Goal: Task Accomplishment & Management: Manage account settings

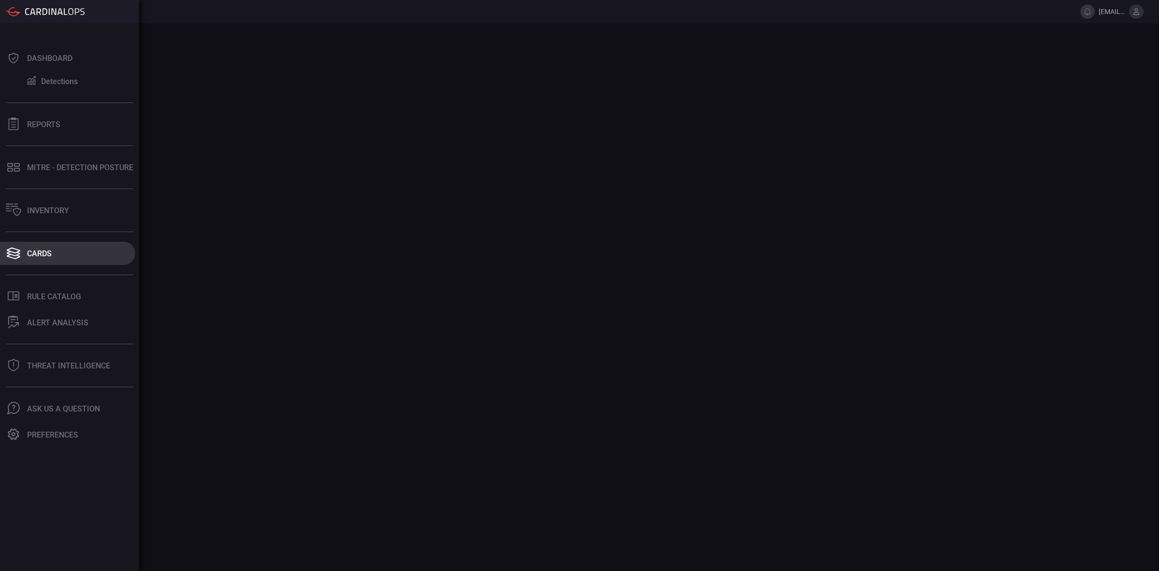
click at [24, 252] on button "Cards" at bounding box center [67, 253] width 135 height 23
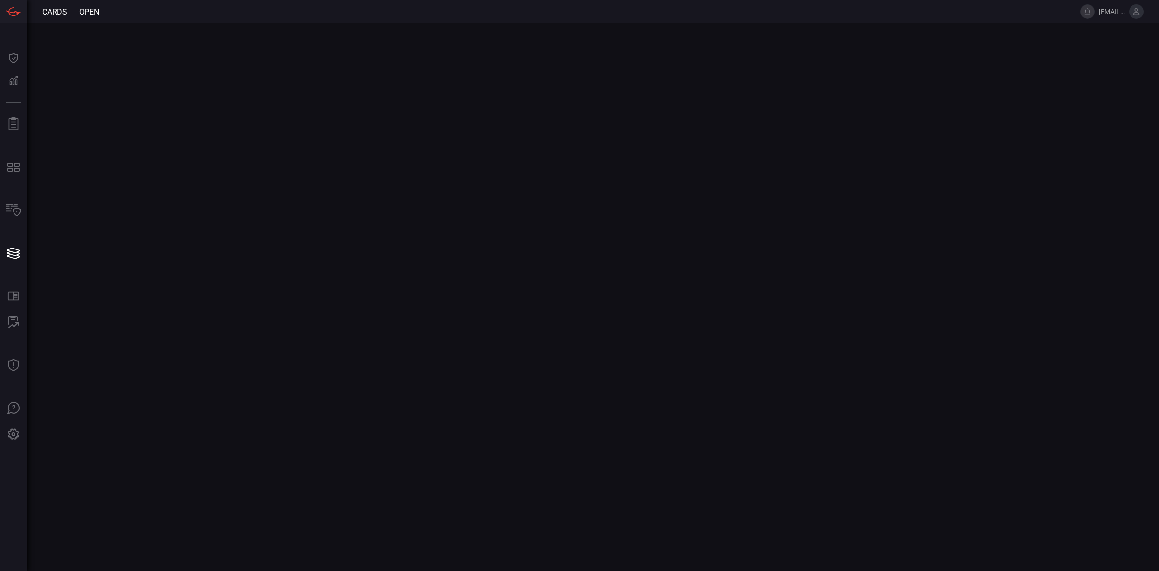
click at [252, 218] on main at bounding box center [579, 296] width 1159 height 547
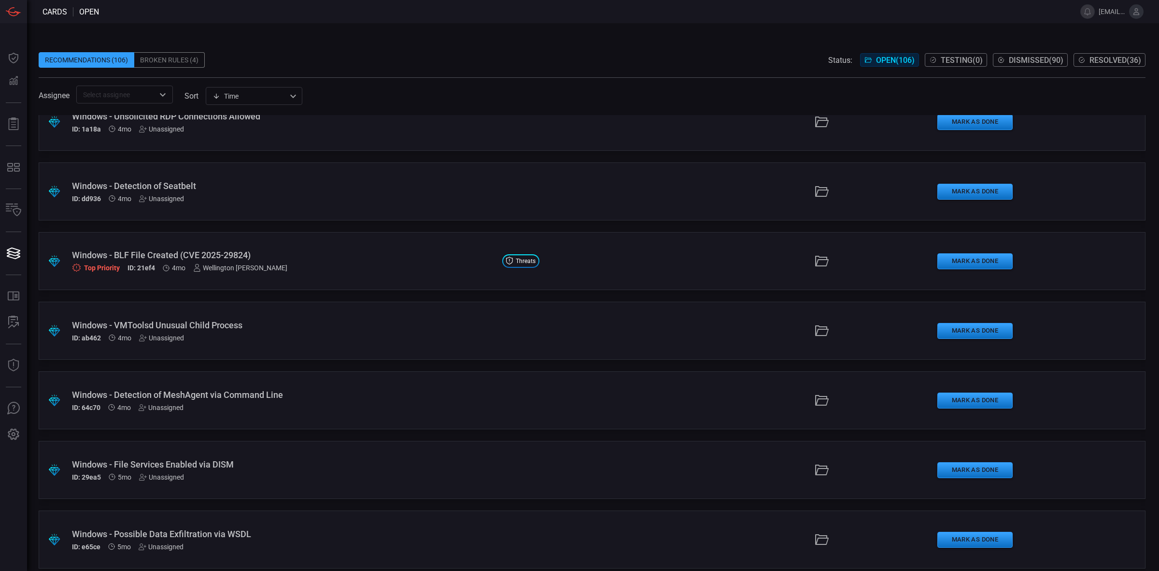
scroll to position [3261, 0]
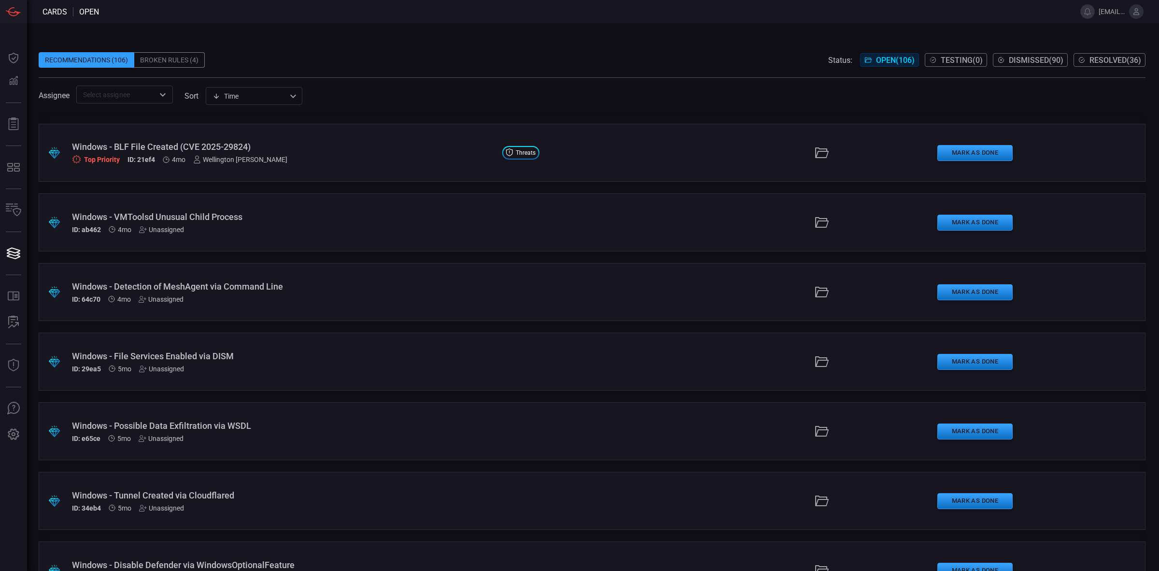
click at [227, 160] on div "Wellington [PERSON_NAME]" at bounding box center [240, 160] width 94 height 8
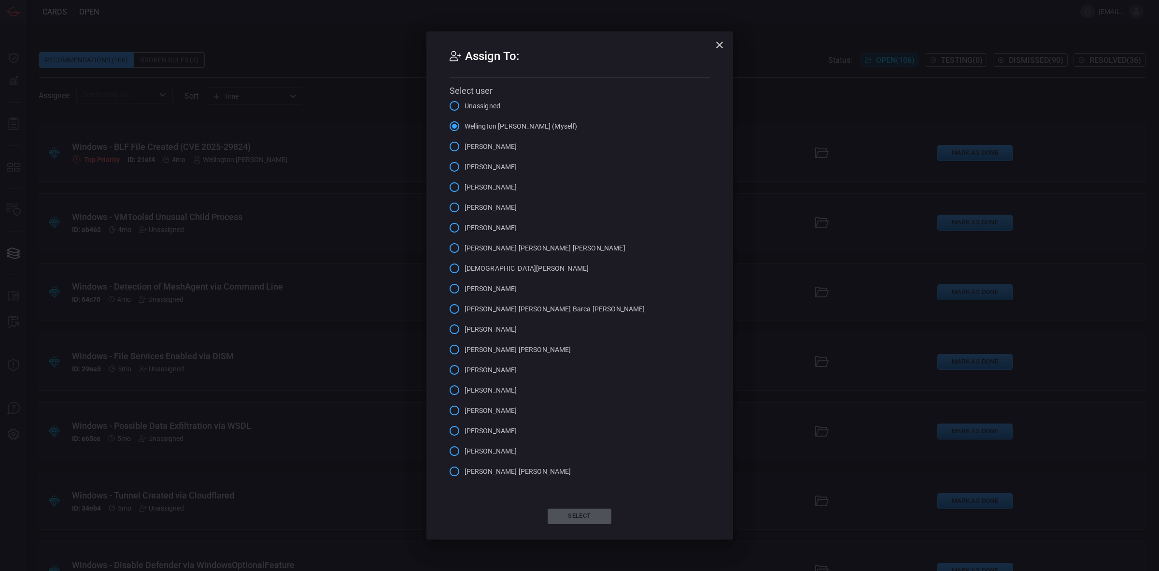
click at [721, 44] on icon "button" at bounding box center [720, 45] width 12 height 12
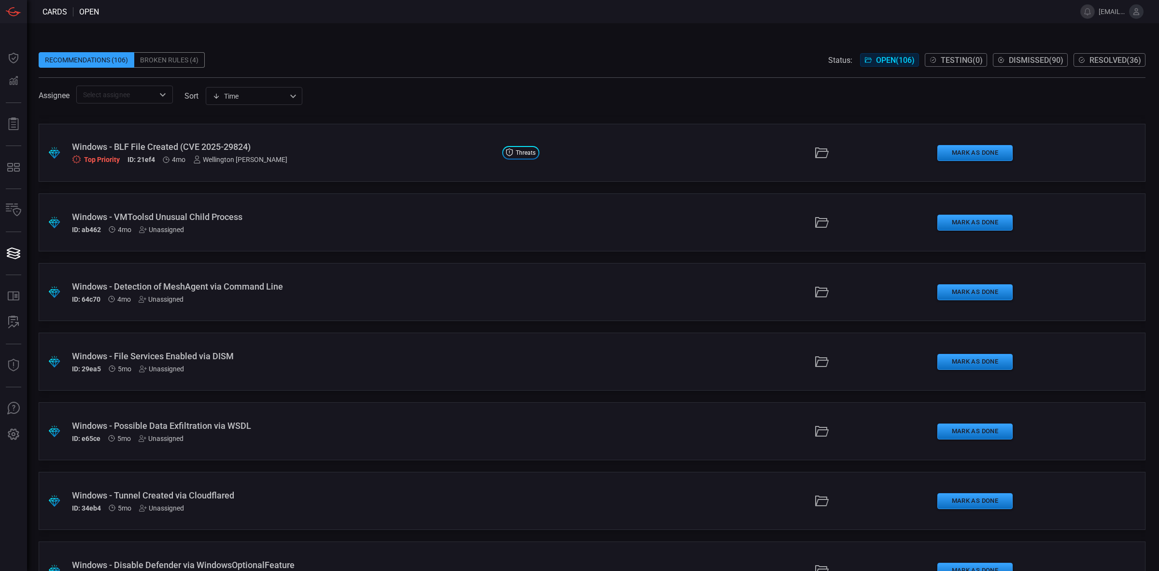
click at [208, 160] on div "Wellington [PERSON_NAME]" at bounding box center [240, 160] width 94 height 8
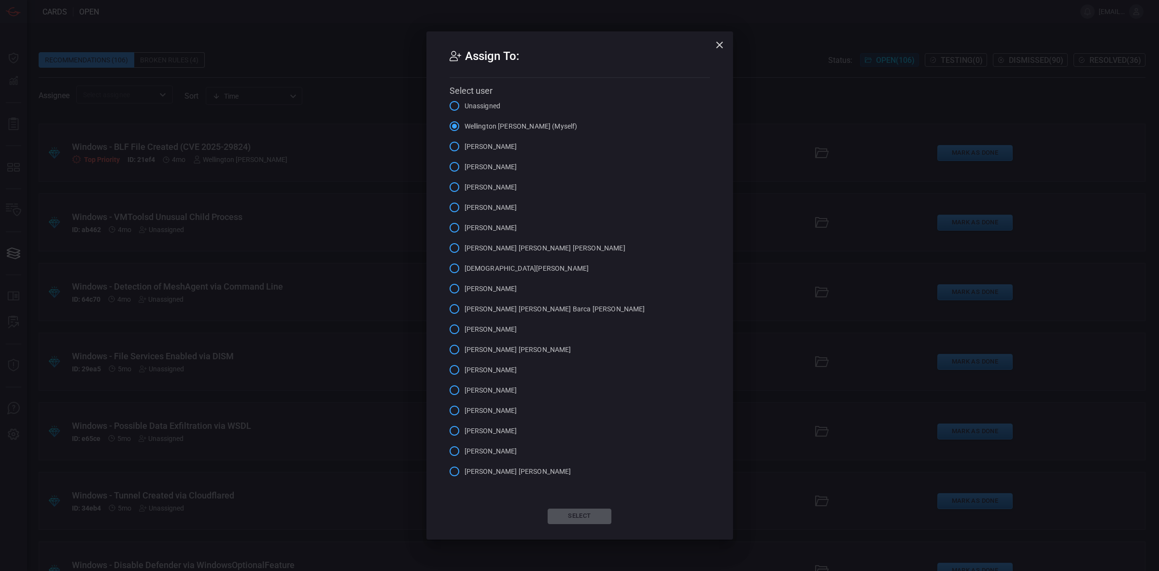
click at [473, 107] on span "Unassigned" at bounding box center [483, 106] width 36 height 10
click at [465, 107] on input "Unassigned" at bounding box center [454, 106] width 20 height 20
click at [596, 519] on button "Select" at bounding box center [580, 515] width 64 height 15
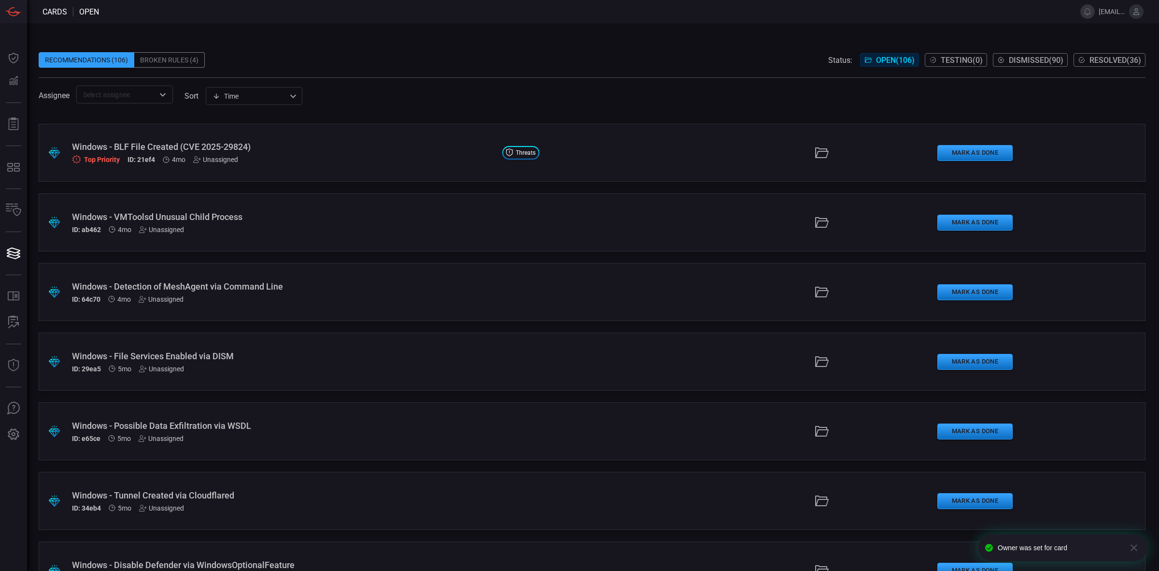
click at [334, 171] on div ".suggested_cards_icon{fill:url(#suggested_cards_icon);} Windows - BLF File Crea…" at bounding box center [592, 153] width 1107 height 58
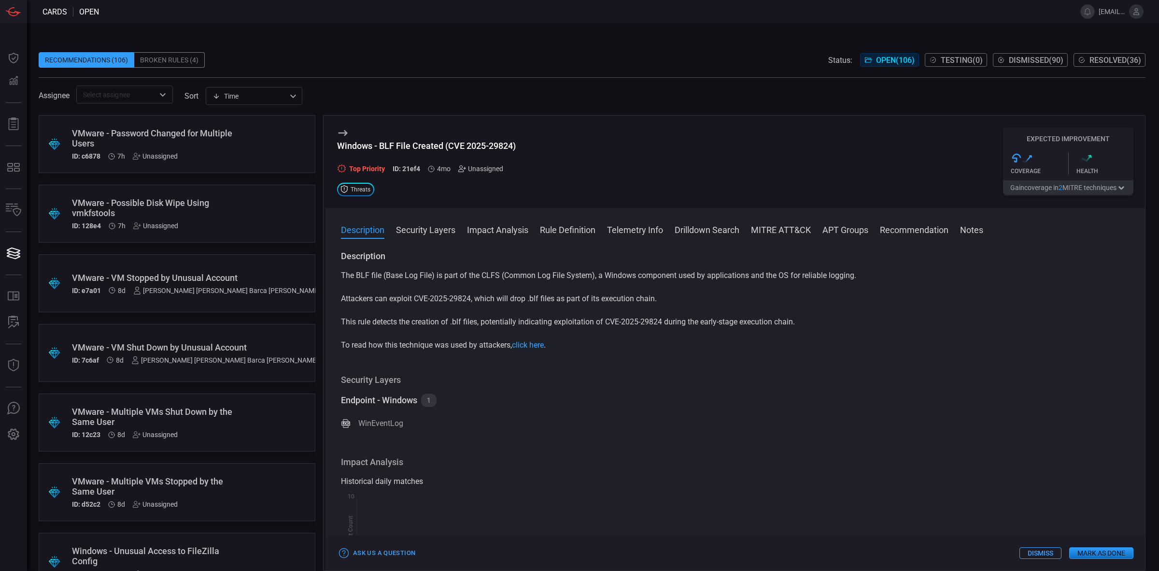
click at [464, 167] on icon at bounding box center [462, 169] width 8 height 8
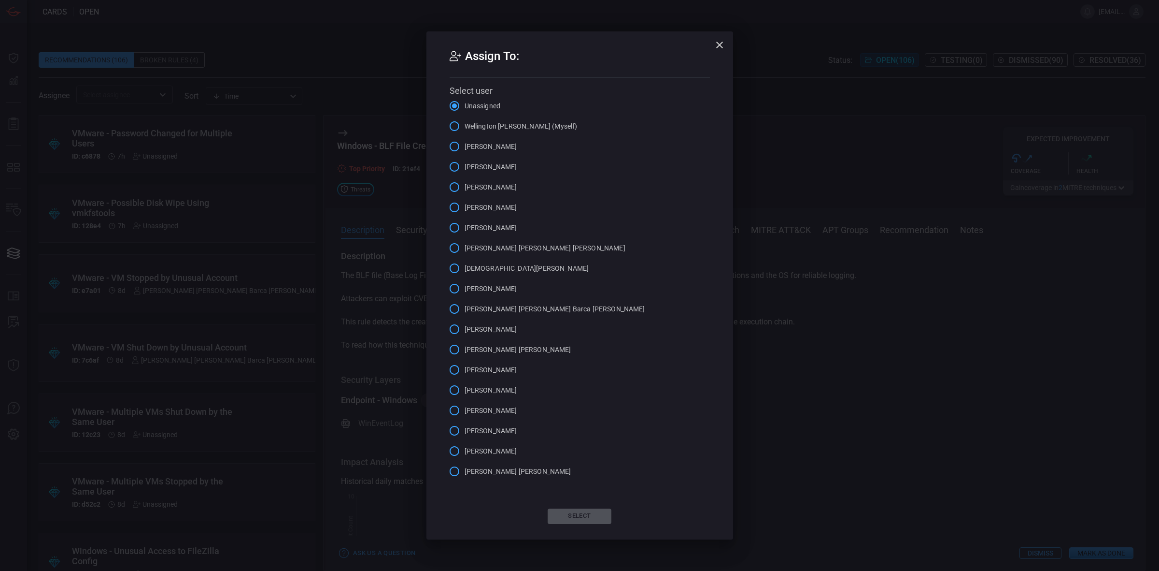
click at [721, 42] on icon "button" at bounding box center [719, 45] width 7 height 7
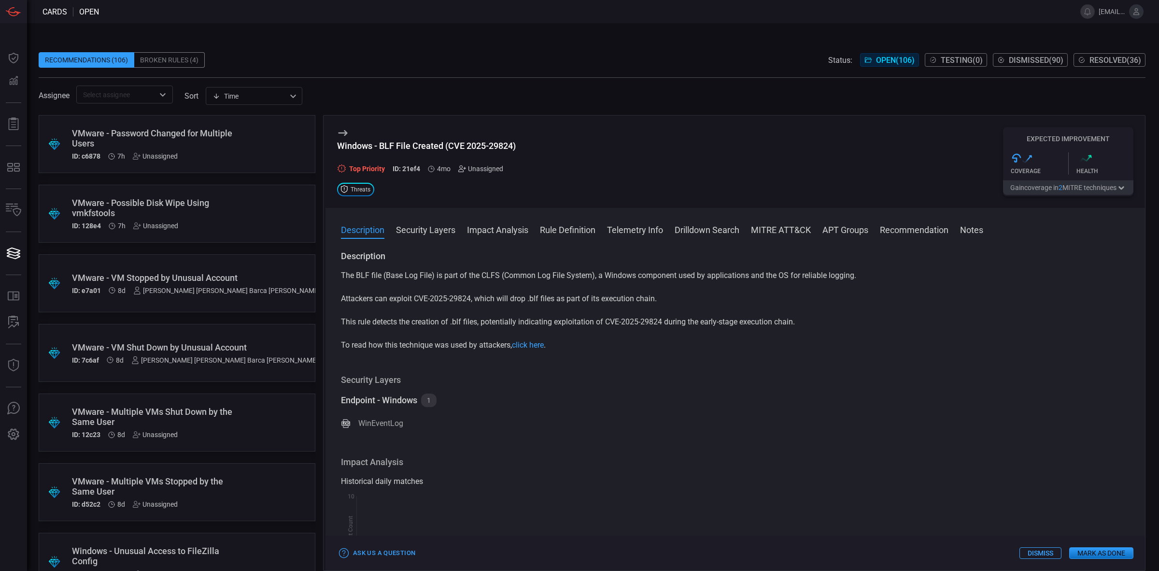
click at [463, 166] on icon at bounding box center [462, 169] width 8 height 8
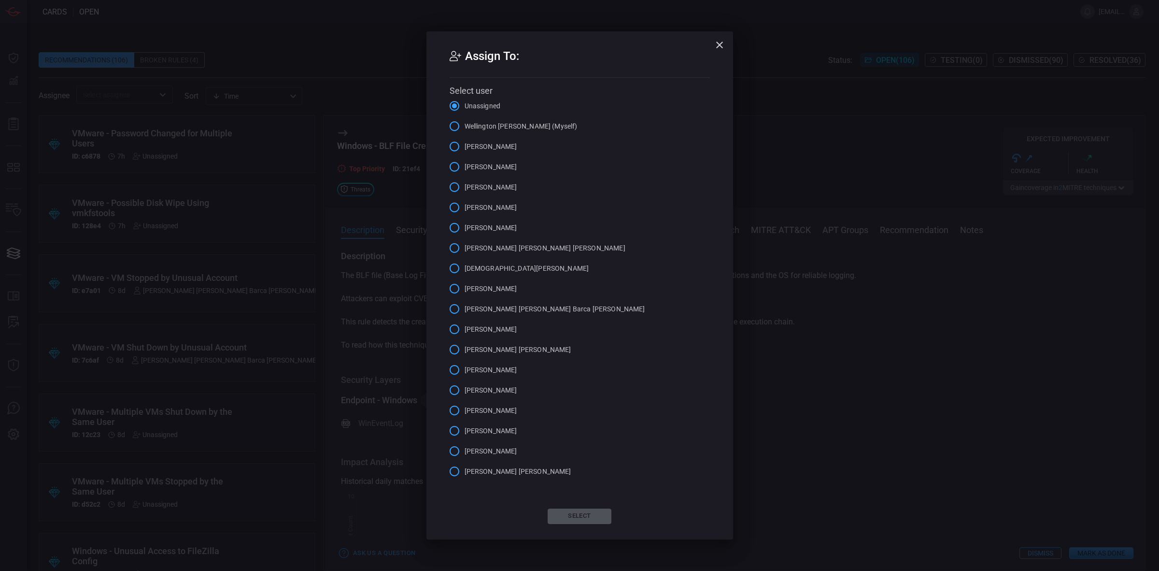
click at [504, 127] on span "Wellington [PERSON_NAME] (Myself)" at bounding box center [521, 126] width 113 height 10
click at [465, 127] on input "Wellington [PERSON_NAME] (Myself)" at bounding box center [454, 126] width 20 height 20
click at [571, 518] on button "Select" at bounding box center [580, 515] width 64 height 15
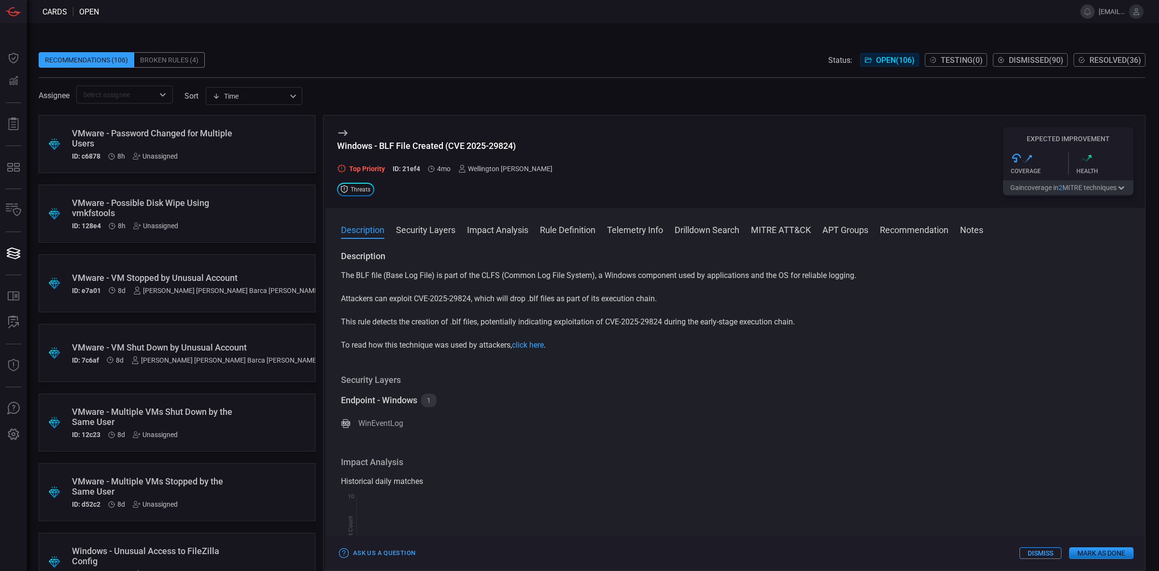
click at [226, 150] on div "VMware - Password Changed for Multiple Users ID: c6878 8h Unassigned" at bounding box center [158, 144] width 173 height 32
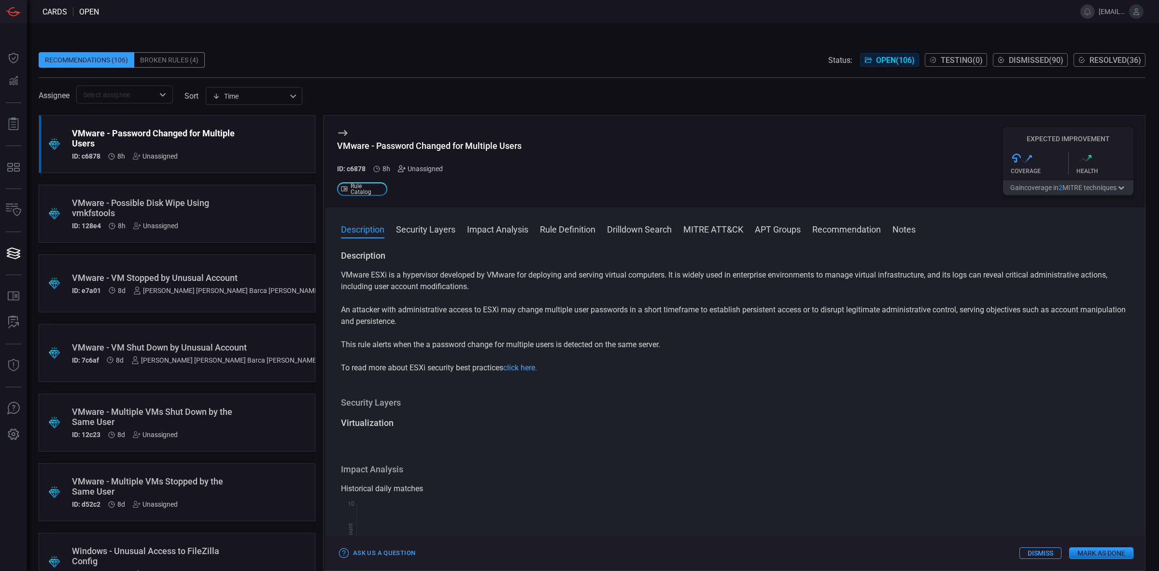
click at [402, 170] on icon at bounding box center [402, 169] width 8 height 8
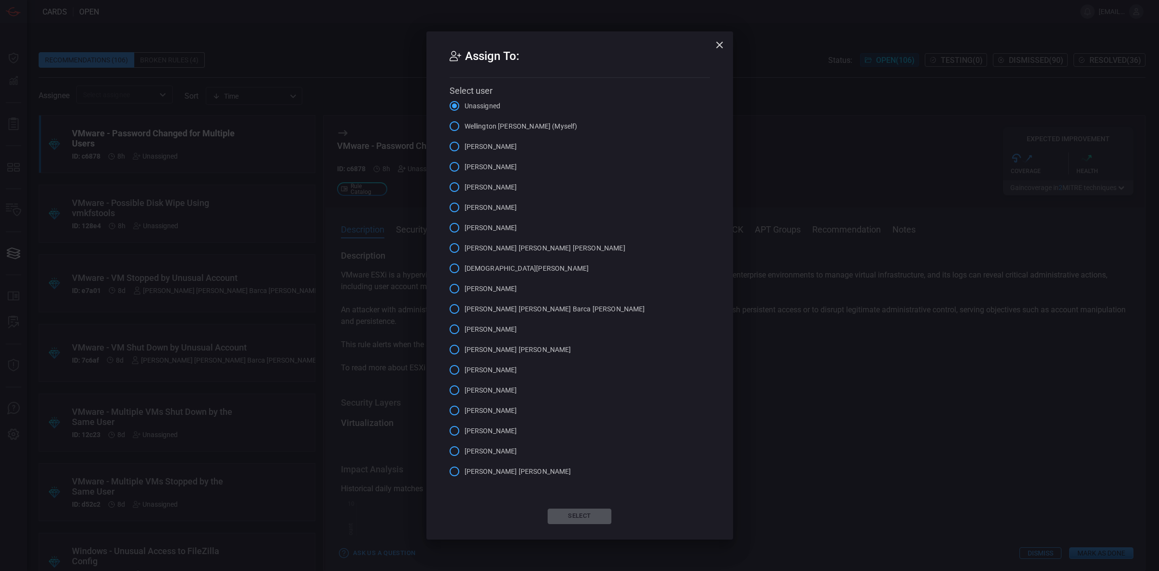
click at [402, 170] on div "Assign To: Select user Unassigned Wellington [PERSON_NAME] (Myself) [PERSON_NAM…" at bounding box center [579, 285] width 1159 height 571
click at [723, 41] on icon "button" at bounding box center [720, 45] width 12 height 12
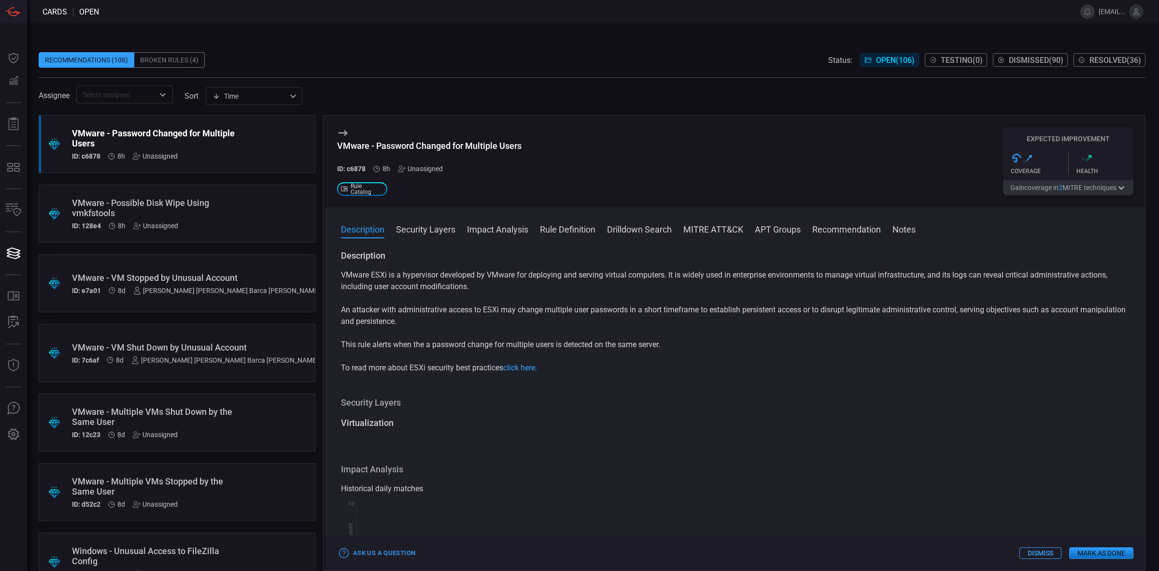
click at [252, 220] on div ".suggested_cards_icon{fill:url(#suggested_cards_icon);} VMware - Possible Disk …" at bounding box center [177, 214] width 277 height 58
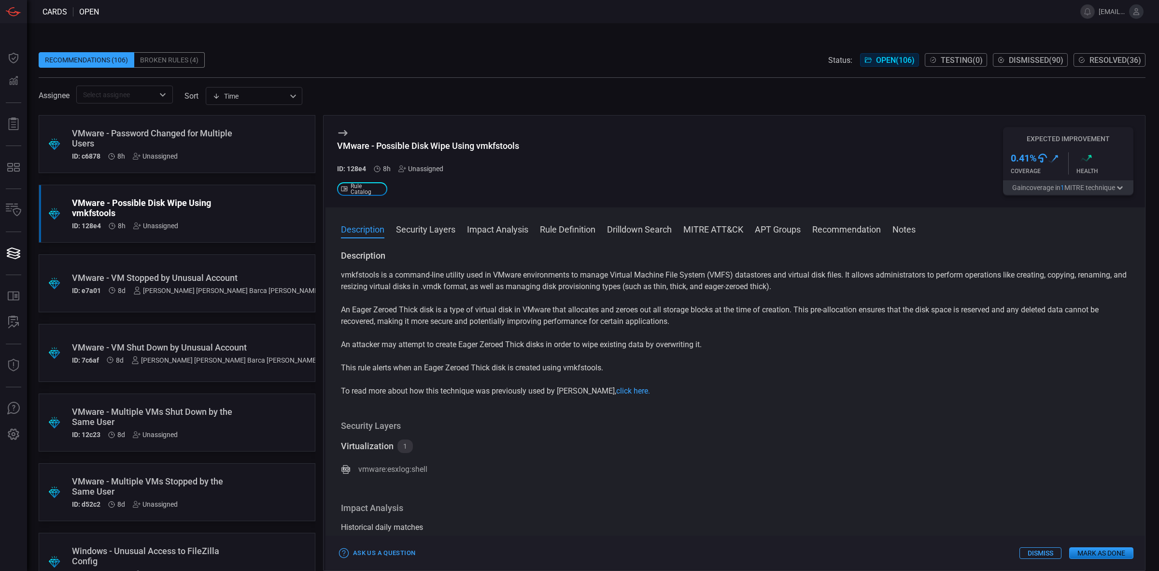
click at [204, 286] on div "[PERSON_NAME] [PERSON_NAME] Barca [PERSON_NAME]" at bounding box center [226, 290] width 187 height 8
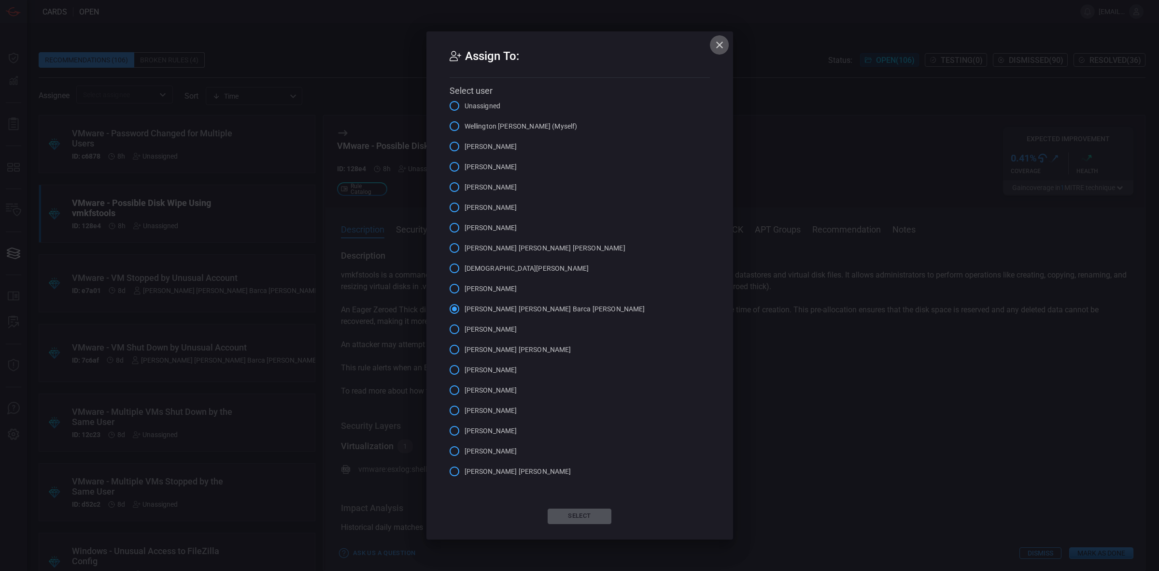
click at [720, 47] on icon "button" at bounding box center [720, 45] width 12 height 12
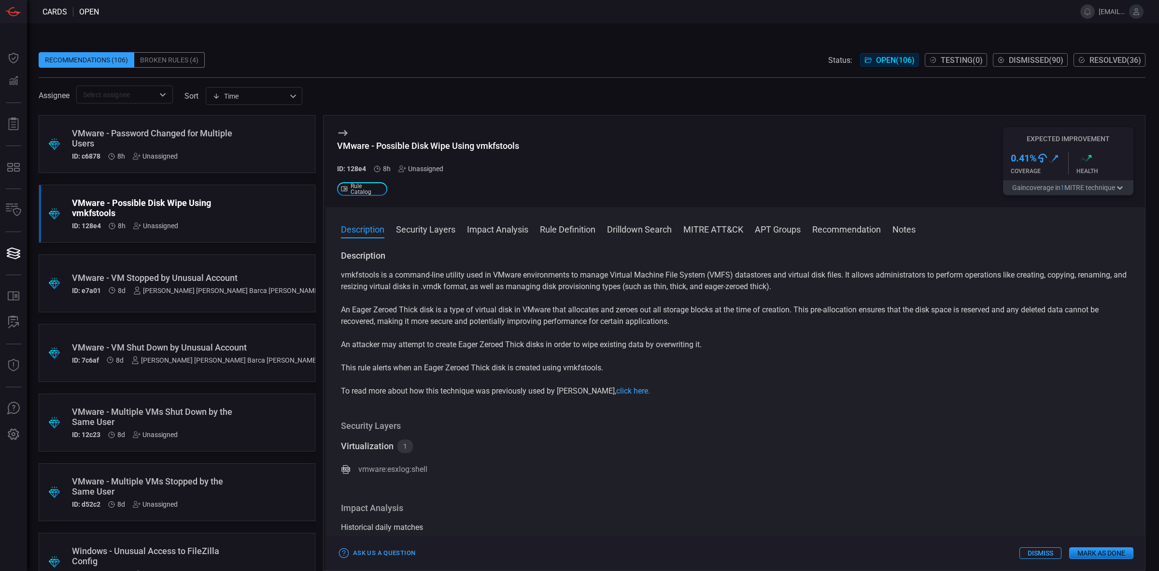
click at [117, 269] on div ".suggested_cards_icon{fill:url(#suggested_cards_icon);} VMware - VM Stopped by …" at bounding box center [177, 283] width 277 height 58
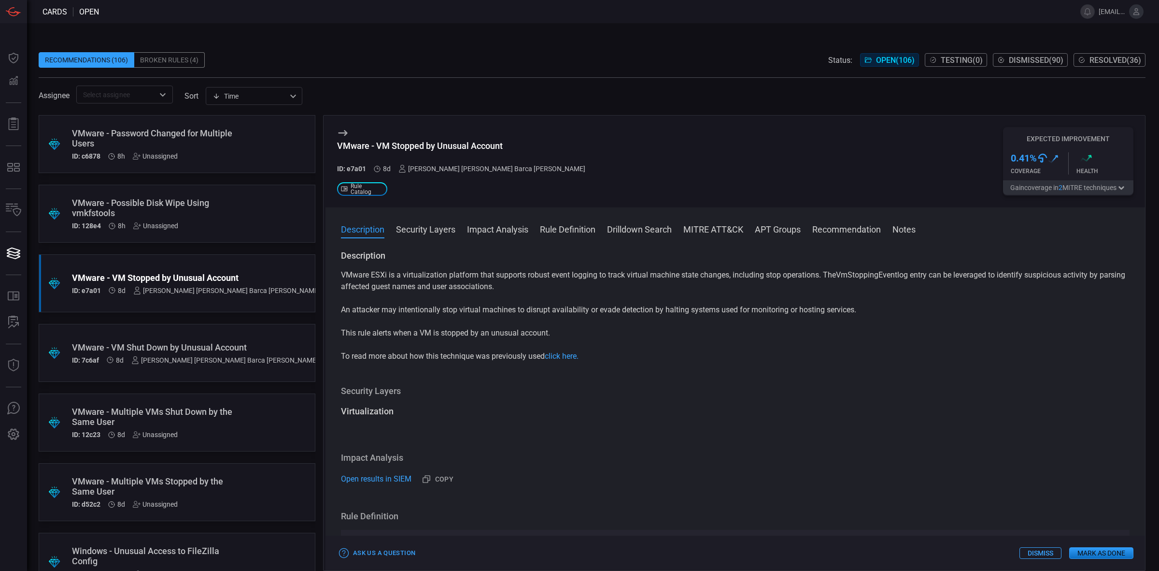
click at [173, 342] on div "VMware - VM Shut Down by Unusual Account" at bounding box center [195, 347] width 246 height 10
click at [180, 407] on div "VMware - Multiple VMs Shut Down by the Same User" at bounding box center [158, 416] width 173 height 20
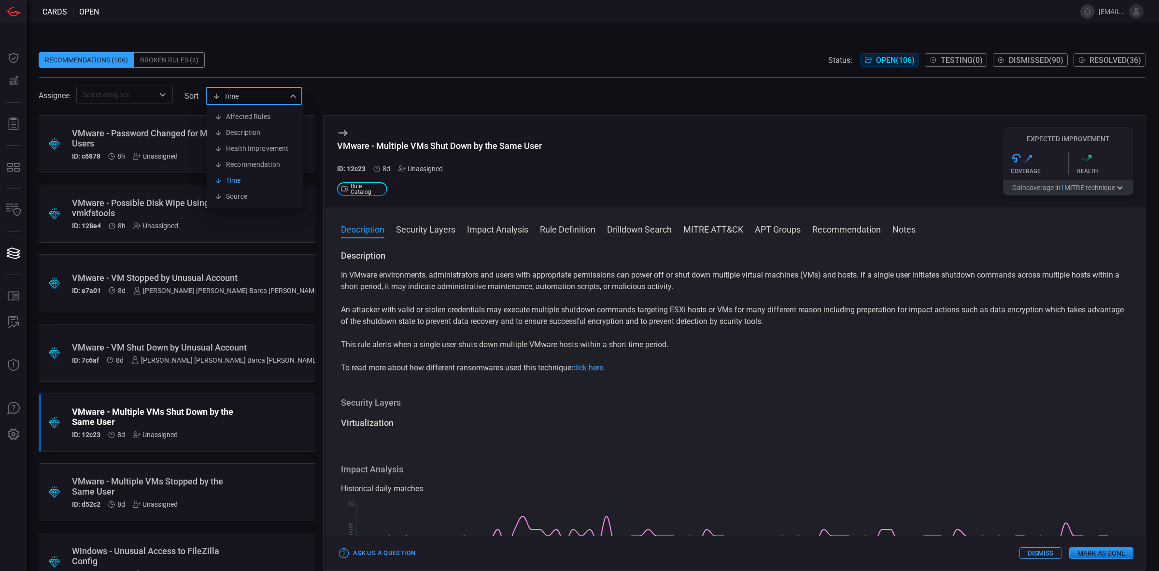
click at [284, 92] on div "Time visibleUpdateTime Affected Rules Description Health Improvement Recommenda…" at bounding box center [254, 96] width 97 height 18
click at [296, 99] on div at bounding box center [579, 285] width 1159 height 571
click at [242, 485] on div ".suggested_cards_icon{fill:url(#suggested_cards_icon);} VMware - Multiple VMs S…" at bounding box center [177, 492] width 277 height 58
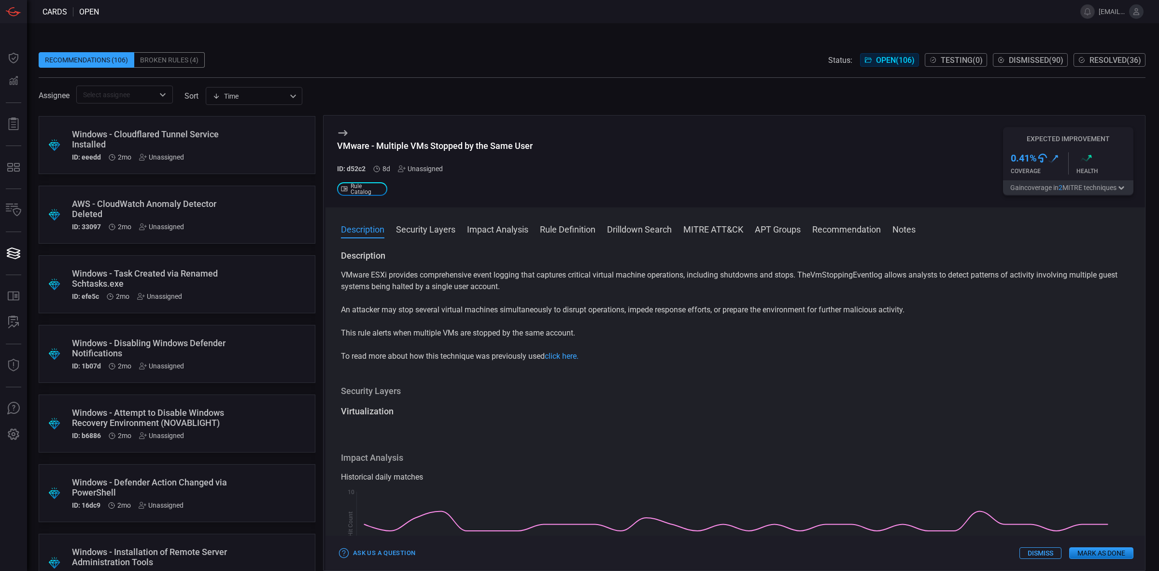
scroll to position [1728, 0]
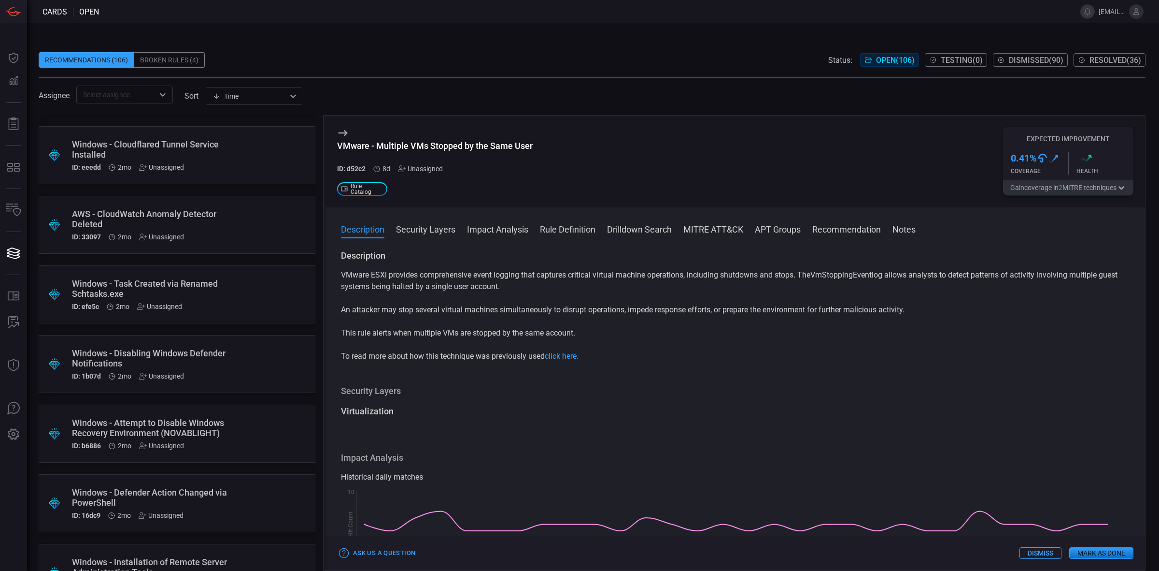
click at [220, 226] on div "AWS - CloudWatch Anomaly Detector Deleted" at bounding box center [158, 219] width 173 height 20
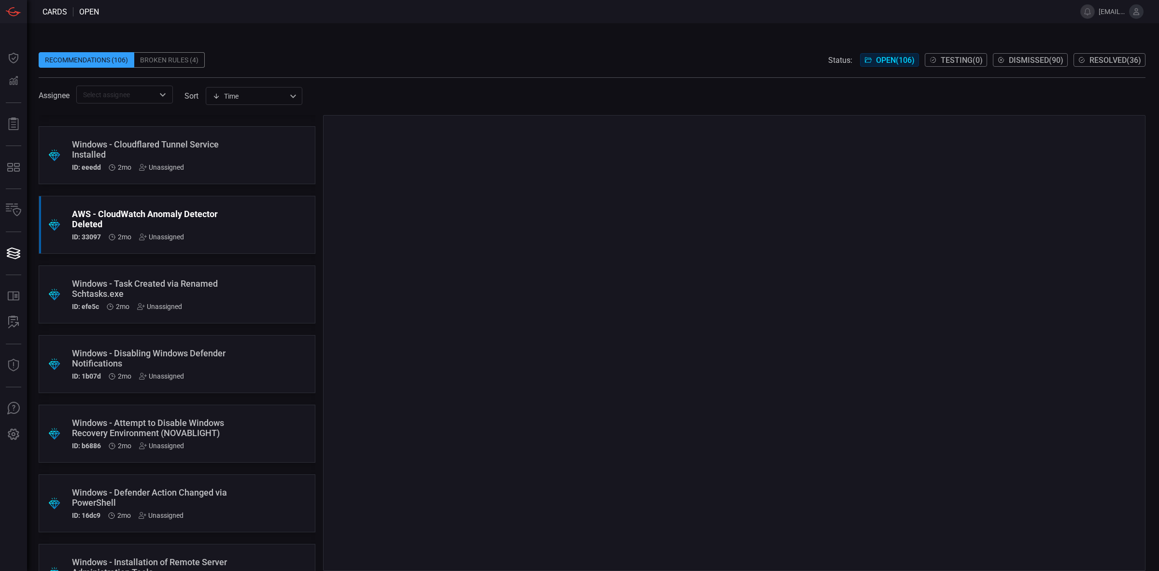
click at [156, 233] on div "Unassigned" at bounding box center [161, 237] width 45 height 8
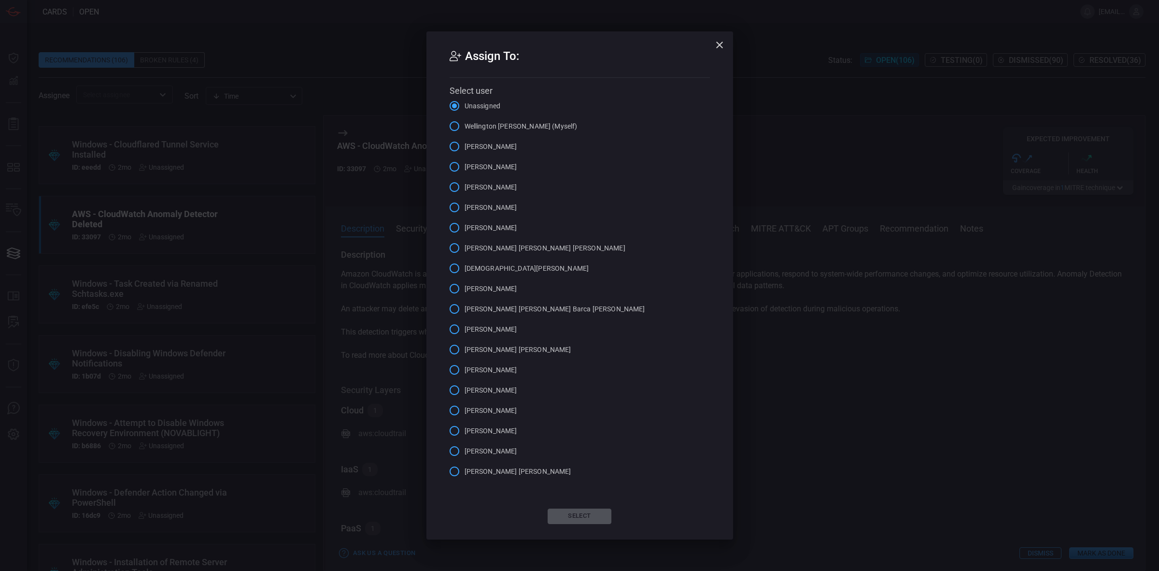
click at [500, 132] on label "Wellington [PERSON_NAME] (Myself)" at bounding box center [510, 126] width 133 height 20
click at [465, 132] on input "Wellington [PERSON_NAME] (Myself)" at bounding box center [454, 126] width 20 height 20
click at [575, 513] on button "Select" at bounding box center [580, 515] width 64 height 15
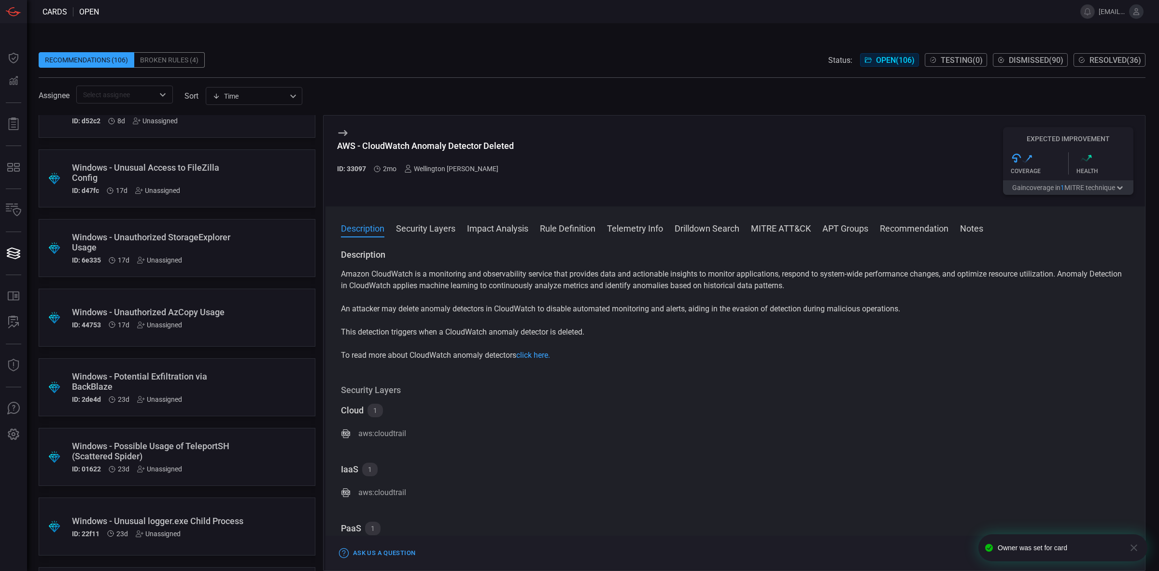
scroll to position [520, 0]
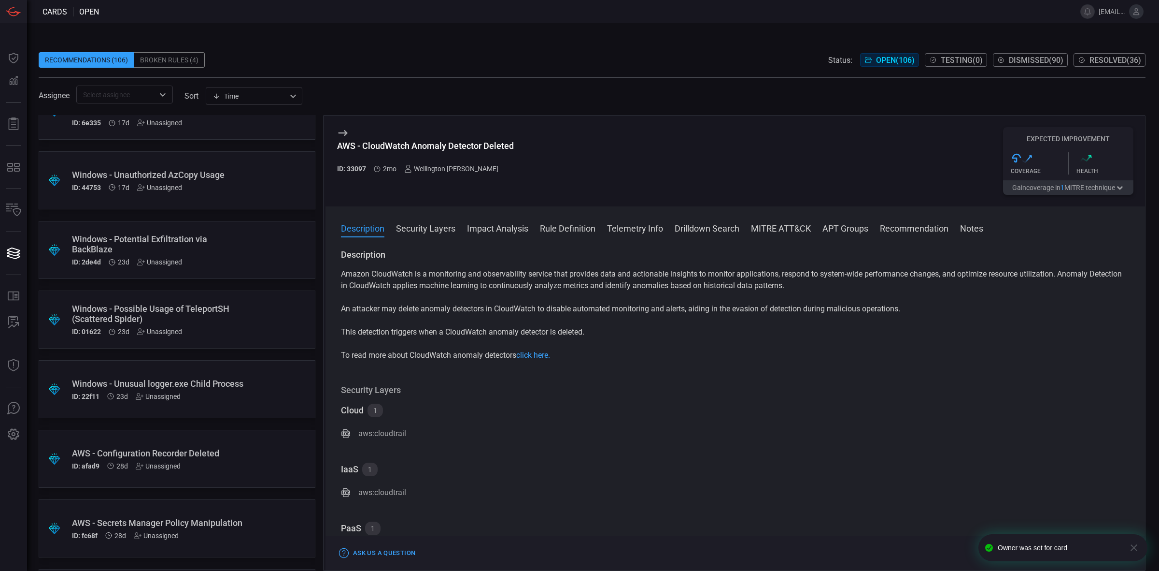
click at [161, 462] on div "Unassigned" at bounding box center [158, 466] width 45 height 8
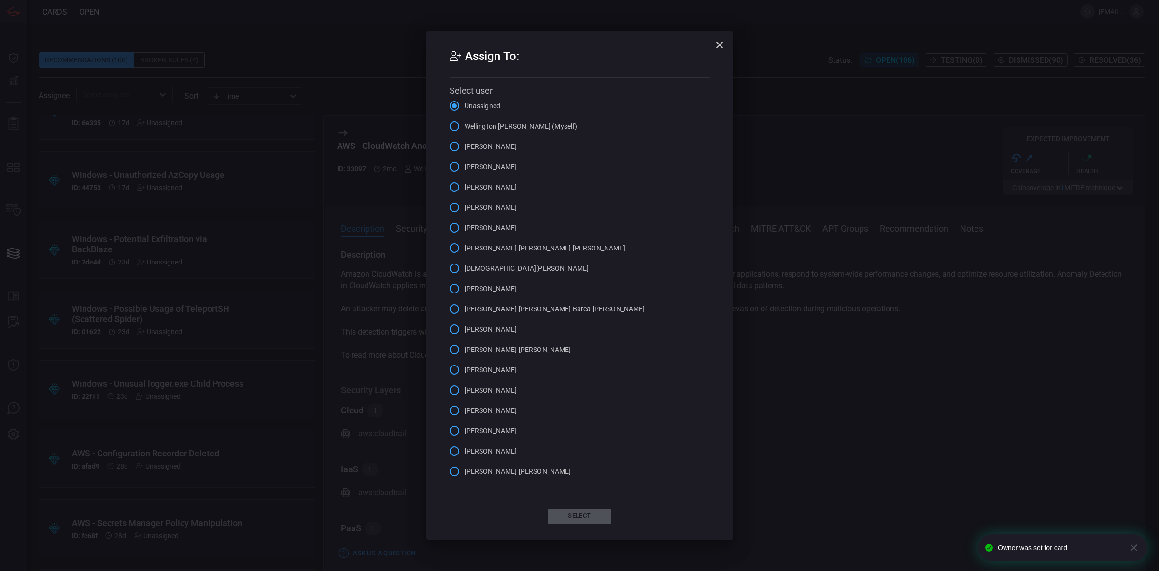
click at [503, 124] on span "Wellington [PERSON_NAME] (Myself)" at bounding box center [521, 126] width 113 height 10
click at [465, 124] on input "Wellington [PERSON_NAME] (Myself)" at bounding box center [454, 126] width 20 height 20
click at [594, 518] on button "Select" at bounding box center [580, 515] width 64 height 15
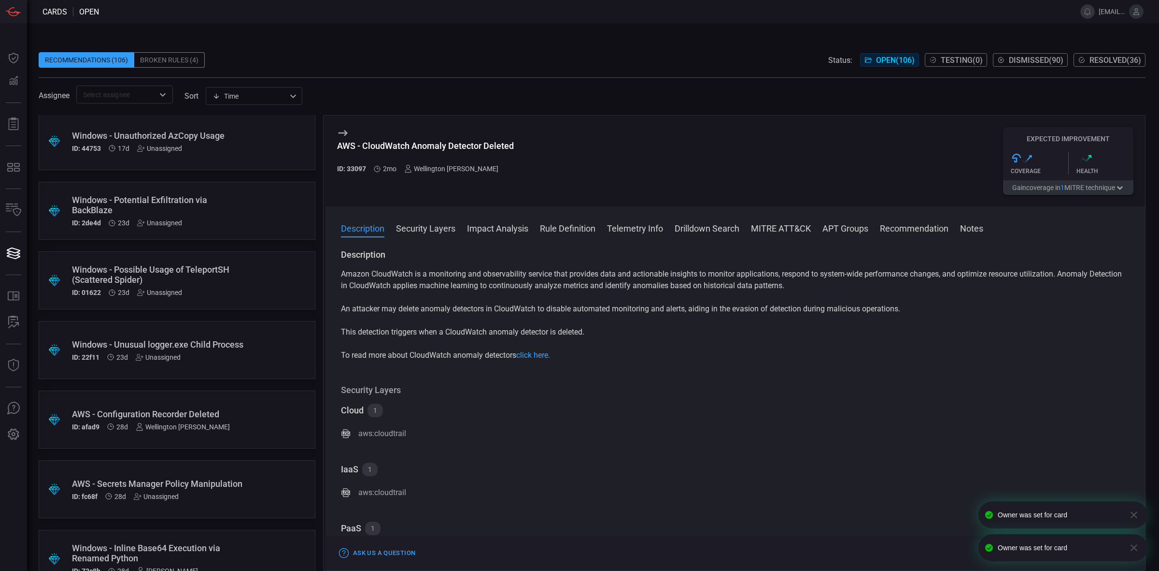
scroll to position [581, 0]
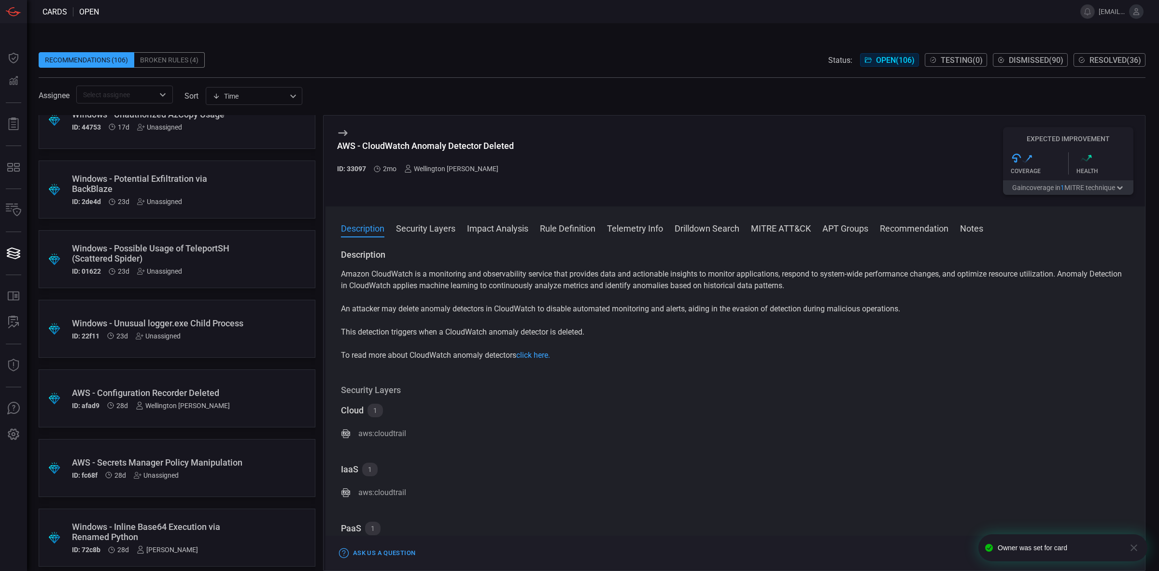
click at [157, 479] on div "Unassigned" at bounding box center [156, 475] width 45 height 8
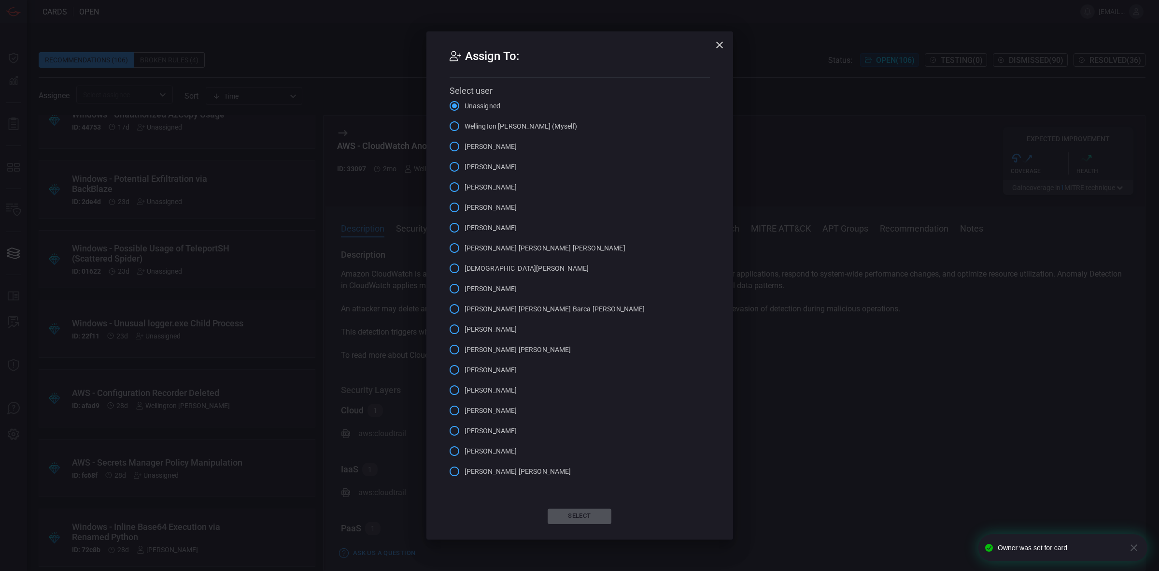
click at [528, 132] on label "Wellington [PERSON_NAME] (Myself)" at bounding box center [510, 126] width 133 height 20
click at [465, 132] on input "Wellington [PERSON_NAME] (Myself)" at bounding box center [454, 126] width 20 height 20
click at [561, 520] on button "Select" at bounding box center [580, 515] width 64 height 15
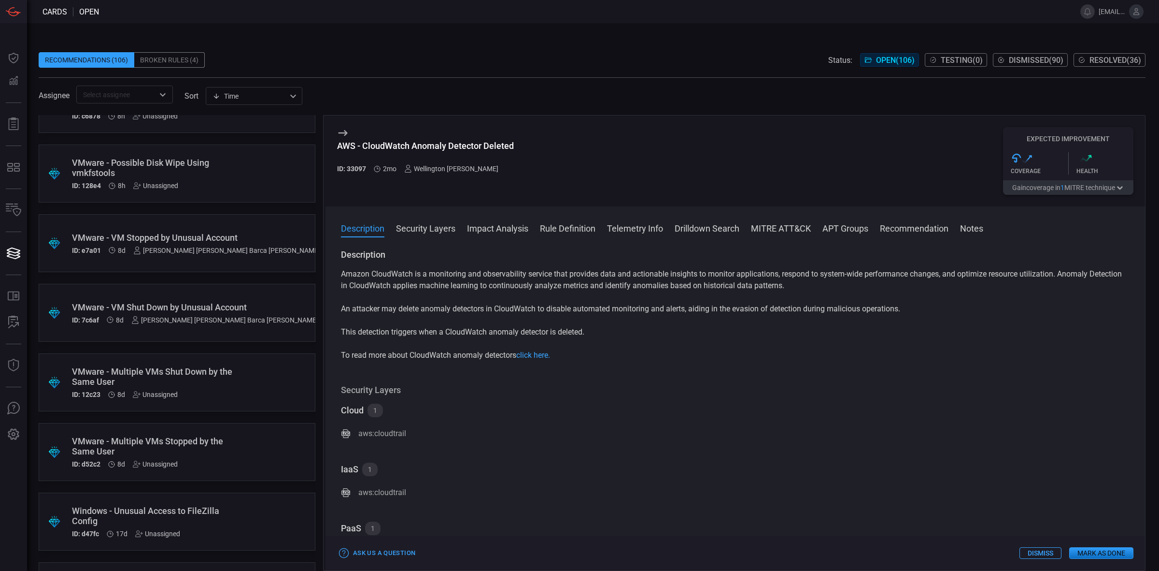
scroll to position [0, 0]
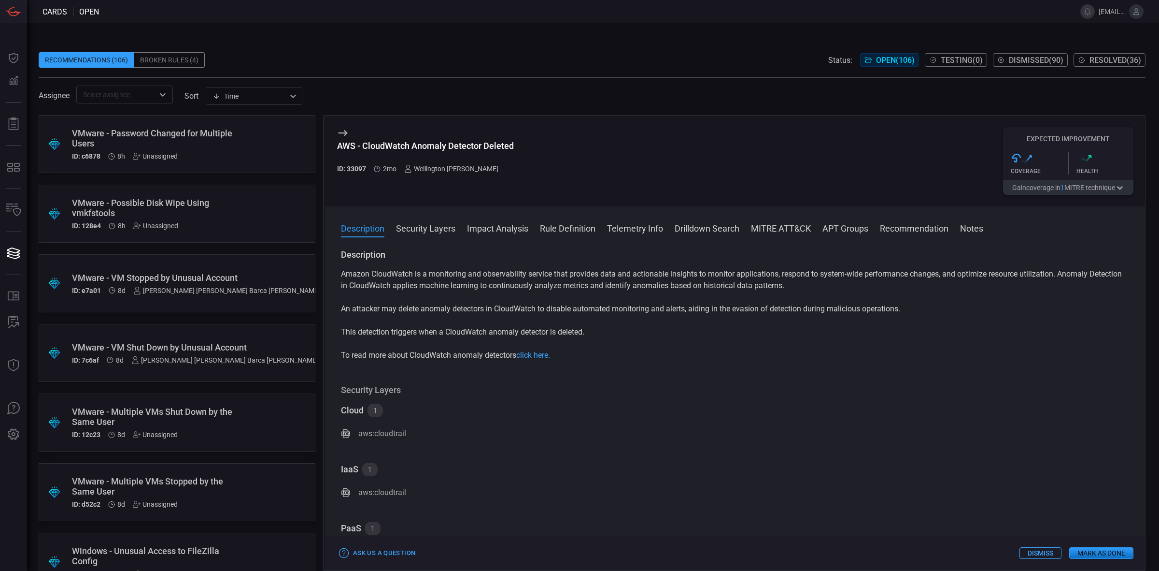
click at [291, 93] on div "Time visibleUpdateTime ​" at bounding box center [254, 96] width 97 height 18
click at [311, 141] on div at bounding box center [579, 285] width 1159 height 571
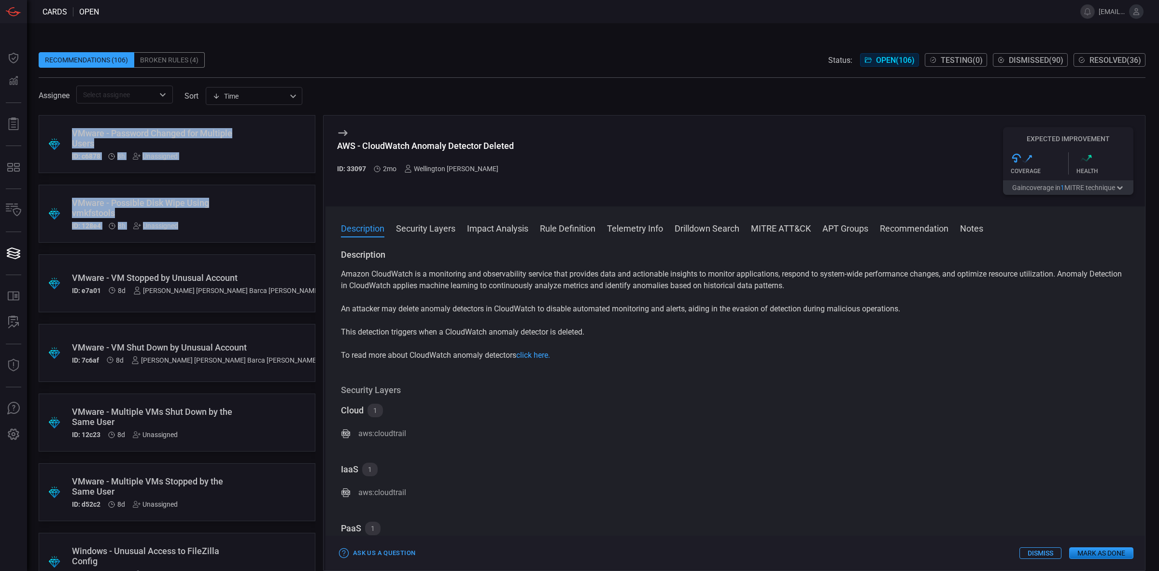
drag, startPoint x: 310, startPoint y: 159, endPoint x: 311, endPoint y: 226, distance: 66.2
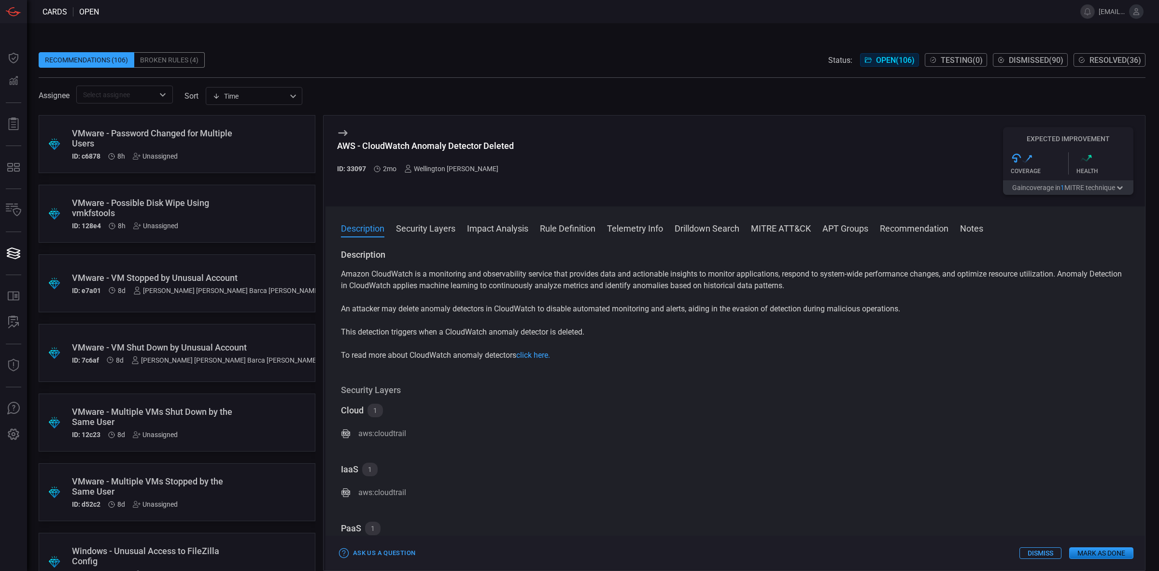
click at [323, 188] on div "AWS - CloudWatch Anomaly Detector Deleted ID: 33097 2mo Wellington [PERSON_NAME…" at bounding box center [734, 343] width 823 height 456
click at [253, 95] on div "Time visibleUpdateTime Affected Rules Description Health Improvement Recommenda…" at bounding box center [254, 96] width 97 height 18
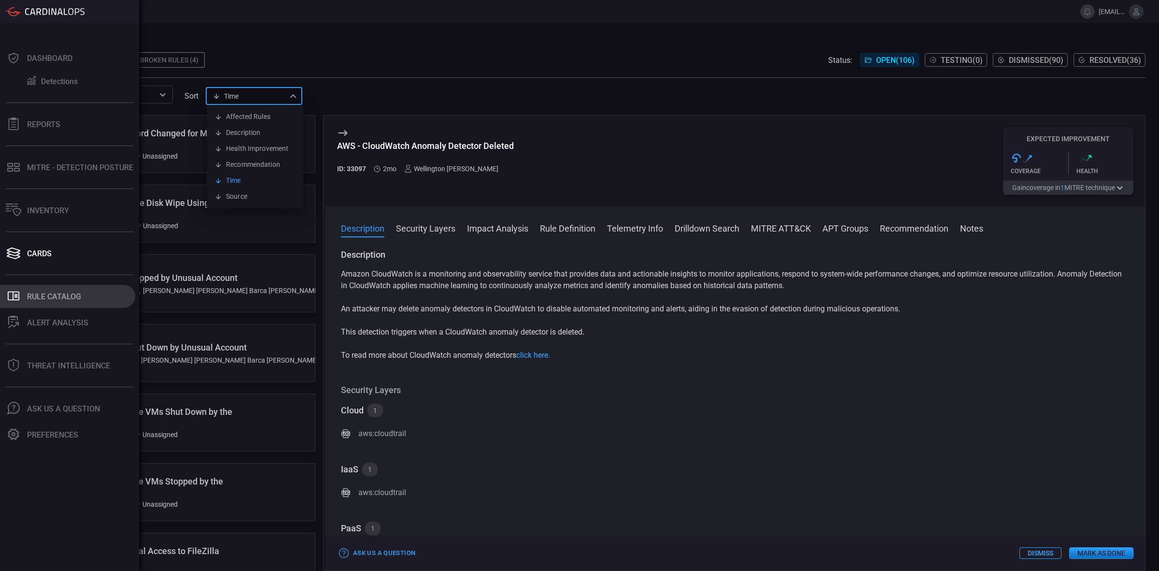
click at [56, 293] on div "Rule Catalog" at bounding box center [54, 296] width 54 height 9
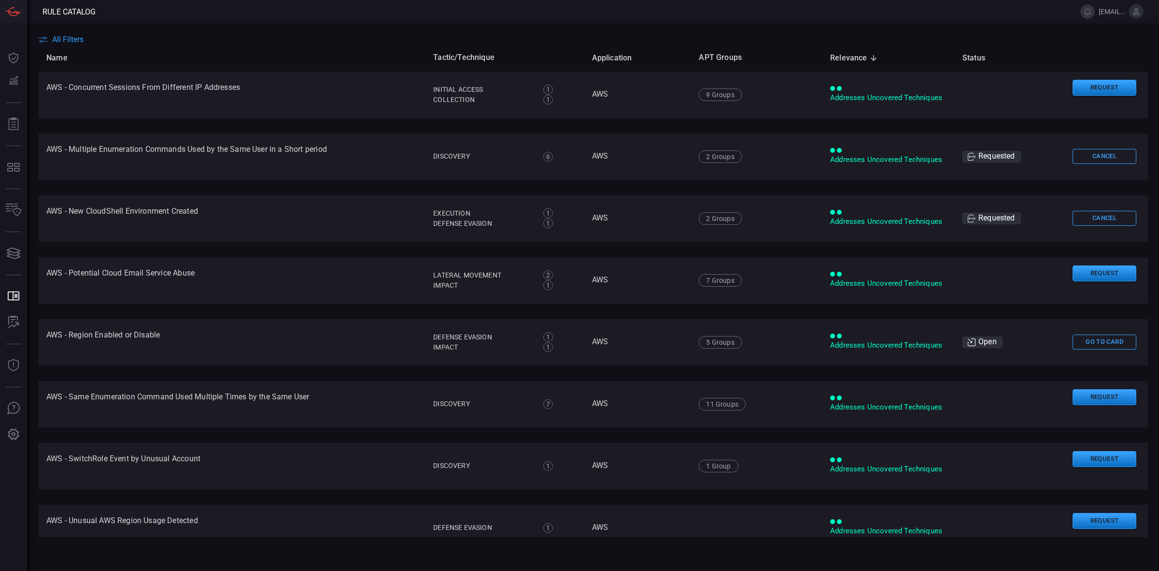
drag, startPoint x: 1092, startPoint y: 343, endPoint x: 305, endPoint y: 312, distance: 788.1
click at [72, 32] on main "All Filters Name Tactic/Technique Application APT Groups Relevance sorted desce…" at bounding box center [579, 296] width 1159 height 547
click at [71, 40] on span "All Filters" at bounding box center [67, 39] width 31 height 9
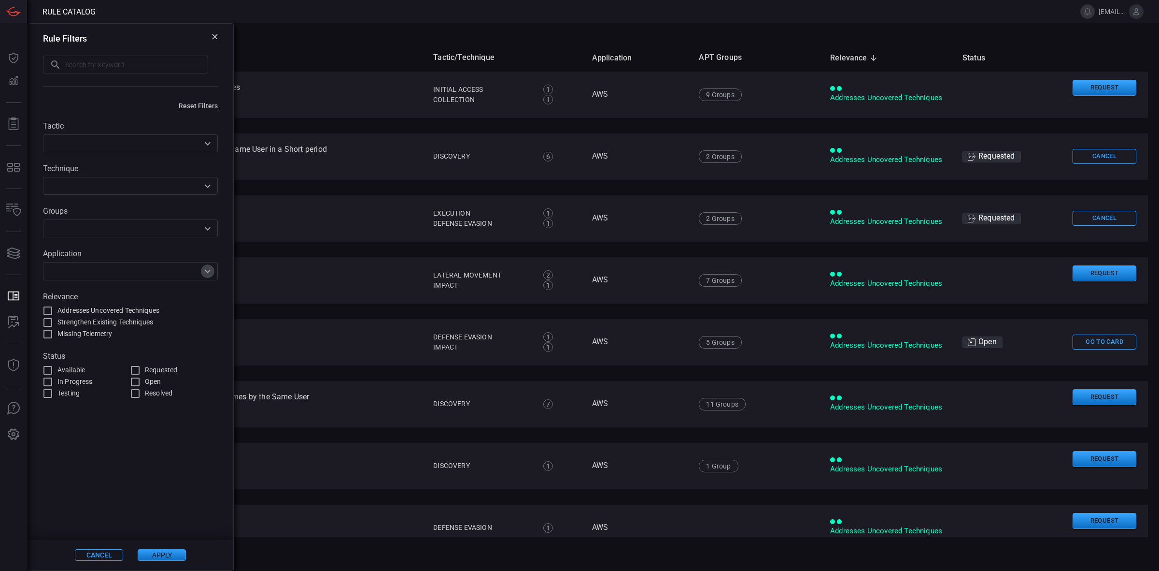
click at [208, 266] on icon "Open" at bounding box center [208, 271] width 12 height 12
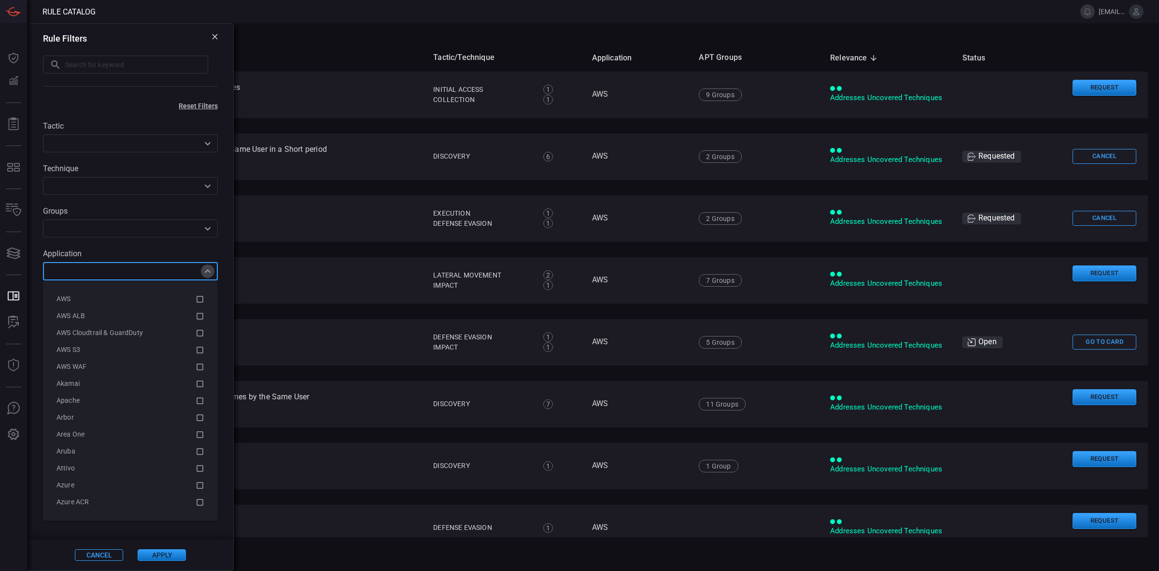
click at [208, 266] on icon "Close" at bounding box center [208, 271] width 12 height 12
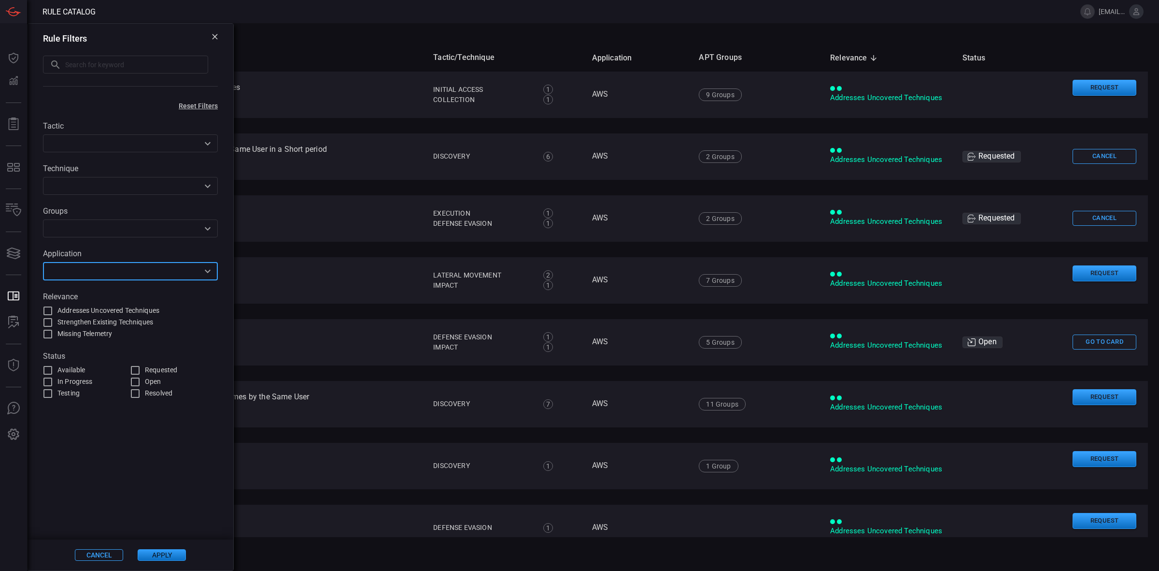
click at [204, 182] on icon "Open" at bounding box center [208, 186] width 12 height 12
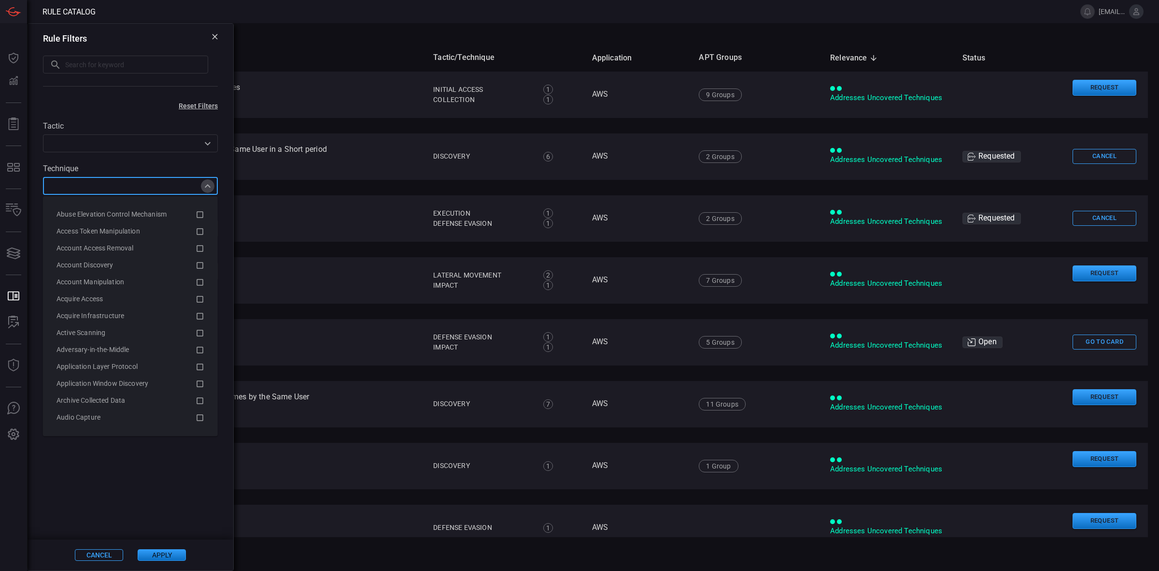
click at [204, 182] on icon "Close" at bounding box center [208, 186] width 12 height 12
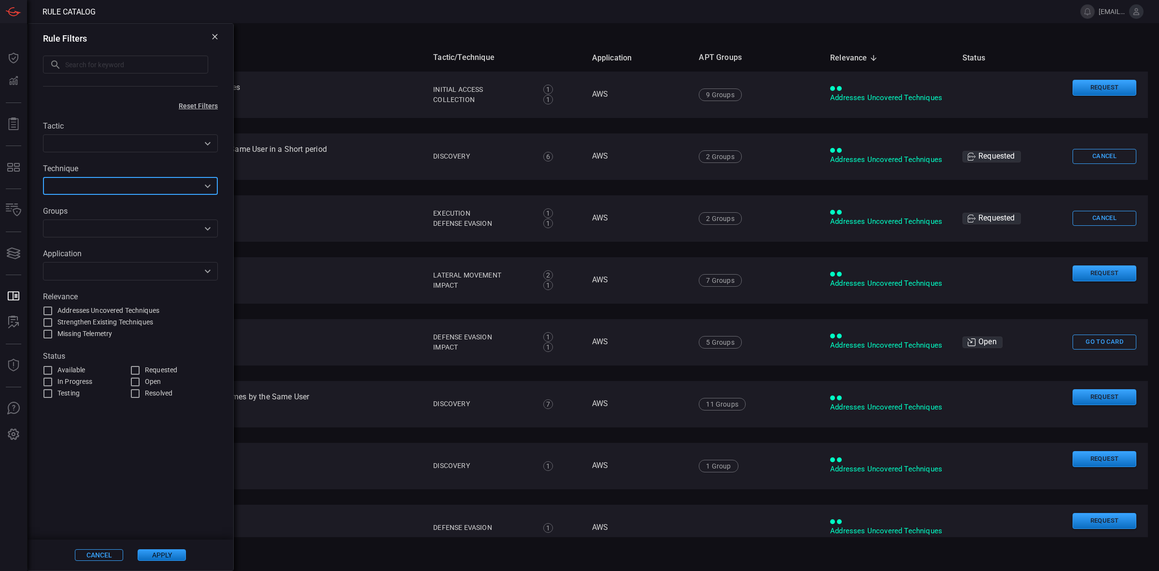
click at [207, 228] on icon "Open" at bounding box center [208, 229] width 12 height 12
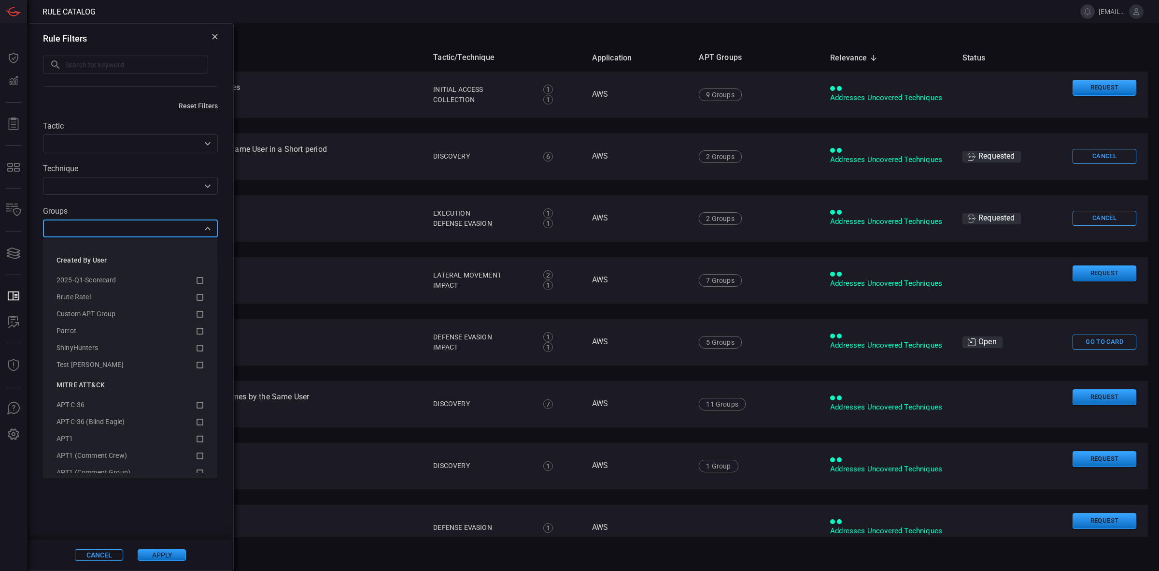
drag, startPoint x: 207, startPoint y: 228, endPoint x: 203, endPoint y: 219, distance: 10.2
click at [207, 228] on icon "Close" at bounding box center [208, 228] width 6 height 3
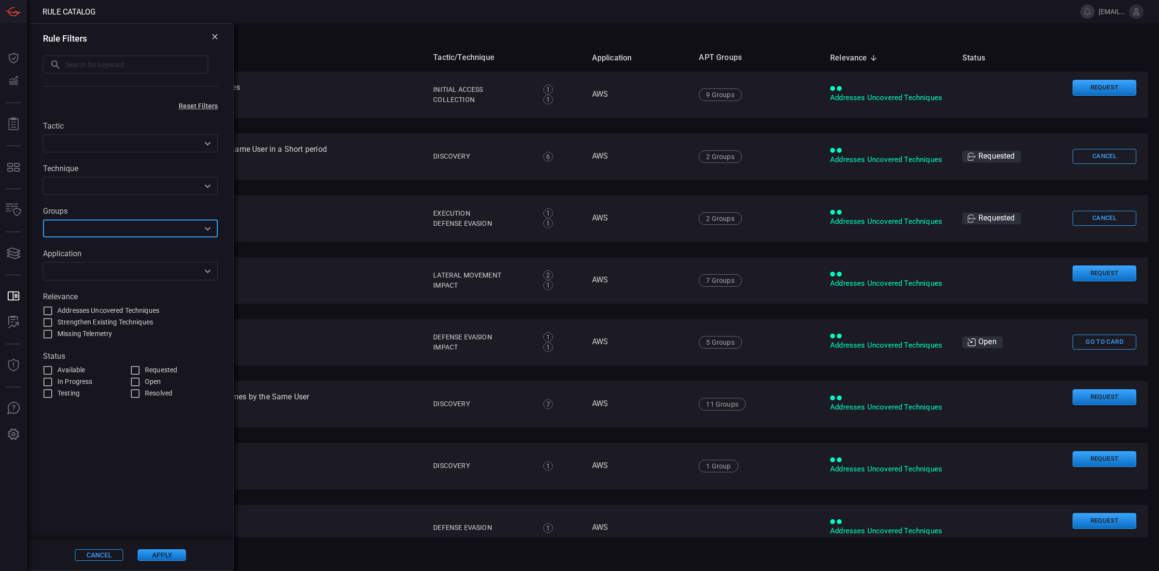
click at [213, 269] on icon "Open" at bounding box center [208, 271] width 12 height 12
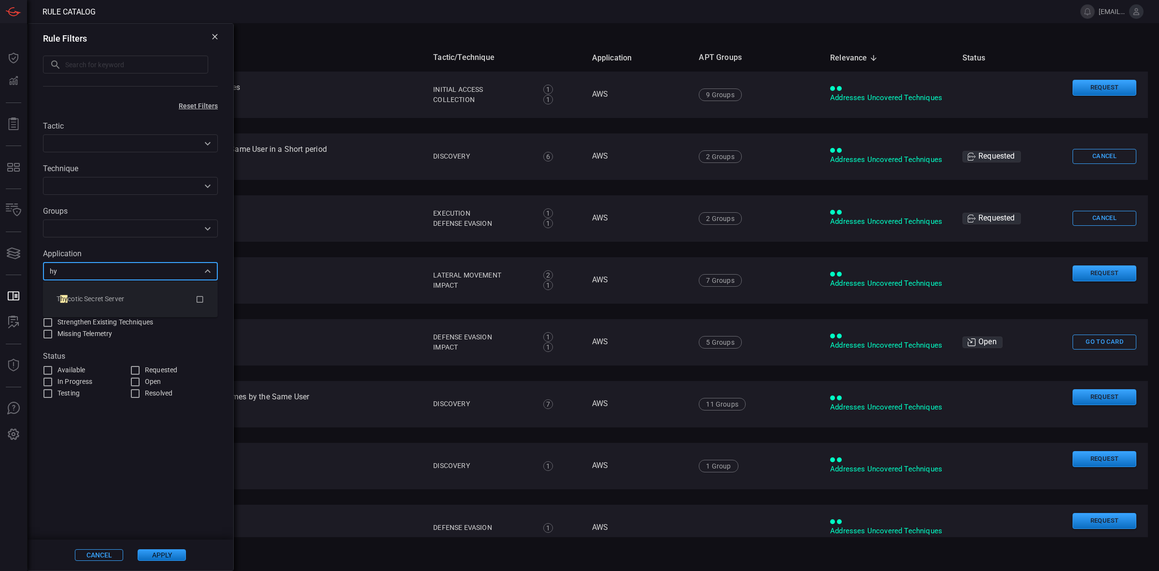
type input "h"
click at [151, 301] on div "VMware vC enter" at bounding box center [126, 299] width 139 height 10
type input "vc"
click at [156, 554] on button "Apply" at bounding box center [162, 555] width 48 height 12
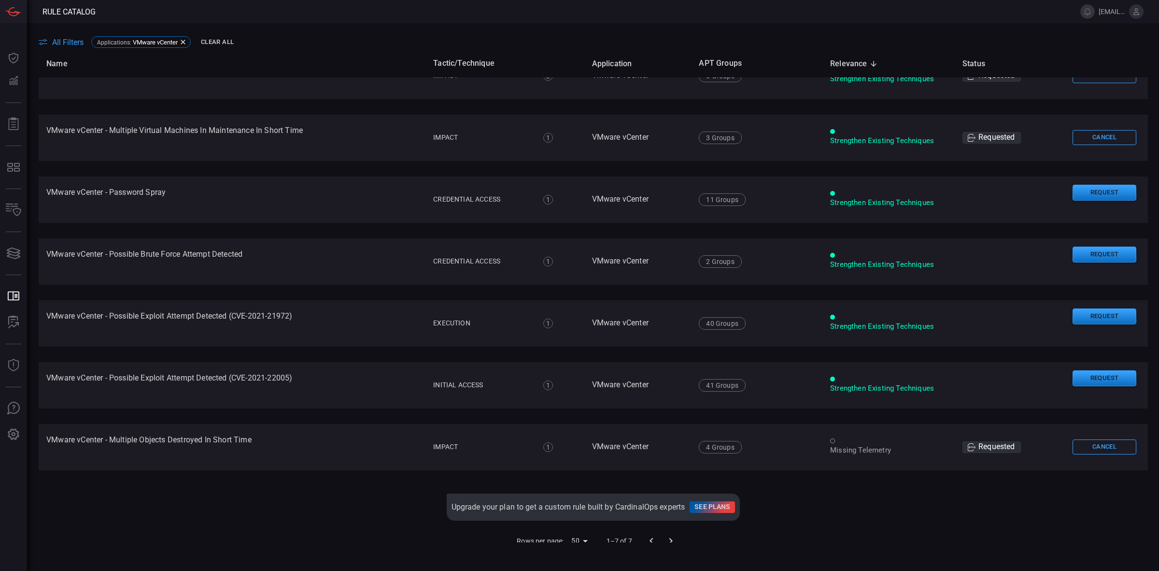
scroll to position [35, 0]
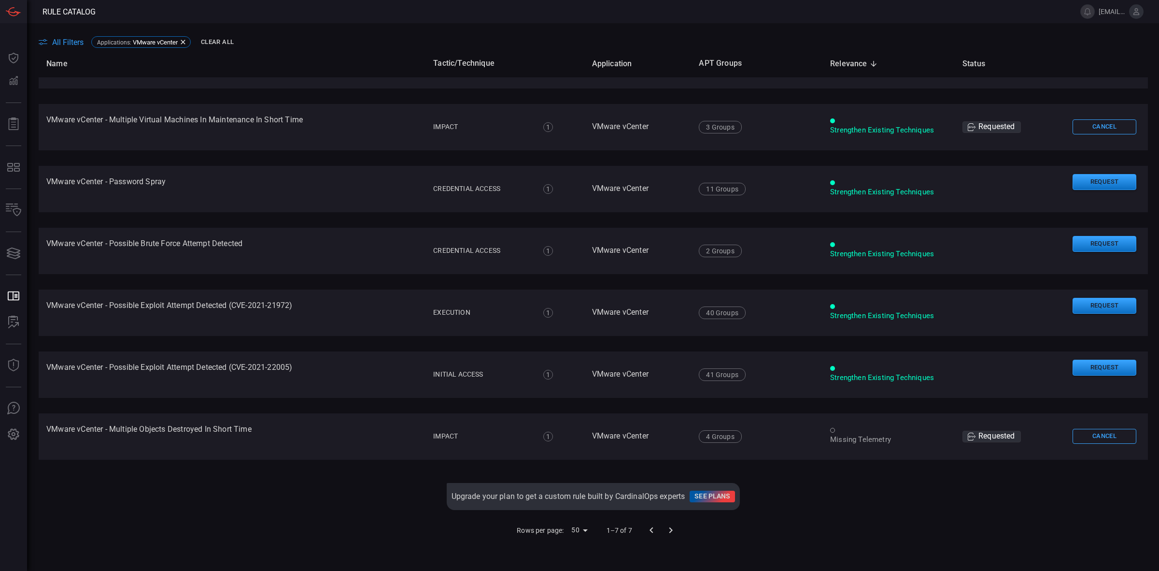
click at [578, 526] on body "Rule Catalog [EMAIL_ADDRESS][PERSON_NAME][DOMAIN_NAME] Dashboard Dashboard Dete…" at bounding box center [579, 285] width 1159 height 571
click at [580, 551] on li "100" at bounding box center [575, 550] width 29 height 17
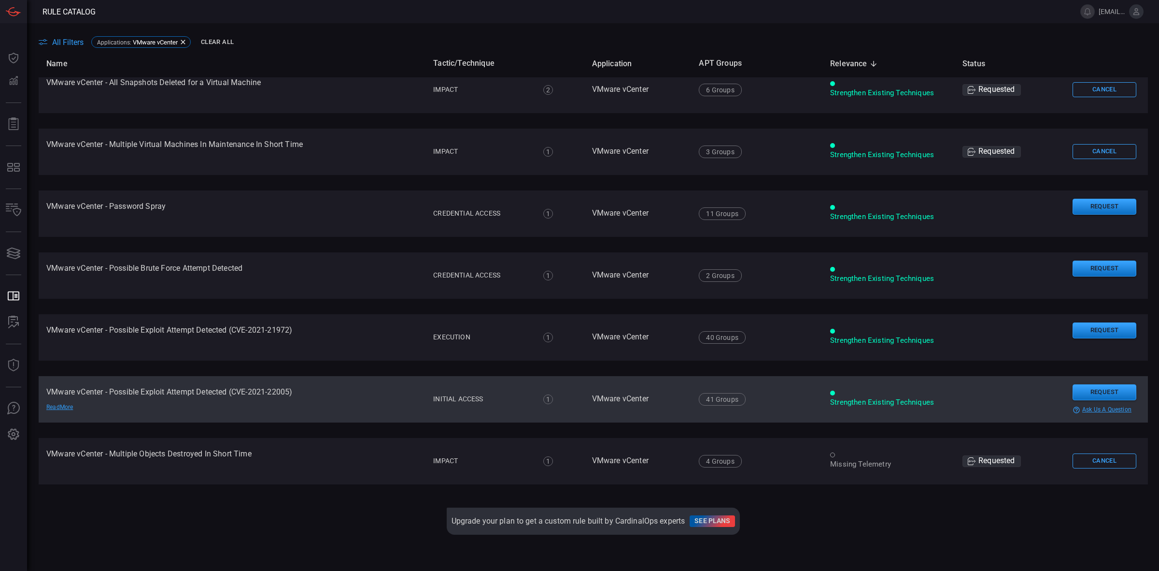
scroll to position [0, 0]
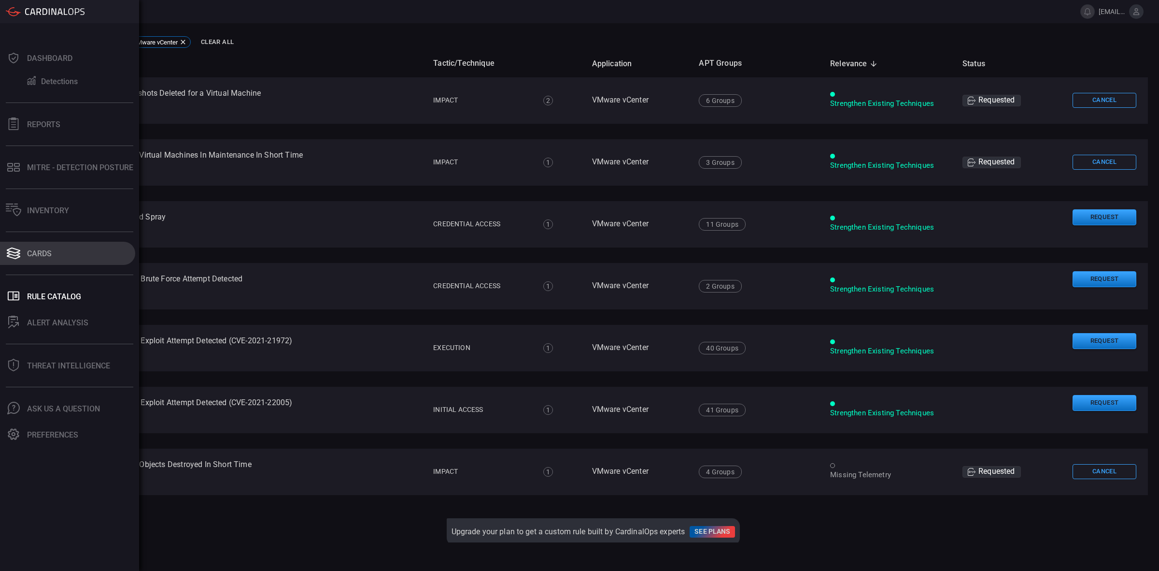
click at [34, 250] on div "Cards" at bounding box center [39, 253] width 25 height 9
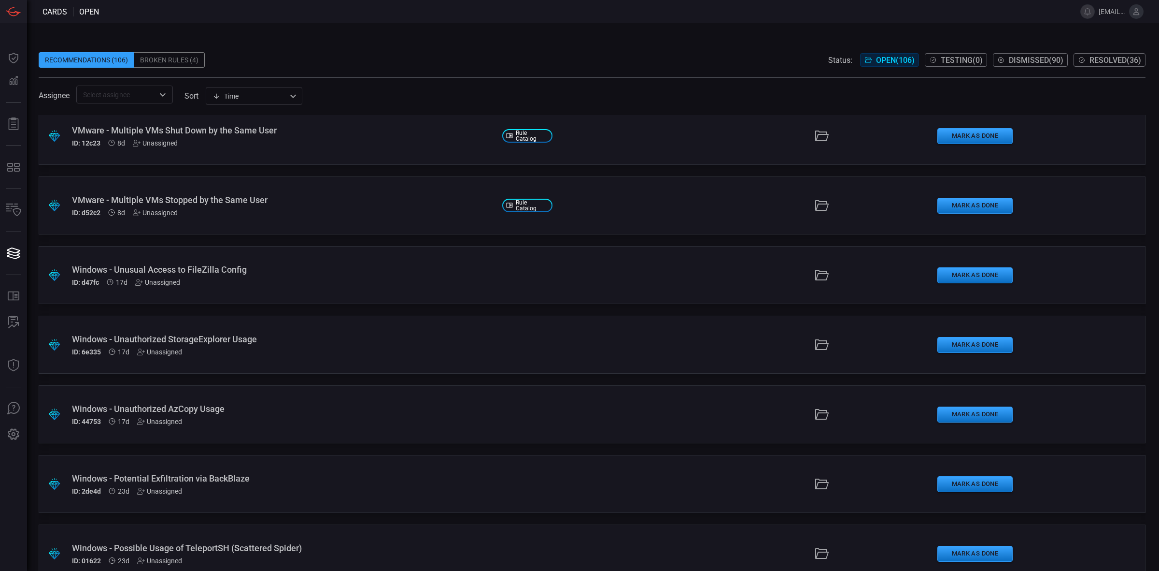
scroll to position [307, 0]
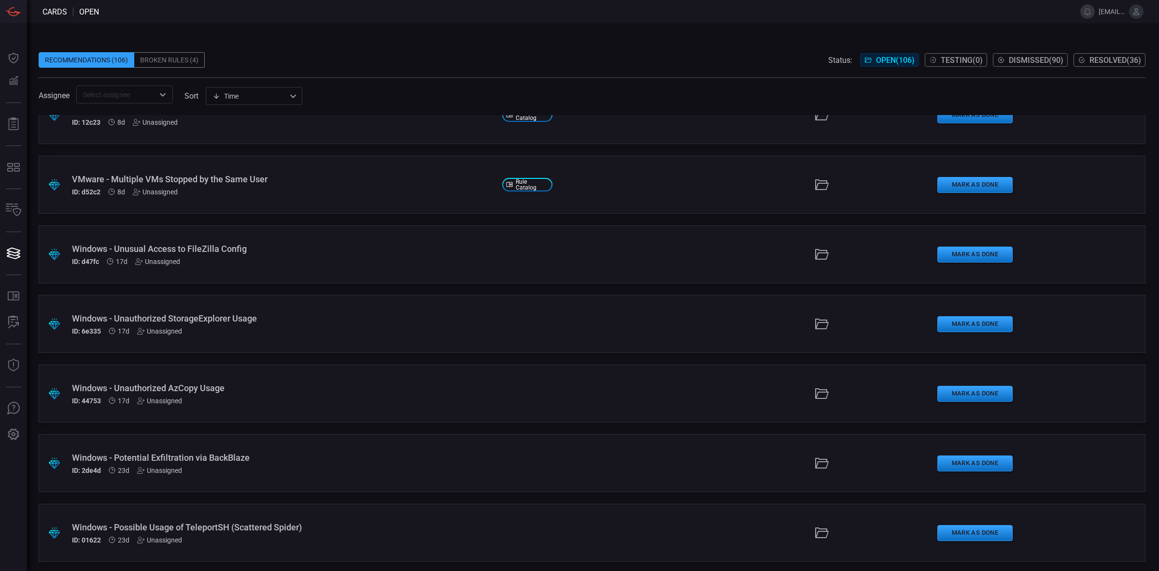
click at [1145, 158] on div "Recommendations (106) Broken Rules (4) Status: Open ( 106 ) Testing ( 0 ) Dismi…" at bounding box center [593, 296] width 1132 height 547
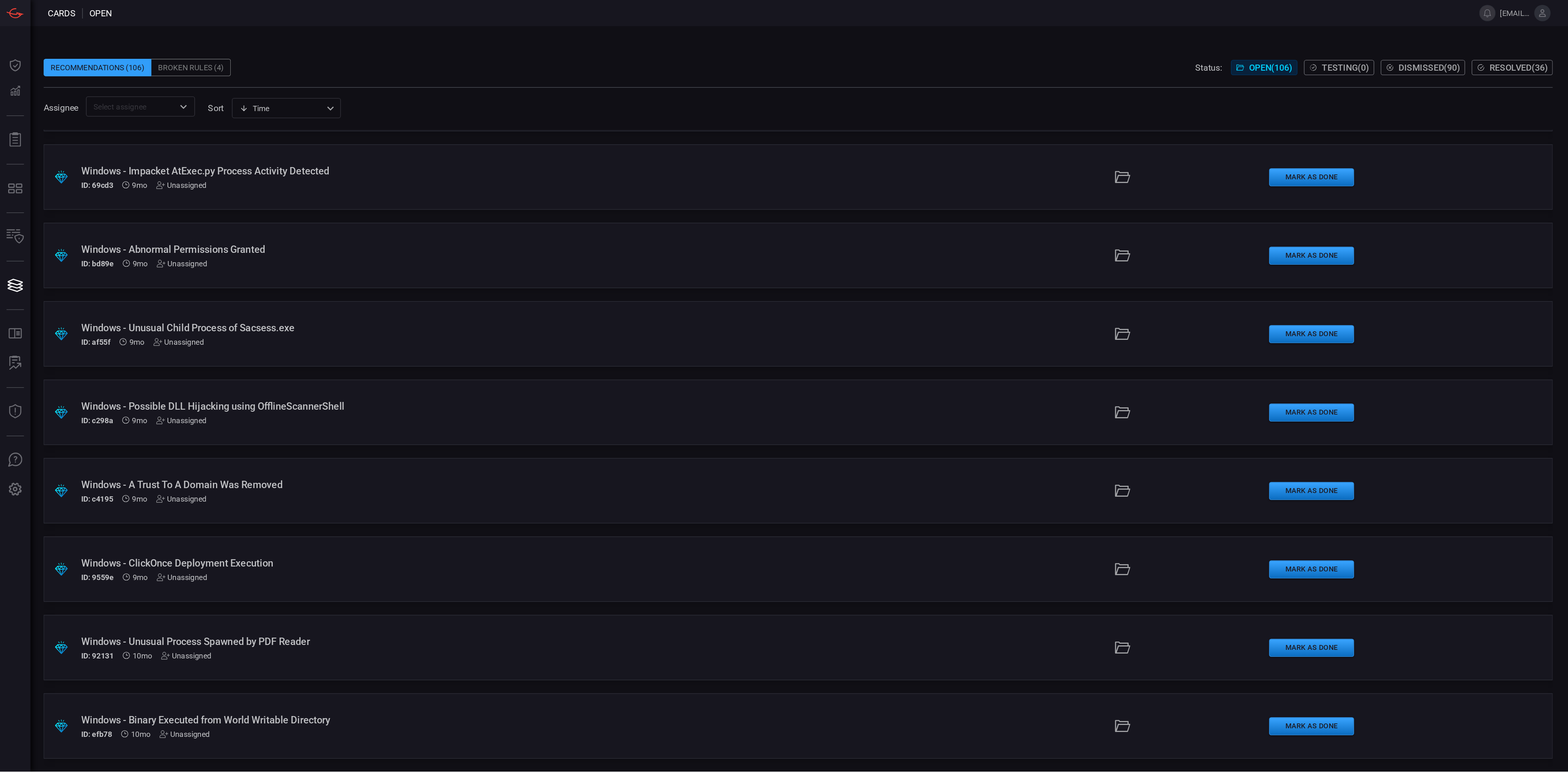
scroll to position [5560, 0]
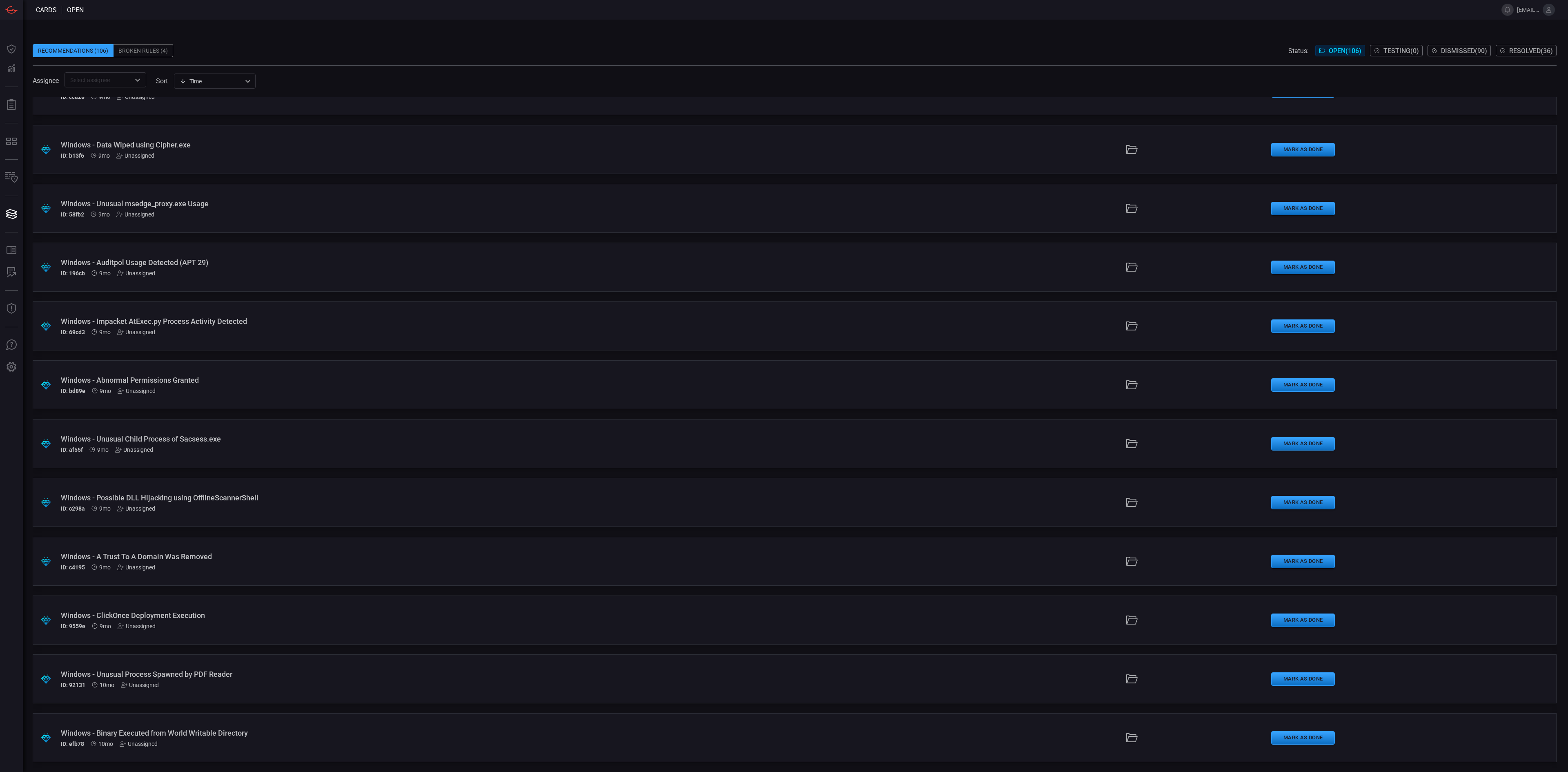
click at [149, 482] on div ".suggested_cards_icon{fill:url(#suggested_cards_icon);} Windows - Binary Execut…" at bounding box center [795, 737] width 1524 height 49
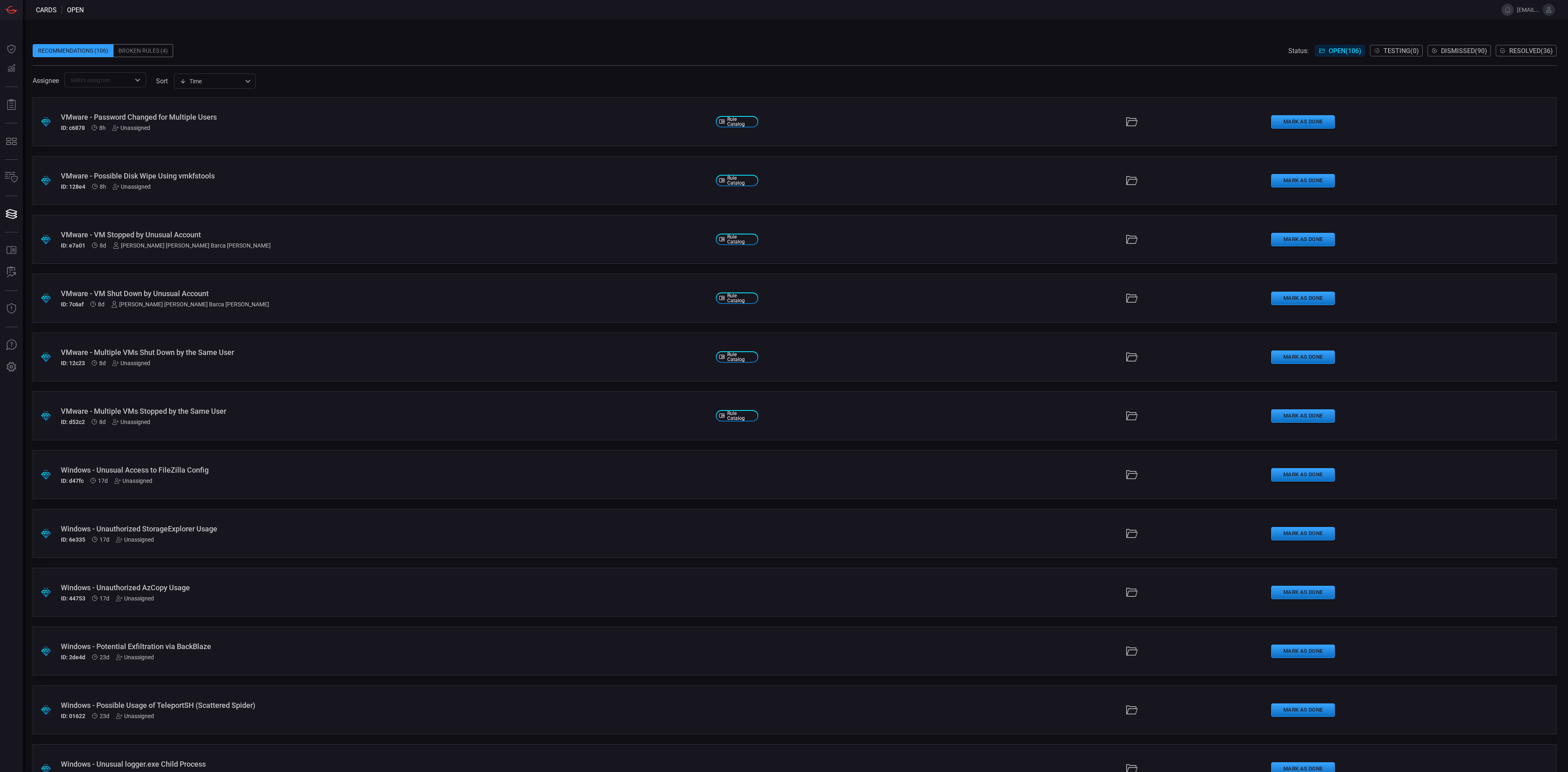
scroll to position [5560, 0]
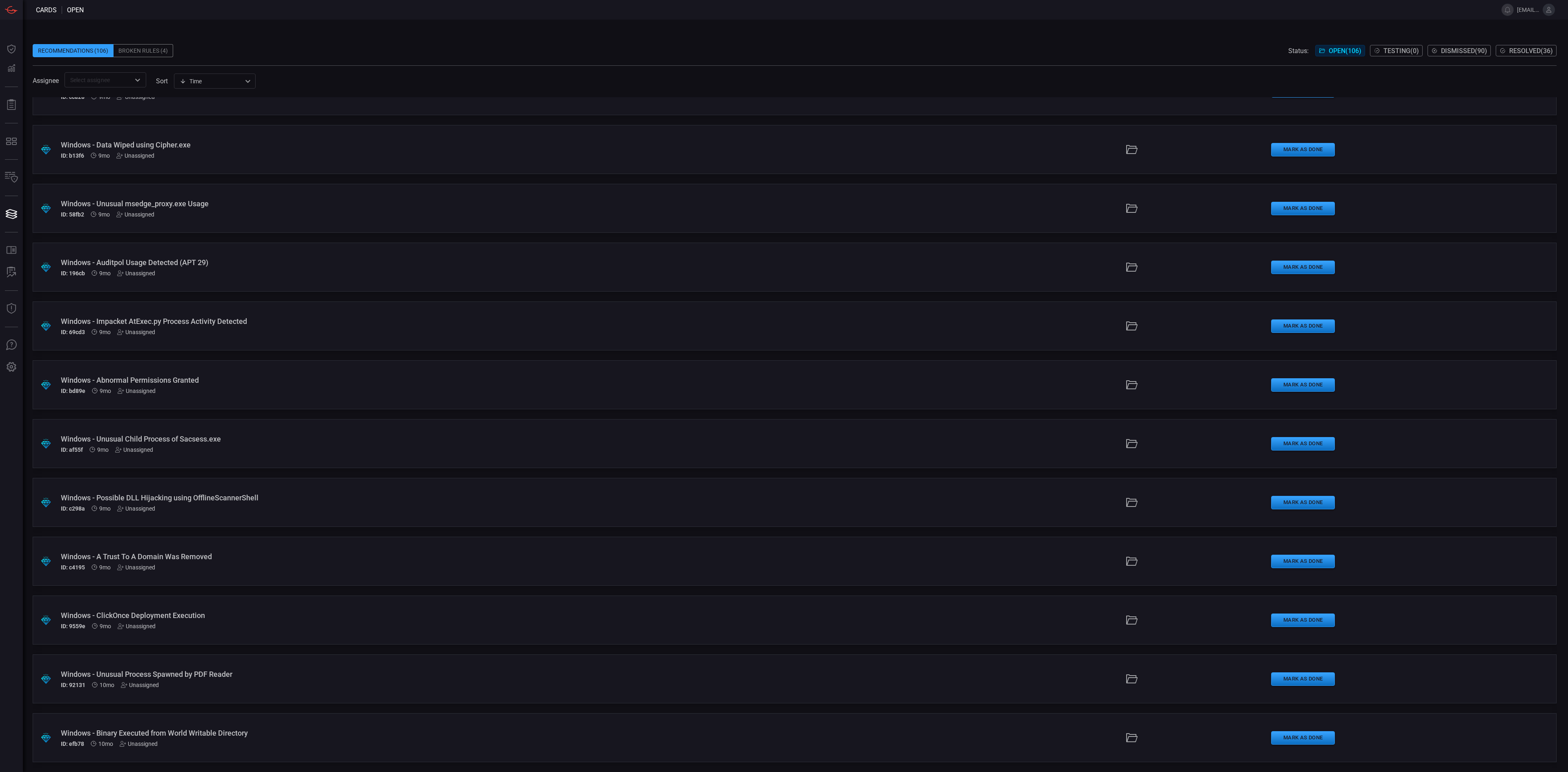
click at [140, 482] on div "Unassigned" at bounding box center [139, 744] width 38 height 7
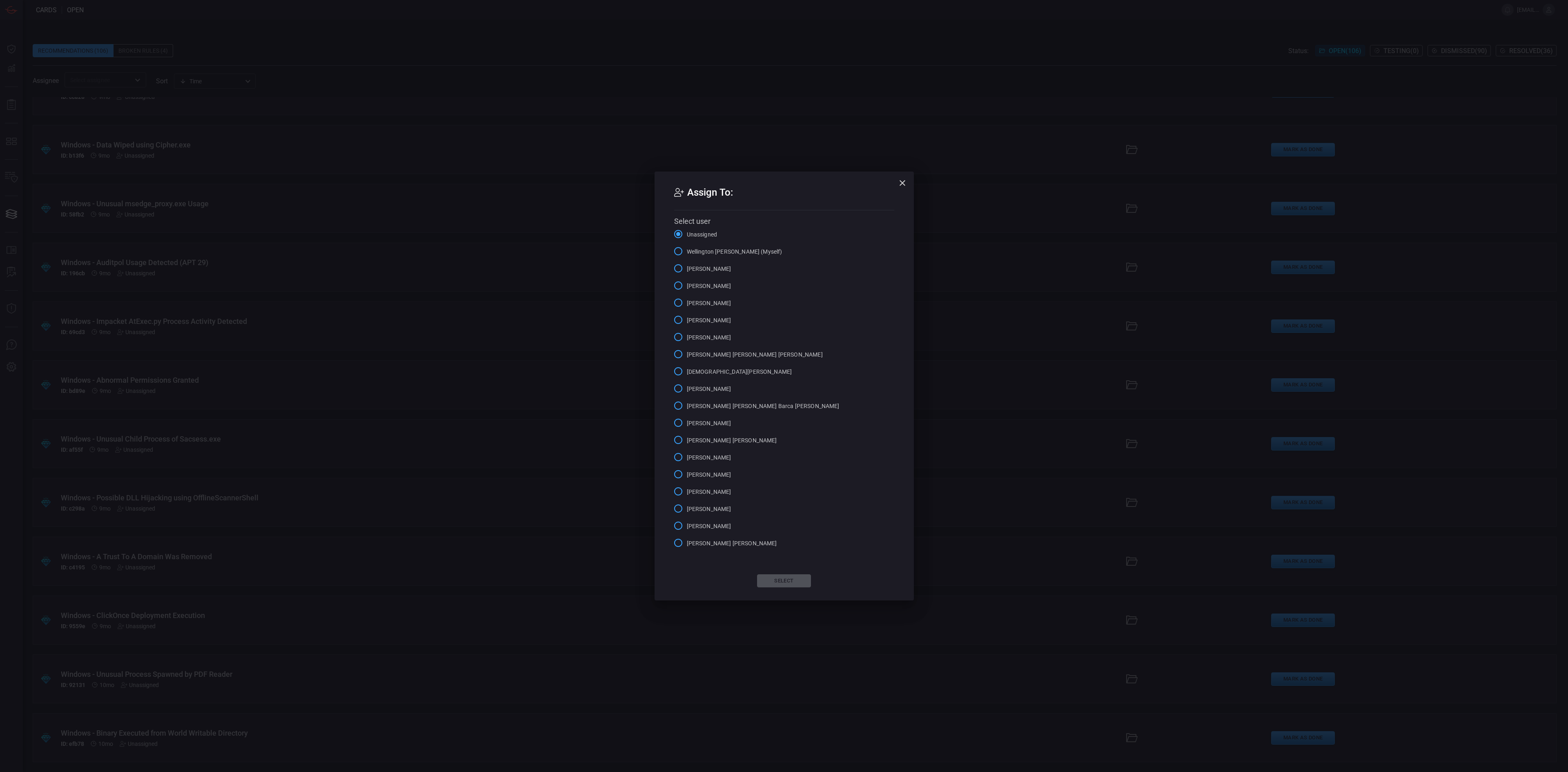
click at [736, 249] on span "Wellington [PERSON_NAME] (Myself)" at bounding box center [735, 252] width 96 height 8
click at [687, 249] on input "Wellington [PERSON_NAME] (Myself)" at bounding box center [678, 251] width 17 height 17
click at [780, 482] on button "Select" at bounding box center [784, 580] width 54 height 13
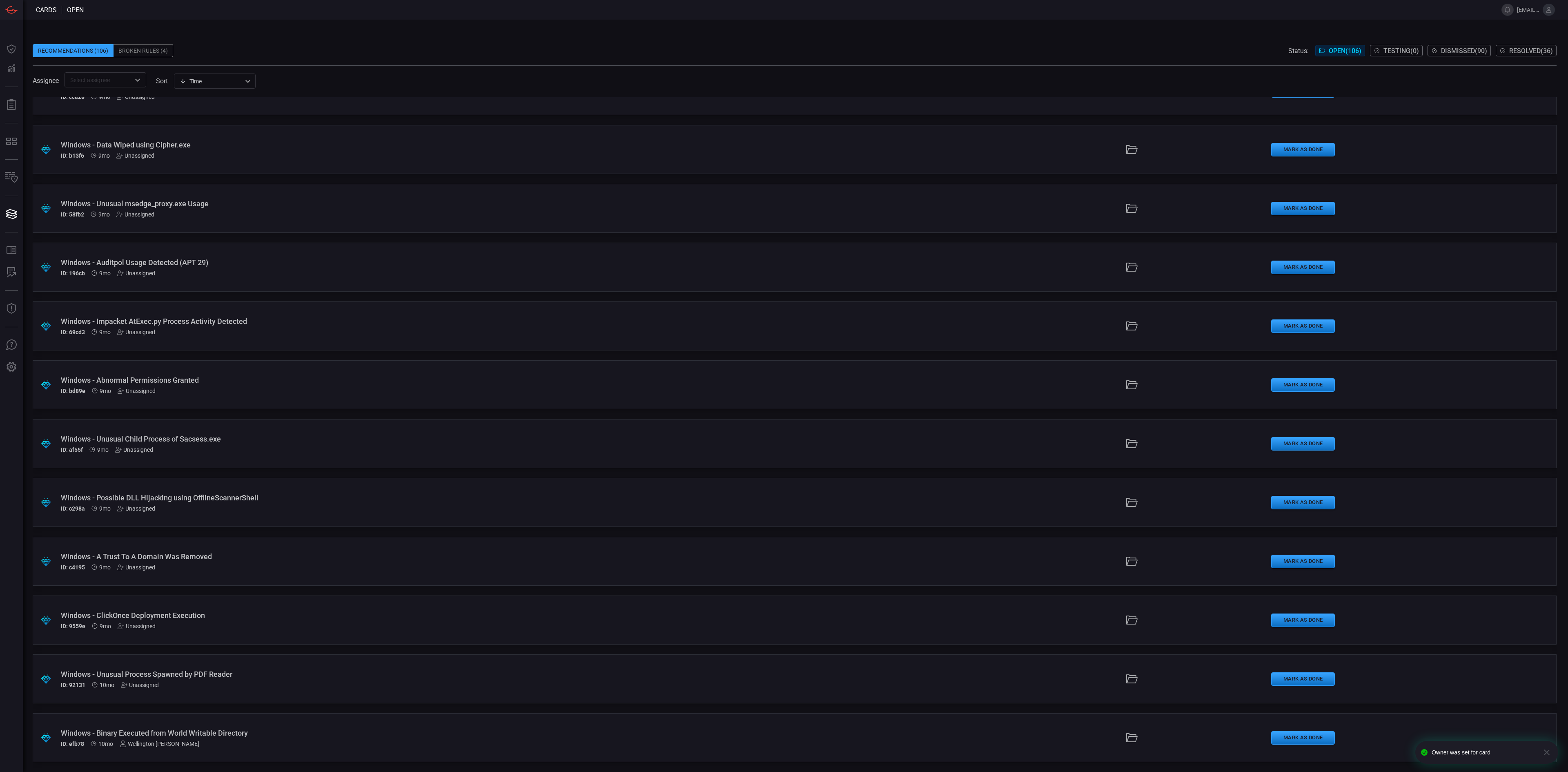
click at [139, 482] on div "Unassigned" at bounding box center [139, 685] width 38 height 7
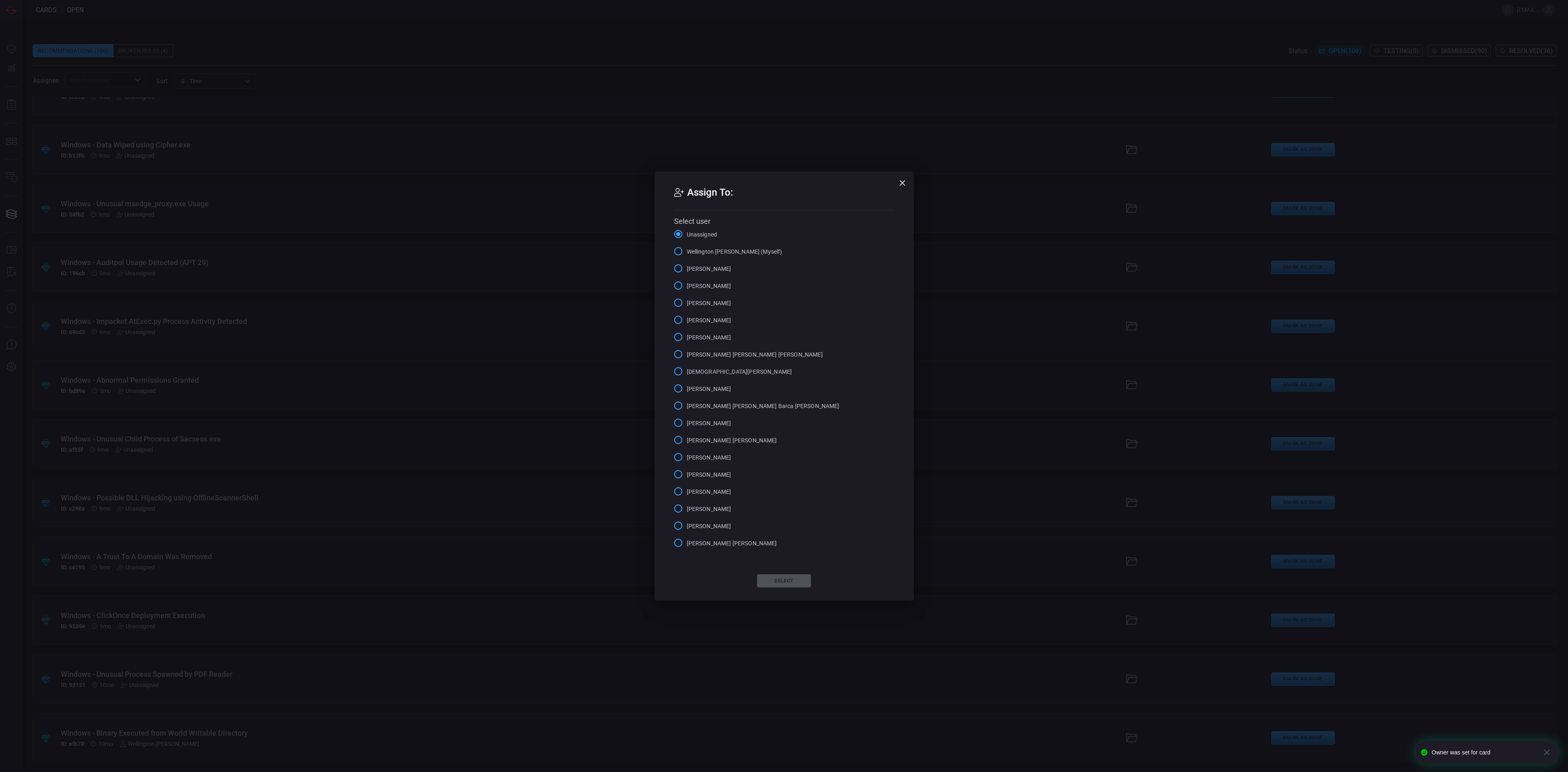
click at [733, 253] on span "Wellington [PERSON_NAME] (Myself)" at bounding box center [735, 252] width 96 height 8
click at [687, 253] on input "Wellington [PERSON_NAME] (Myself)" at bounding box center [678, 251] width 17 height 17
click at [779, 482] on button "Select" at bounding box center [784, 580] width 54 height 13
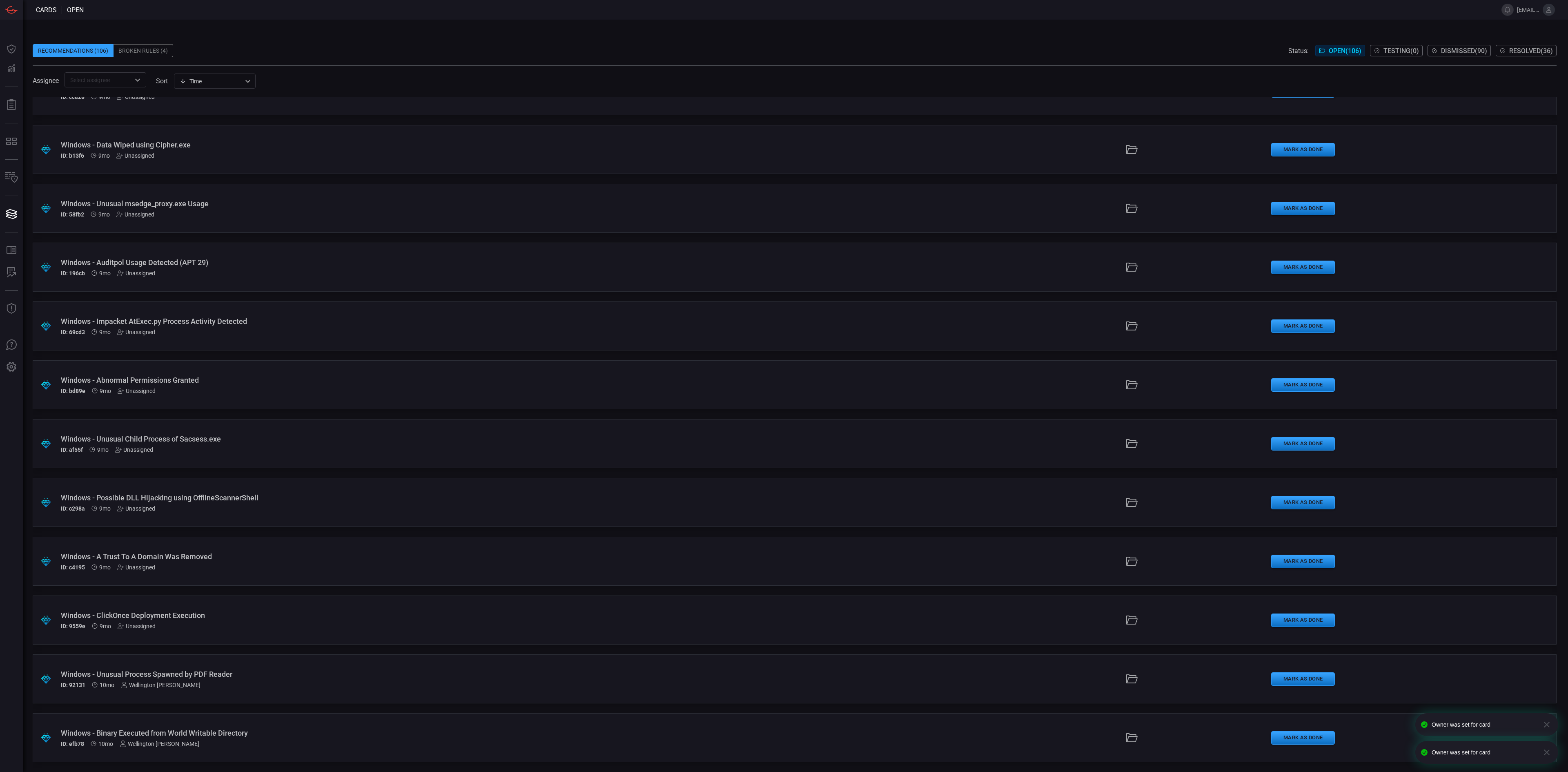
click at [128, 482] on div "Unassigned" at bounding box center [136, 627] width 38 height 7
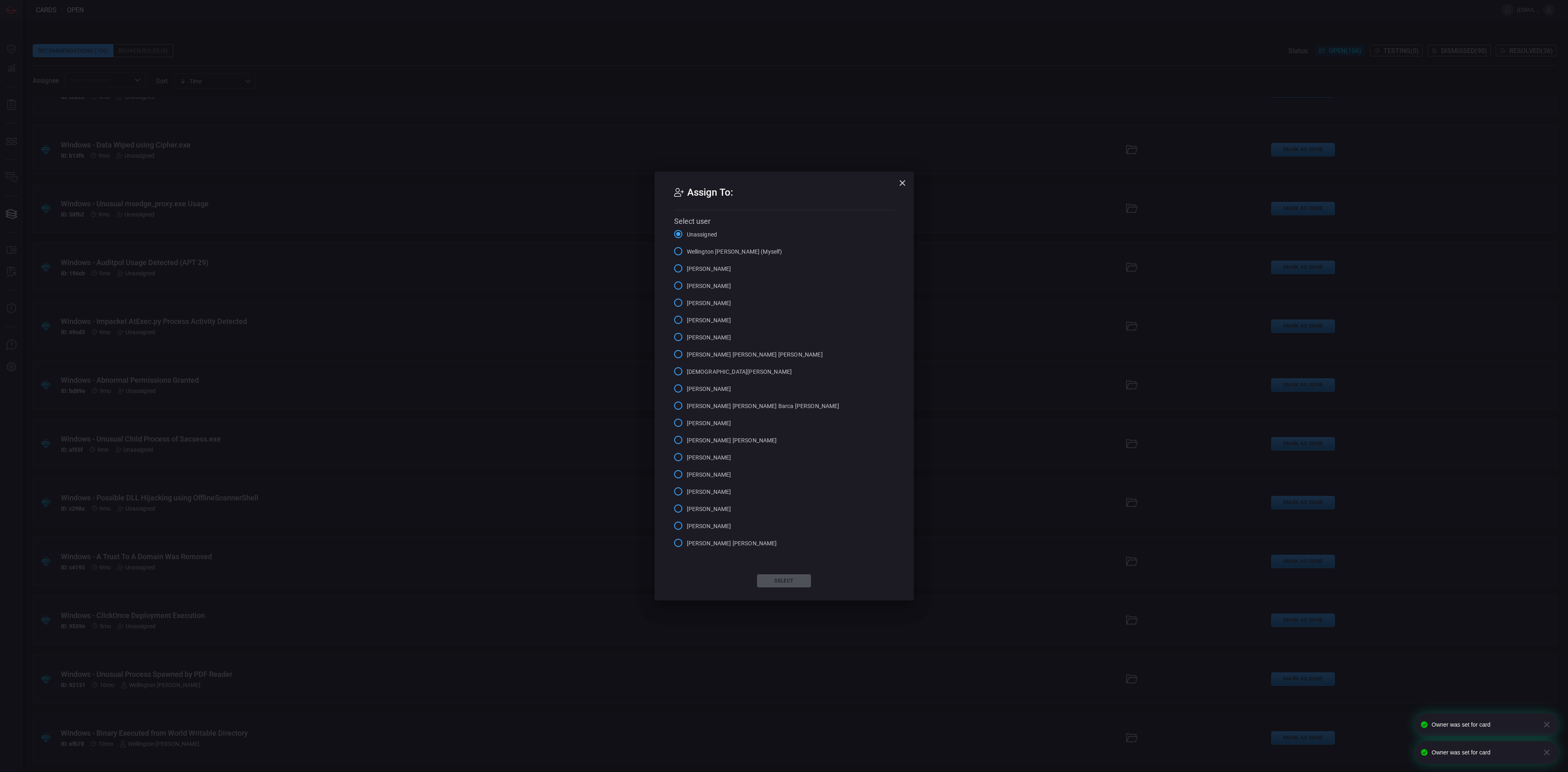
click at [741, 249] on span "Wellington [PERSON_NAME] (Myself)" at bounding box center [735, 252] width 96 height 8
click at [687, 249] on input "Wellington [PERSON_NAME] (Myself)" at bounding box center [678, 251] width 17 height 17
click at [785, 482] on button "Select" at bounding box center [784, 580] width 54 height 13
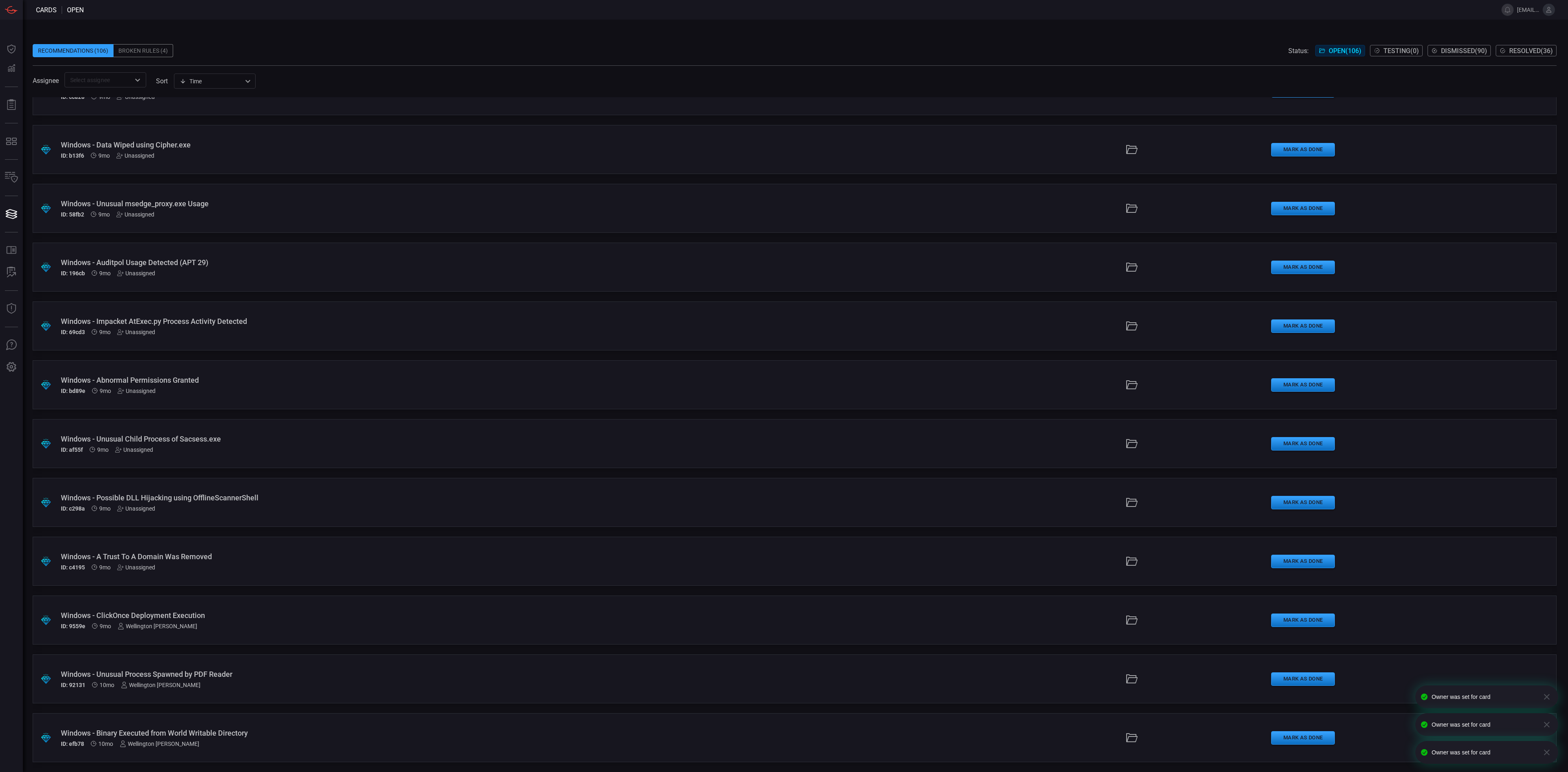
click at [138, 482] on div "Unassigned" at bounding box center [136, 567] width 38 height 7
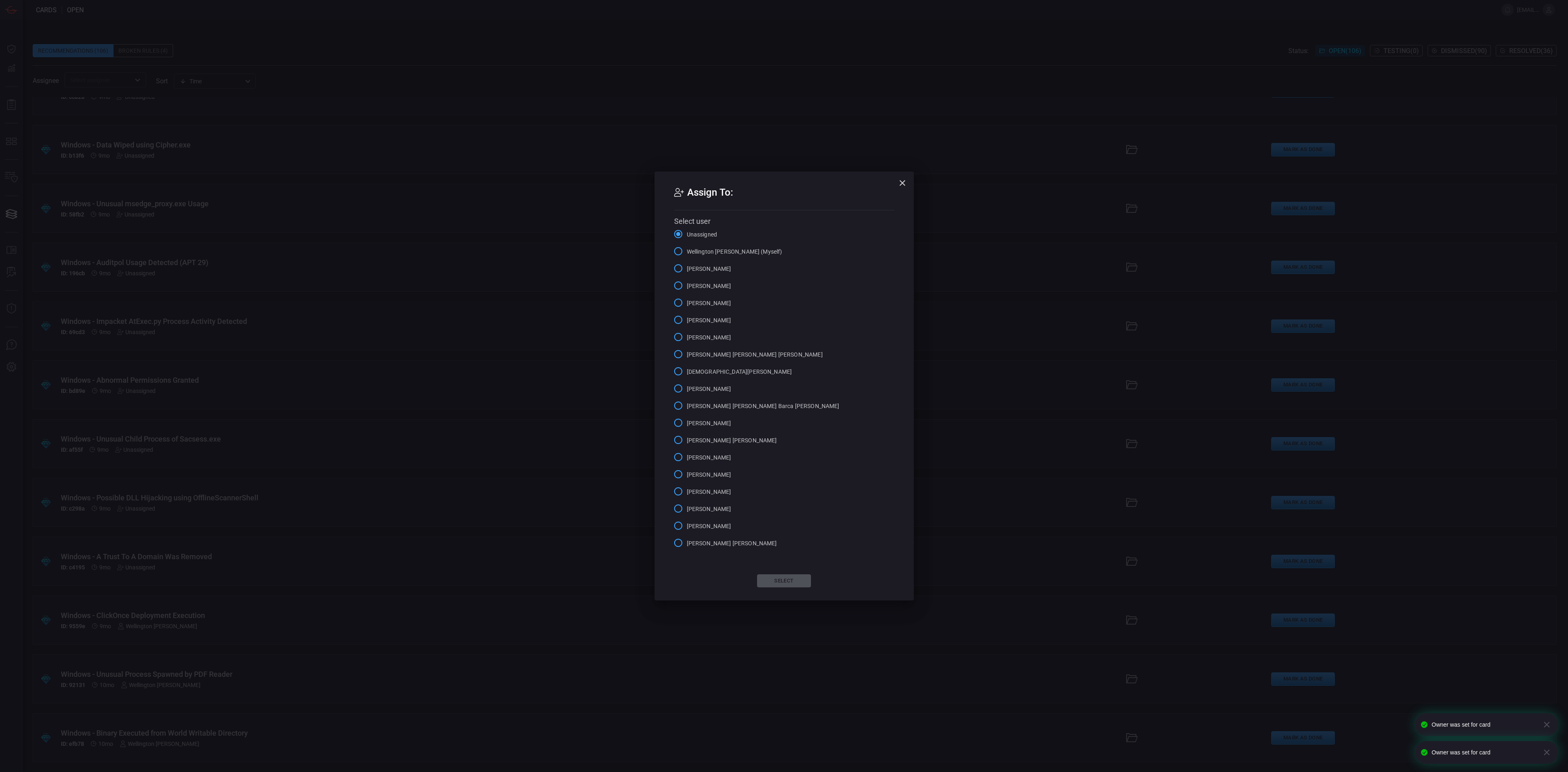
click at [739, 251] on span "Wellington [PERSON_NAME] (Myself)" at bounding box center [735, 252] width 96 height 8
click at [687, 251] on input "Wellington [PERSON_NAME] (Myself)" at bounding box center [678, 251] width 17 height 17
click at [789, 482] on button "Select" at bounding box center [784, 580] width 54 height 13
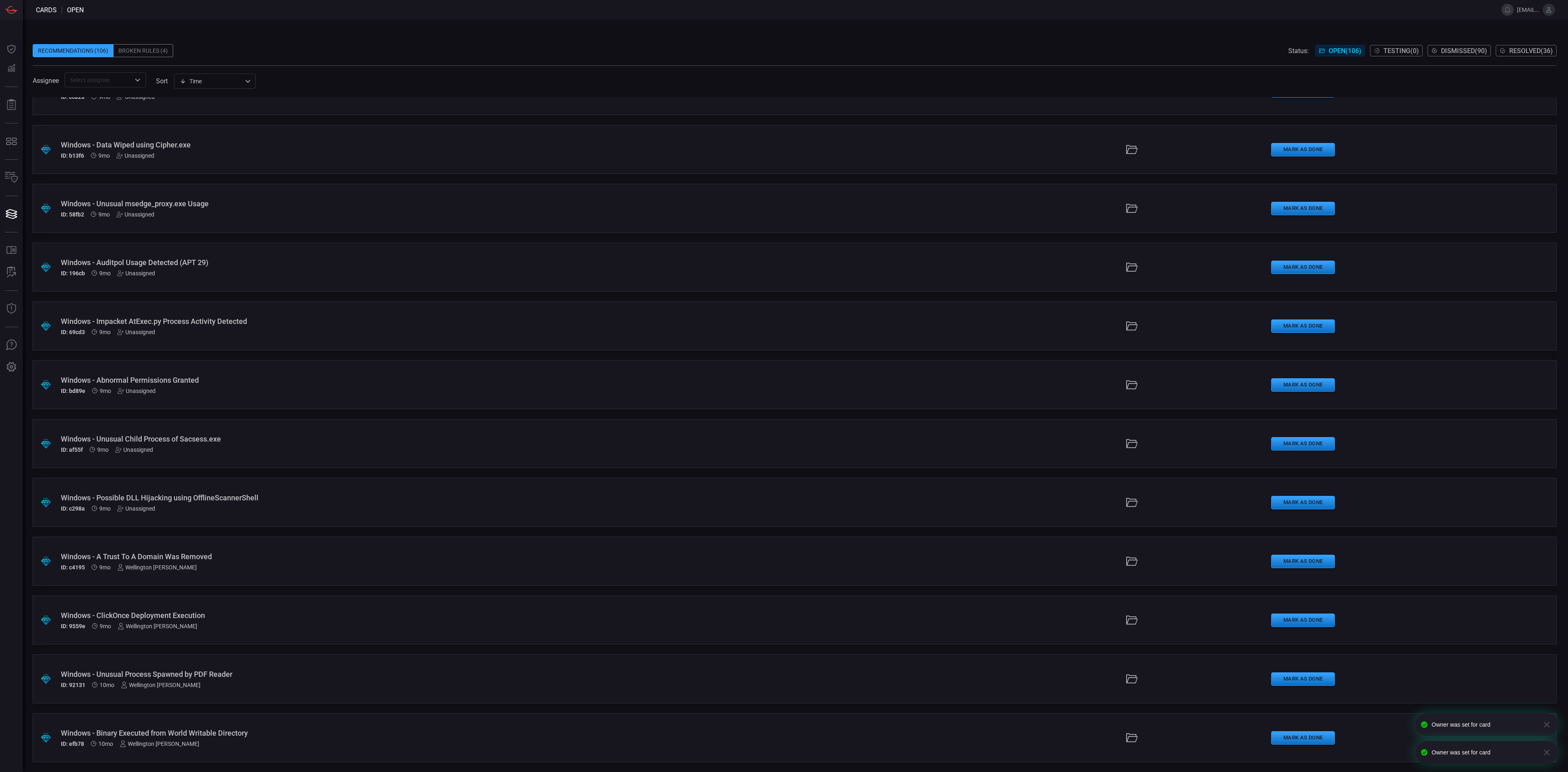
click at [145, 482] on div "Unassigned" at bounding box center [136, 509] width 38 height 7
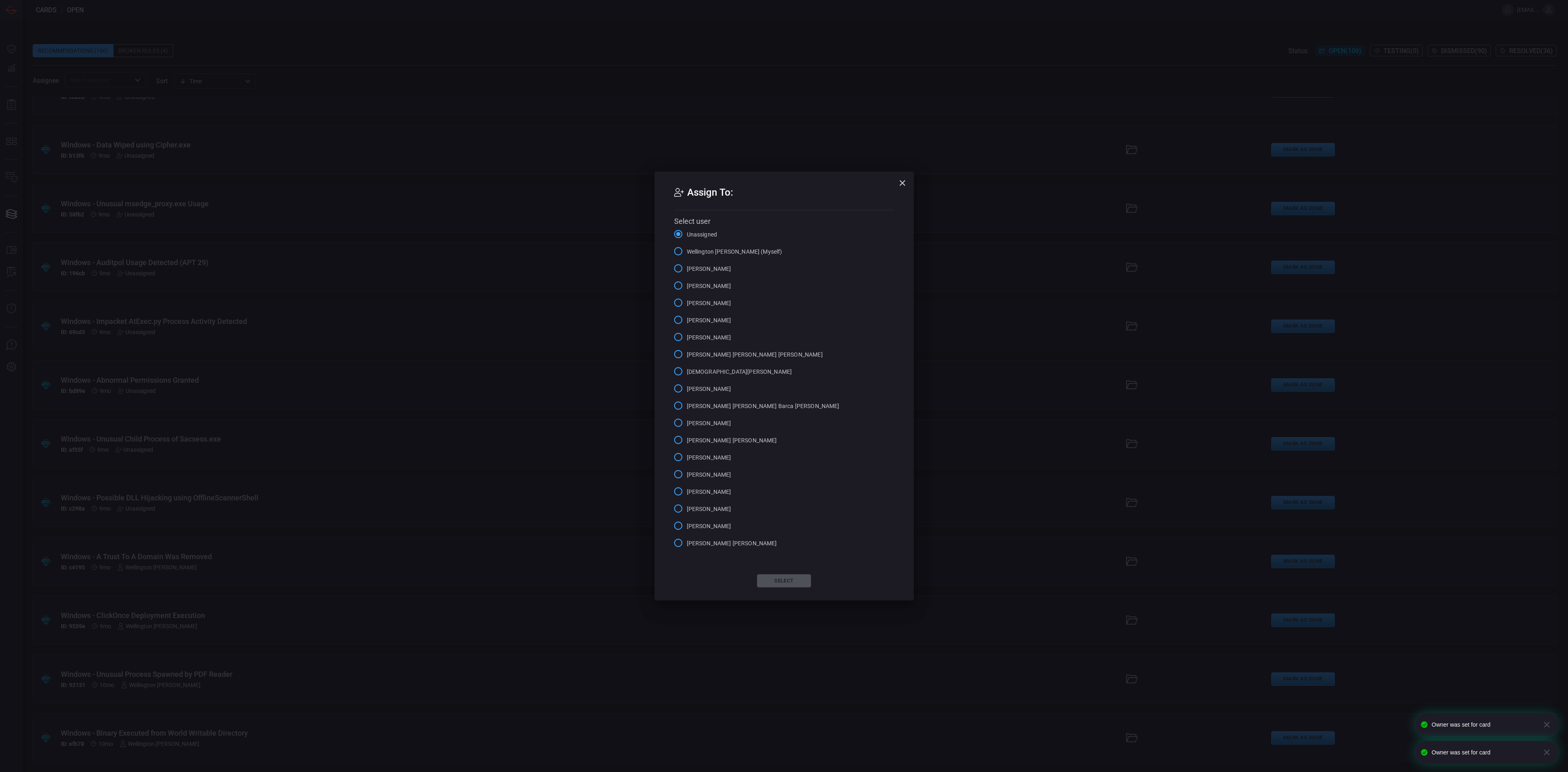
click at [687, 251] on span "Wellington [PERSON_NAME] (Myself)" at bounding box center [735, 252] width 96 height 8
click at [687, 251] on input "Wellington [PERSON_NAME] (Myself)" at bounding box center [678, 251] width 17 height 17
click at [794, 482] on button "Select" at bounding box center [784, 580] width 54 height 13
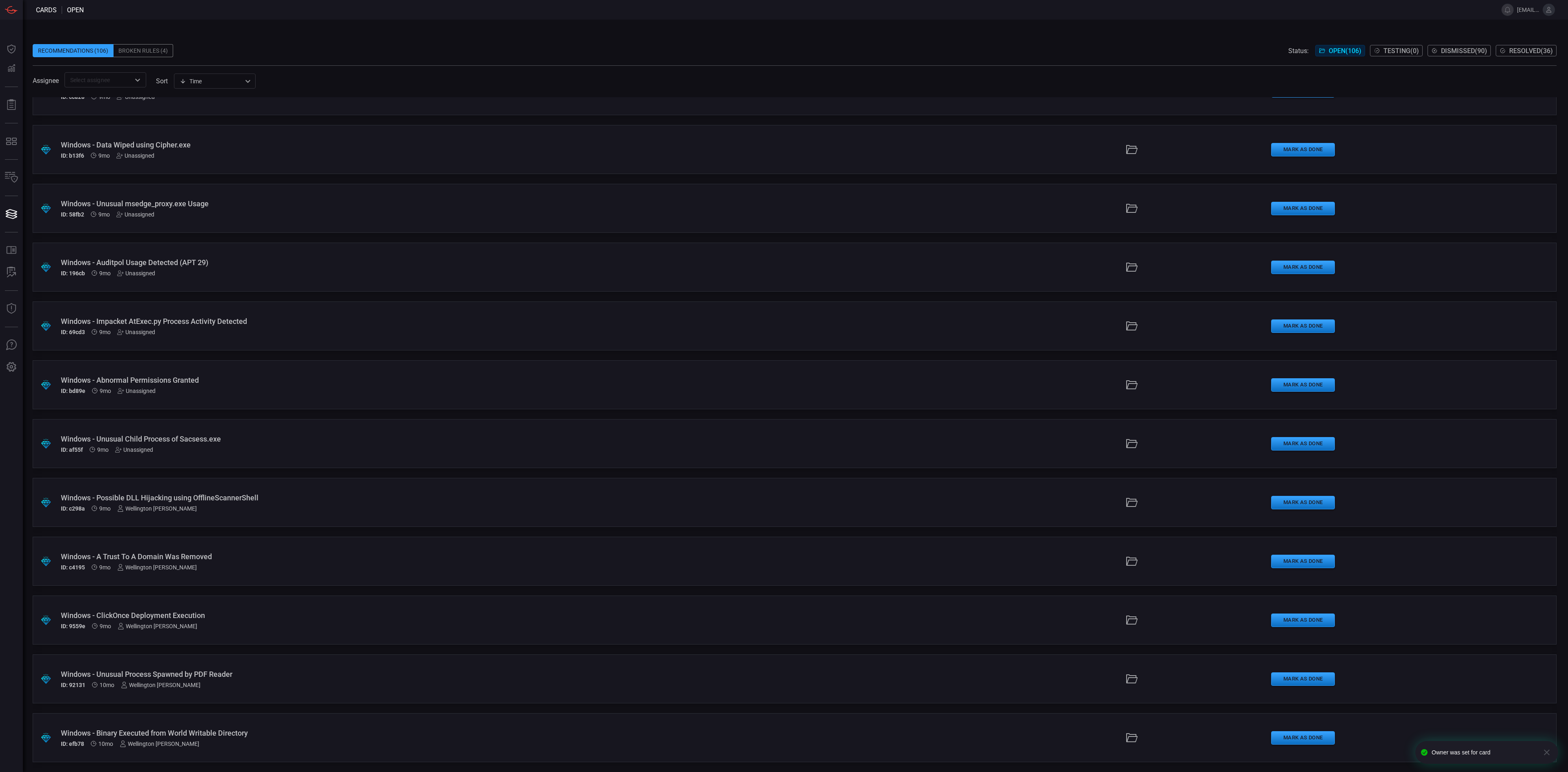
click at [134, 449] on div "Unassigned" at bounding box center [134, 450] width 38 height 7
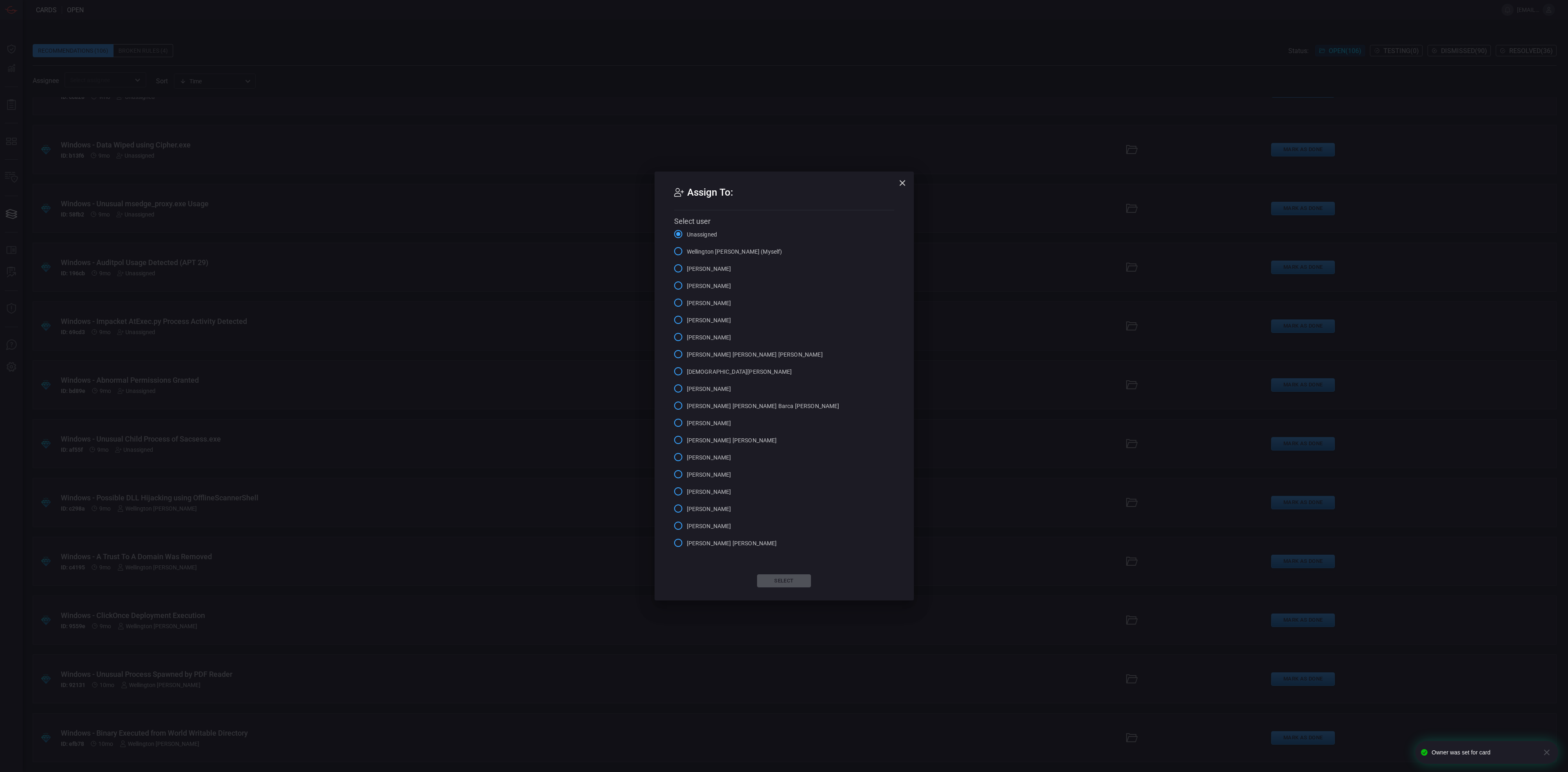
click at [716, 254] on span "Wellington [PERSON_NAME] (Myself)" at bounding box center [735, 252] width 96 height 8
click at [687, 254] on input "Wellington [PERSON_NAME] (Myself)" at bounding box center [678, 251] width 17 height 17
click at [789, 482] on div "Assign To: Select user Unassigned Wellington [PERSON_NAME] (Myself) [PERSON_NAM…" at bounding box center [784, 386] width 260 height 429
click at [787, 482] on button "Select" at bounding box center [784, 580] width 54 height 13
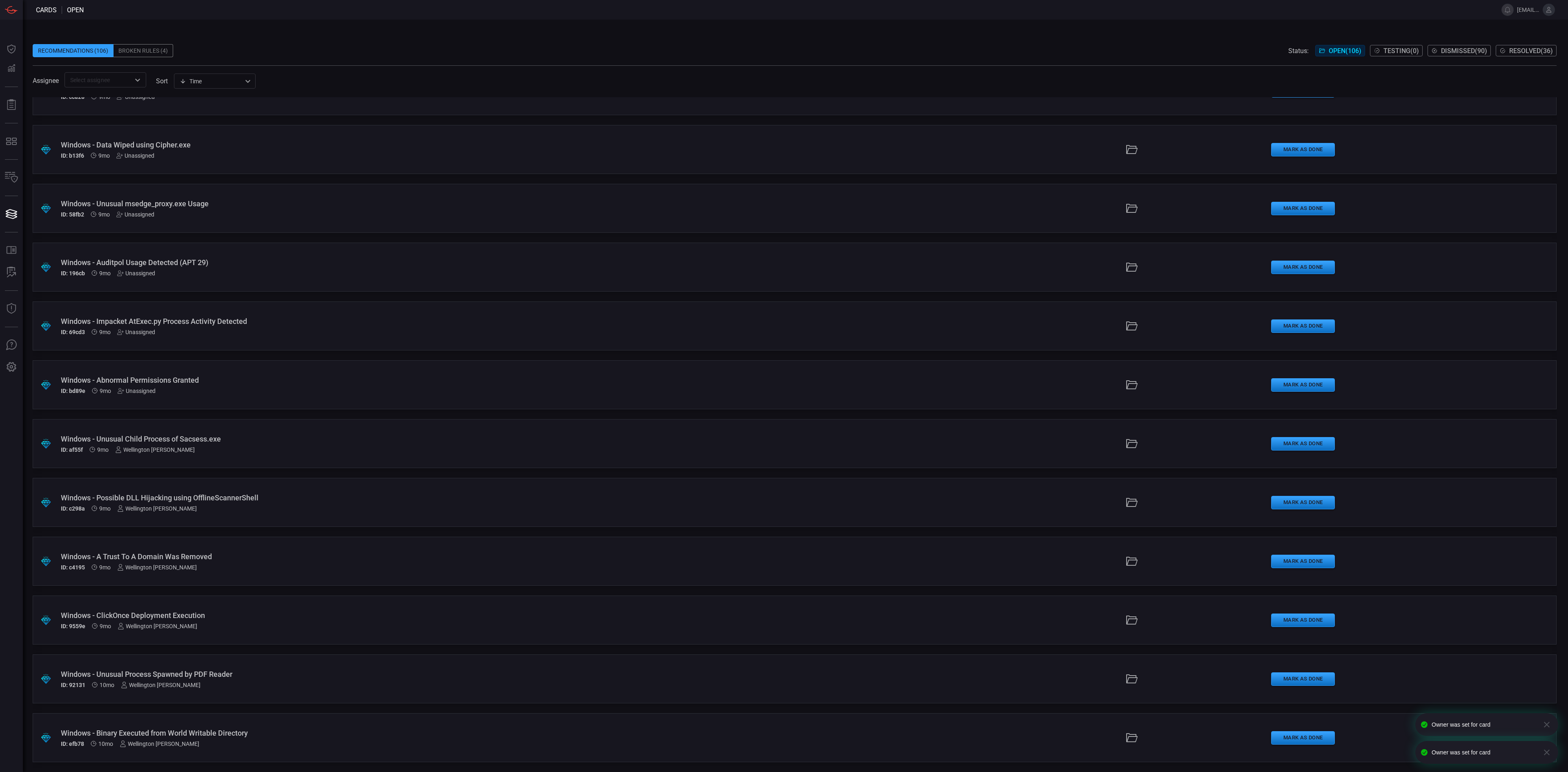
click at [132, 391] on div "Unassigned" at bounding box center [136, 391] width 38 height 7
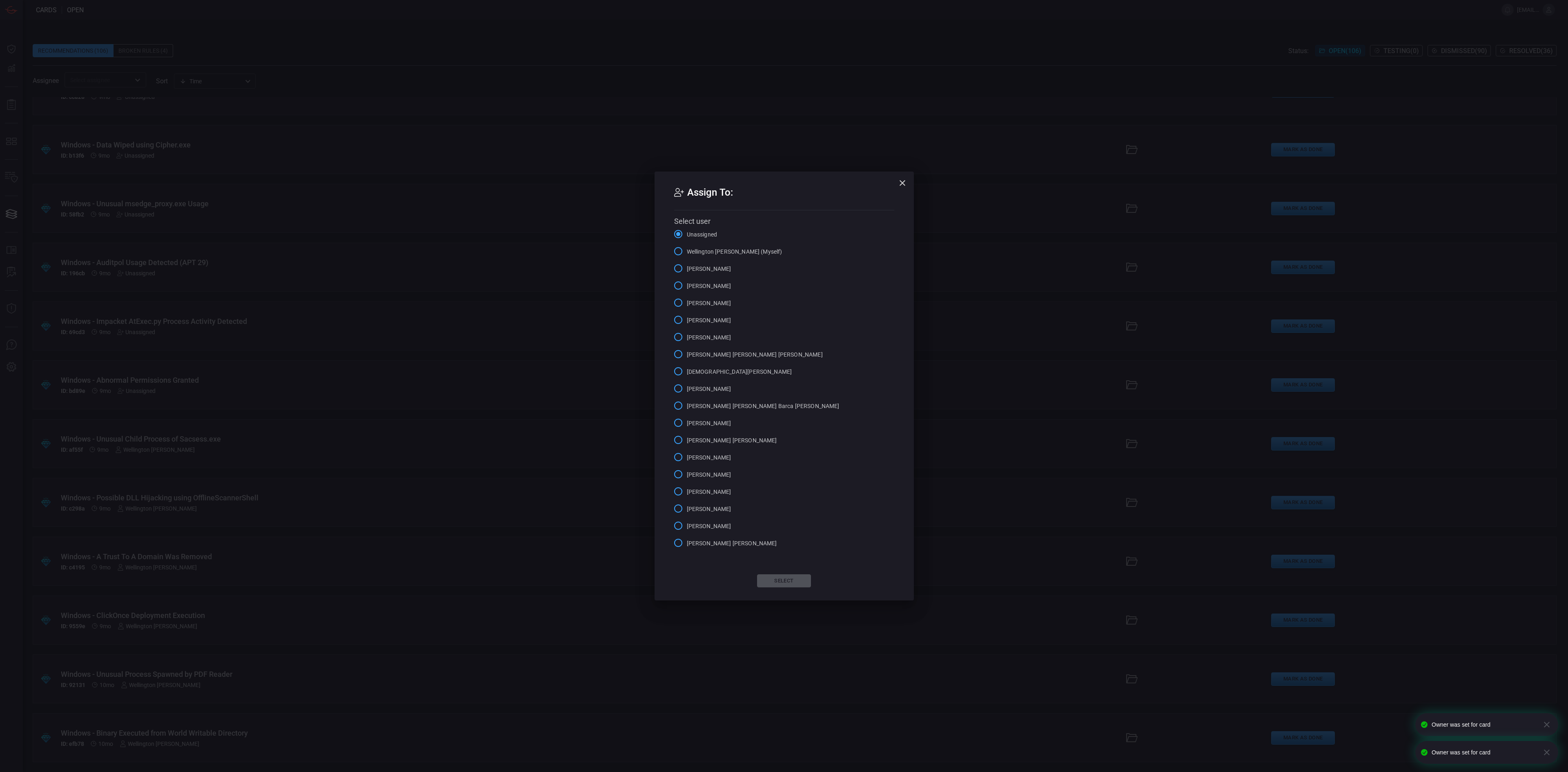
click at [700, 249] on span "Wellington [PERSON_NAME] (Myself)" at bounding box center [735, 252] width 96 height 8
click at [687, 249] on input "Wellington [PERSON_NAME] (Myself)" at bounding box center [678, 251] width 17 height 17
click at [779, 482] on button "Select" at bounding box center [784, 580] width 54 height 13
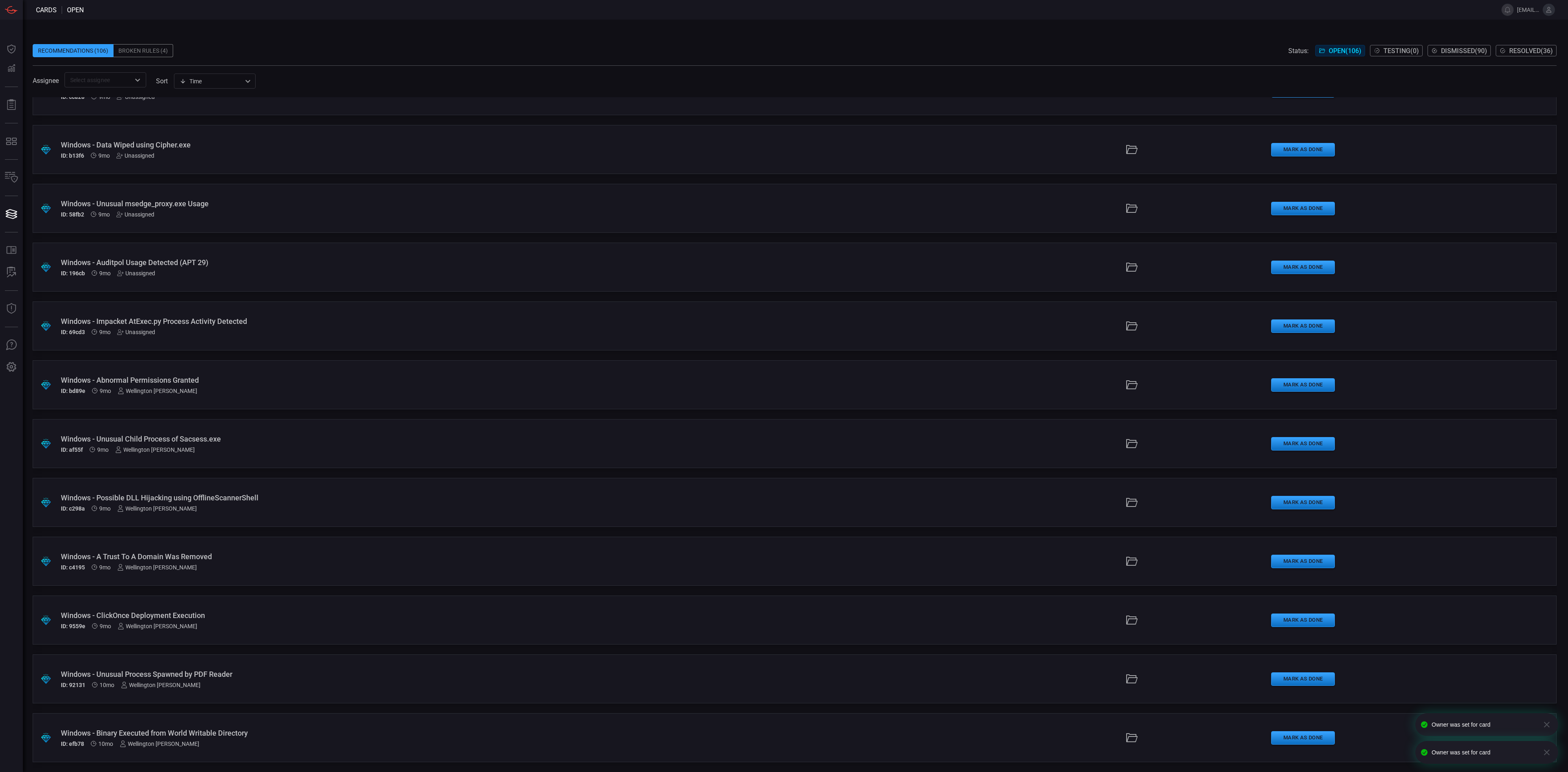
click at [137, 332] on div "Unassigned" at bounding box center [136, 332] width 38 height 7
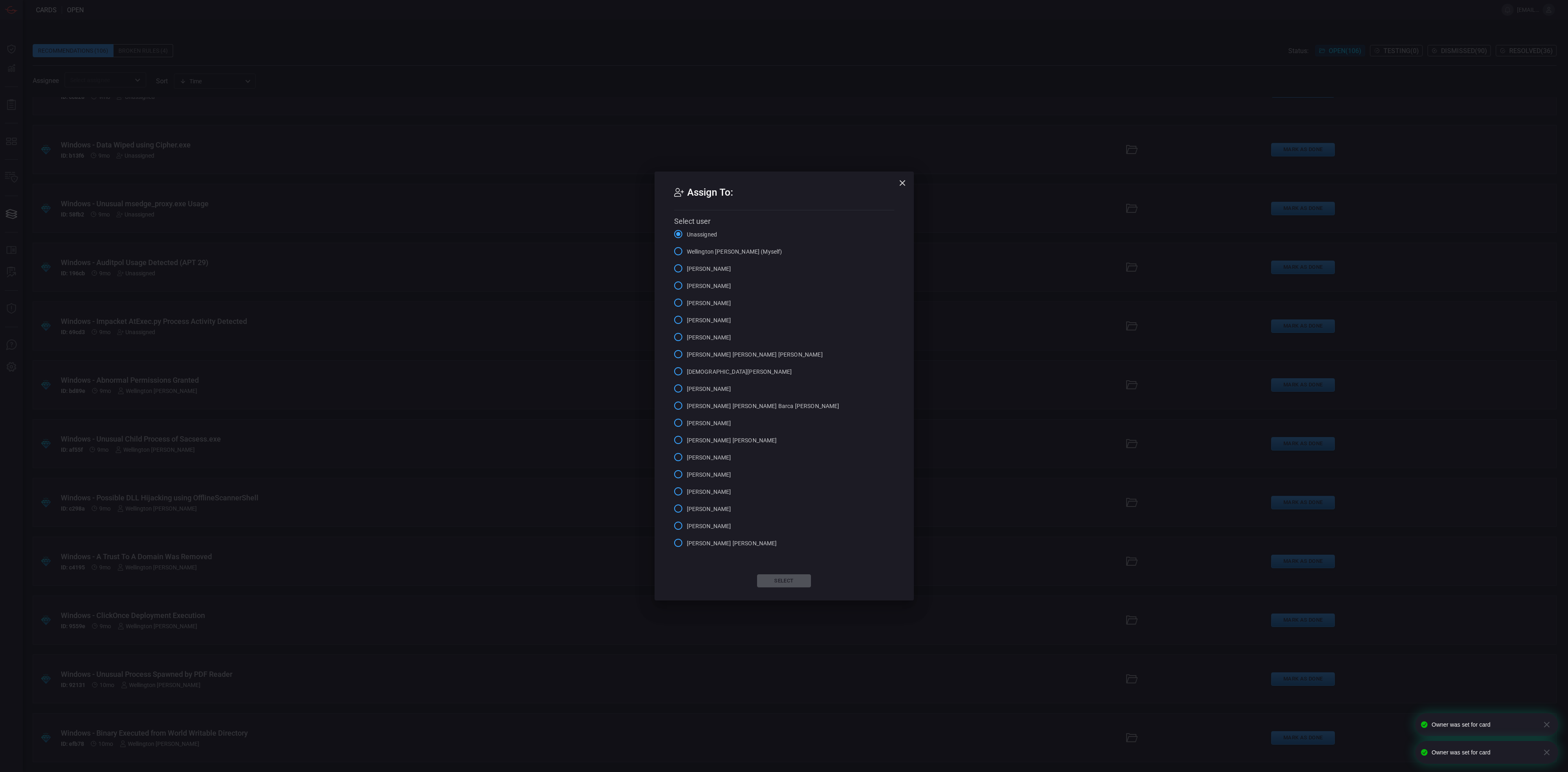
click at [713, 253] on span "Wellington [PERSON_NAME] (Myself)" at bounding box center [735, 252] width 96 height 8
click at [687, 253] on input "Wellington [PERSON_NAME] (Myself)" at bounding box center [678, 251] width 17 height 17
click at [786, 482] on button "Select" at bounding box center [784, 580] width 54 height 13
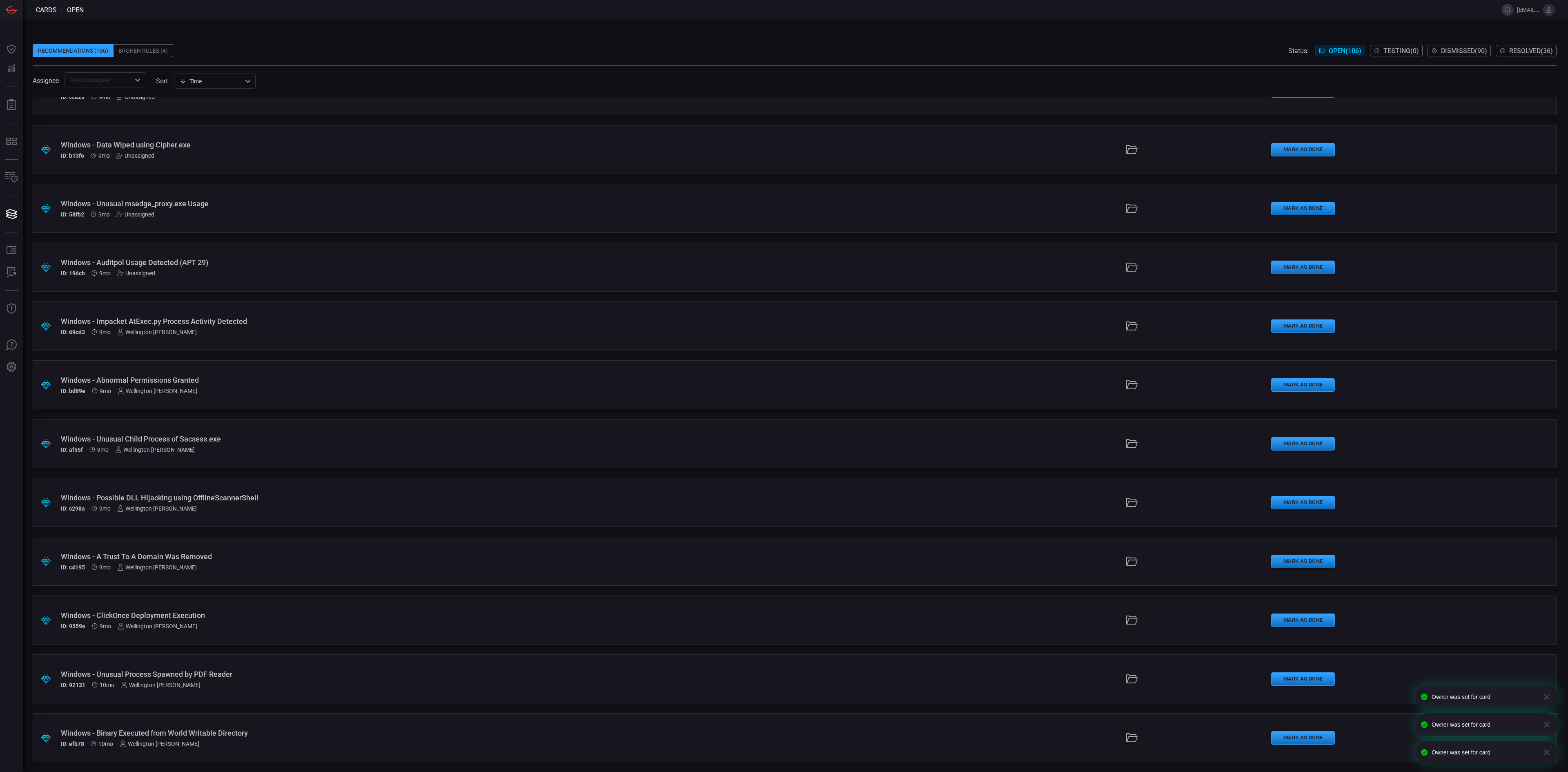
click at [136, 271] on div "Unassigned" at bounding box center [136, 273] width 38 height 7
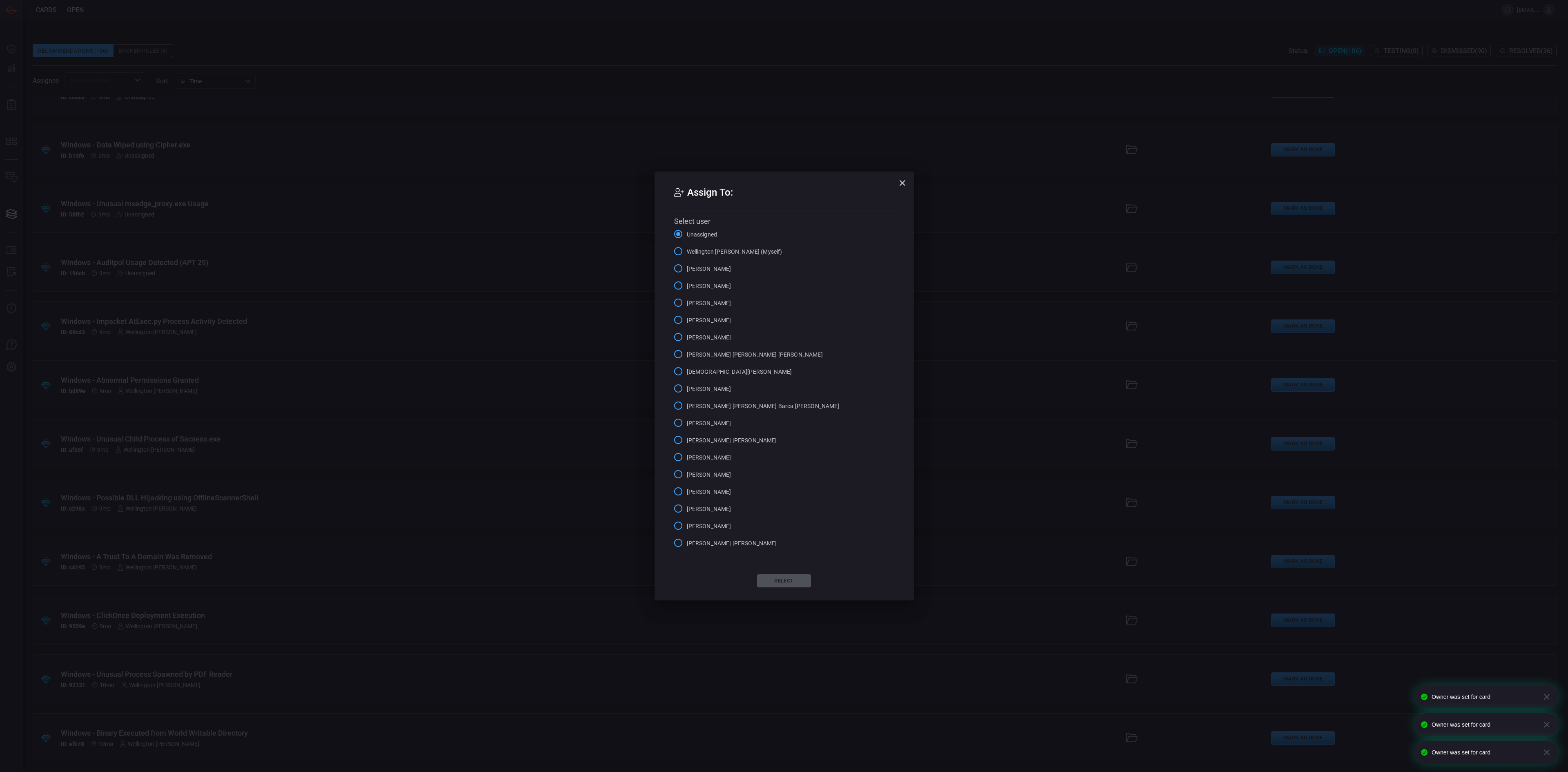
click at [753, 255] on span "Wellington [PERSON_NAME] (Myself)" at bounding box center [735, 252] width 96 height 8
click at [687, 255] on input "Wellington [PERSON_NAME] (Myself)" at bounding box center [678, 251] width 17 height 17
click at [780, 482] on button "Select" at bounding box center [784, 580] width 54 height 13
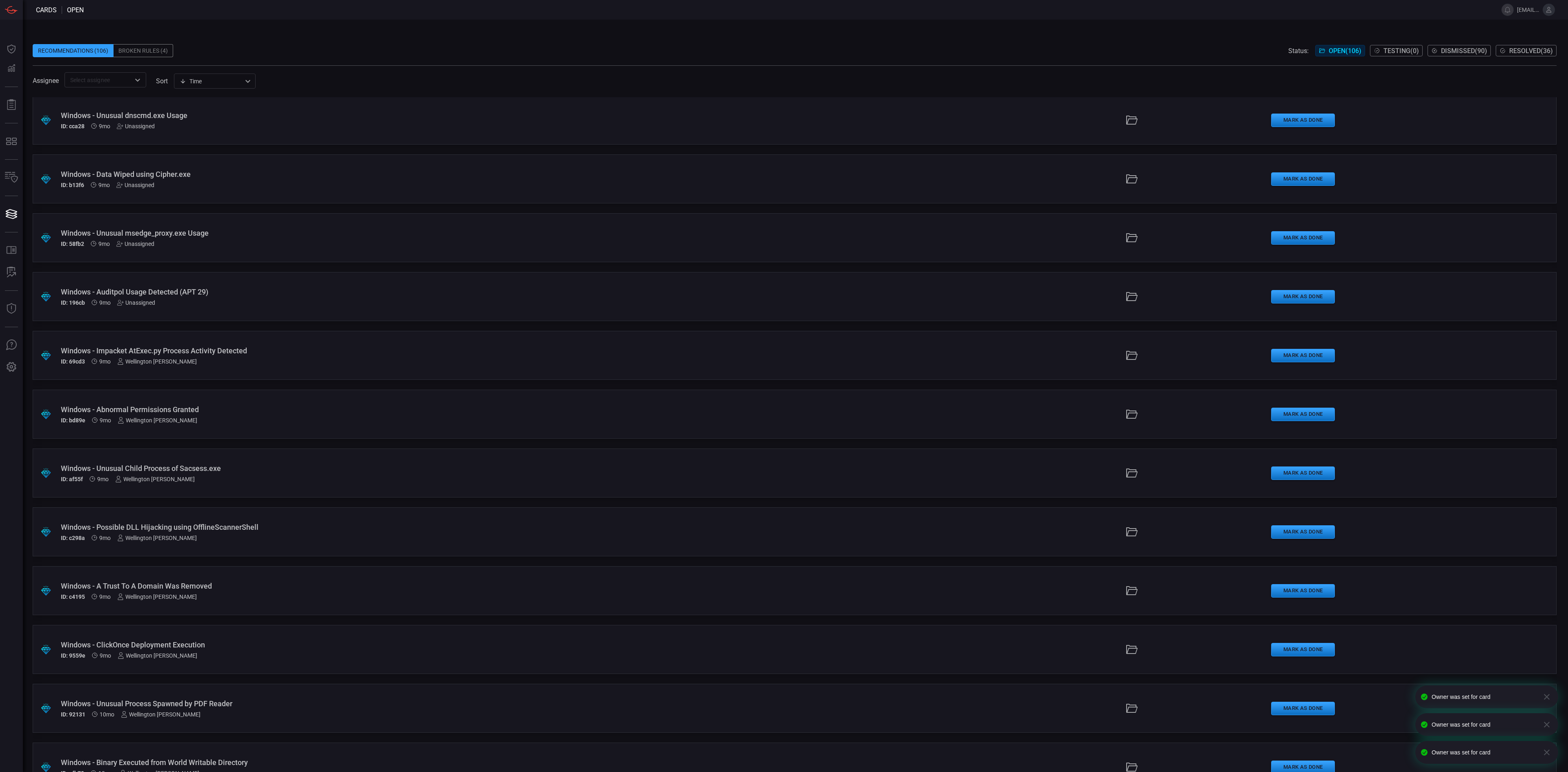
scroll to position [5478, 0]
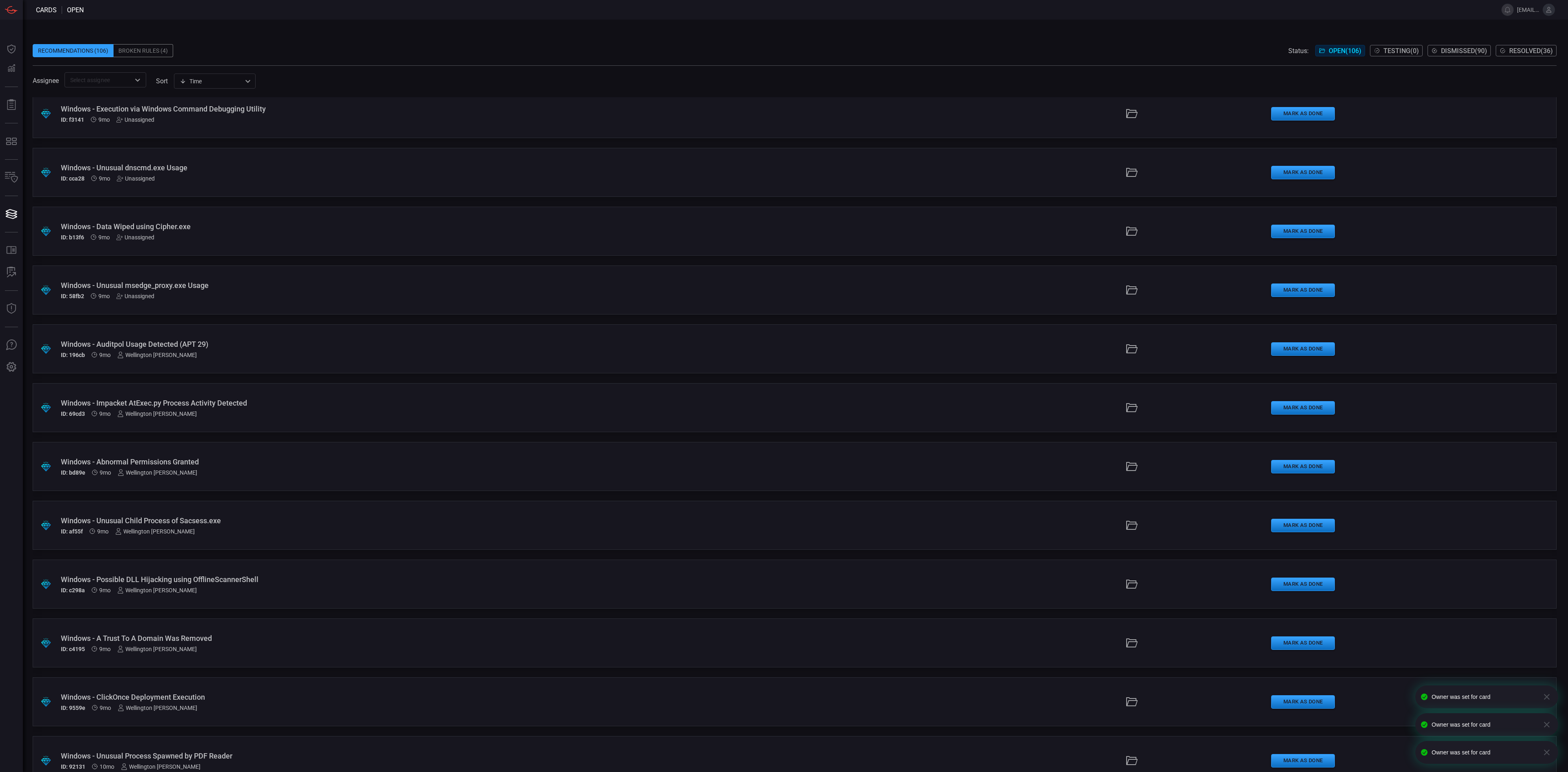
click at [134, 296] on div "Unassigned" at bounding box center [135, 296] width 38 height 7
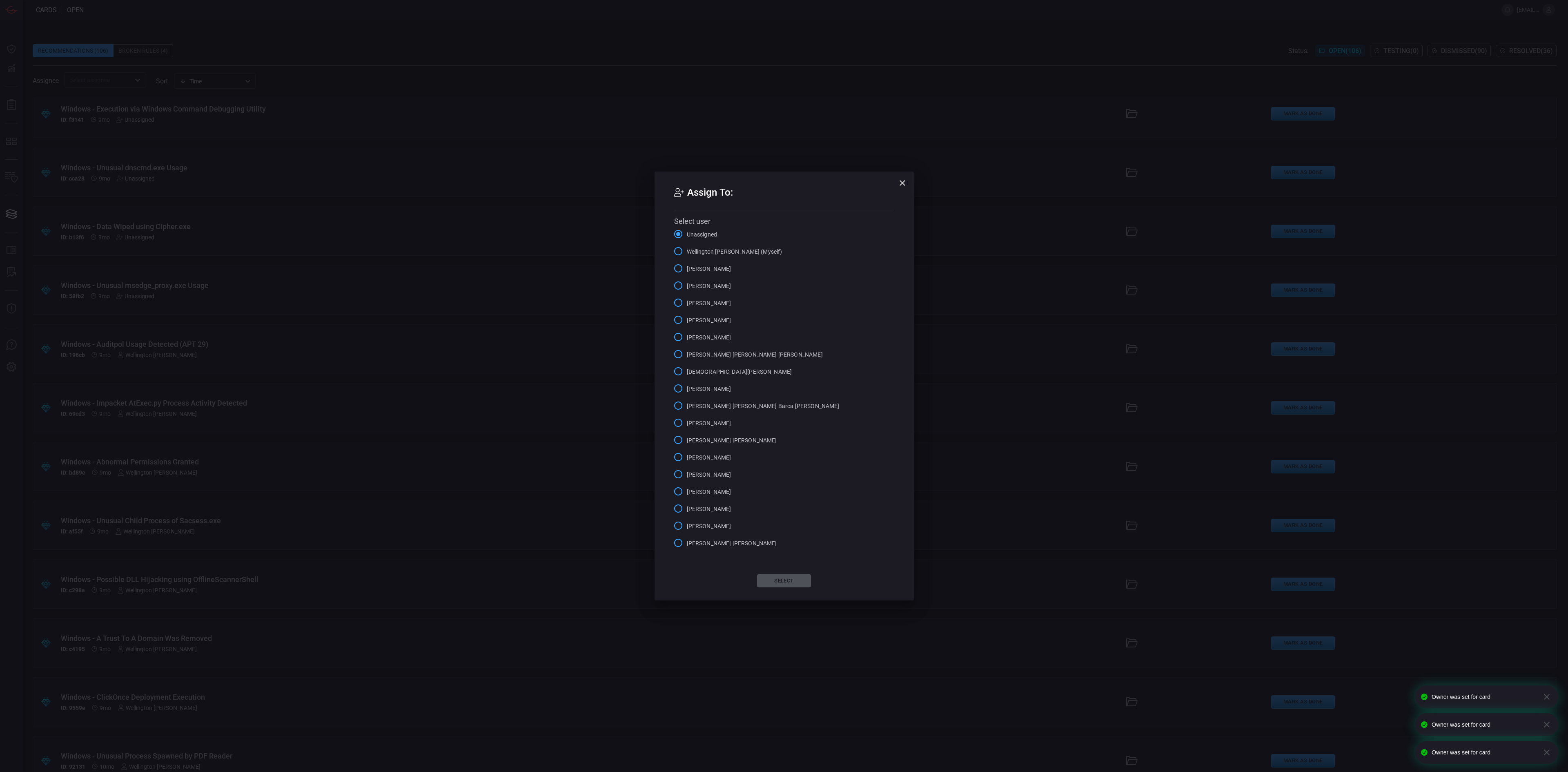
click at [711, 251] on span "Wellington [PERSON_NAME] (Myself)" at bounding box center [735, 252] width 96 height 8
click at [687, 251] on input "Wellington [PERSON_NAME] (Myself)" at bounding box center [678, 251] width 17 height 17
click at [786, 482] on button "Select" at bounding box center [784, 580] width 54 height 13
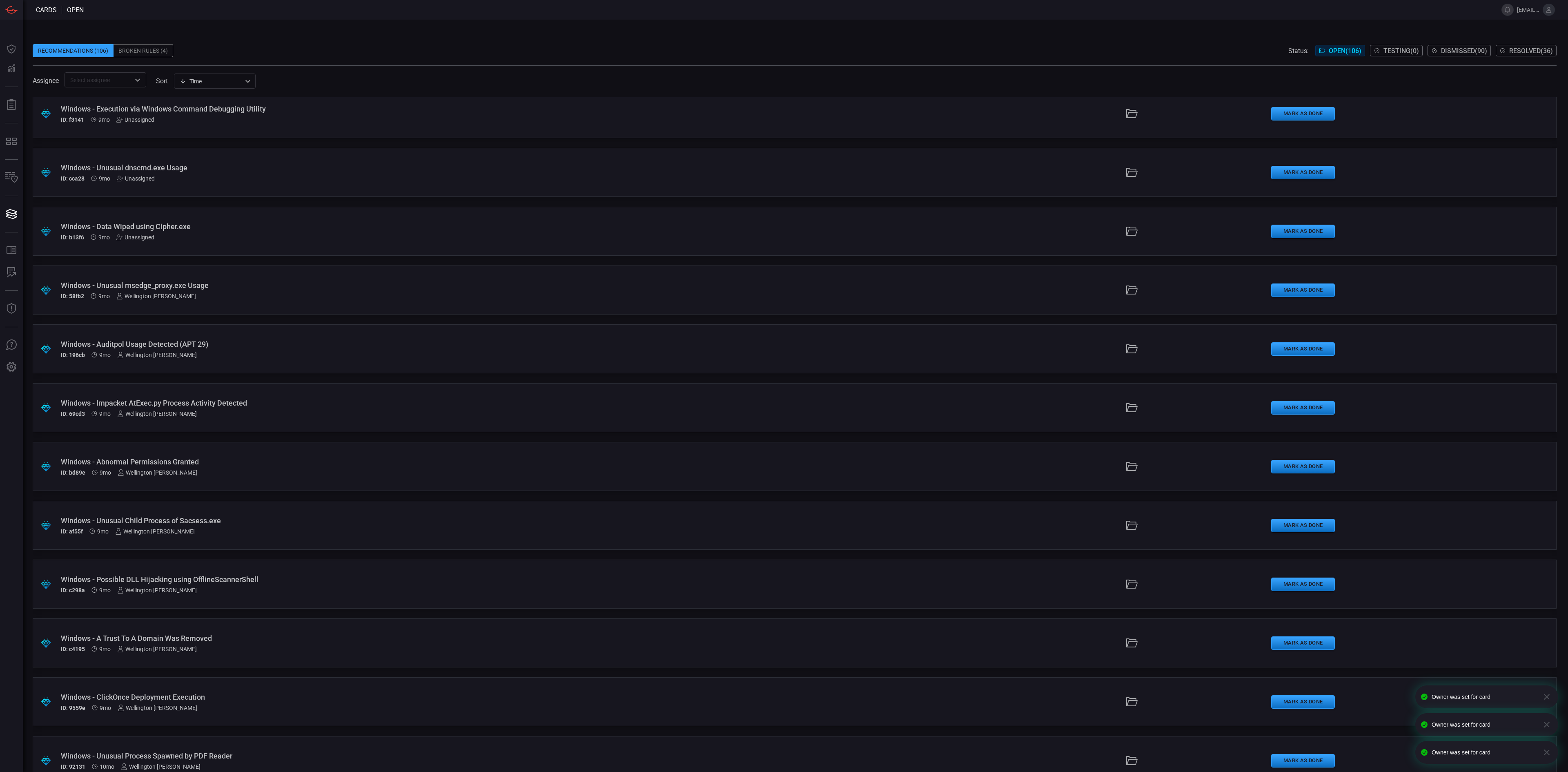
scroll to position [5396, 0]
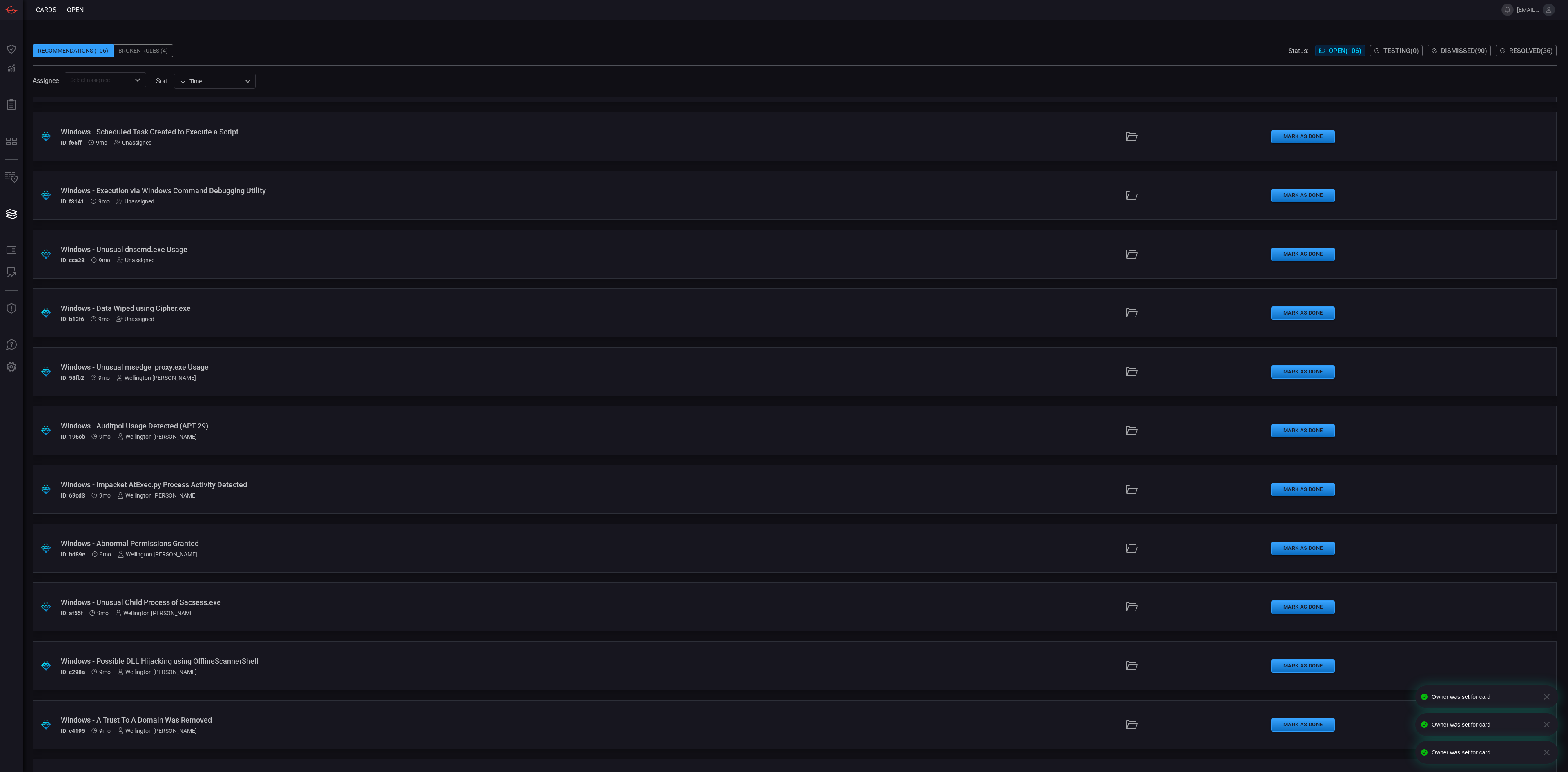
click at [142, 320] on div "Unassigned" at bounding box center [135, 319] width 38 height 7
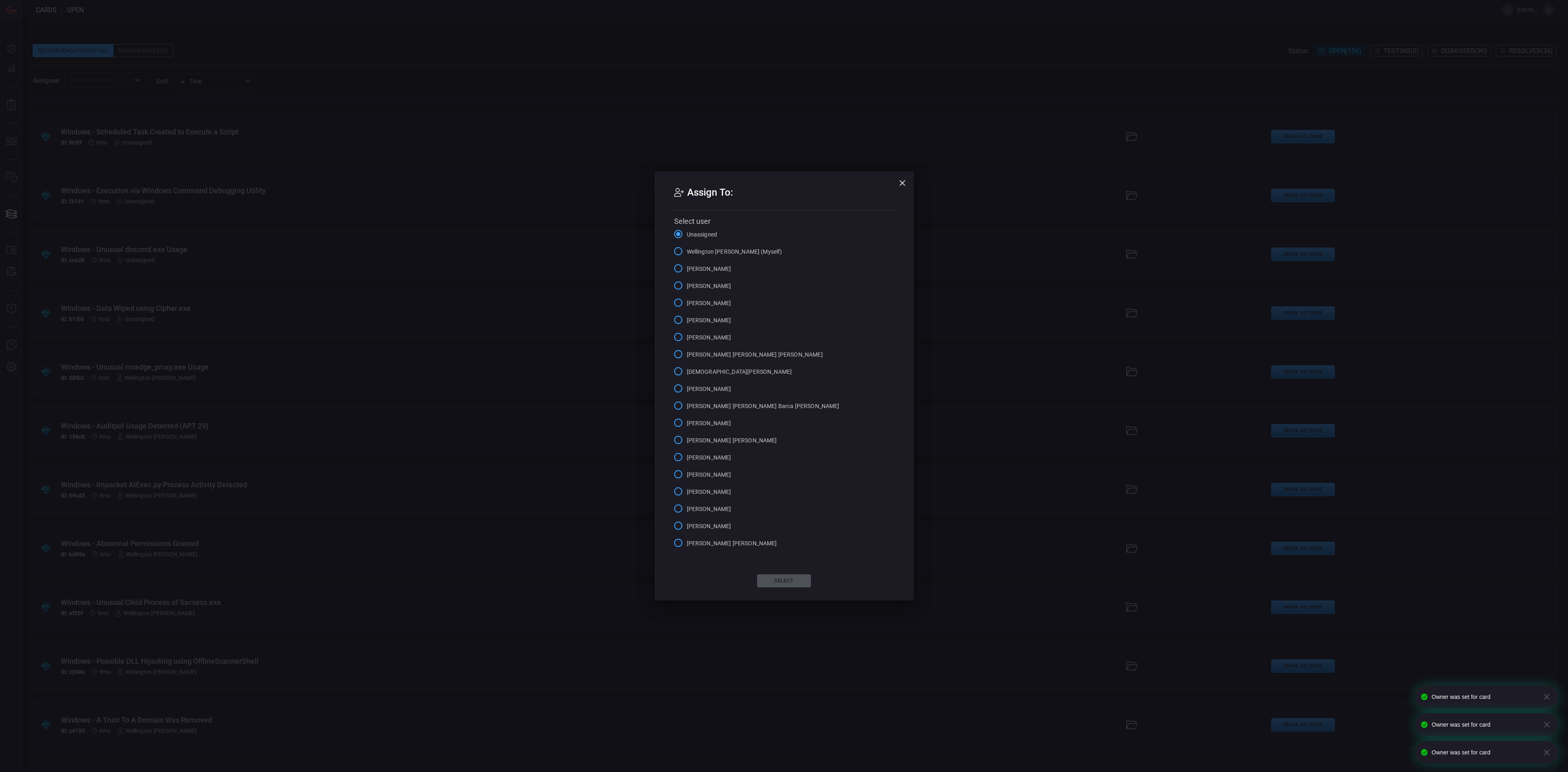
click at [714, 255] on span "Wellington [PERSON_NAME] (Myself)" at bounding box center [735, 252] width 96 height 8
click at [687, 255] on input "Wellington [PERSON_NAME] (Myself)" at bounding box center [678, 251] width 17 height 17
click at [788, 482] on button "Select" at bounding box center [784, 580] width 54 height 13
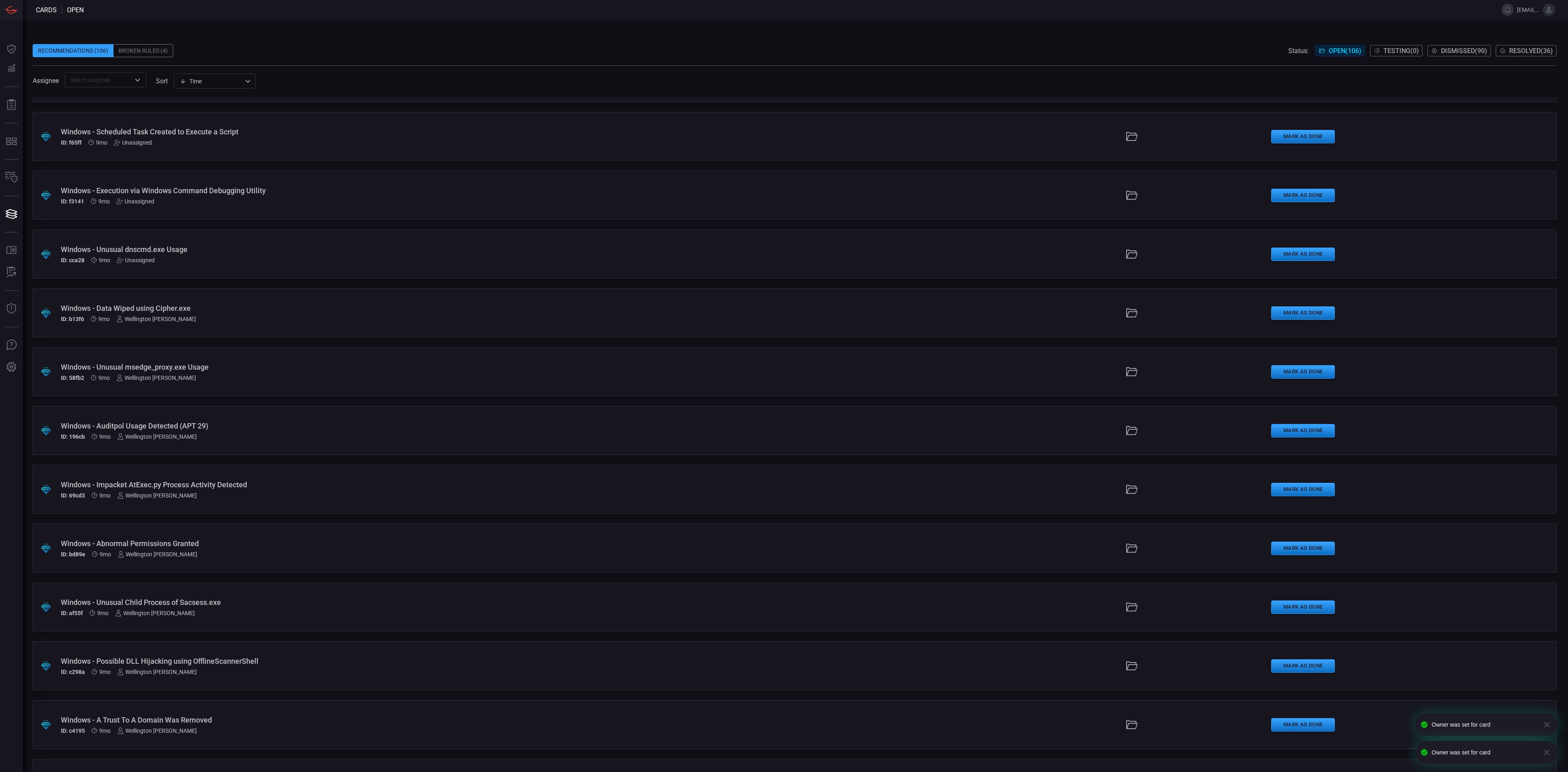
click at [142, 260] on div "Unassigned" at bounding box center [135, 260] width 38 height 7
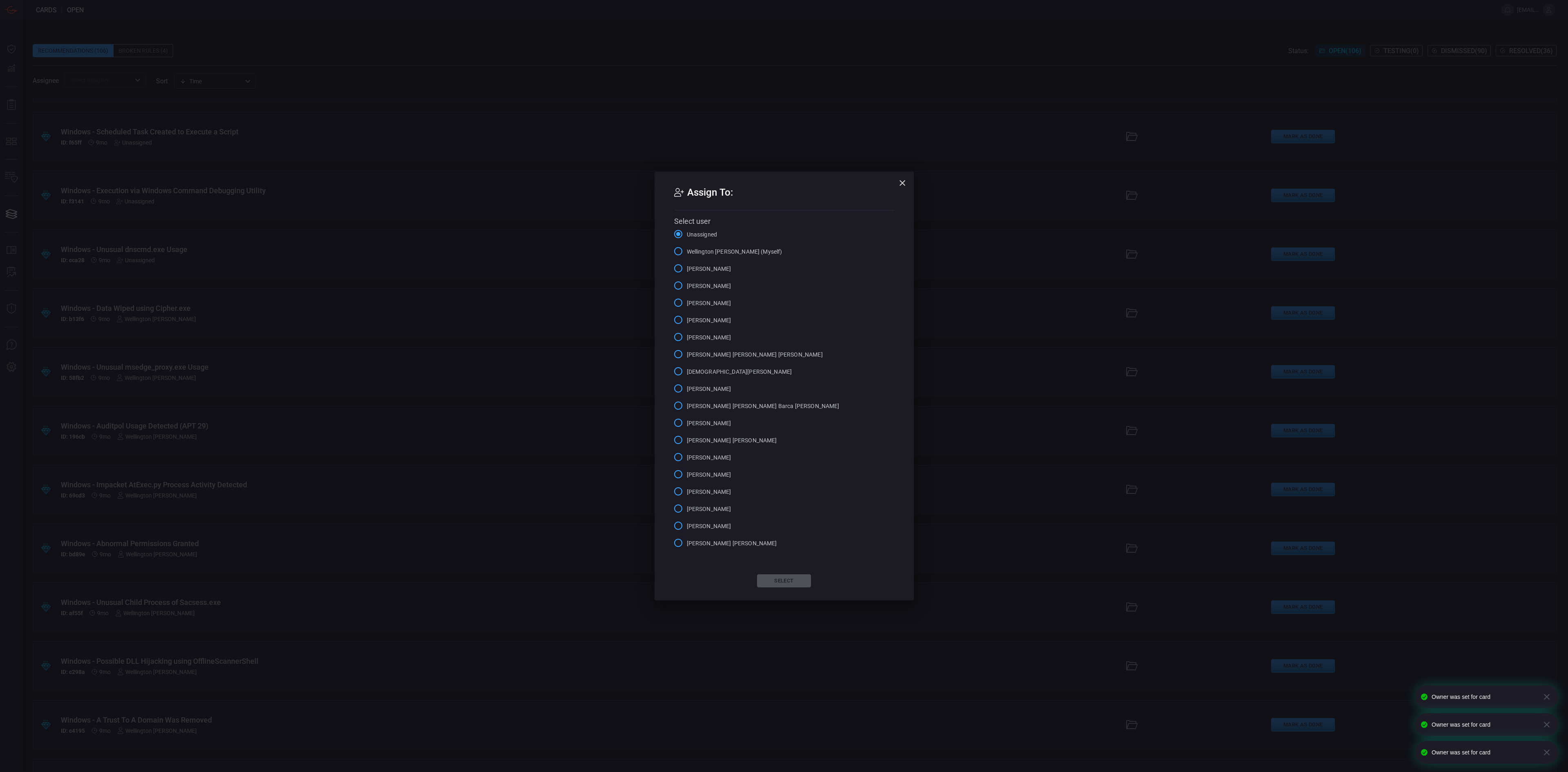
click at [682, 254] on input "Wellington [PERSON_NAME] (Myself)" at bounding box center [678, 251] width 17 height 17
click at [773, 482] on button "Select" at bounding box center [784, 580] width 54 height 13
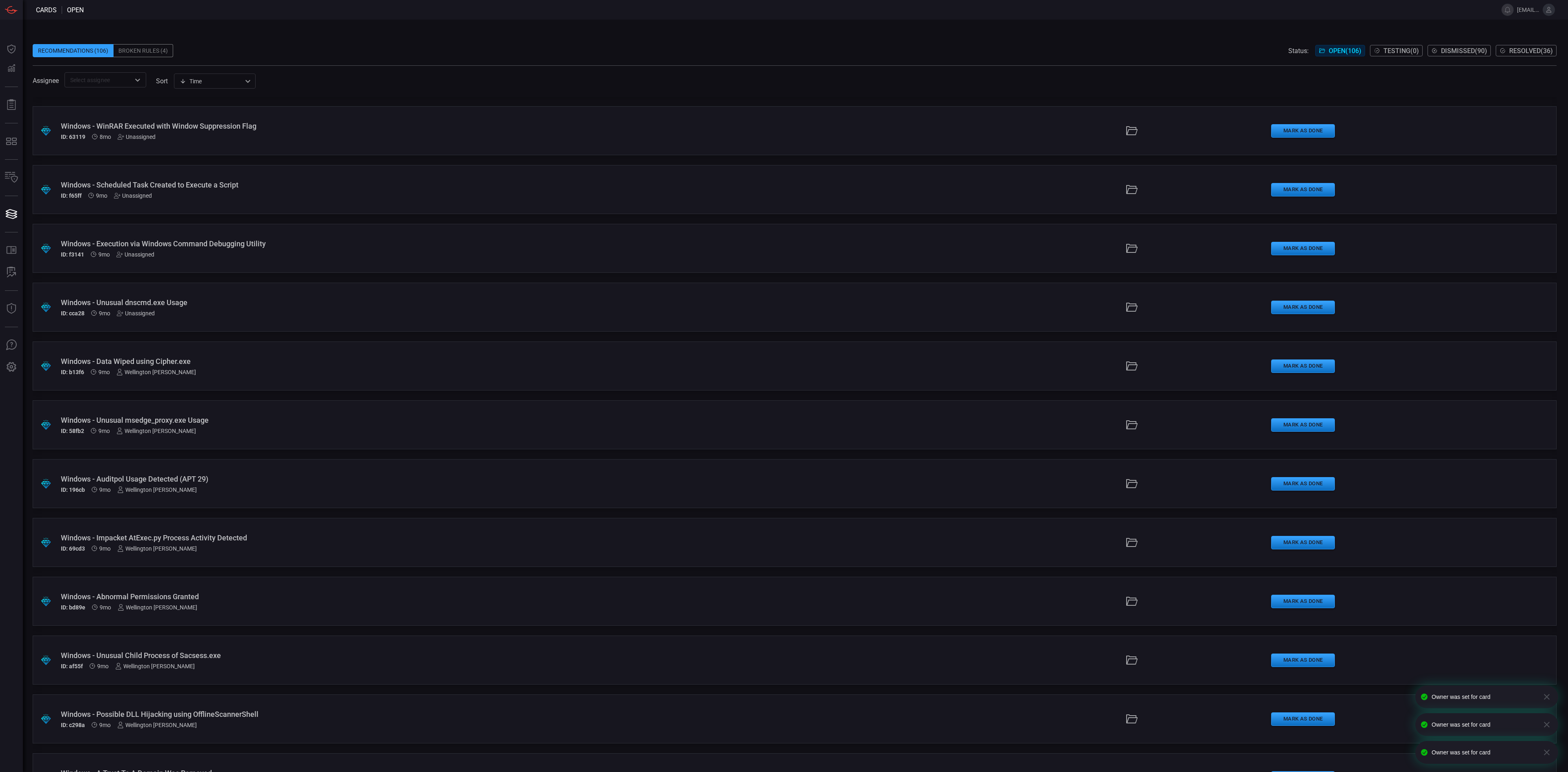
scroll to position [5315, 0]
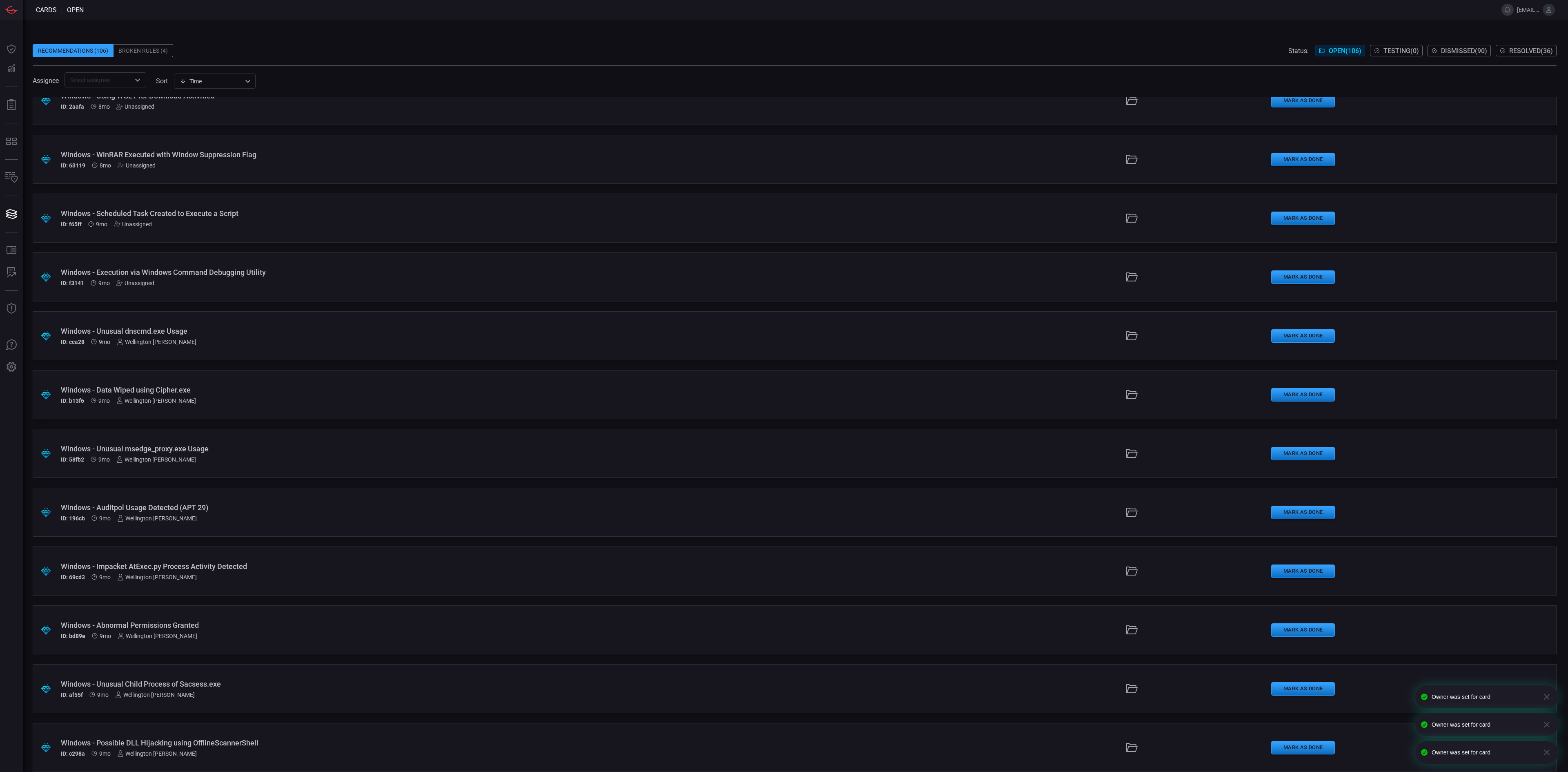
click at [140, 282] on div "Unassigned" at bounding box center [135, 283] width 38 height 7
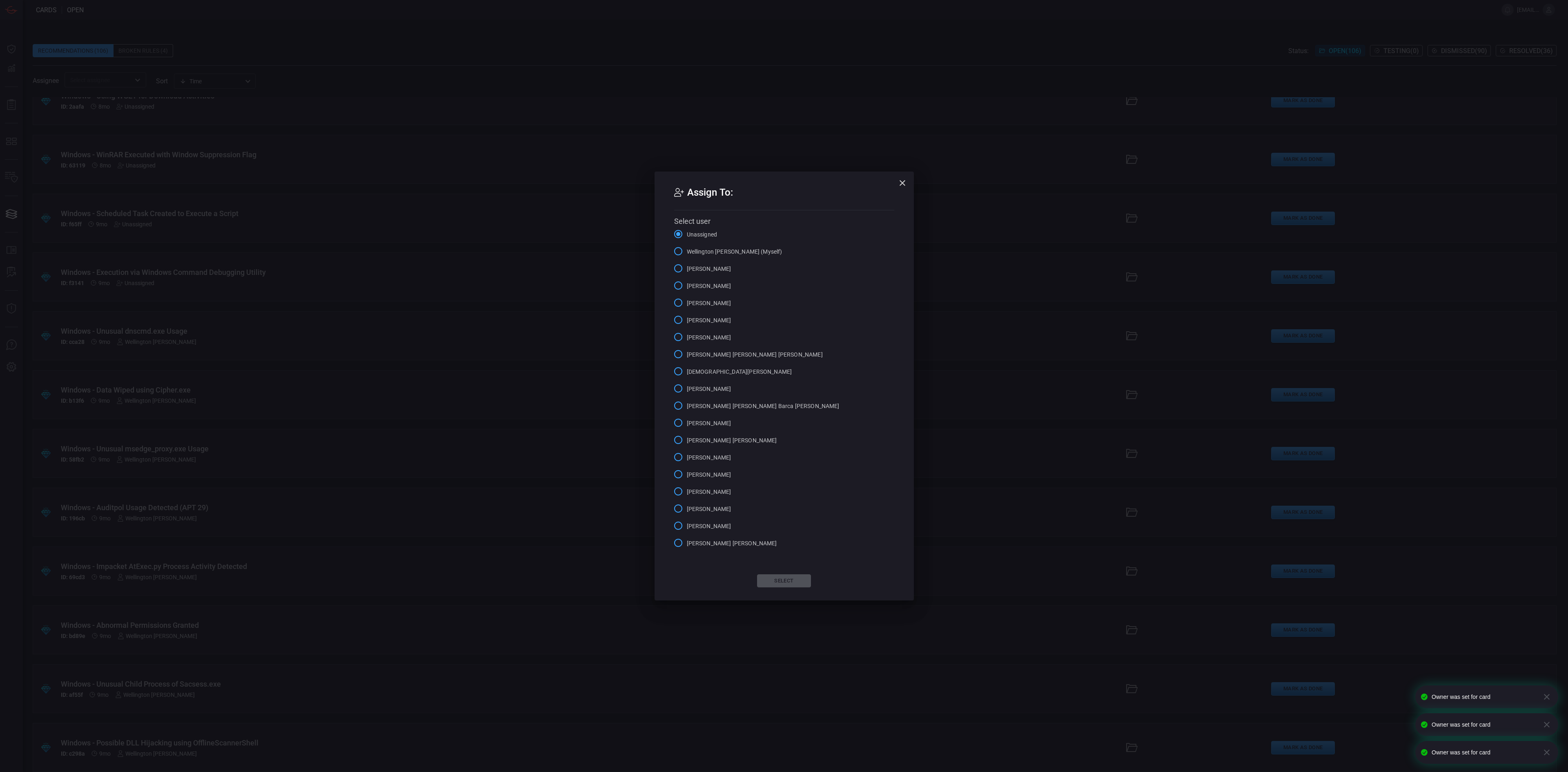
click at [727, 245] on label "Wellington [PERSON_NAME] (Myself)" at bounding box center [725, 251] width 112 height 17
click at [687, 245] on input "Wellington [PERSON_NAME] (Myself)" at bounding box center [678, 251] width 17 height 17
click at [777, 482] on button "Select" at bounding box center [784, 580] width 54 height 13
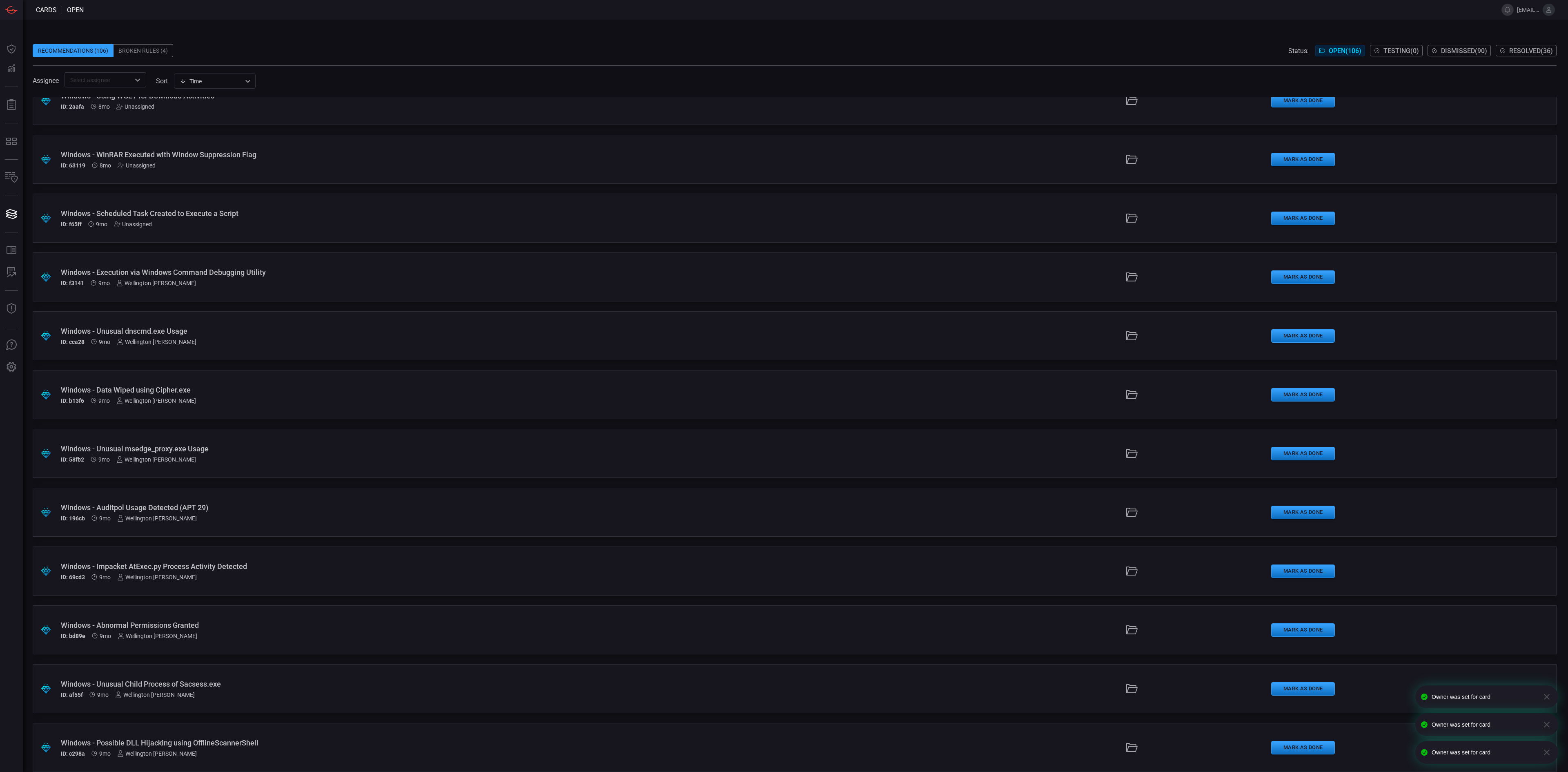
click at [133, 223] on div "Unassigned" at bounding box center [133, 224] width 38 height 7
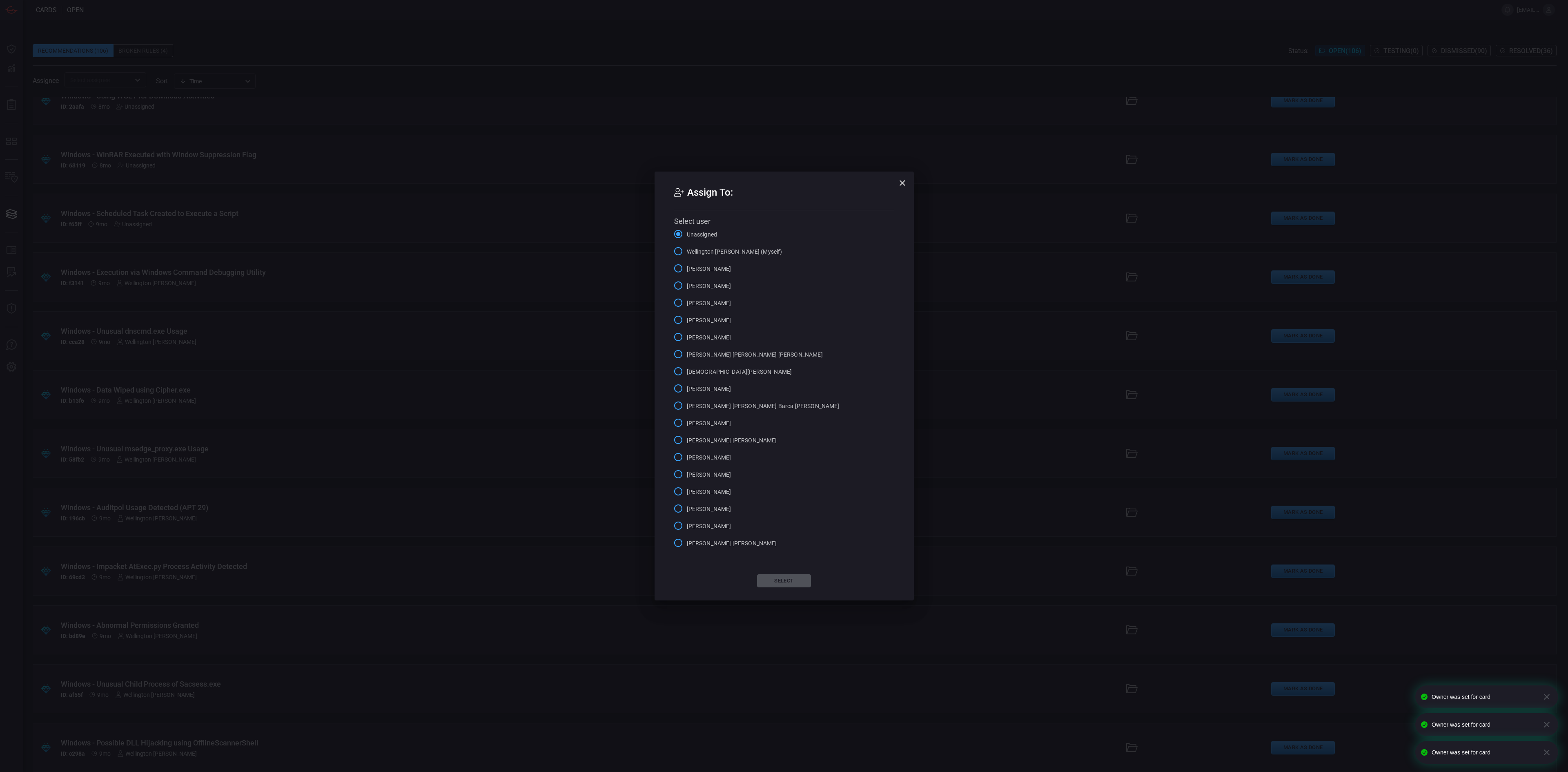
click at [702, 252] on span "Wellington [PERSON_NAME] (Myself)" at bounding box center [735, 252] width 96 height 8
click at [687, 252] on input "Wellington [PERSON_NAME] (Myself)" at bounding box center [678, 251] width 17 height 17
click at [770, 482] on button "Select" at bounding box center [784, 580] width 54 height 13
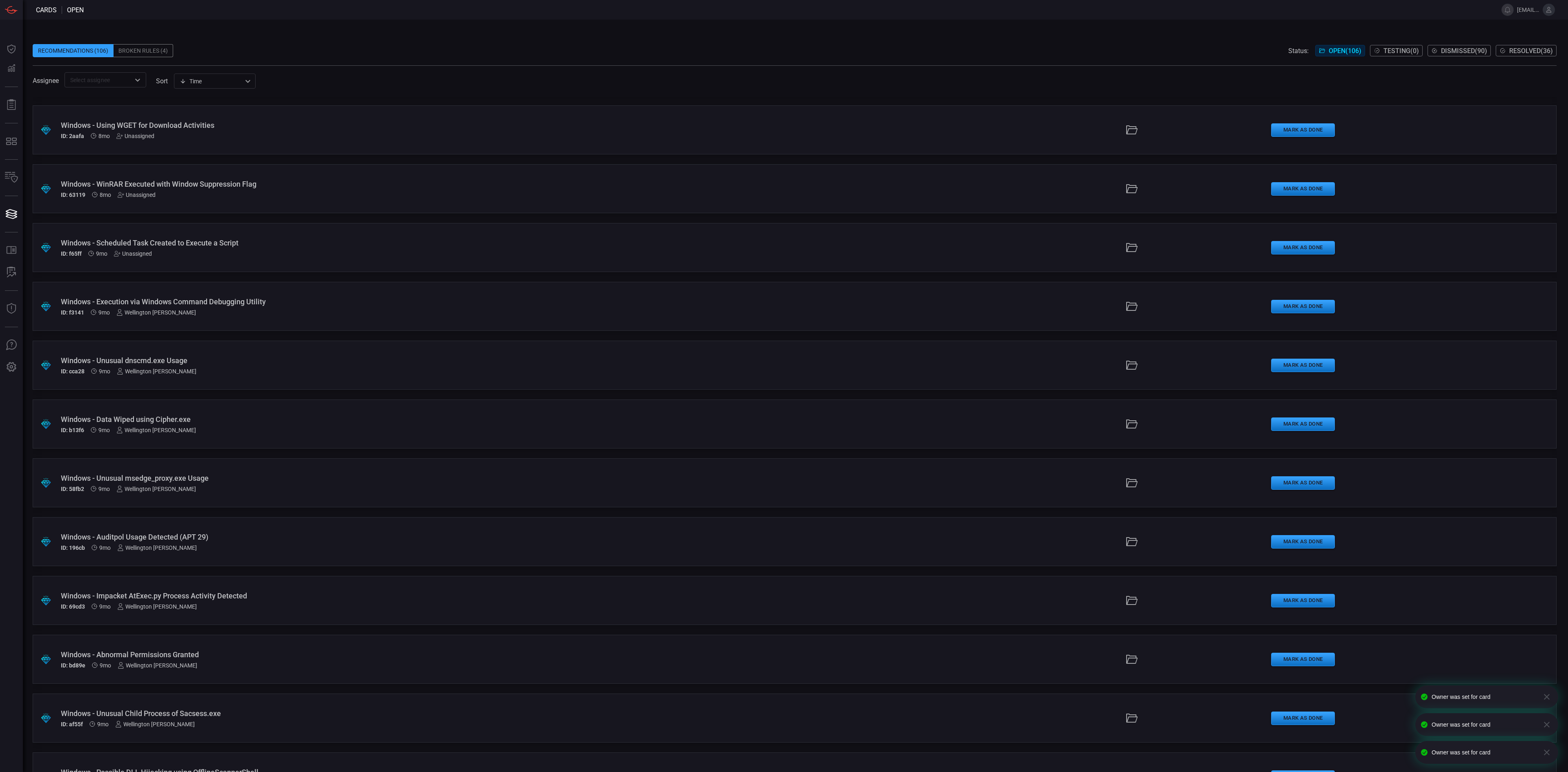
scroll to position [5233, 0]
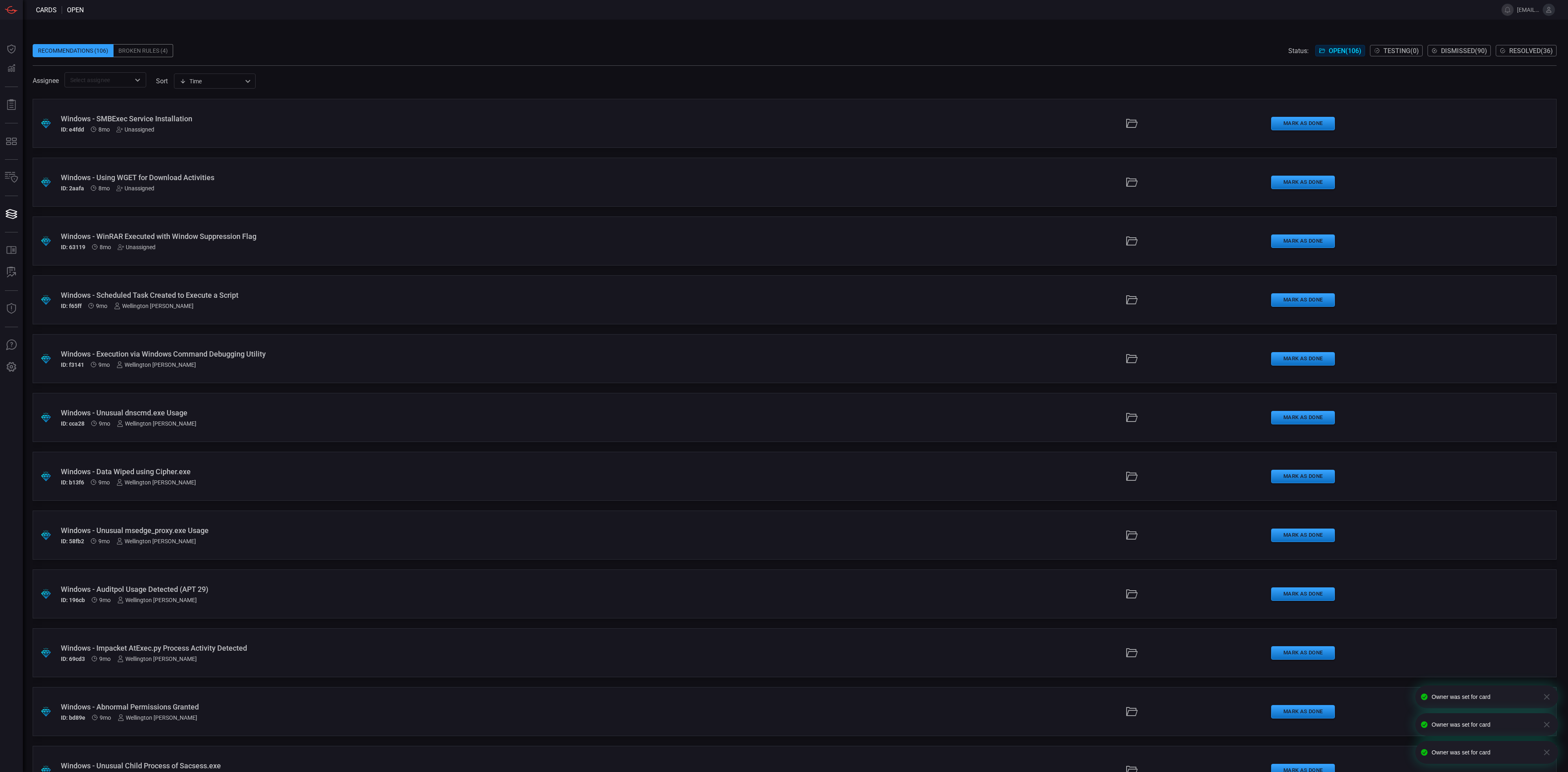
click at [140, 242] on div "Windows - WinRAR Executed with Window Suppression Flag ID: 63119 8mo Unassigned" at bounding box center [385, 241] width 648 height 19
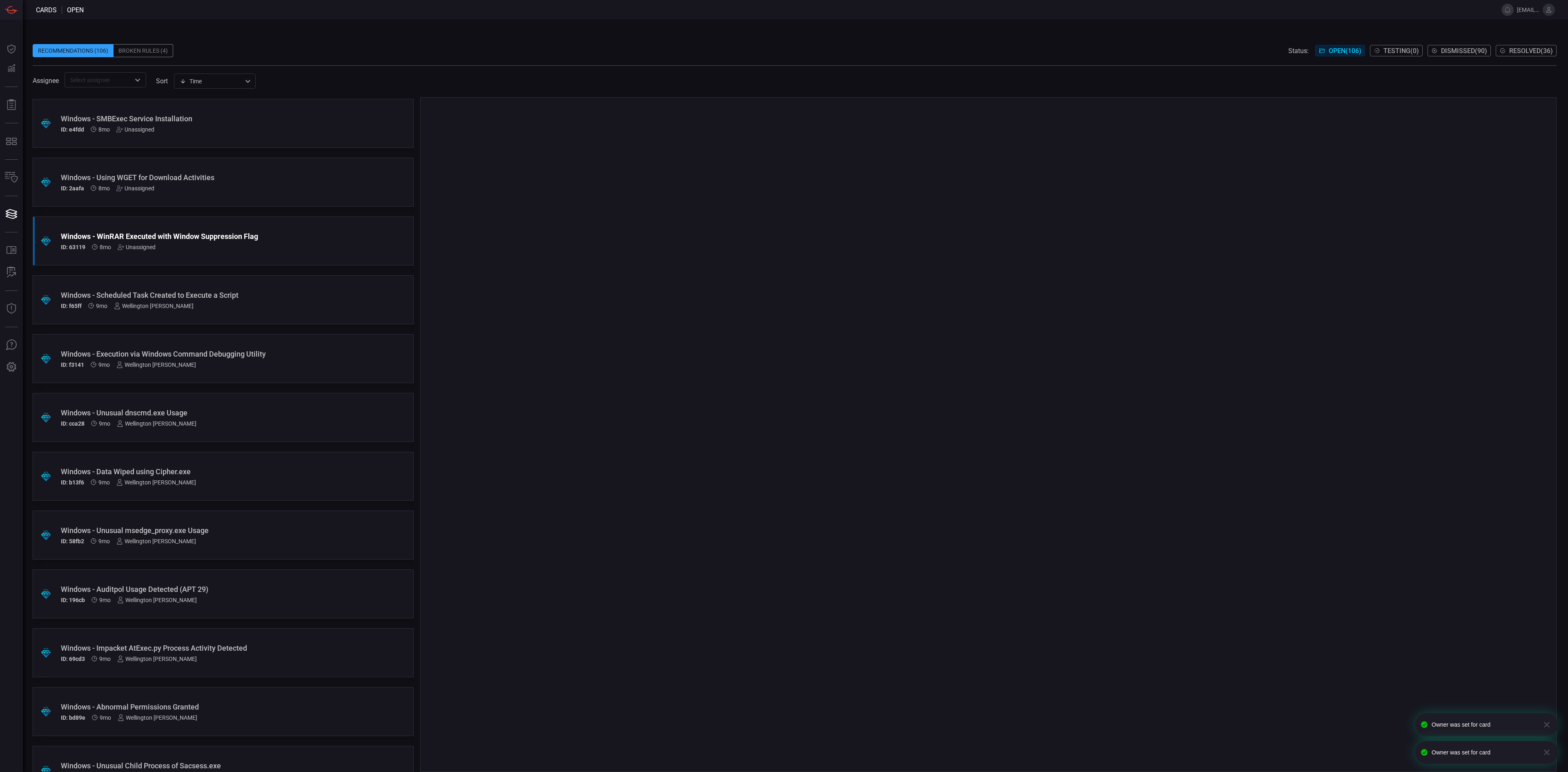
click at [149, 249] on div "Unassigned" at bounding box center [136, 247] width 38 height 7
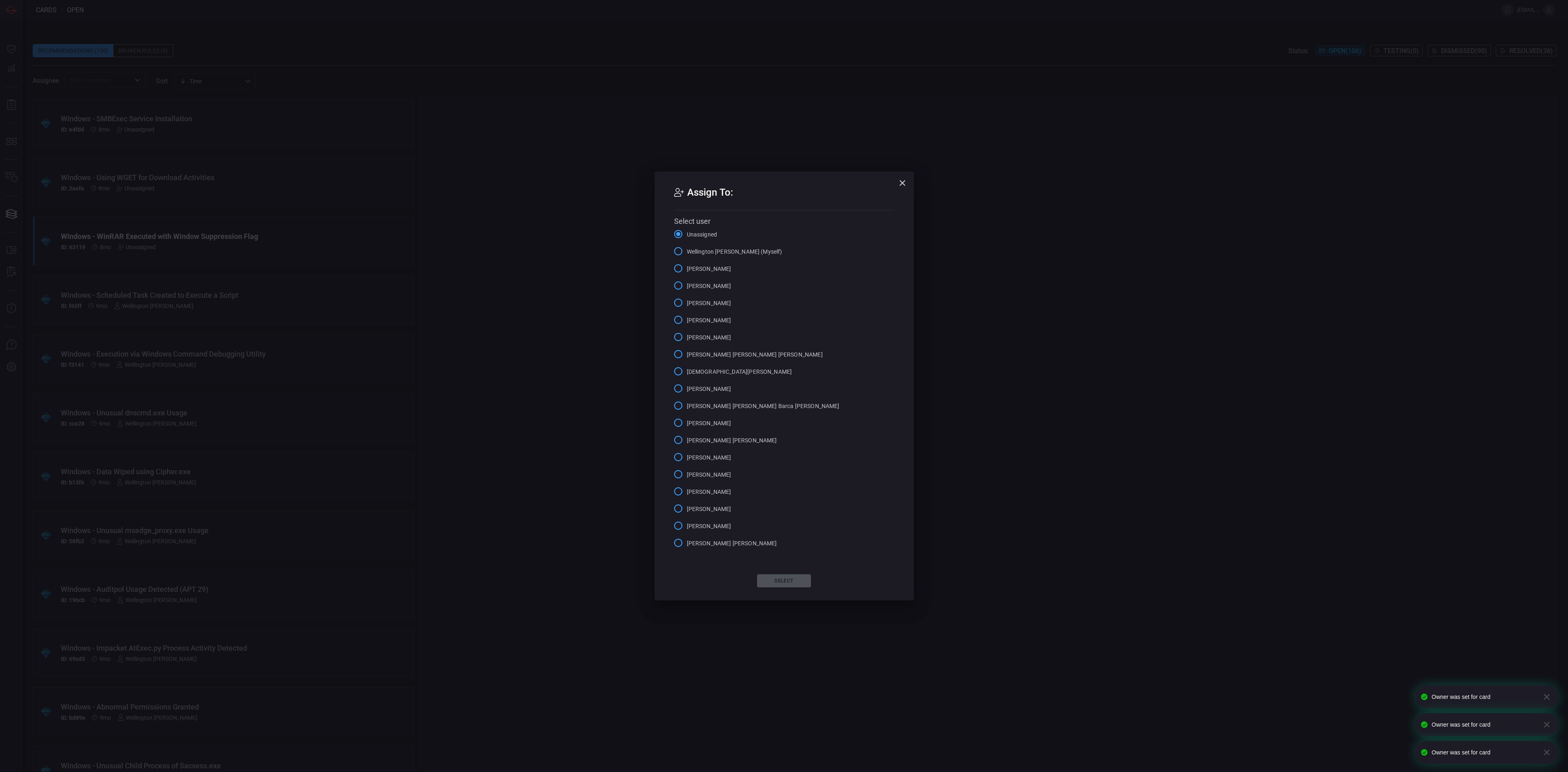
click at [732, 247] on span "Wellington [PERSON_NAME] (Myself)" at bounding box center [735, 251] width 96 height 8
click at [687, 247] on input "Wellington [PERSON_NAME] (Myself)" at bounding box center [678, 251] width 17 height 17
click at [793, 482] on button "Select" at bounding box center [784, 580] width 54 height 13
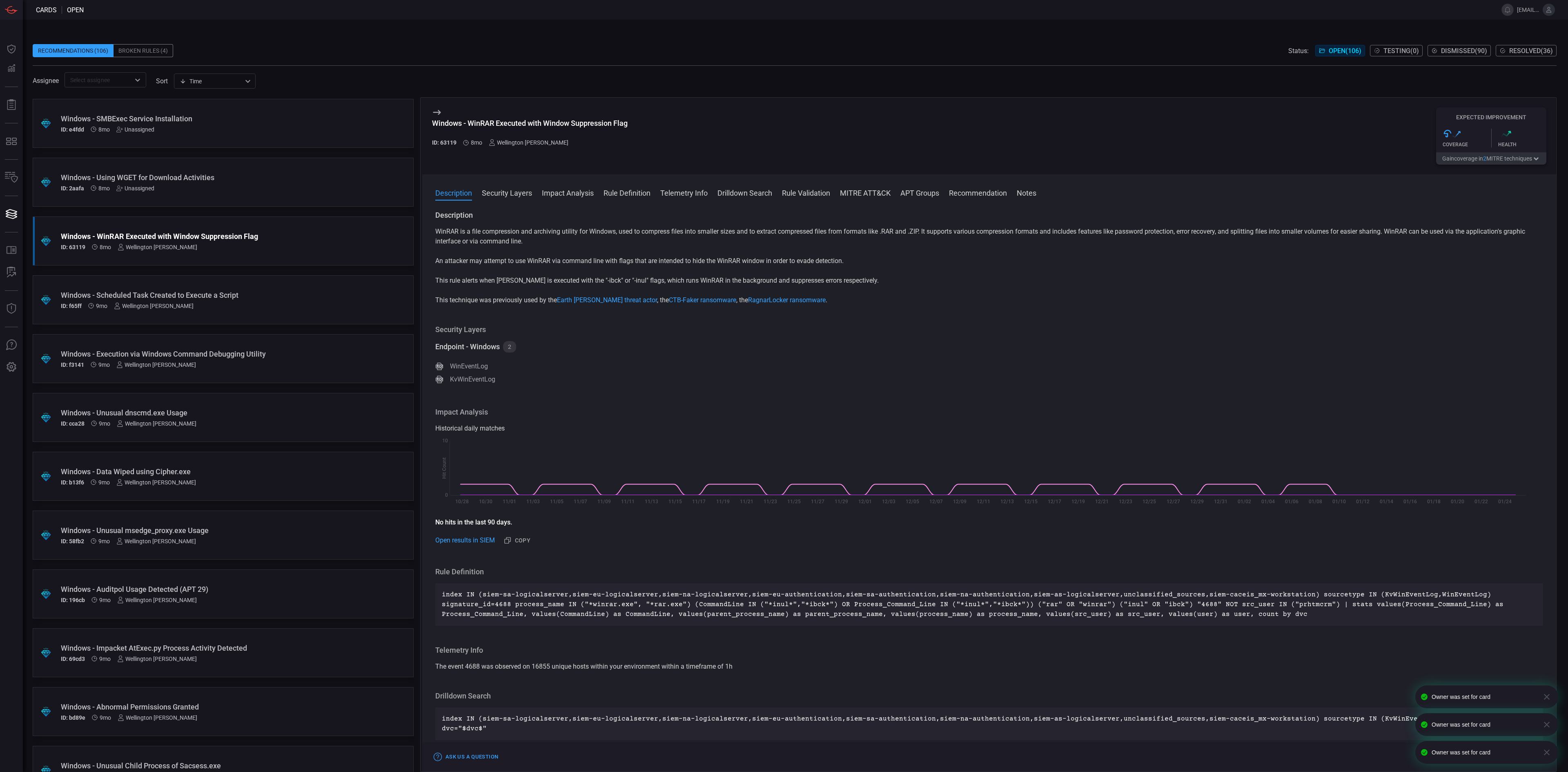
click at [134, 189] on div "Unassigned" at bounding box center [135, 189] width 38 height 7
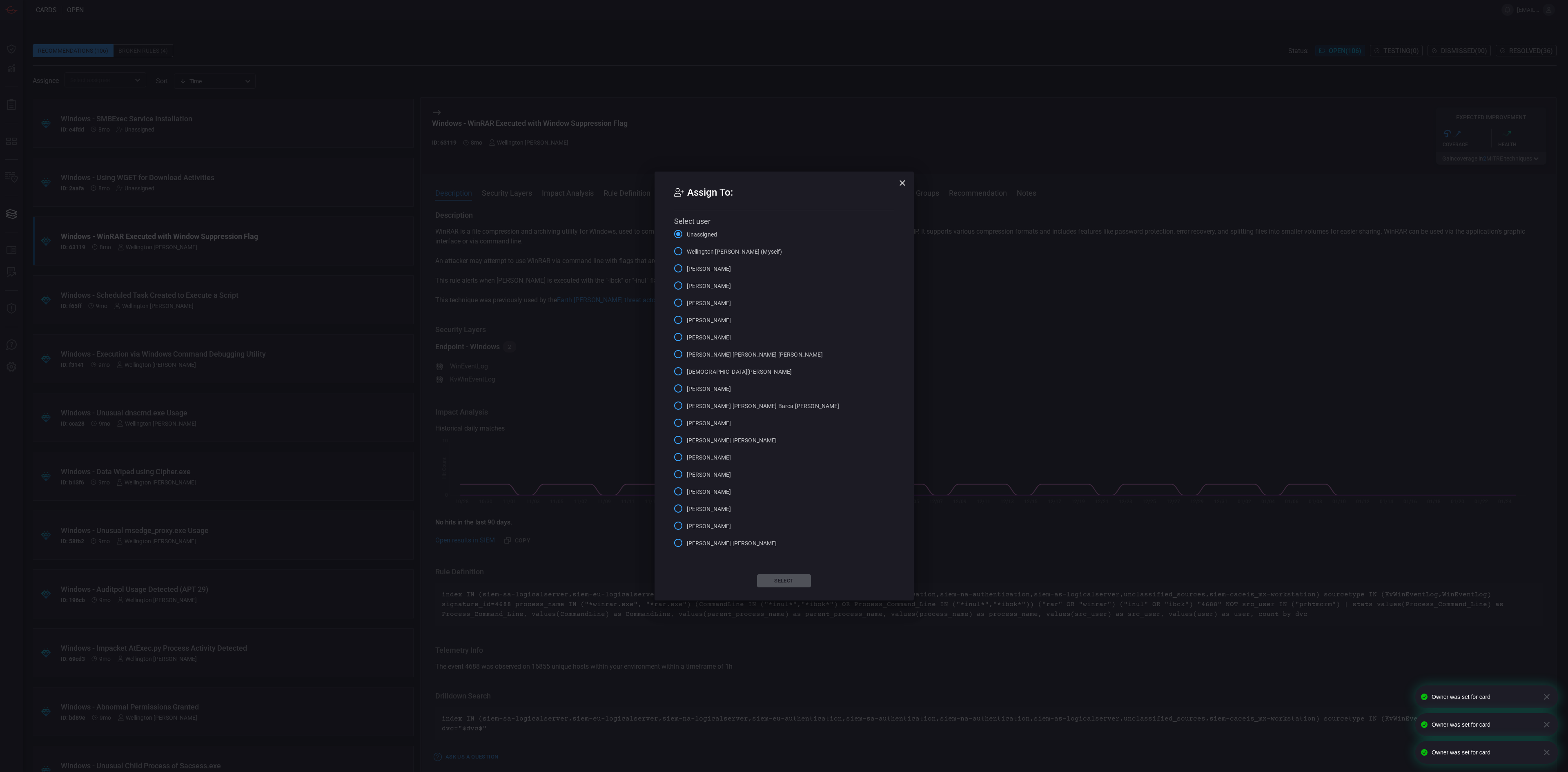
click at [738, 249] on span "Wellington [PERSON_NAME] (Myself)" at bounding box center [735, 252] width 96 height 8
click at [687, 249] on input "Wellington [PERSON_NAME] (Myself)" at bounding box center [678, 251] width 17 height 17
click at [773, 482] on button "Select" at bounding box center [784, 580] width 54 height 13
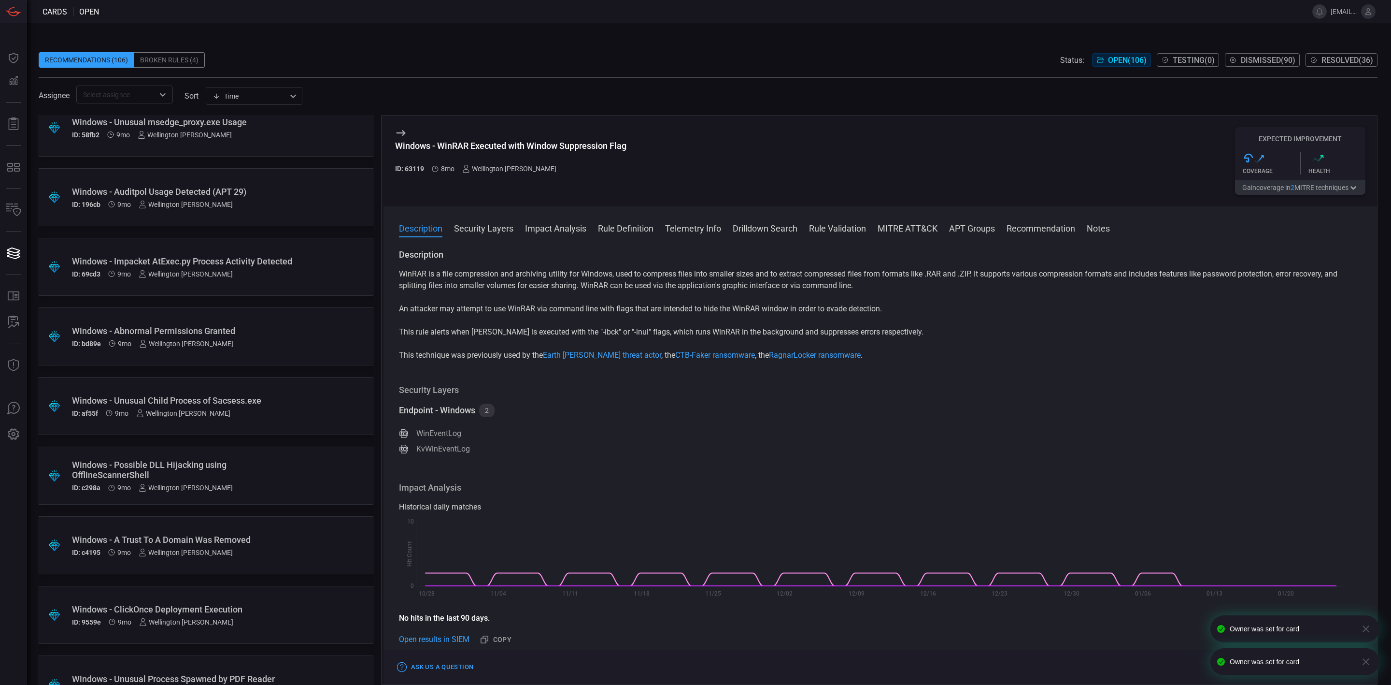
scroll to position [6804, 0]
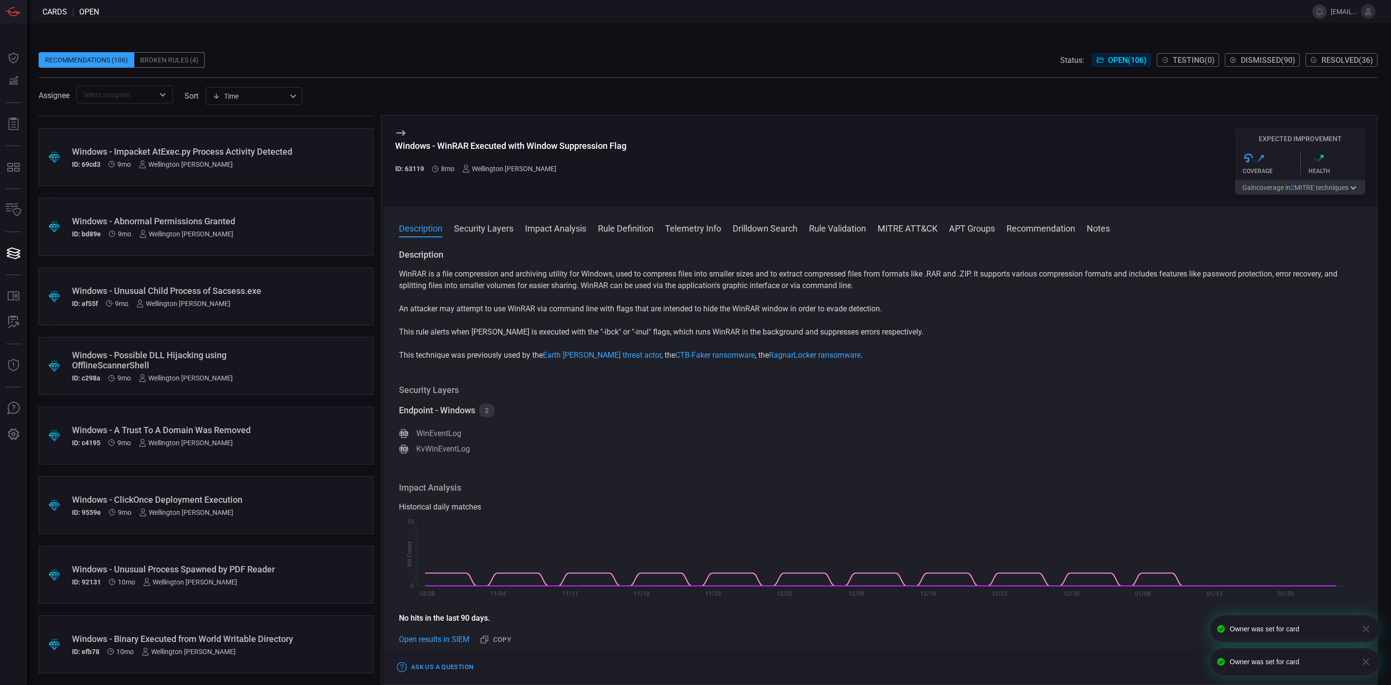
click at [268, 570] on div "Windows - Binary Executed from World Writable Directory" at bounding box center [187, 638] width 231 height 10
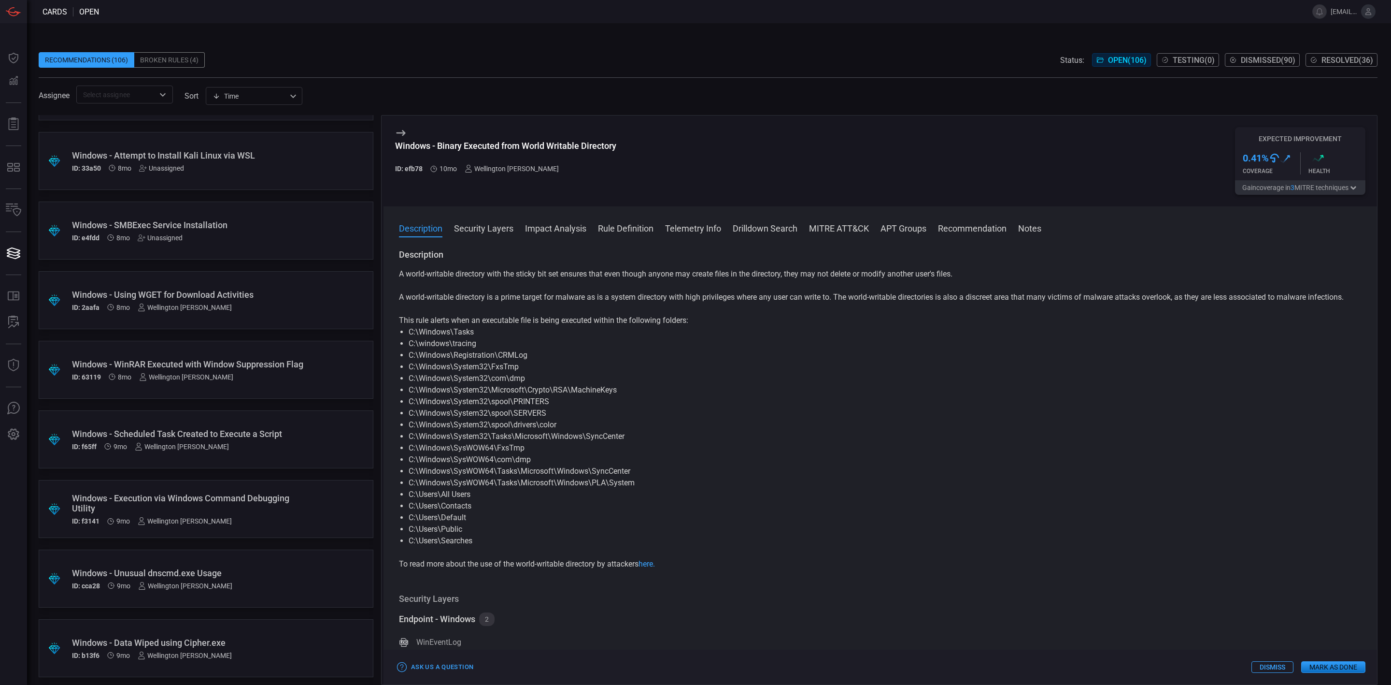
scroll to position [6079, 0]
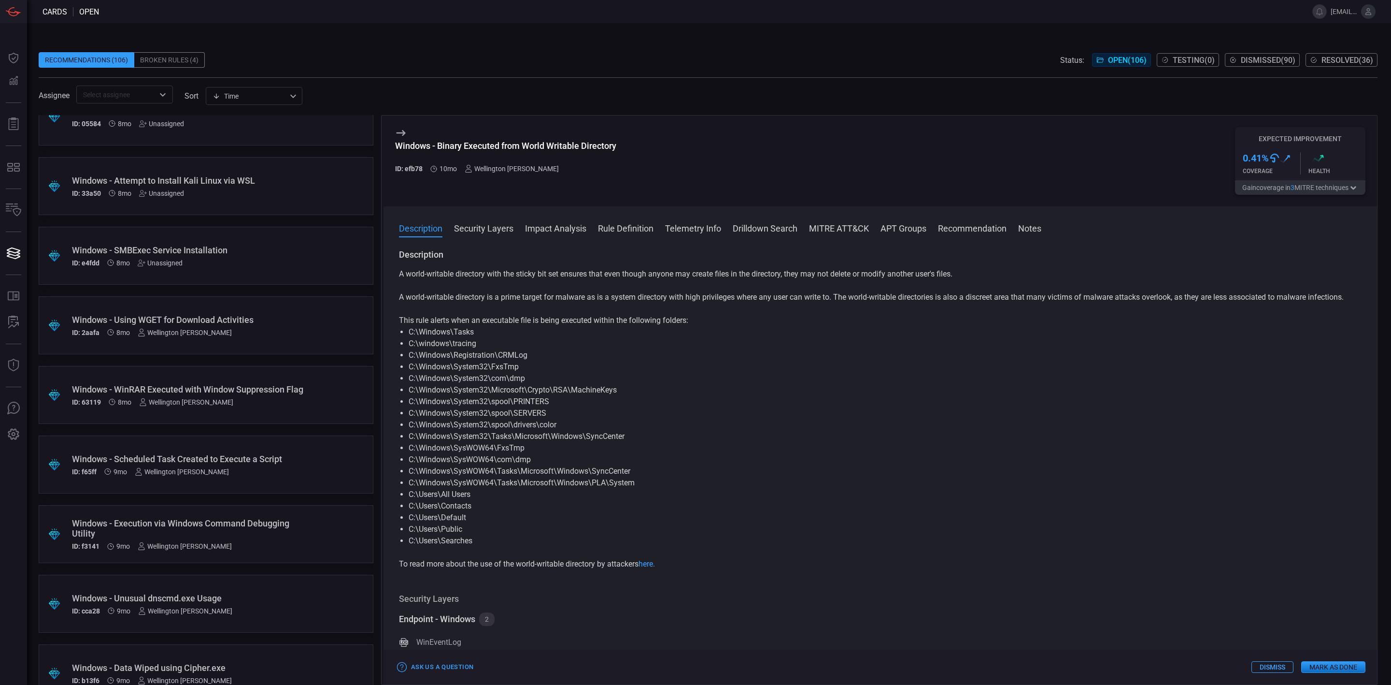
click at [164, 263] on div "Unassigned" at bounding box center [160, 263] width 45 height 8
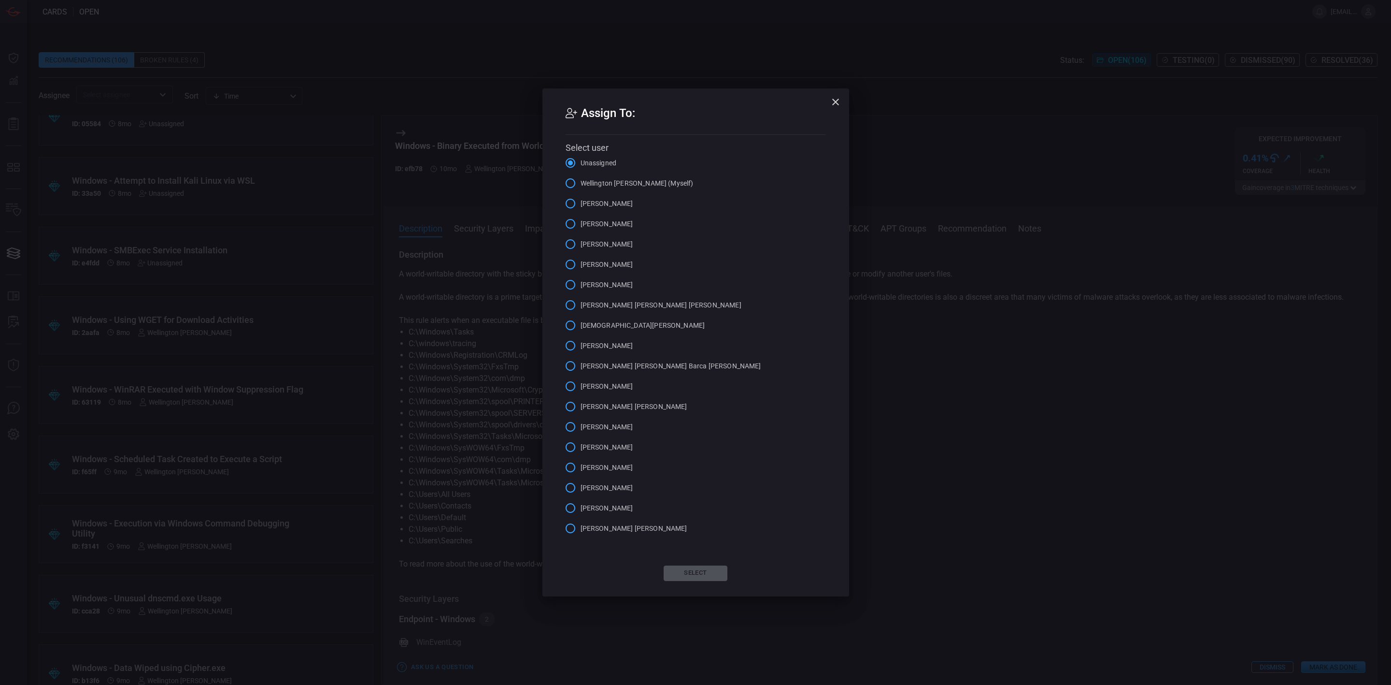
click at [617, 182] on span "Wellington [PERSON_NAME] (Myself)" at bounding box center [637, 183] width 113 height 10
click at [581, 182] on input "Wellington [PERSON_NAME] (Myself)" at bounding box center [570, 183] width 20 height 20
click at [687, 563] on div "Assign To: Select user Unassigned Wellington [PERSON_NAME] (Myself) [PERSON_NAM…" at bounding box center [695, 341] width 307 height 507
click at [687, 569] on button "Select" at bounding box center [696, 572] width 64 height 15
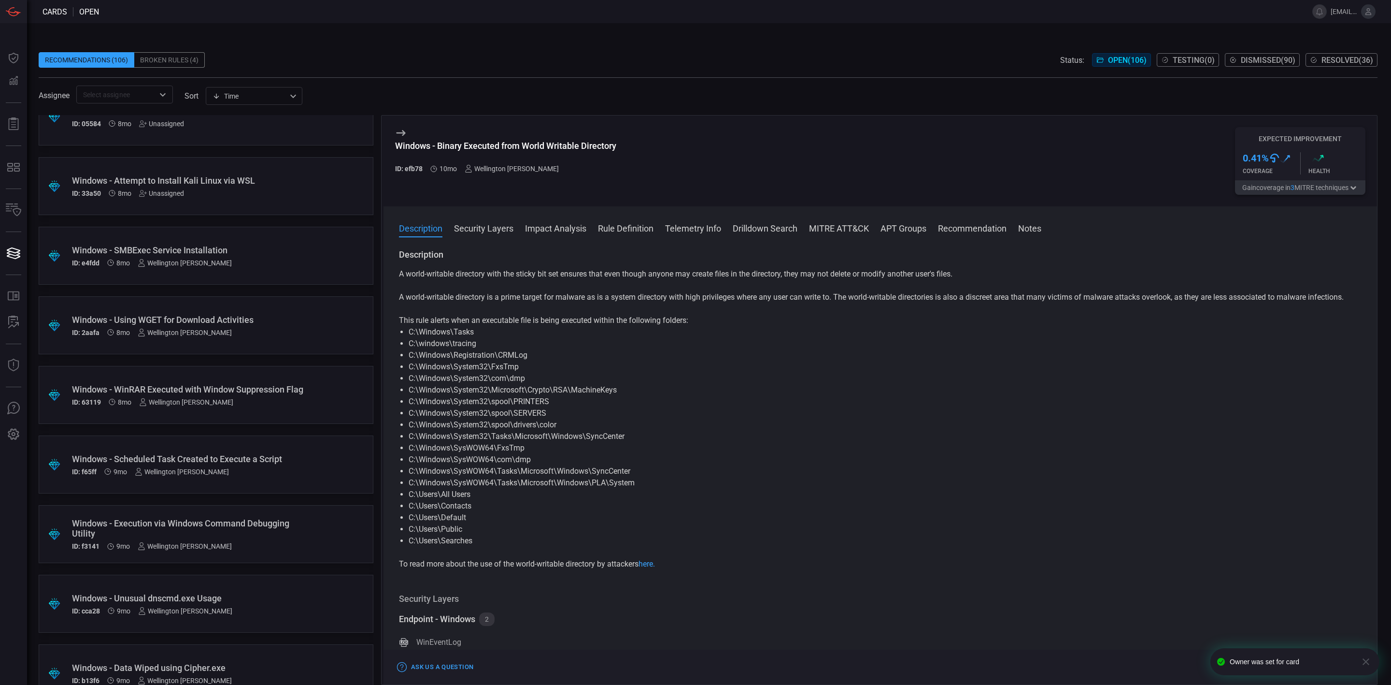
scroll to position [6007, 0]
click at [157, 260] on div "Windows - Attempt to Install Kali Linux via WSL ID: 33a50 8mo Unassigned" at bounding box center [187, 259] width 231 height 22
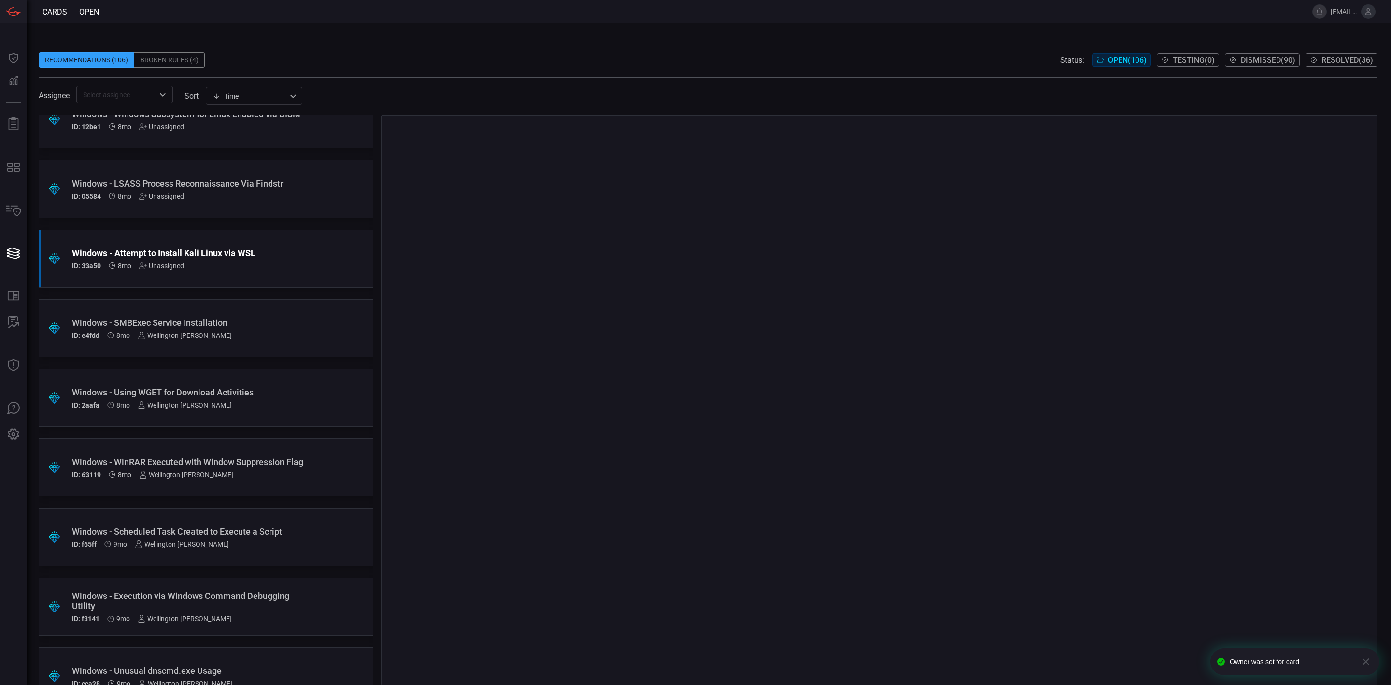
click at [166, 270] on div ".suggested_cards_icon{fill:url(#suggested_cards_icon);} Windows - Attempt to In…" at bounding box center [206, 258] width 335 height 58
click at [160, 264] on div "Unassigned" at bounding box center [161, 266] width 45 height 8
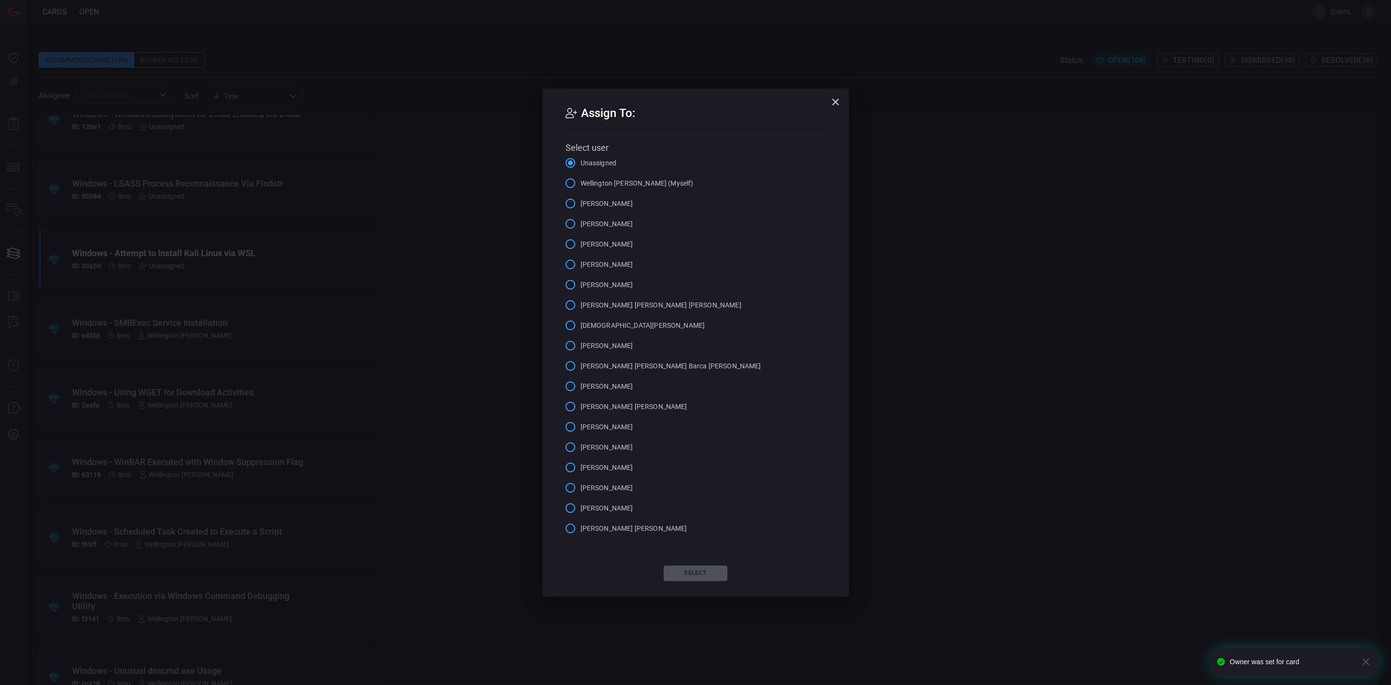
click at [606, 182] on span "Wellington [PERSON_NAME] (Myself)" at bounding box center [637, 183] width 113 height 10
click at [581, 182] on input "Wellington [PERSON_NAME] (Myself)" at bounding box center [570, 183] width 20 height 20
click at [696, 570] on button "Select" at bounding box center [696, 572] width 64 height 15
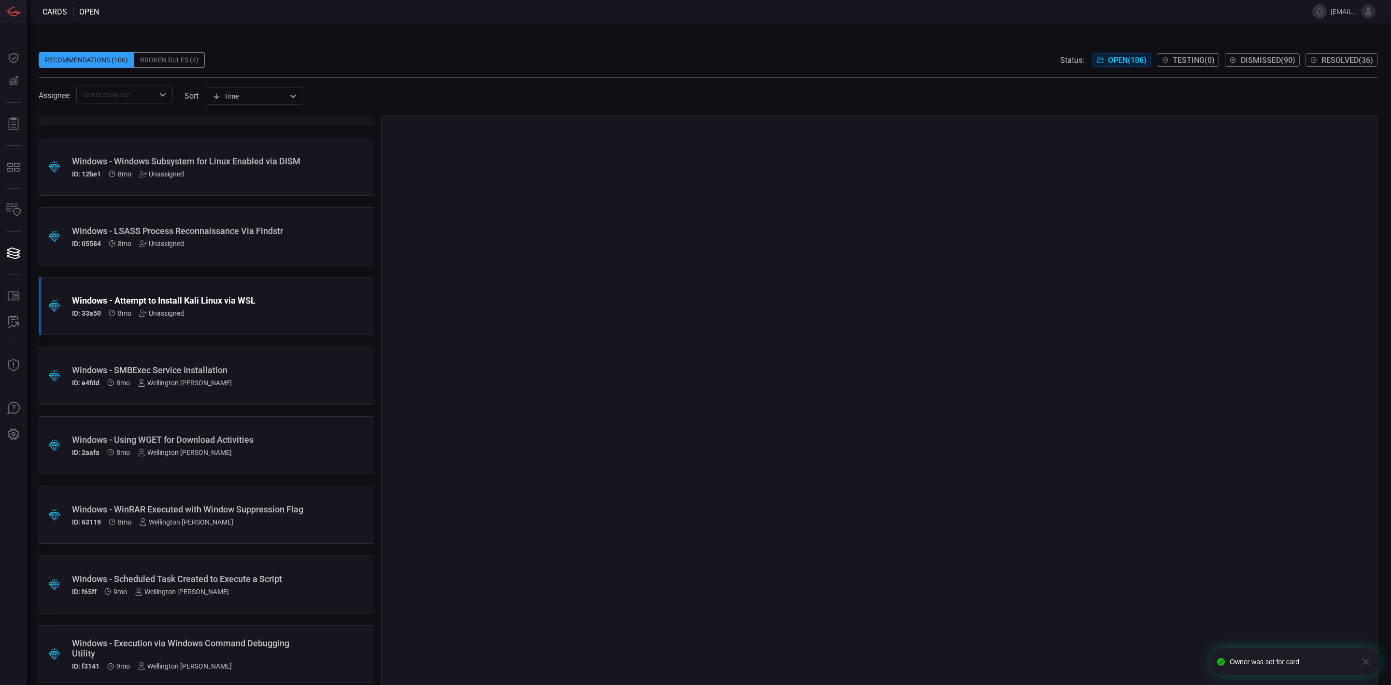
scroll to position [5862, 0]
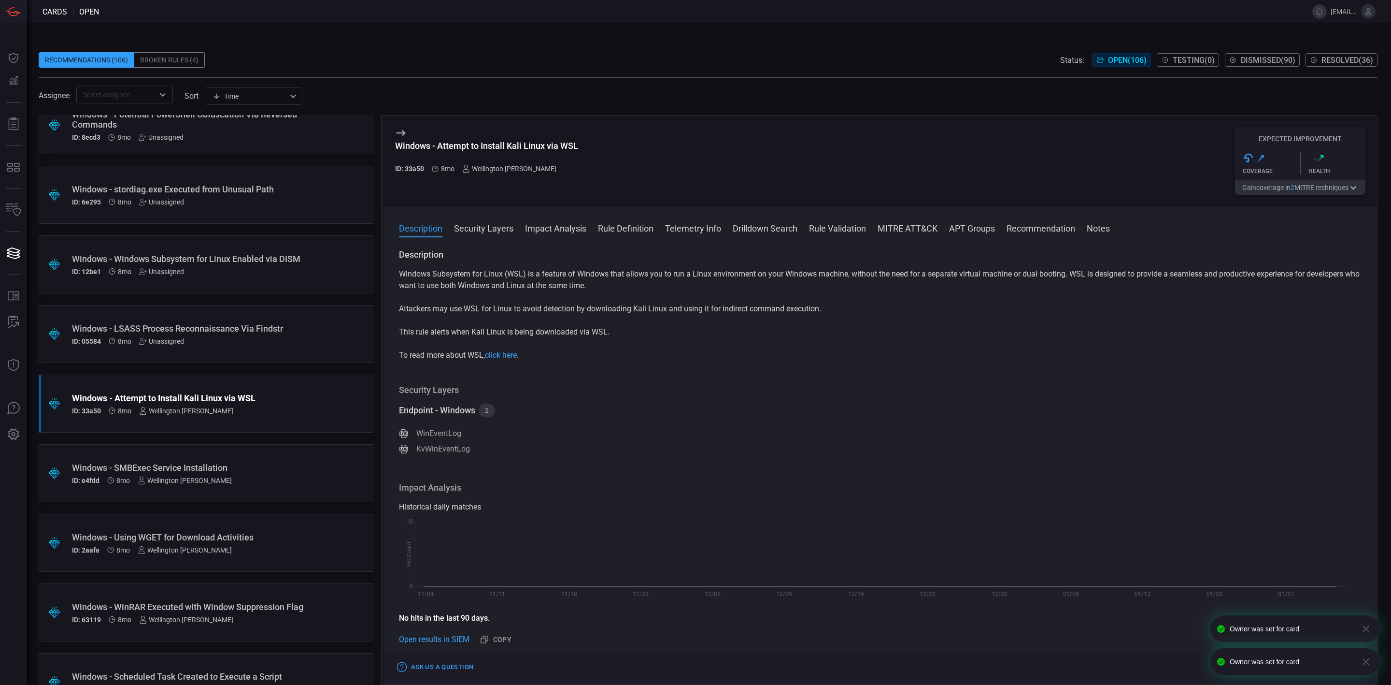
click at [160, 342] on div "Unassigned" at bounding box center [161, 341] width 45 height 8
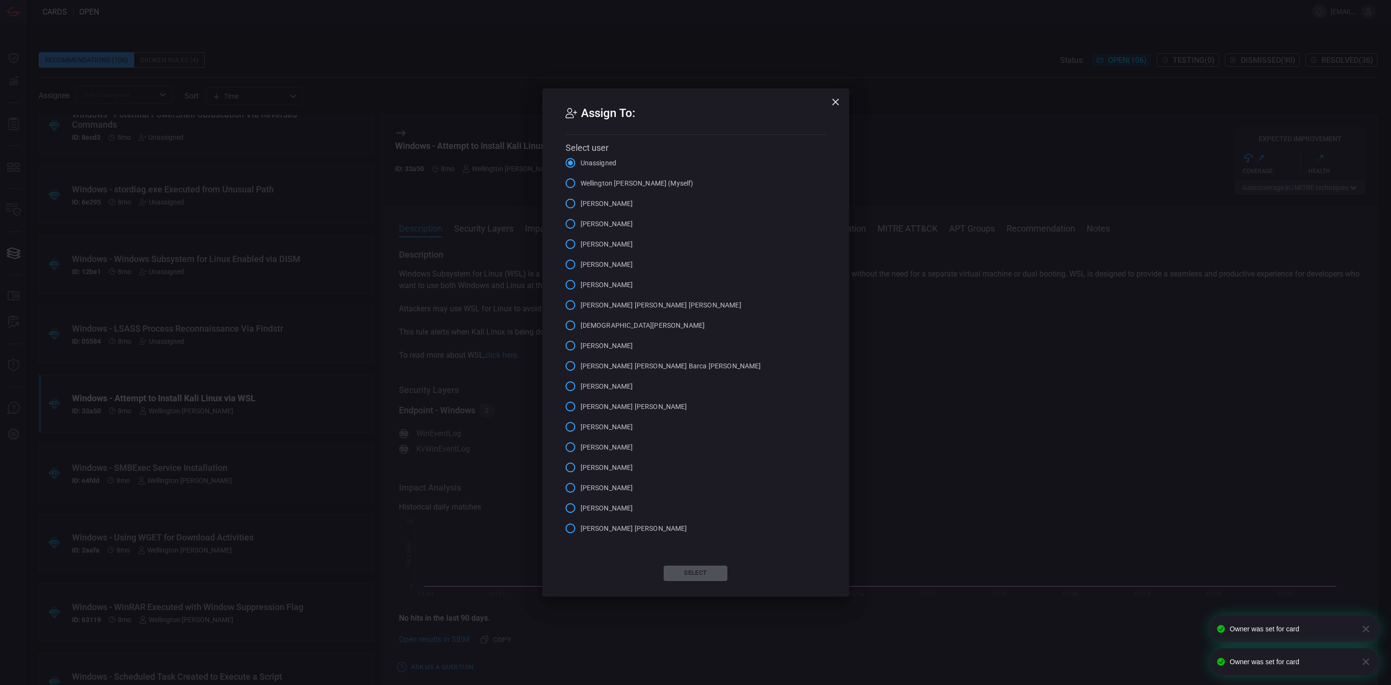
click at [622, 184] on span "Wellington [PERSON_NAME] (Myself)" at bounding box center [637, 183] width 113 height 10
click at [581, 184] on input "Wellington [PERSON_NAME] (Myself)" at bounding box center [570, 183] width 20 height 20
click at [684, 569] on button "Select" at bounding box center [696, 572] width 64 height 15
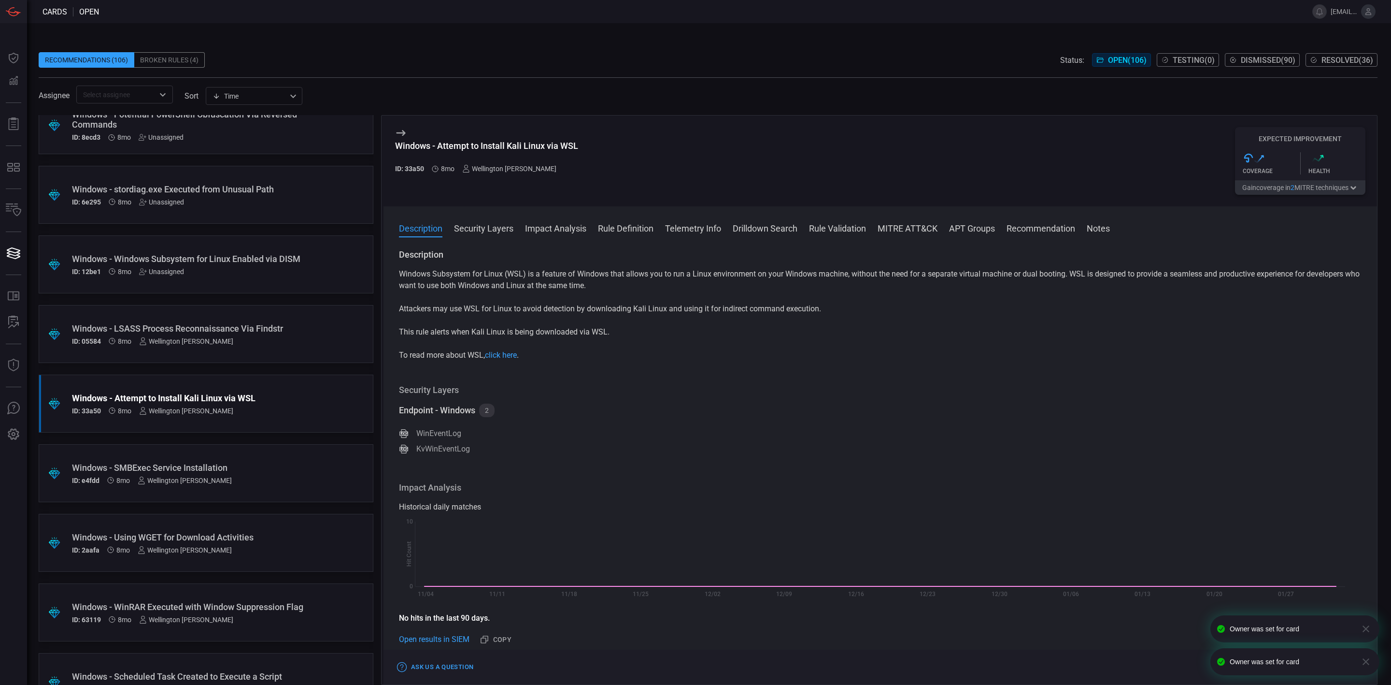
click at [177, 271] on div "Unassigned" at bounding box center [161, 272] width 45 height 8
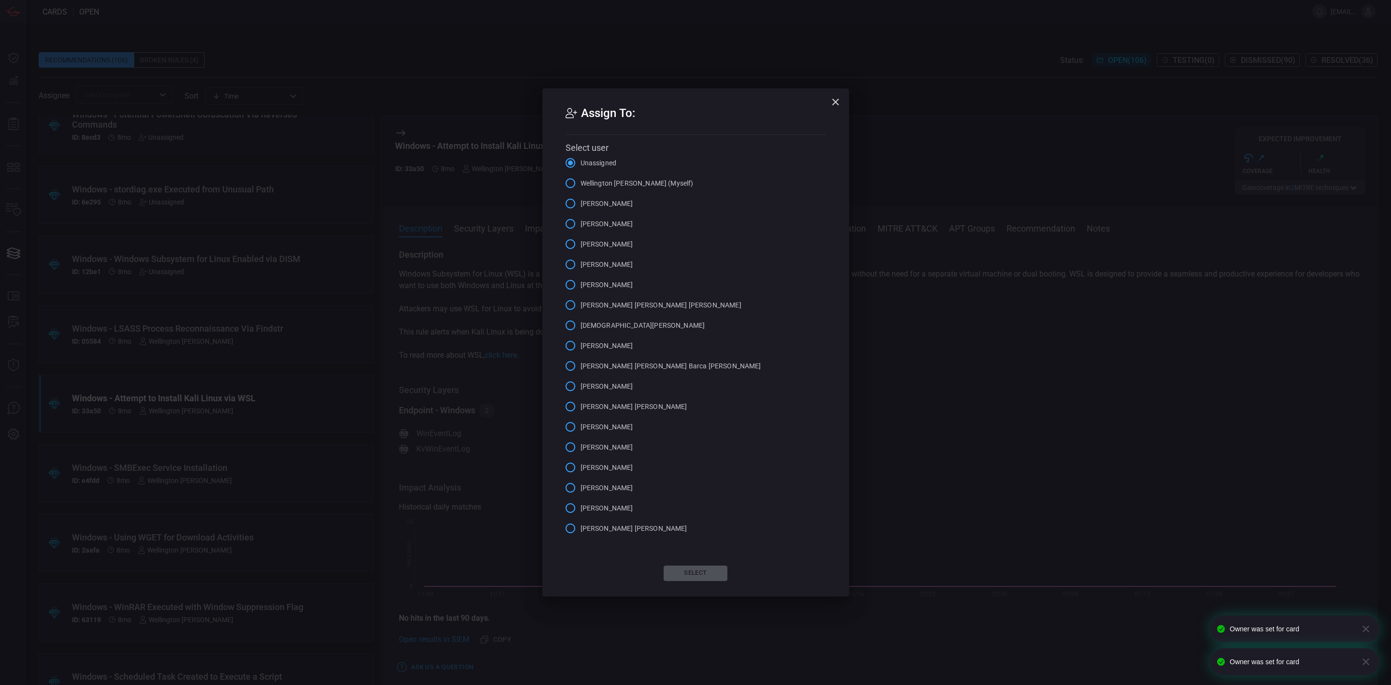
click at [650, 178] on span "Wellington [PERSON_NAME] (Myself)" at bounding box center [637, 183] width 113 height 10
click at [581, 178] on input "Wellington [PERSON_NAME] (Myself)" at bounding box center [570, 183] width 20 height 20
click at [681, 570] on button "Select" at bounding box center [696, 572] width 64 height 15
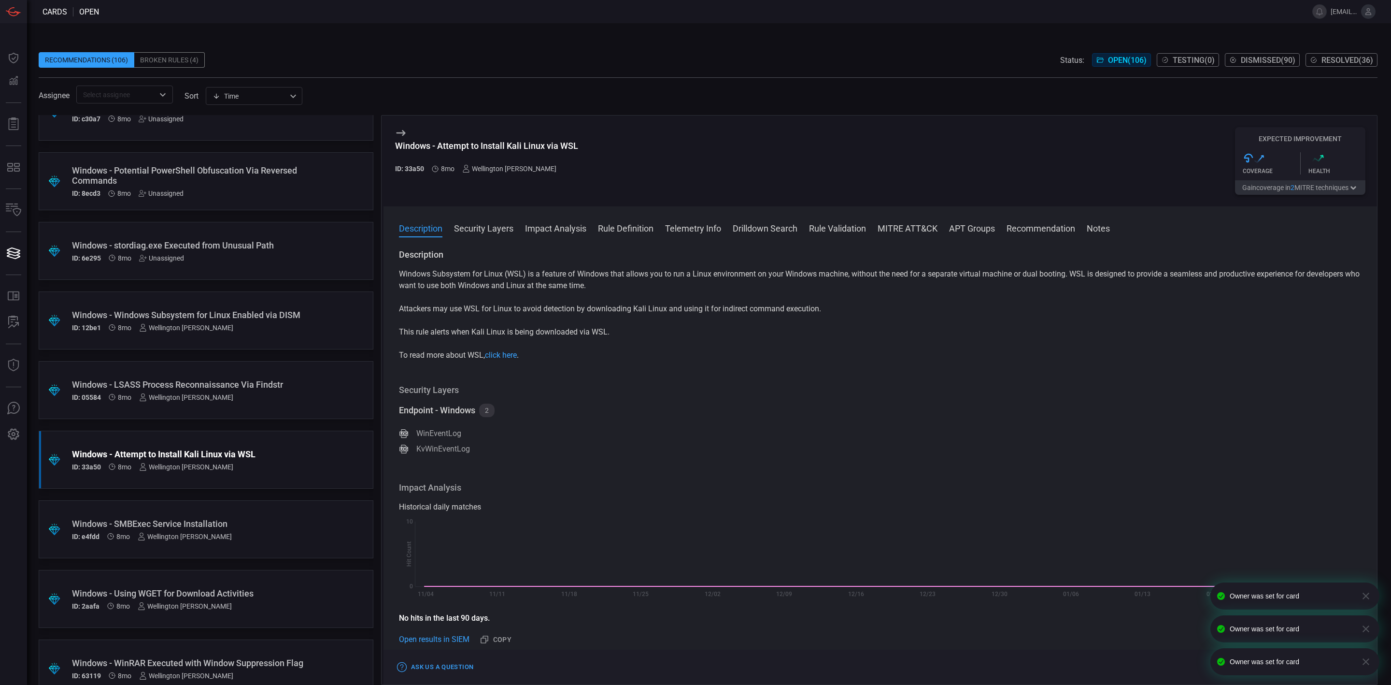
scroll to position [5717, 0]
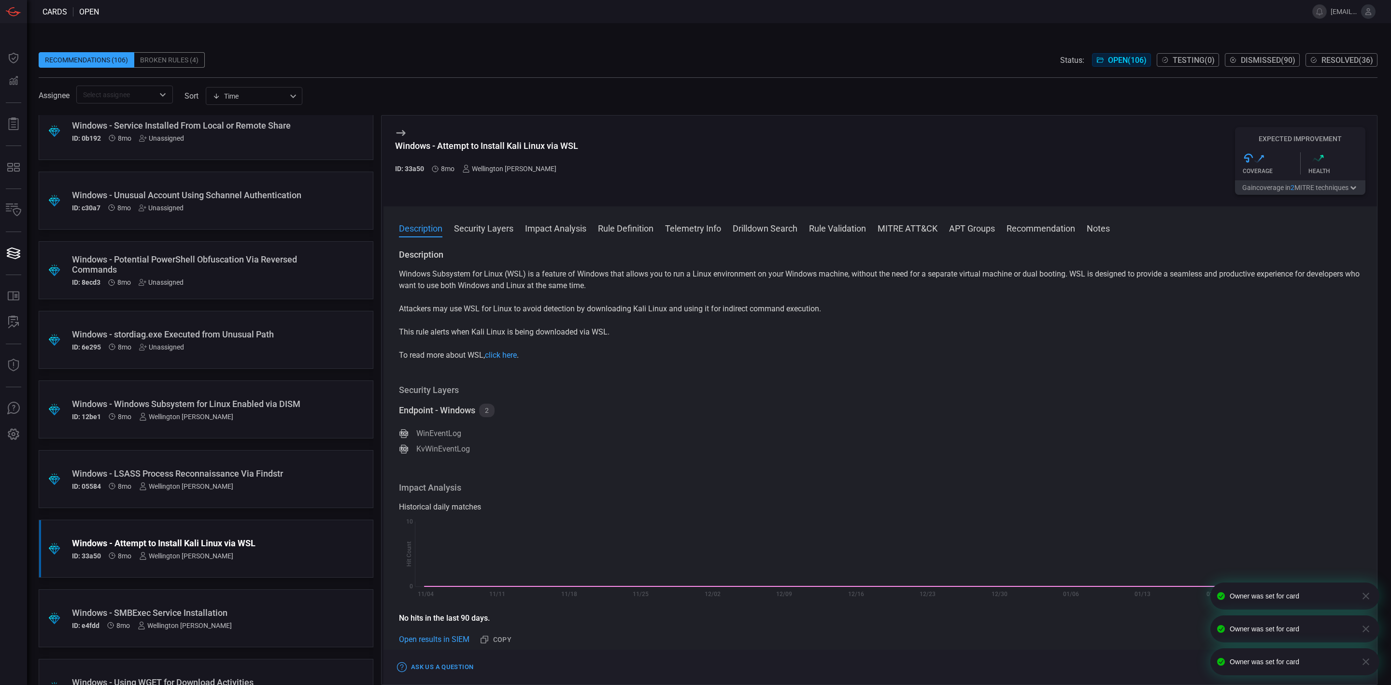
click at [161, 349] on div "Unassigned" at bounding box center [161, 347] width 45 height 8
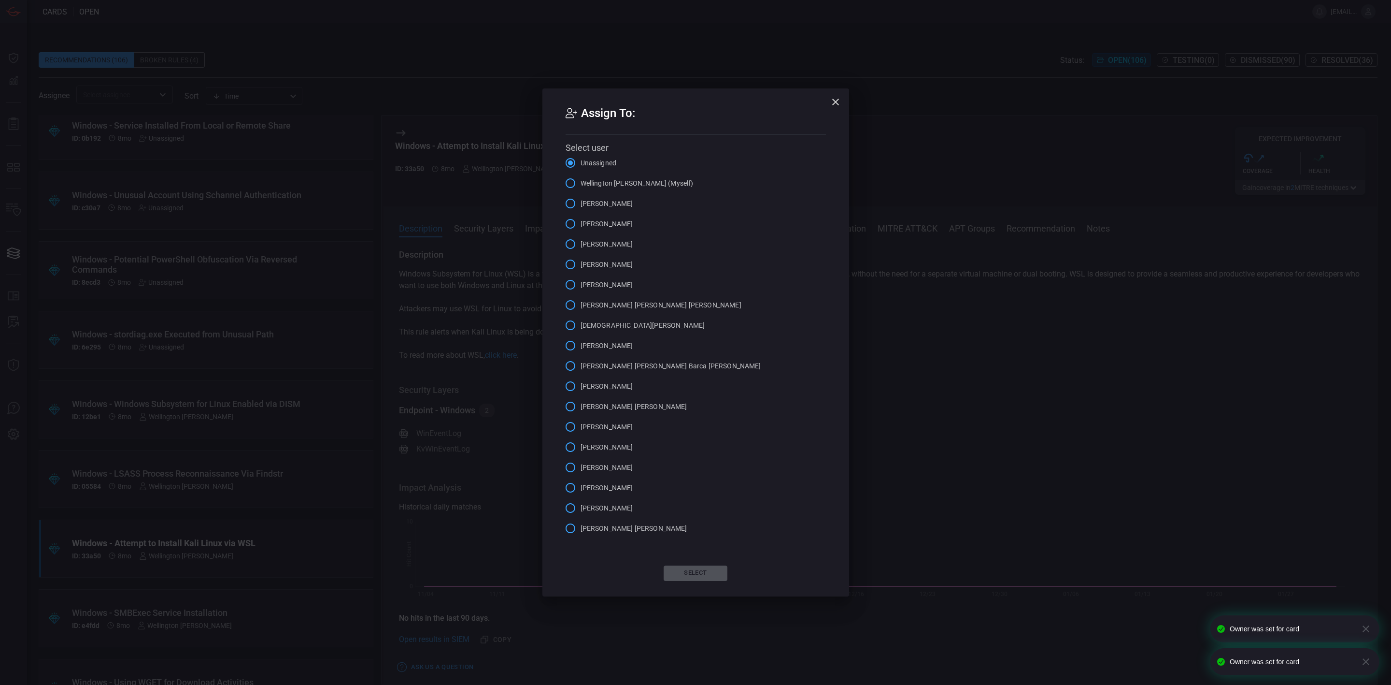
click at [620, 507] on span "[PERSON_NAME]" at bounding box center [607, 508] width 53 height 10
click at [581, 507] on input "[PERSON_NAME]" at bounding box center [570, 508] width 20 height 20
click at [692, 570] on button "Select" at bounding box center [696, 572] width 64 height 15
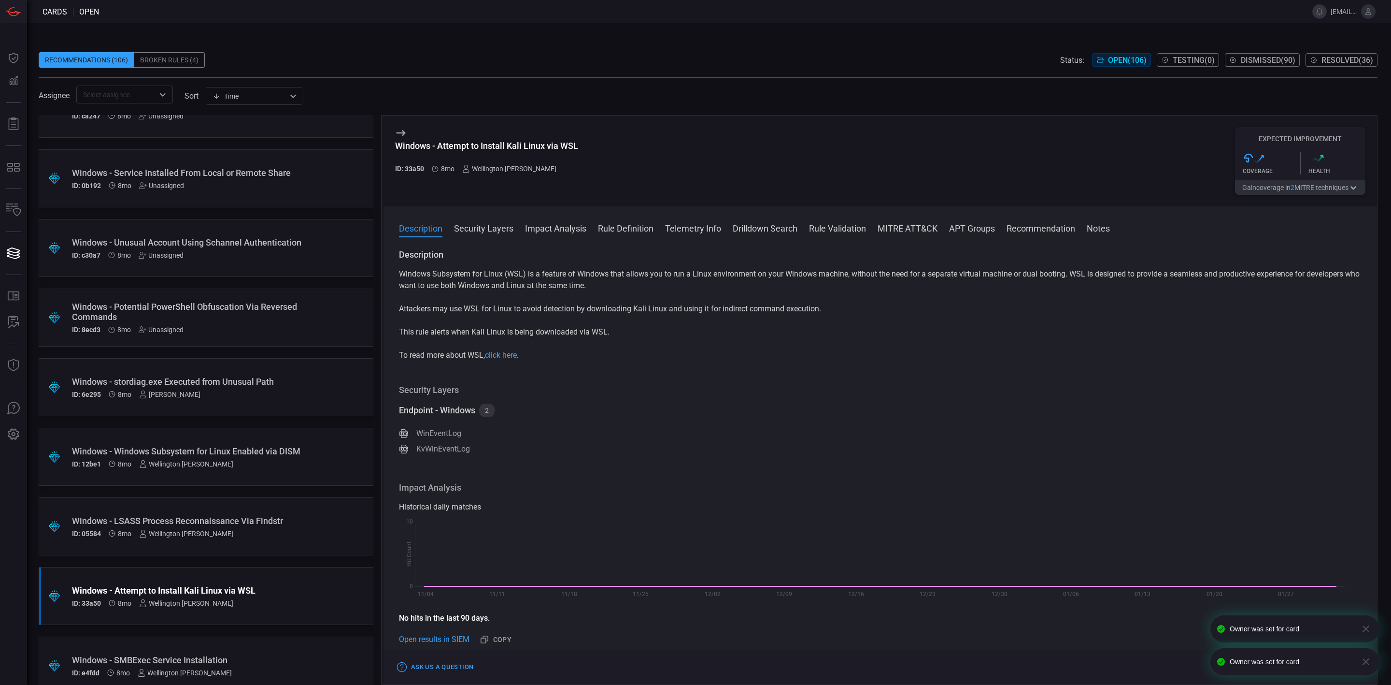
scroll to position [5645, 0]
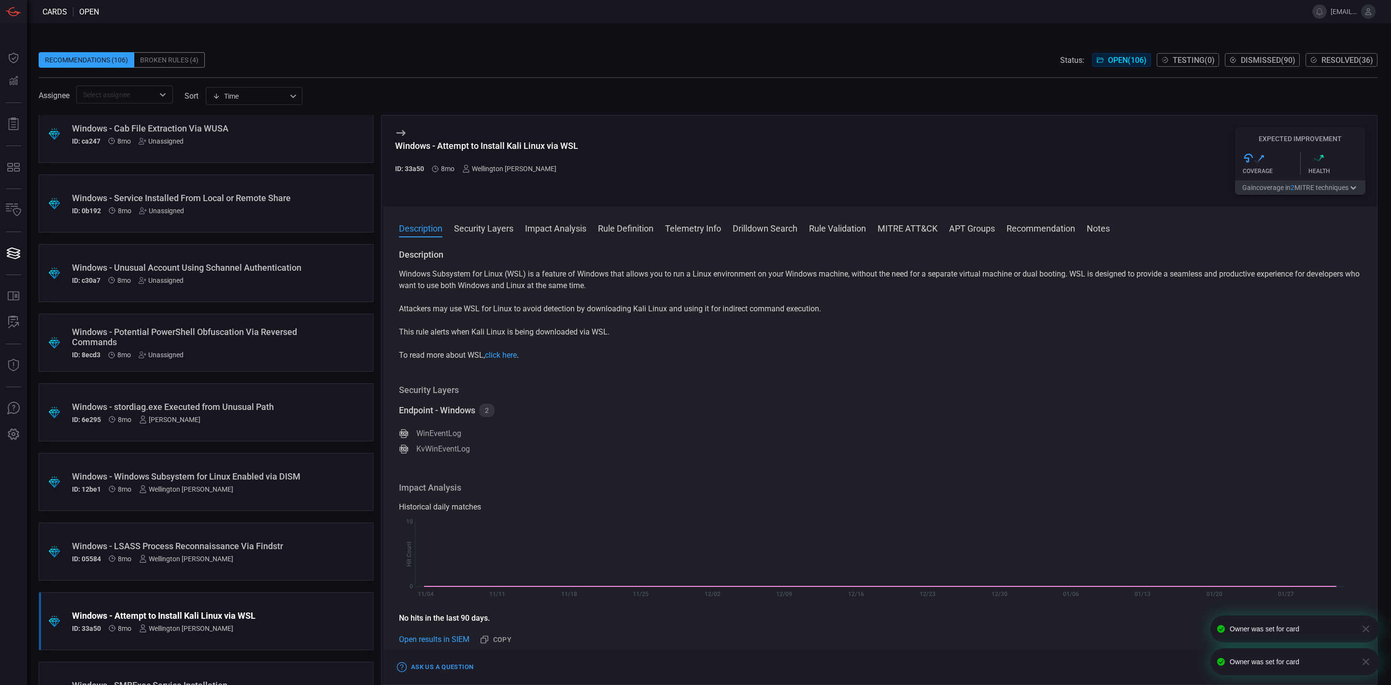
click at [170, 353] on div "Unassigned" at bounding box center [161, 355] width 45 height 8
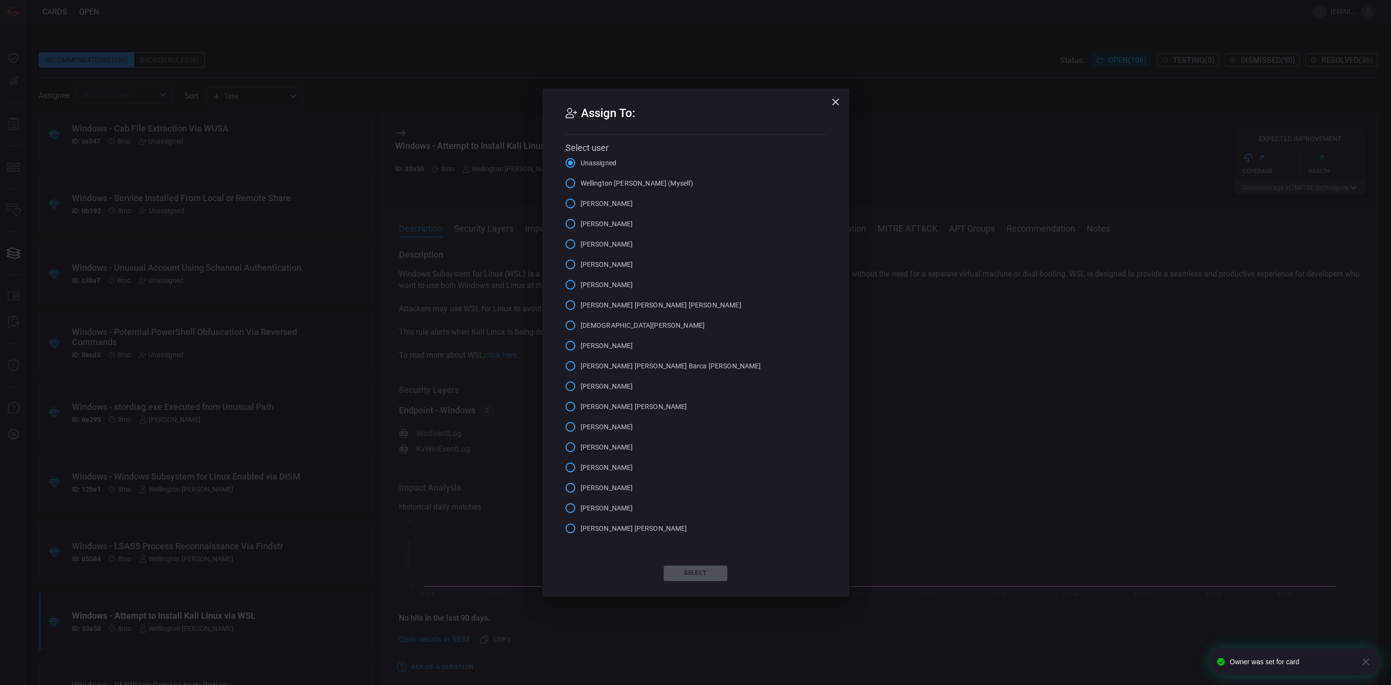
click at [608, 506] on span "[PERSON_NAME]" at bounding box center [607, 508] width 53 height 10
click at [581, 506] on input "[PERSON_NAME]" at bounding box center [570, 508] width 20 height 20
click at [702, 570] on button "Select" at bounding box center [696, 572] width 64 height 15
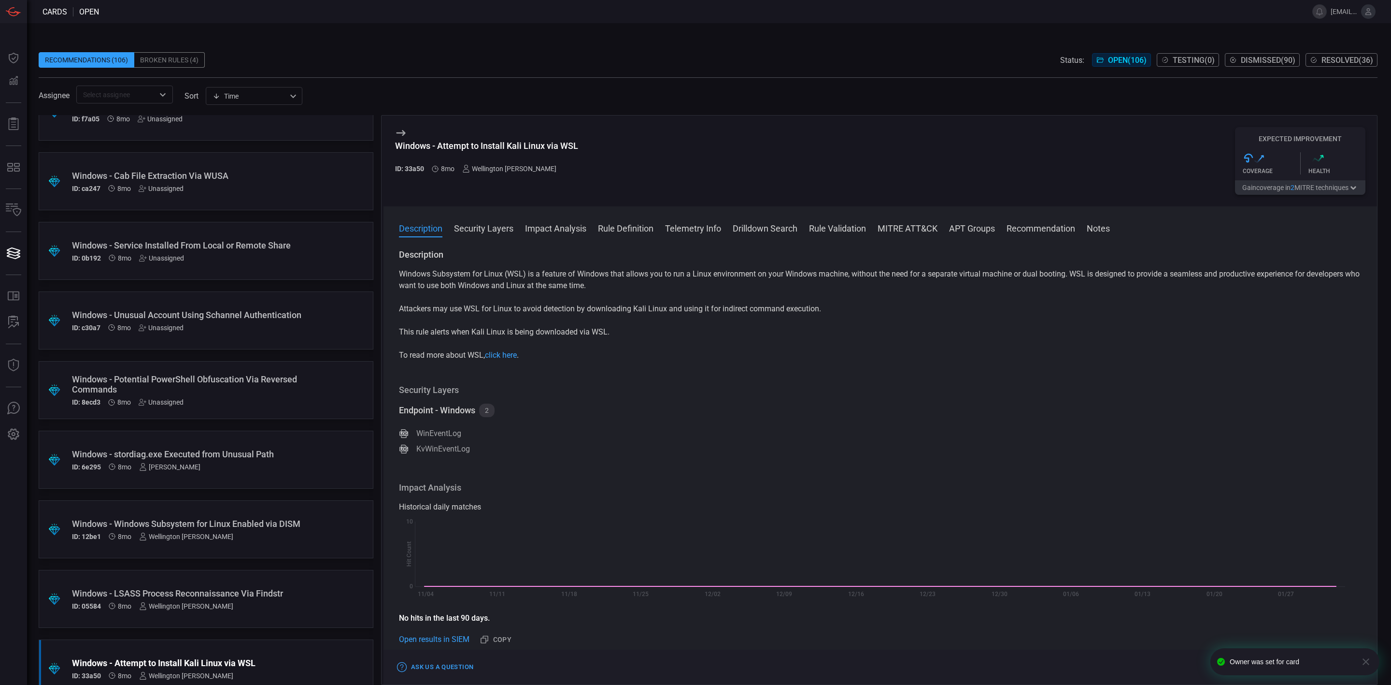
scroll to position [5572, 0]
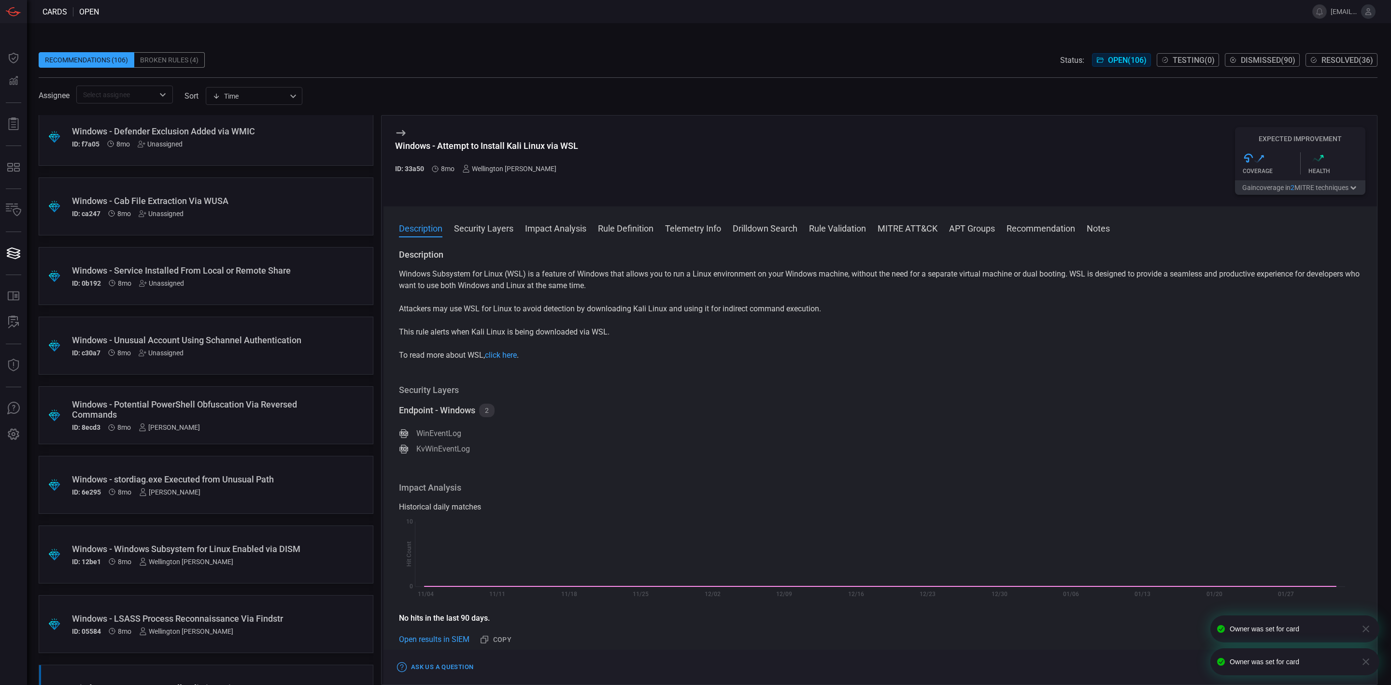
click at [166, 357] on div "Unassigned" at bounding box center [161, 353] width 45 height 8
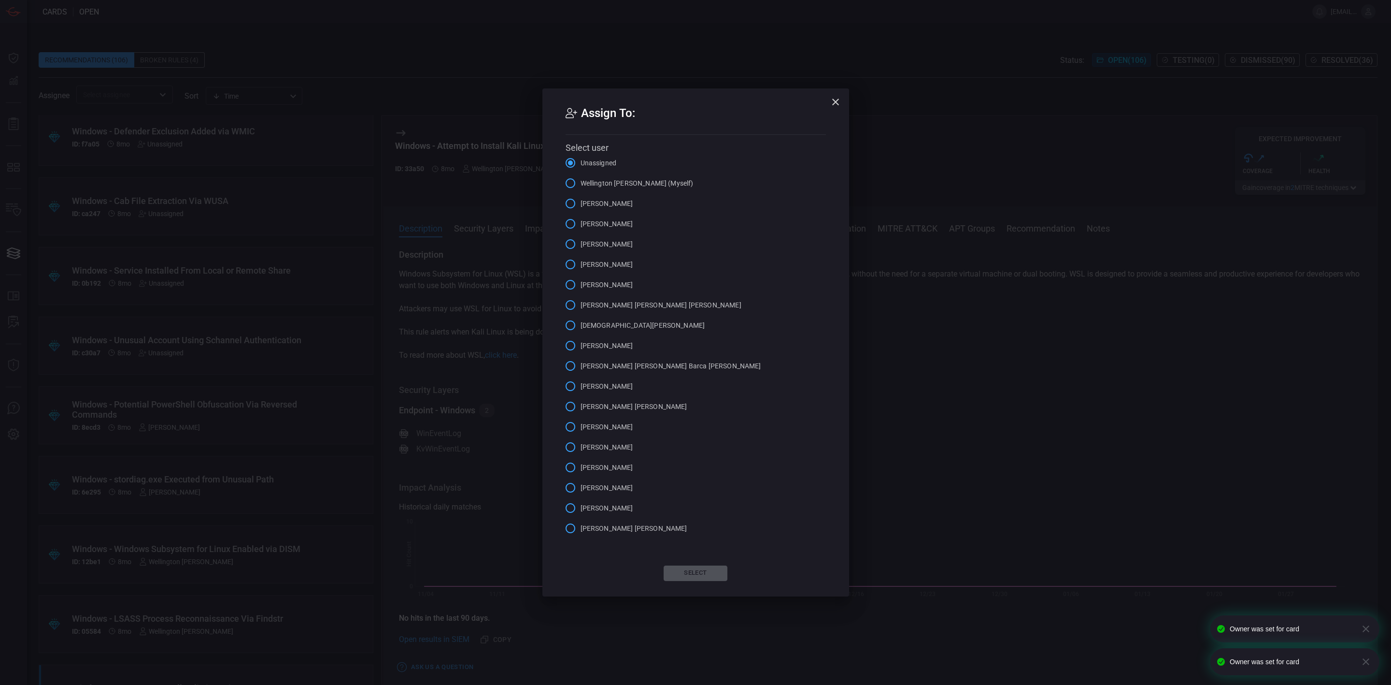
click at [606, 511] on span "[PERSON_NAME]" at bounding box center [607, 508] width 53 height 10
click at [581, 511] on input "[PERSON_NAME]" at bounding box center [570, 508] width 20 height 20
click at [694, 570] on button "Select" at bounding box center [696, 572] width 64 height 15
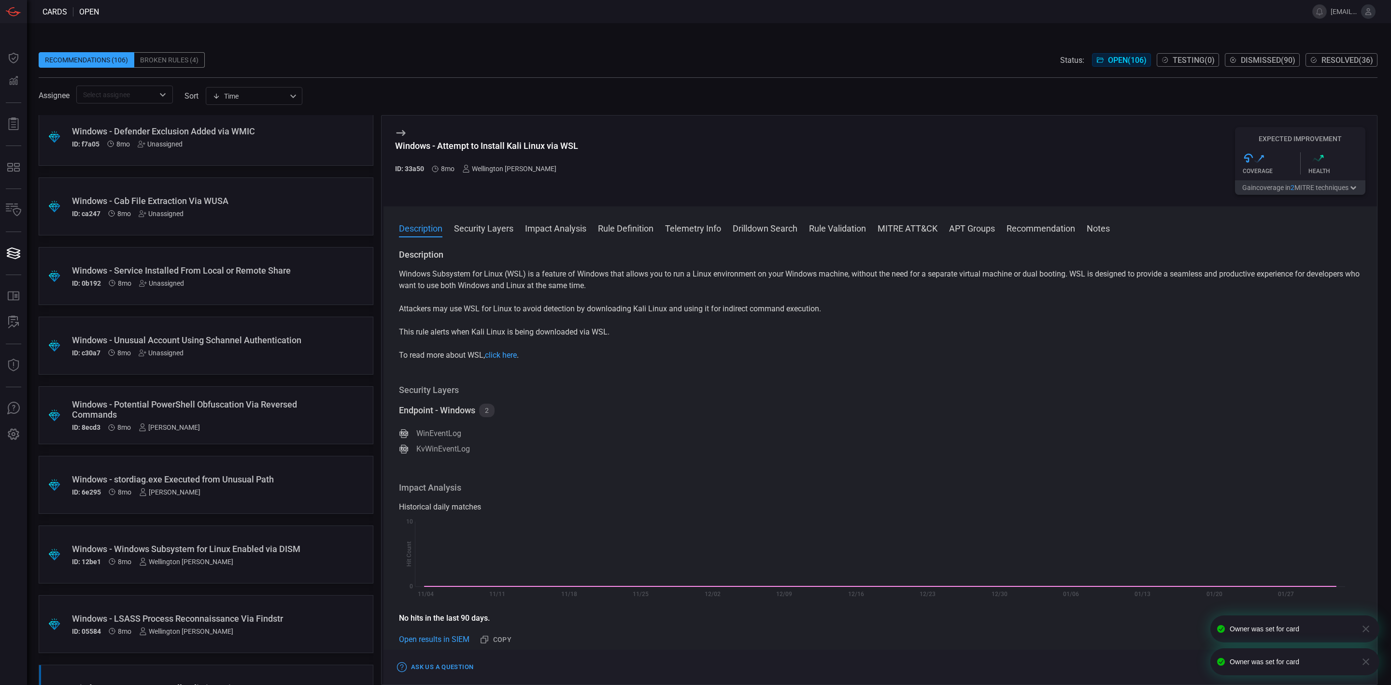
click at [166, 357] on div "Unassigned" at bounding box center [161, 353] width 45 height 8
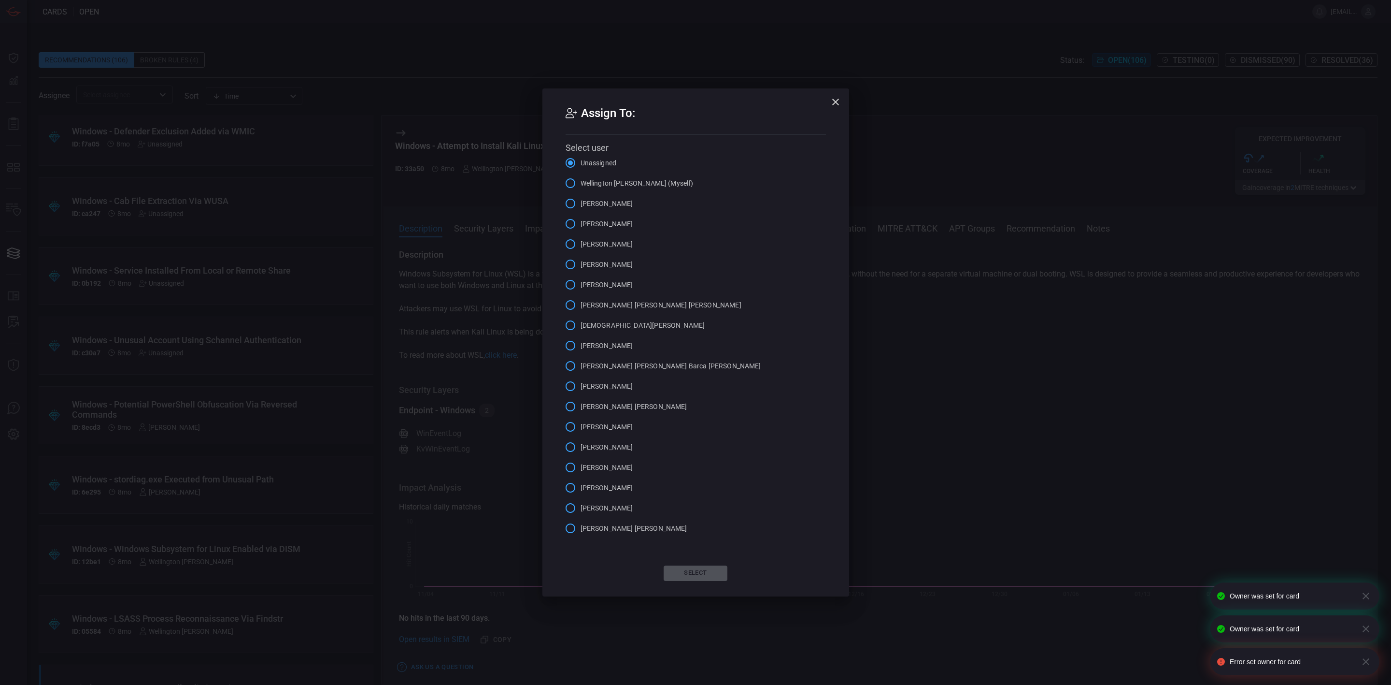
click at [617, 506] on span "[PERSON_NAME]" at bounding box center [607, 508] width 53 height 10
click at [581, 506] on input "[PERSON_NAME]" at bounding box center [570, 508] width 20 height 20
click at [838, 99] on icon "button" at bounding box center [836, 102] width 12 height 12
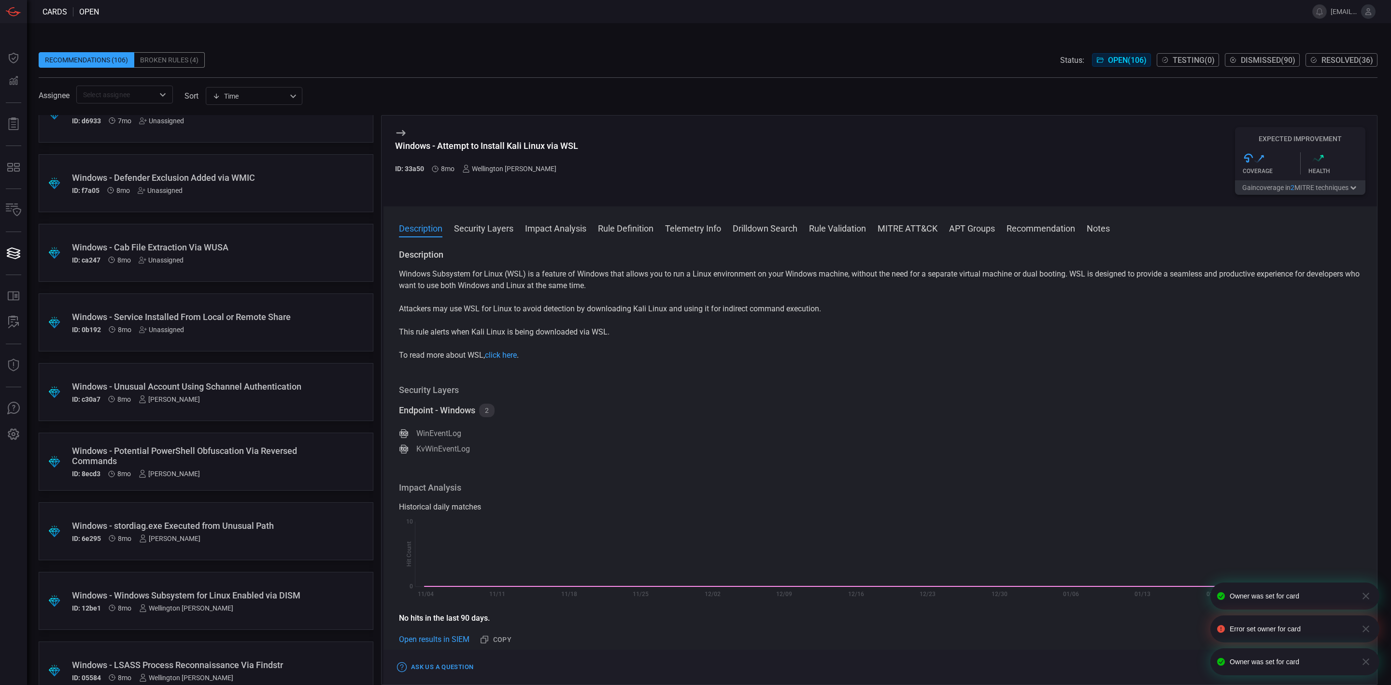
scroll to position [5500, 0]
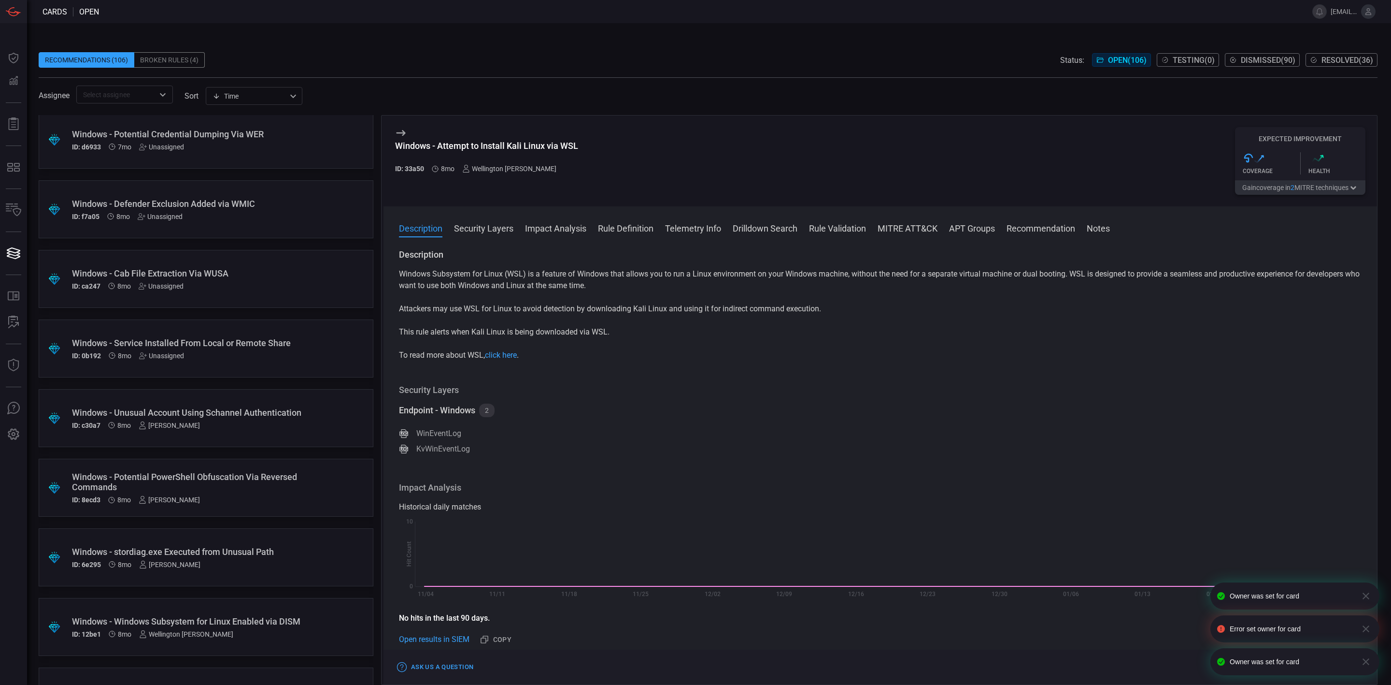
click at [161, 353] on div "Unassigned" at bounding box center [161, 356] width 45 height 8
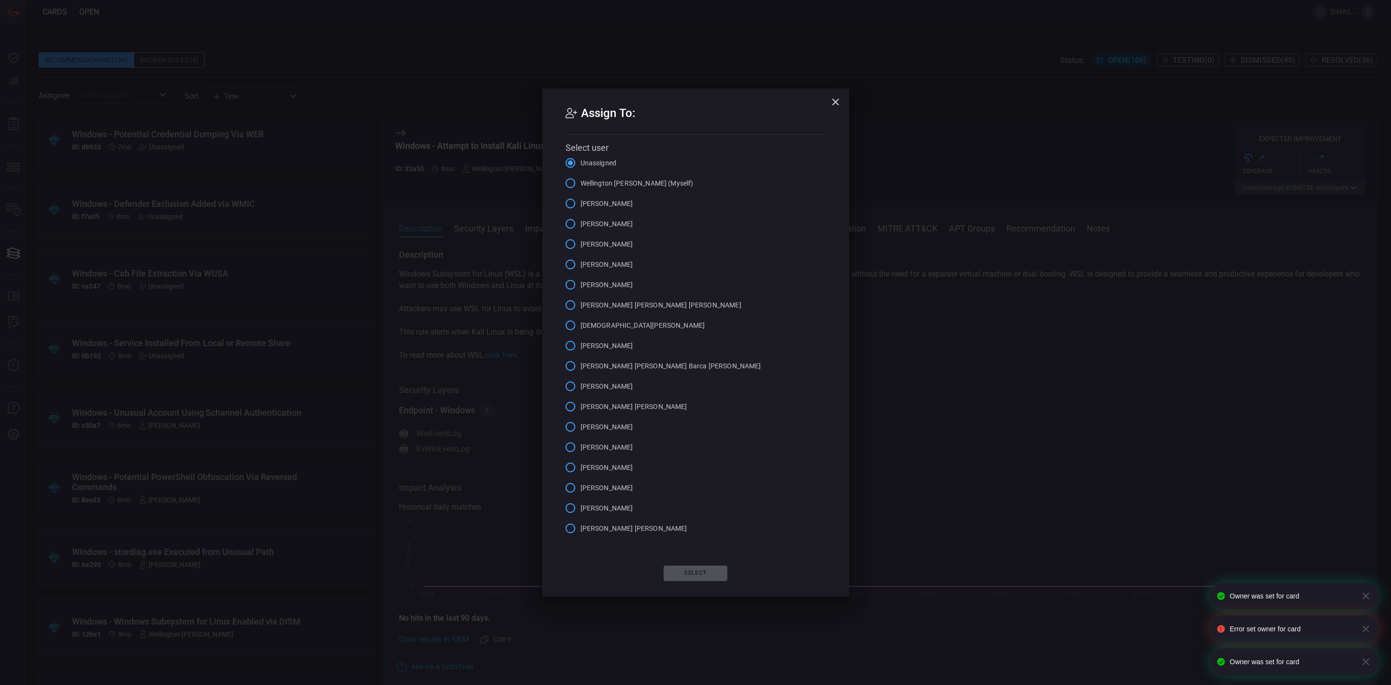
click at [603, 503] on span "[PERSON_NAME]" at bounding box center [607, 508] width 53 height 10
click at [581, 503] on input "[PERSON_NAME]" at bounding box center [570, 508] width 20 height 20
click at [688, 570] on button "Select" at bounding box center [696, 572] width 64 height 15
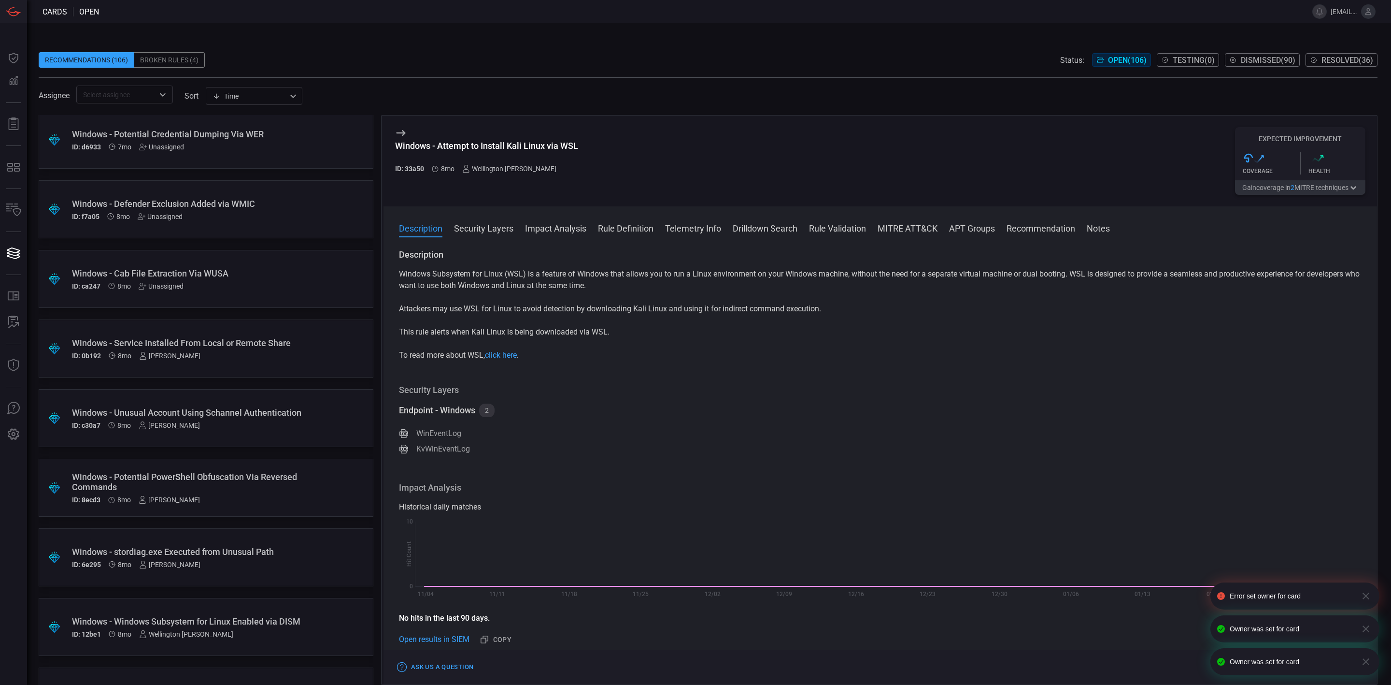
click at [156, 288] on div "Unassigned" at bounding box center [161, 286] width 45 height 8
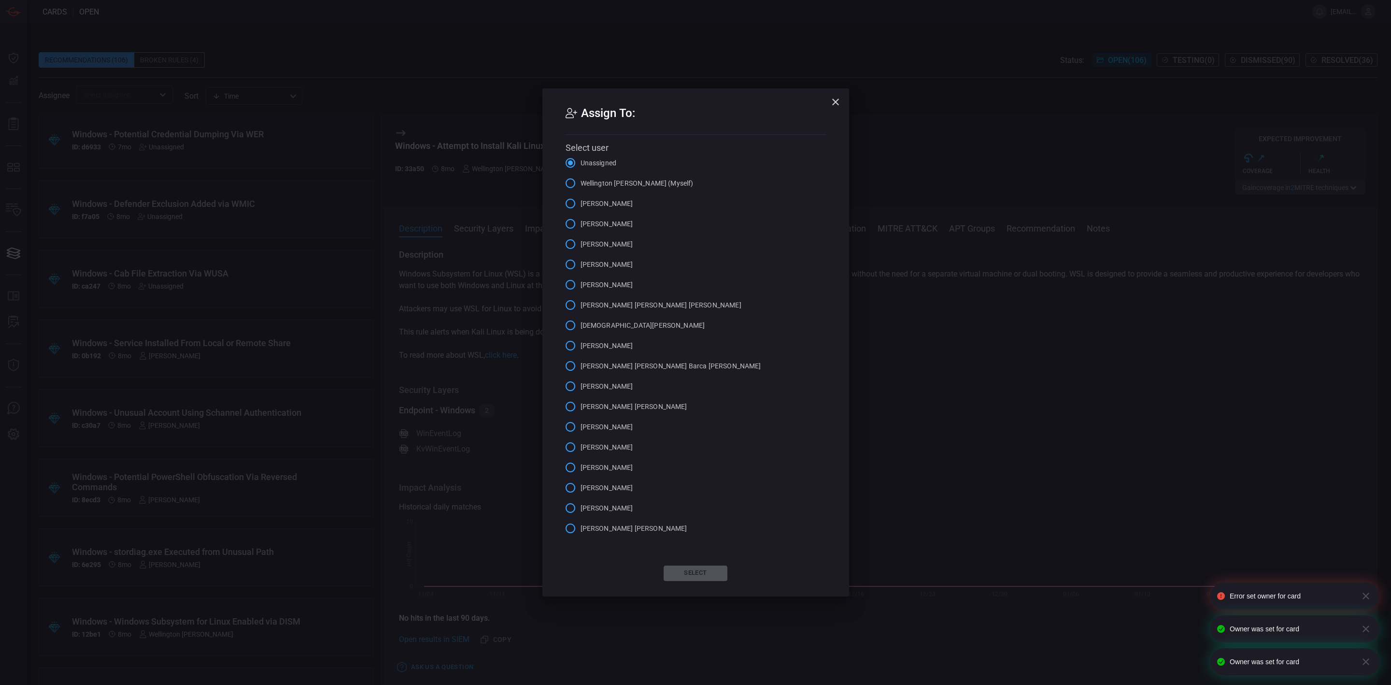
click at [607, 506] on span "[PERSON_NAME]" at bounding box center [607, 508] width 53 height 10
click at [581, 506] on input "[PERSON_NAME]" at bounding box center [570, 508] width 20 height 20
click at [690, 570] on button "Select" at bounding box center [696, 572] width 64 height 15
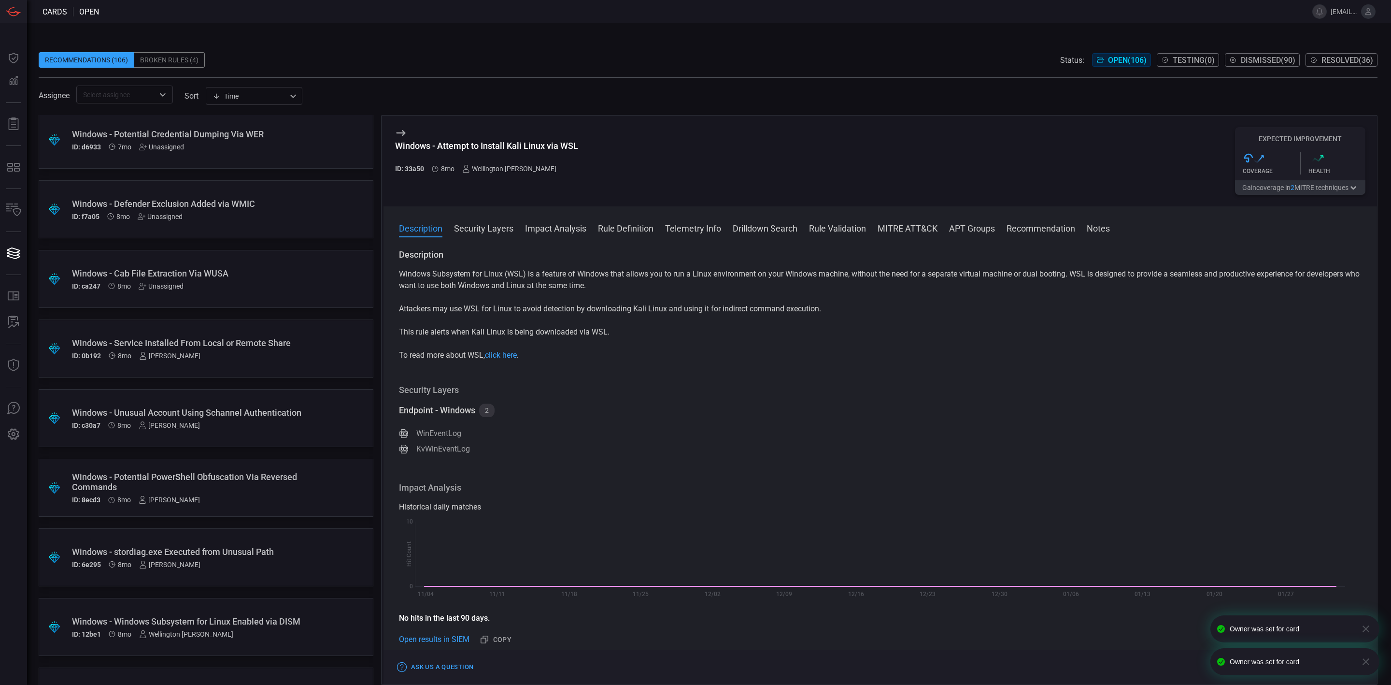
click at [160, 287] on div "Unassigned" at bounding box center [161, 286] width 45 height 8
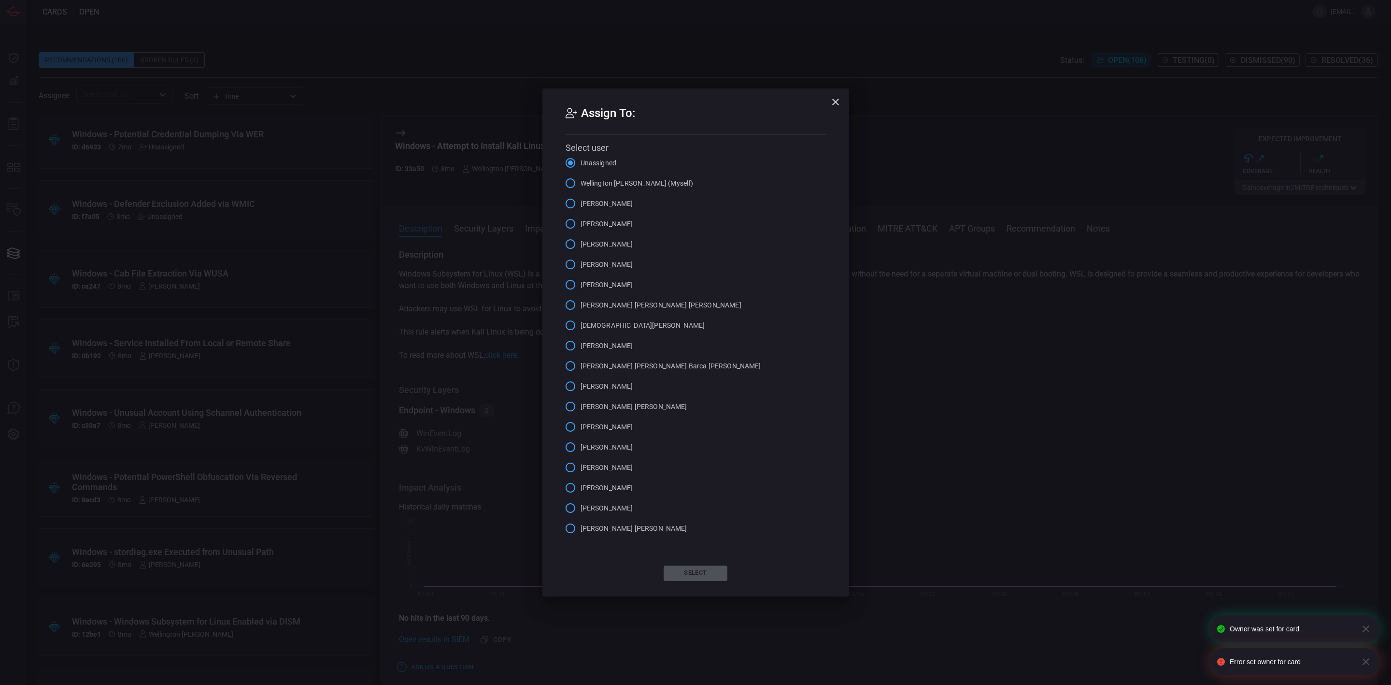
click at [616, 509] on span "[PERSON_NAME]" at bounding box center [607, 508] width 53 height 10
click at [581, 509] on input "[PERSON_NAME]" at bounding box center [570, 508] width 20 height 20
click at [687, 570] on button "Select" at bounding box center [696, 572] width 64 height 15
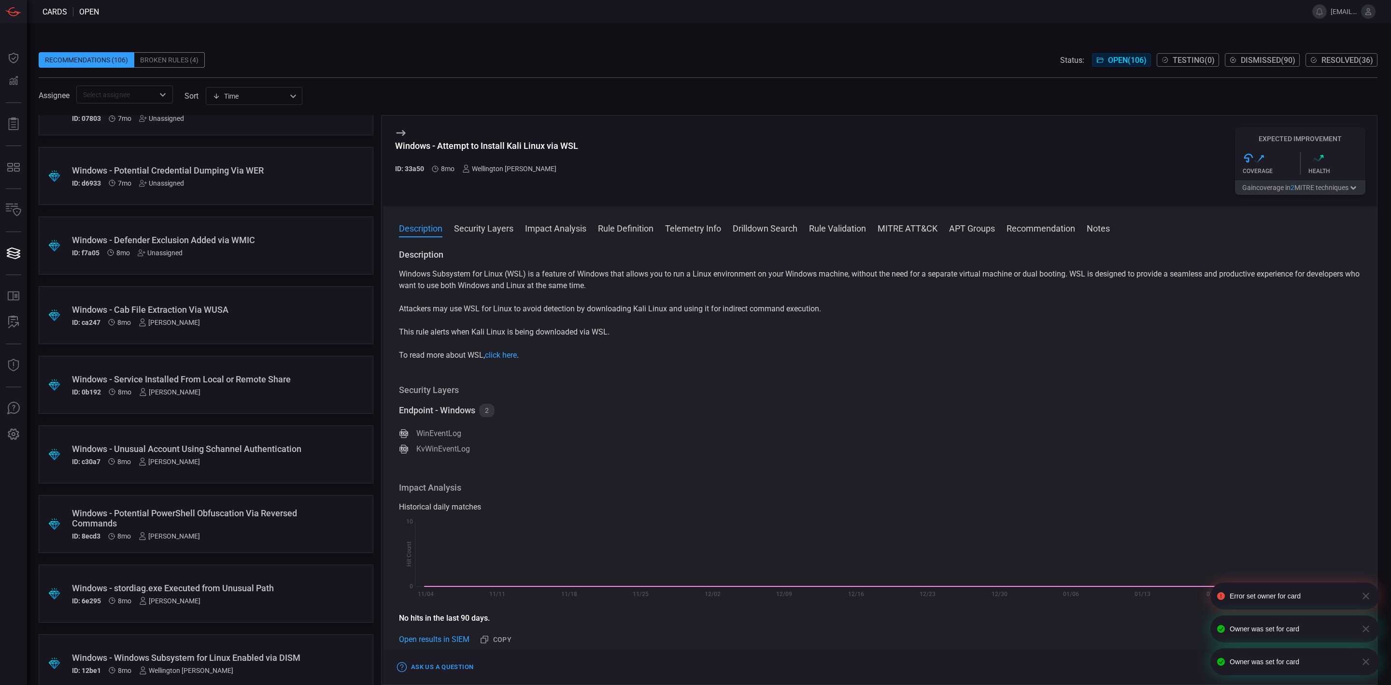
scroll to position [5427, 0]
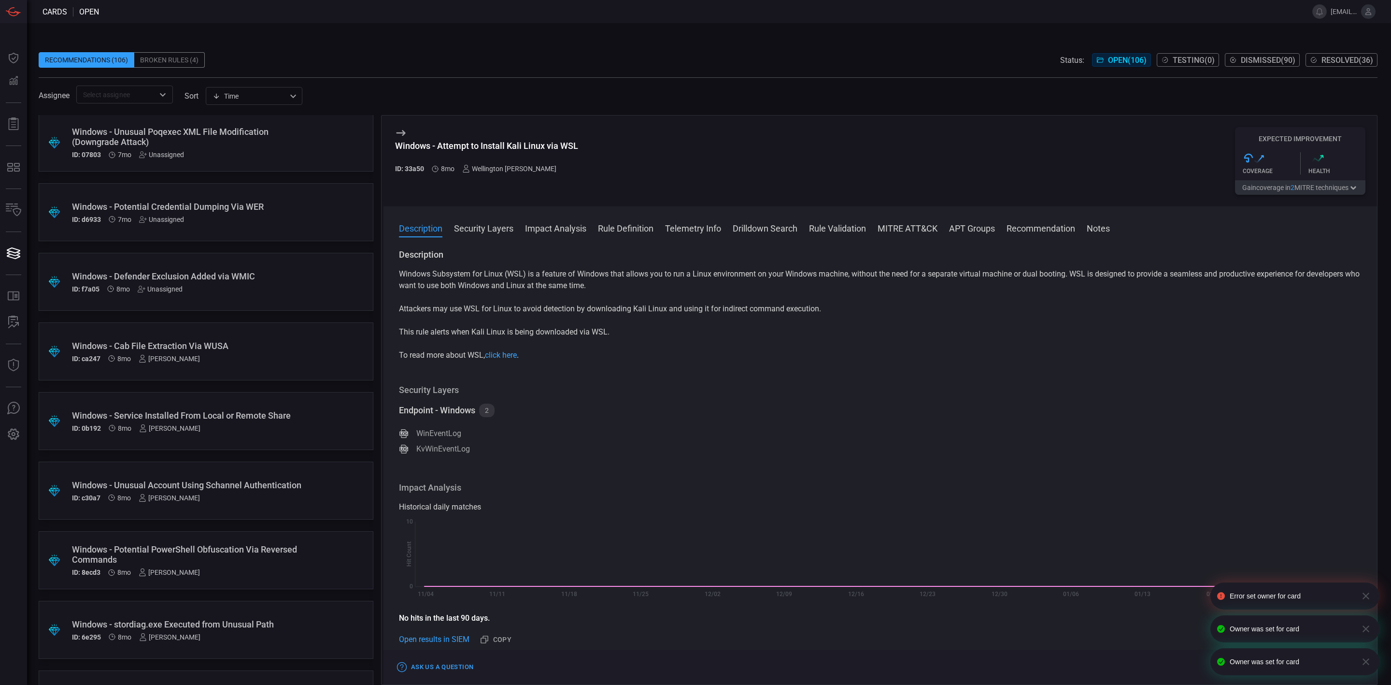
click at [170, 290] on div "Unassigned" at bounding box center [160, 289] width 45 height 8
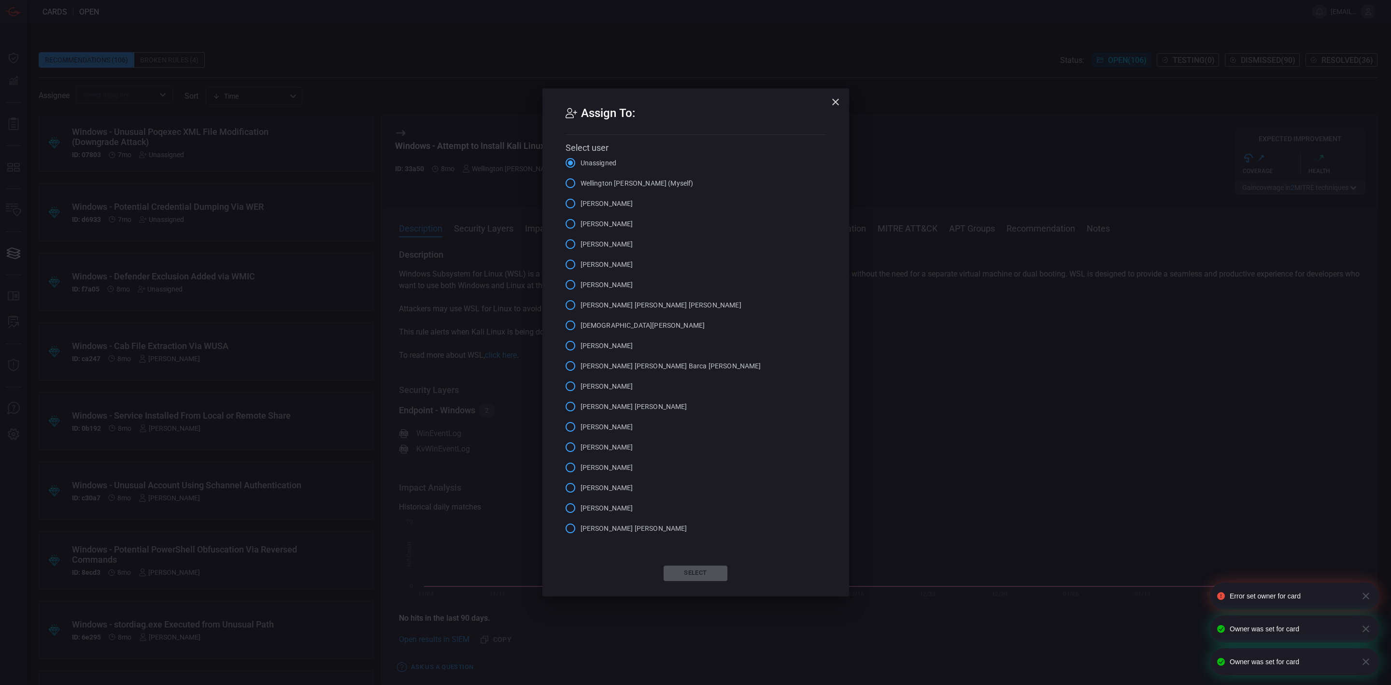
click at [596, 506] on span "[PERSON_NAME]" at bounding box center [607, 508] width 53 height 10
click at [581, 506] on input "[PERSON_NAME]" at bounding box center [570, 508] width 20 height 20
click at [703, 570] on button "Select" at bounding box center [696, 572] width 64 height 15
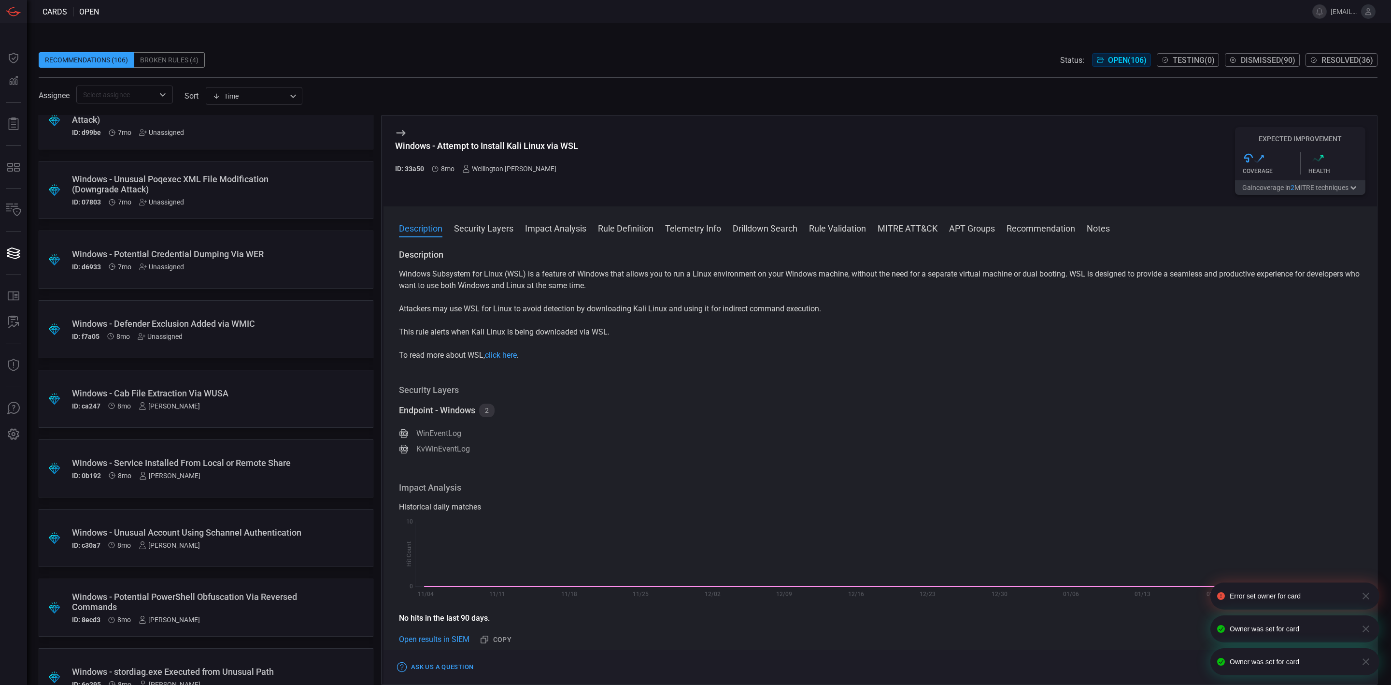
scroll to position [5355, 0]
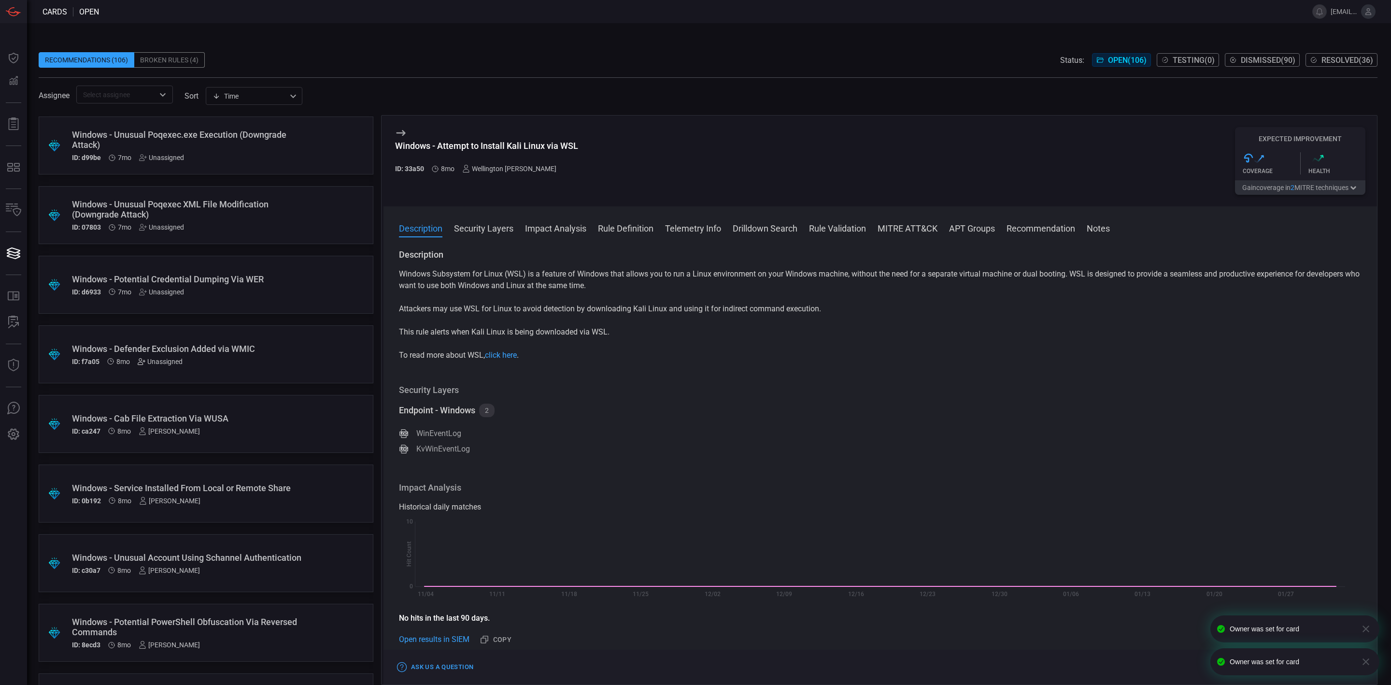
click at [143, 359] on icon at bounding box center [142, 361] width 8 height 8
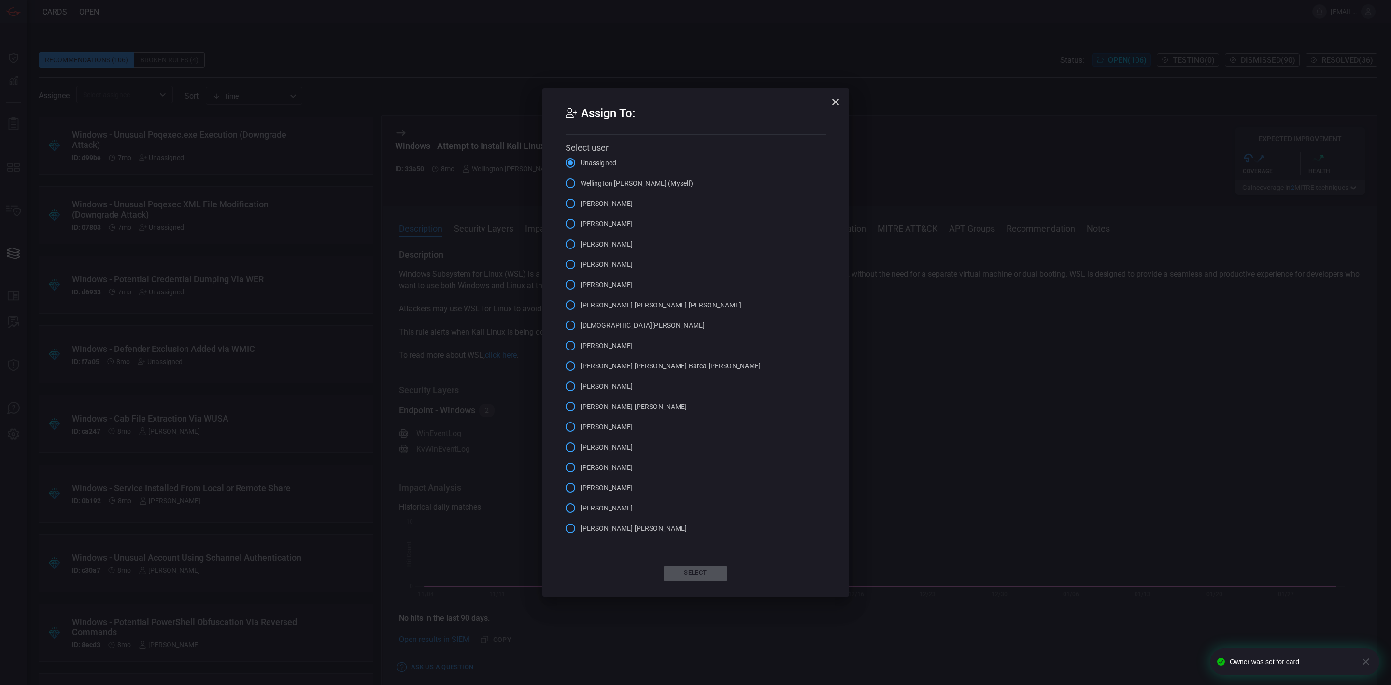
click at [610, 503] on span "[PERSON_NAME]" at bounding box center [607, 508] width 53 height 10
click at [581, 503] on input "[PERSON_NAME]" at bounding box center [570, 508] width 20 height 20
click at [699, 570] on button "Select" at bounding box center [696, 572] width 64 height 15
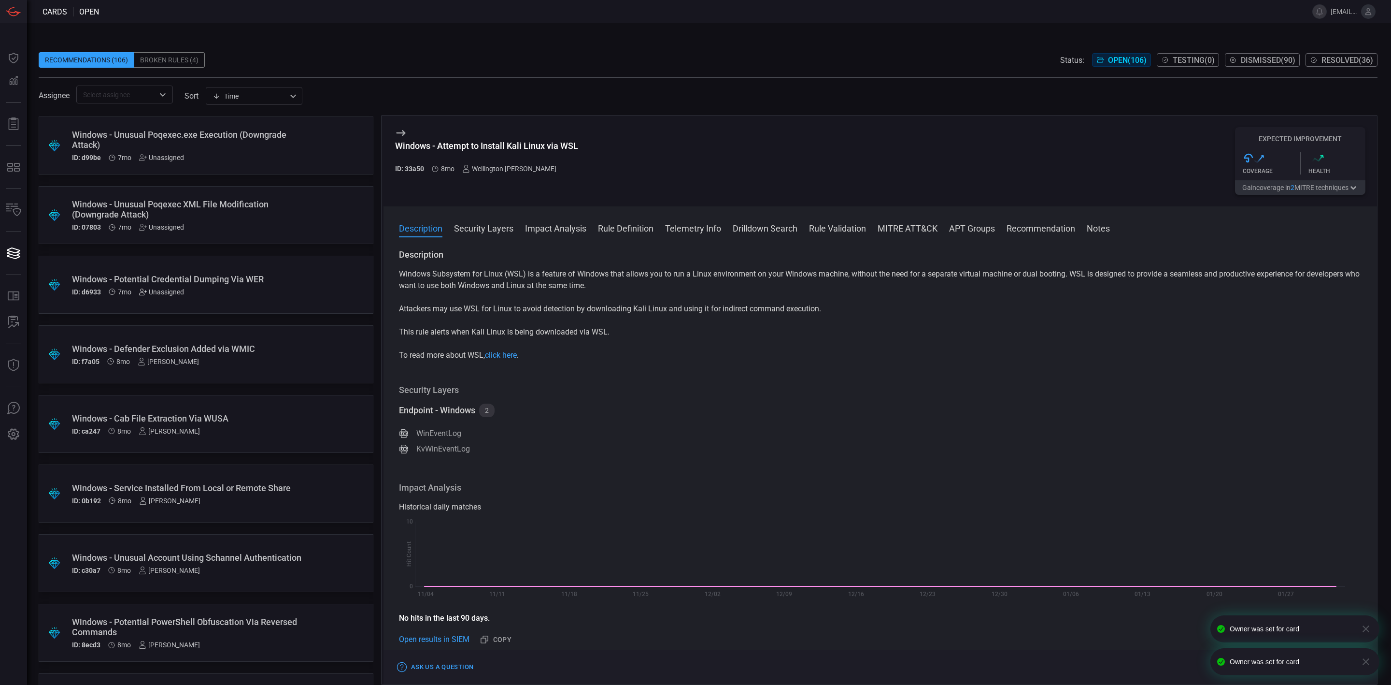
click at [144, 291] on icon at bounding box center [143, 292] width 8 height 8
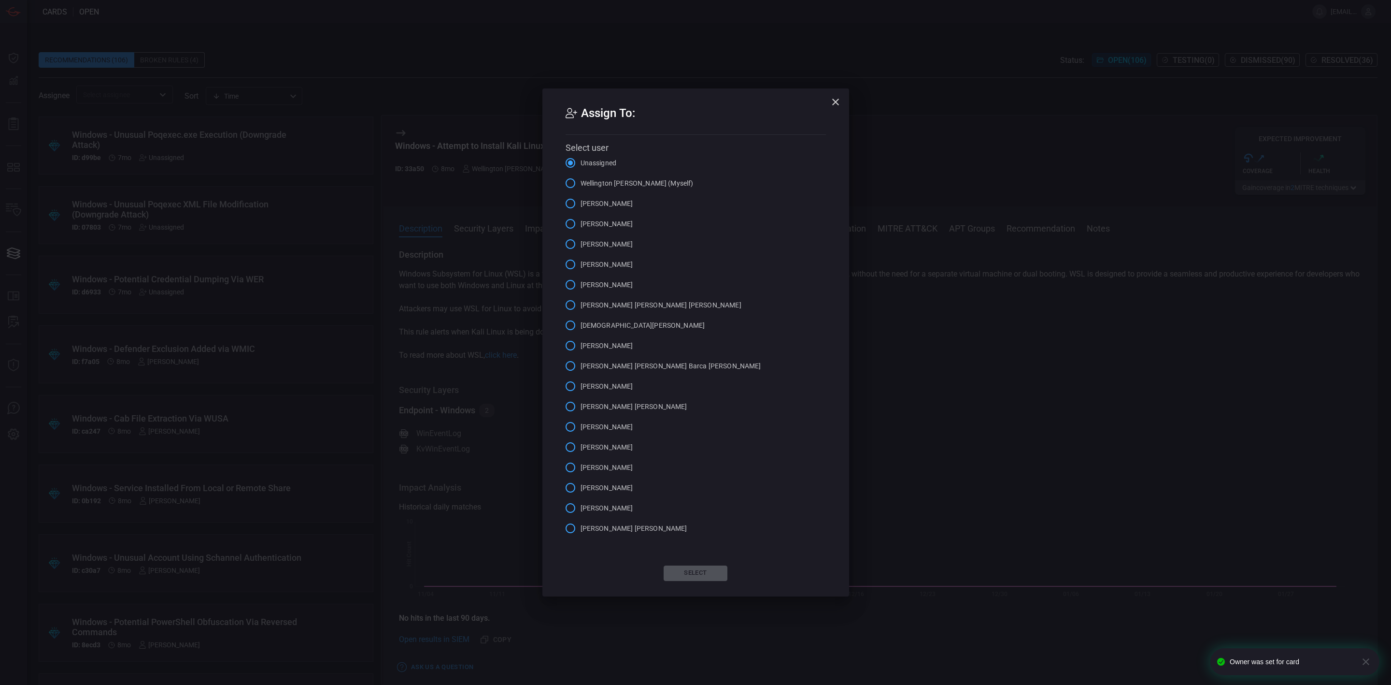
click at [622, 509] on span "[PERSON_NAME]" at bounding box center [607, 508] width 53 height 10
click at [581, 509] on input "[PERSON_NAME]" at bounding box center [570, 508] width 20 height 20
click at [695, 570] on button "Select" at bounding box center [696, 572] width 64 height 15
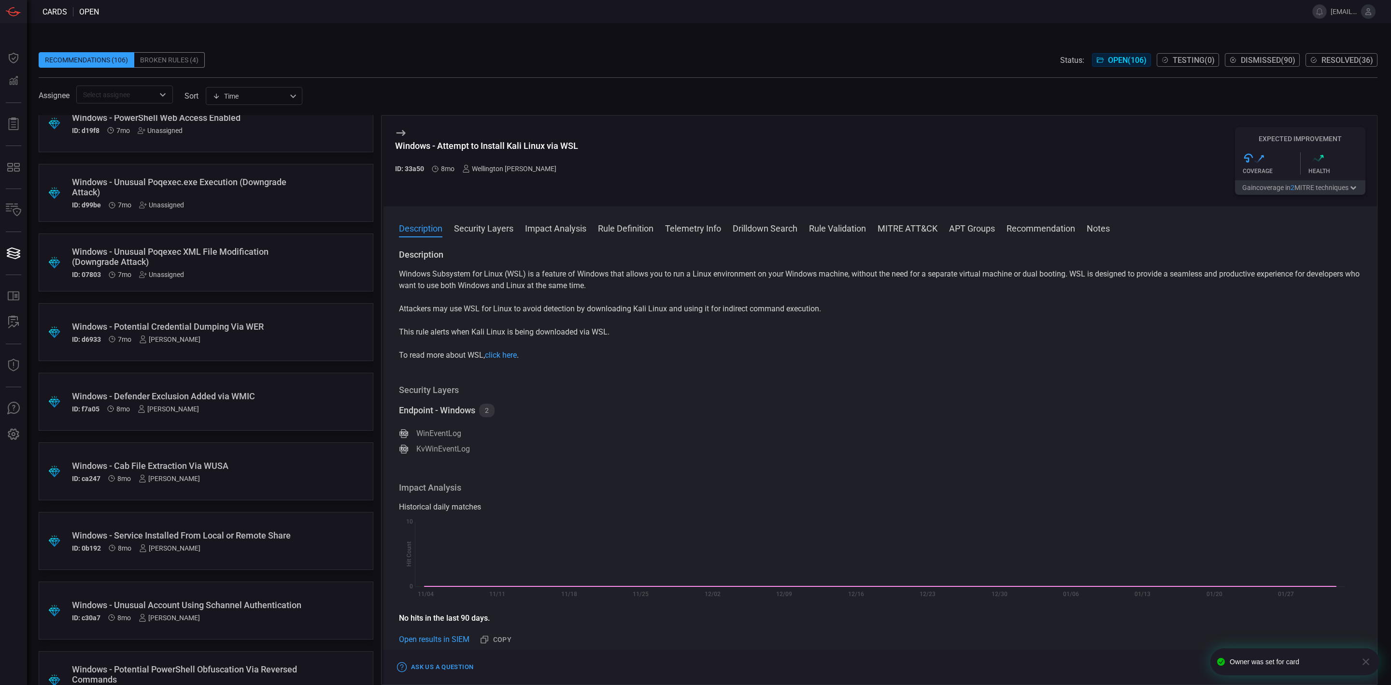
scroll to position [5282, 0]
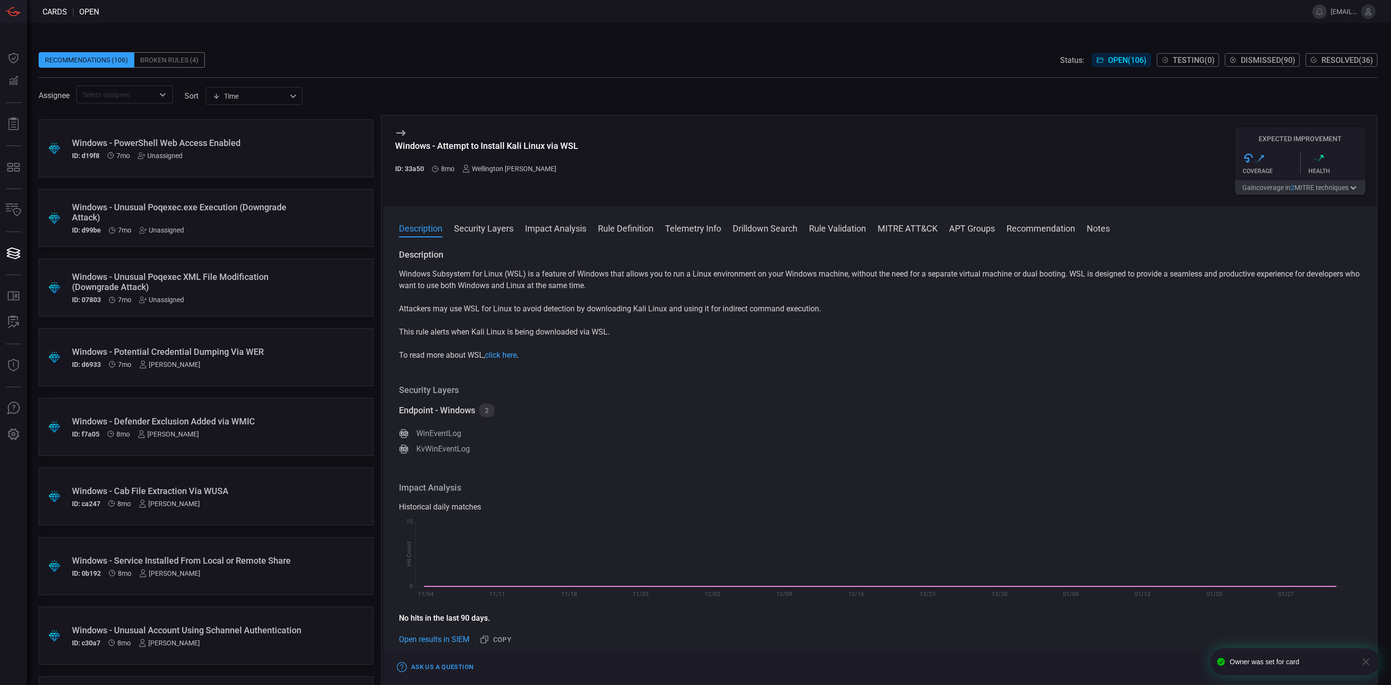
click at [162, 302] on div "Unassigned" at bounding box center [161, 300] width 45 height 8
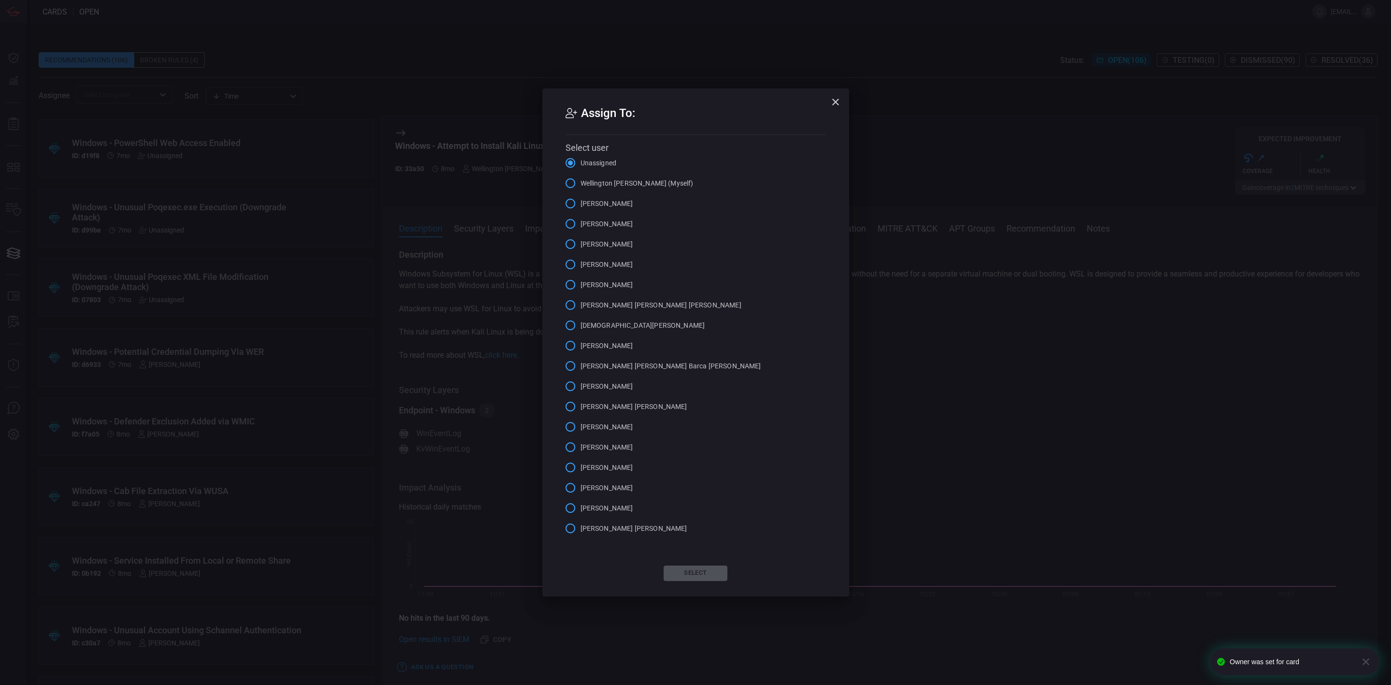
click at [622, 508] on span "[PERSON_NAME]" at bounding box center [607, 508] width 53 height 10
click at [581, 508] on input "[PERSON_NAME]" at bounding box center [570, 508] width 20 height 20
drag, startPoint x: 689, startPoint y: 570, endPoint x: 675, endPoint y: 565, distance: 14.4
click at [690, 570] on button "Select" at bounding box center [696, 572] width 64 height 15
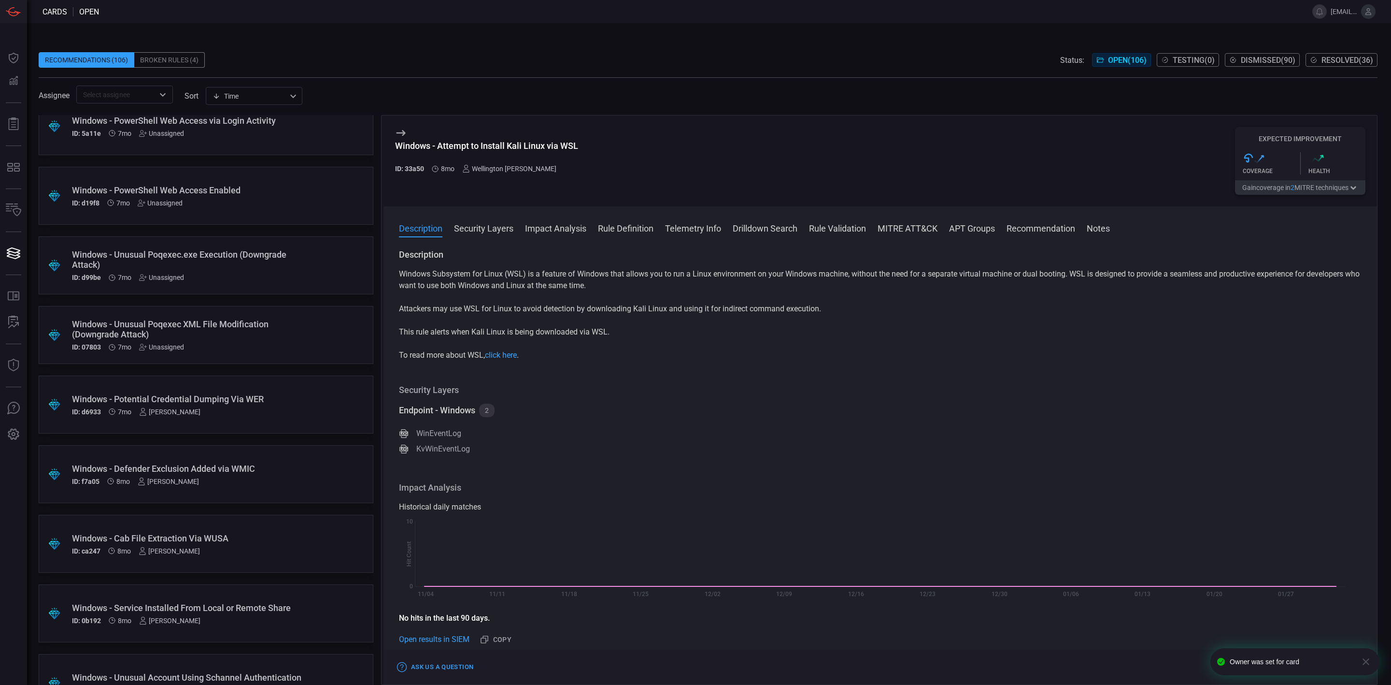
scroll to position [5210, 0]
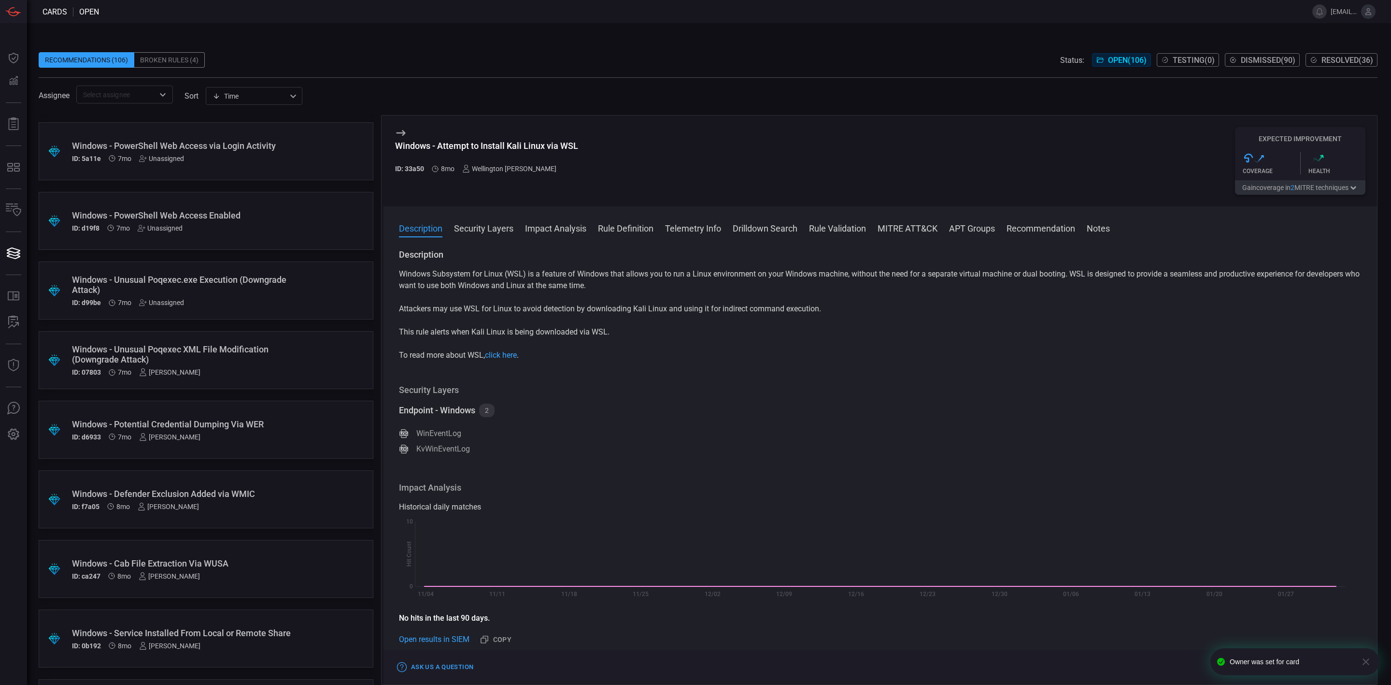
click at [155, 305] on div "Unassigned" at bounding box center [161, 303] width 45 height 8
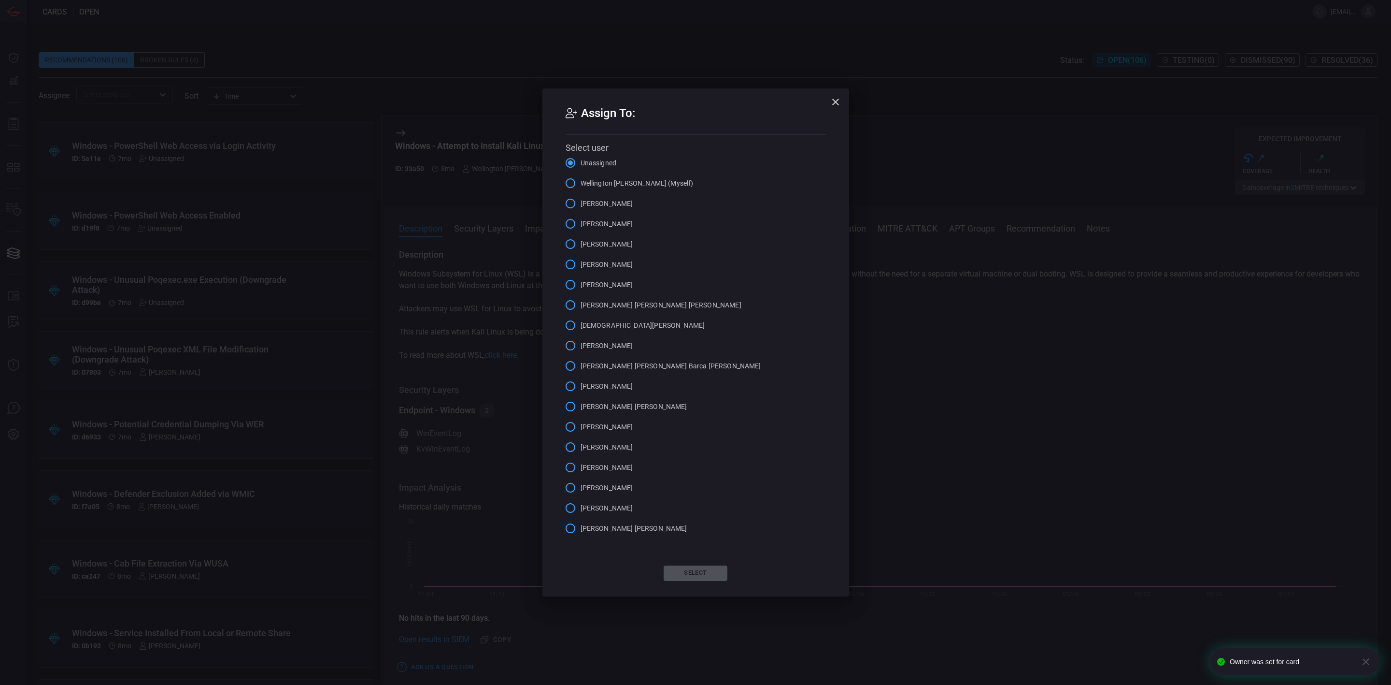
click at [612, 506] on span "[PERSON_NAME]" at bounding box center [607, 508] width 53 height 10
click at [581, 506] on input "[PERSON_NAME]" at bounding box center [570, 508] width 20 height 20
click at [685, 570] on button "Select" at bounding box center [696, 572] width 64 height 15
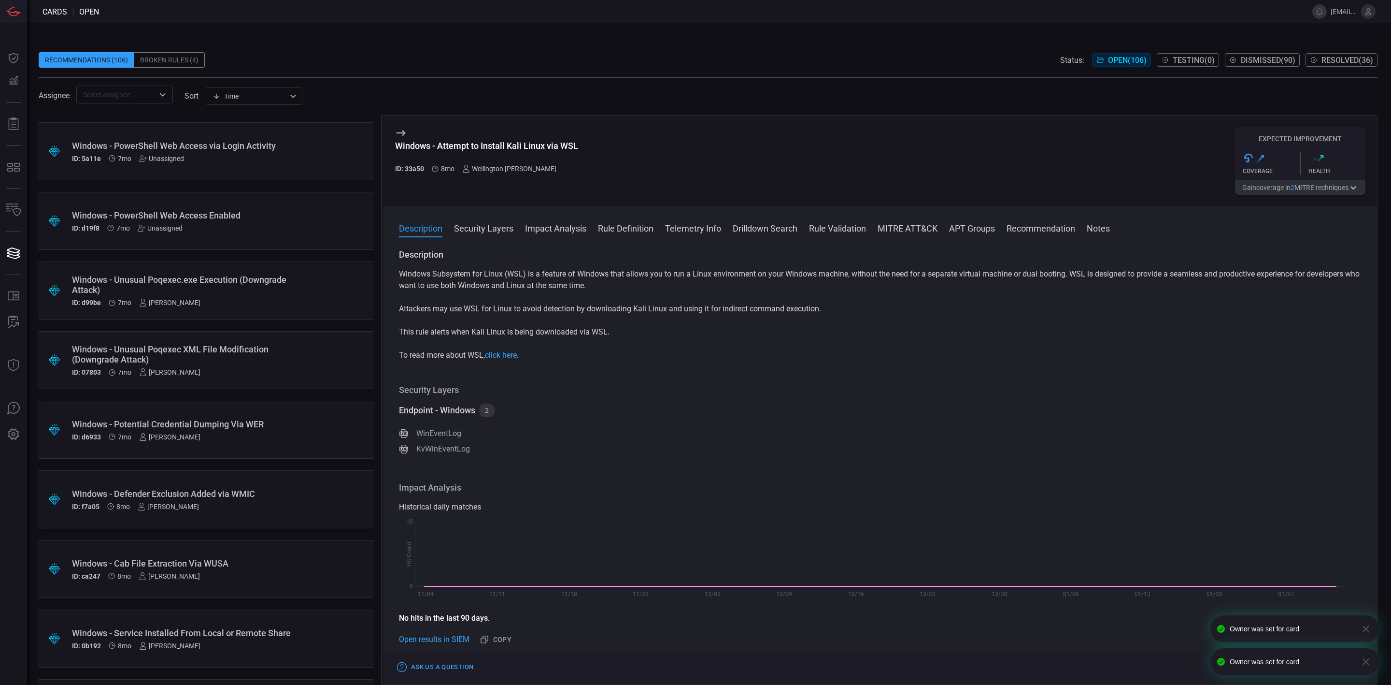
scroll to position [5065, 0]
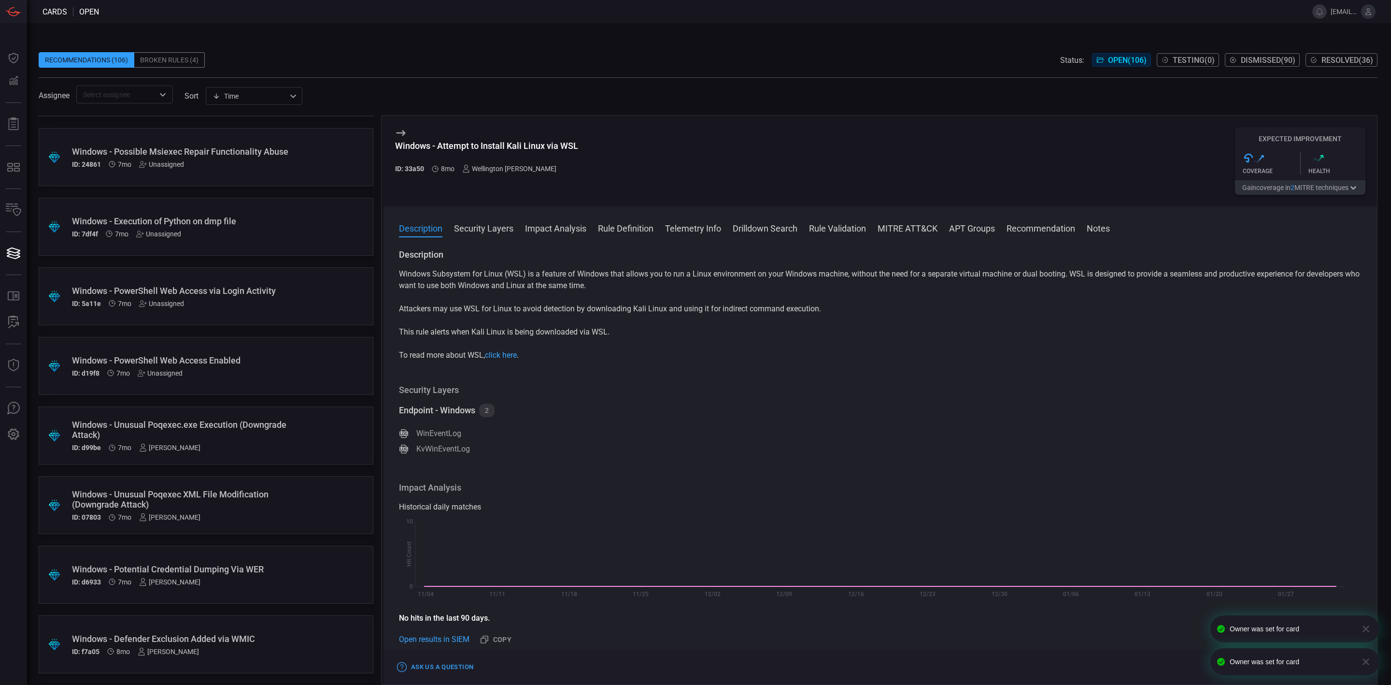
click at [168, 374] on div "Unassigned" at bounding box center [160, 373] width 45 height 8
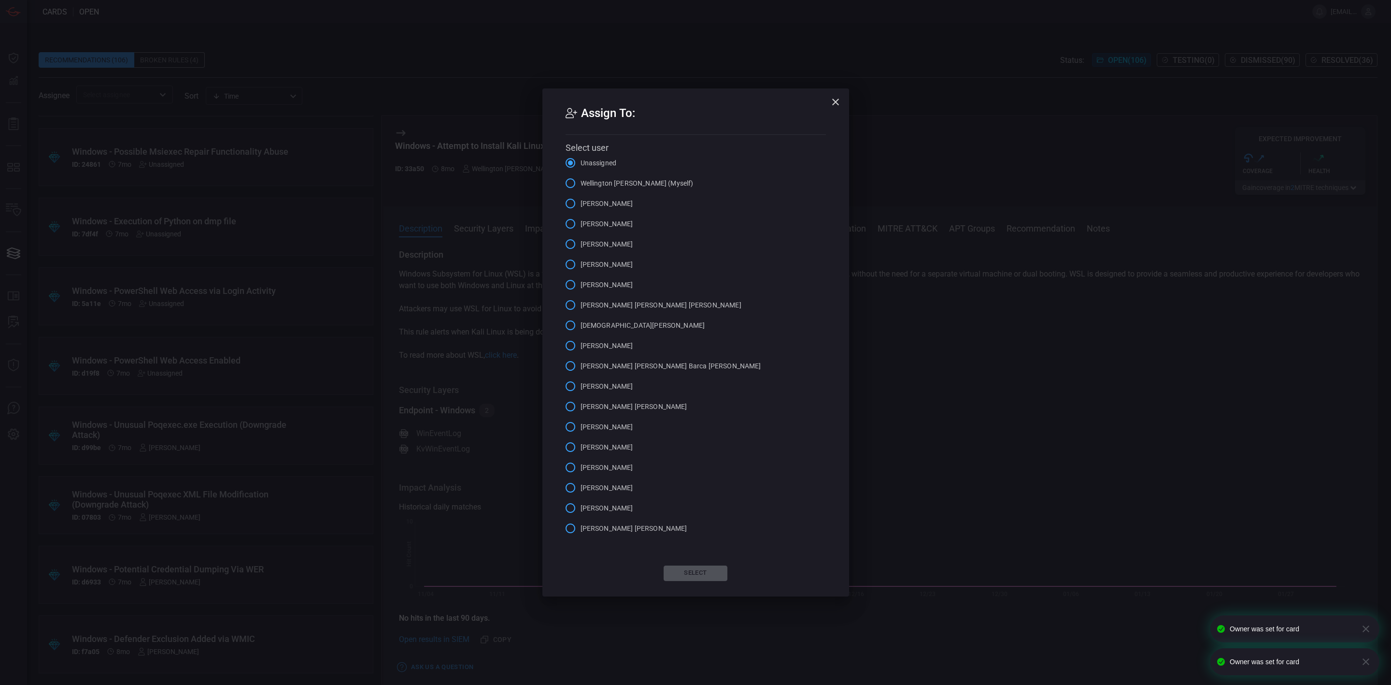
click at [622, 505] on span "[PERSON_NAME]" at bounding box center [607, 508] width 53 height 10
click at [581, 505] on input "[PERSON_NAME]" at bounding box center [570, 508] width 20 height 20
click at [680, 568] on button "Select" at bounding box center [696, 572] width 64 height 15
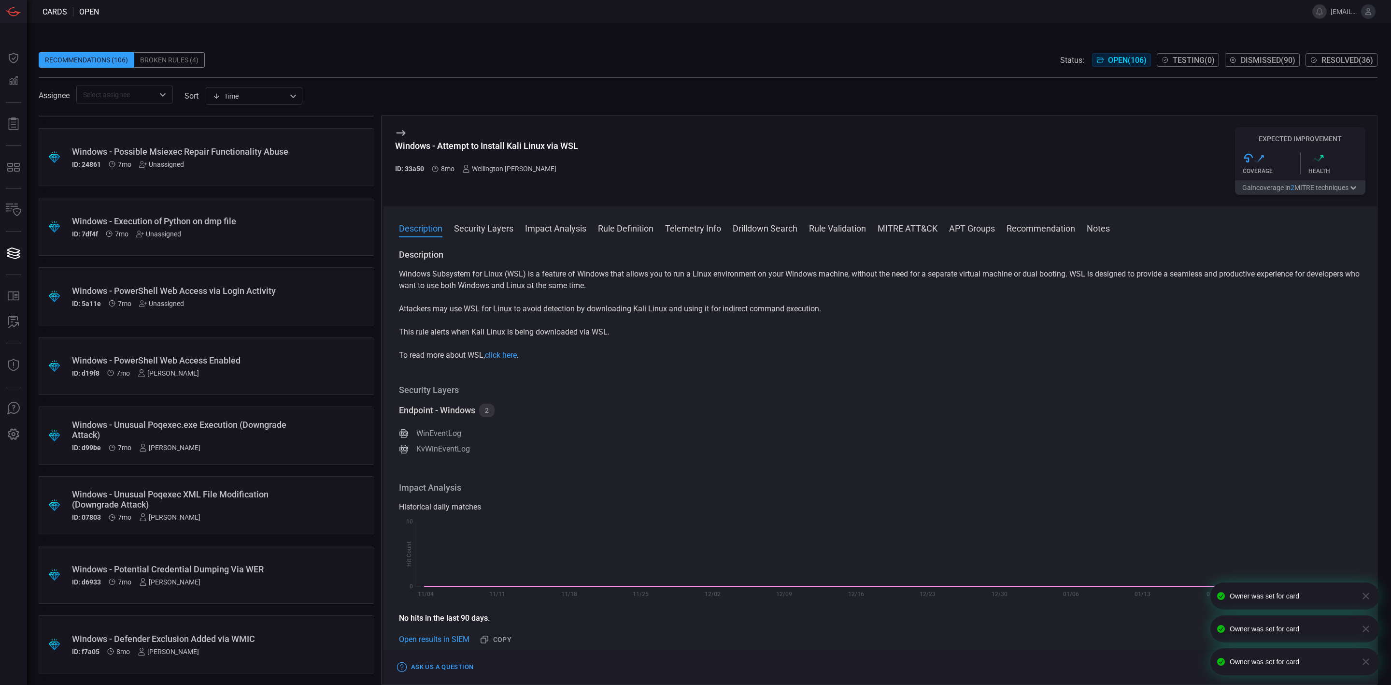
click at [161, 303] on div "Unassigned" at bounding box center [161, 304] width 45 height 8
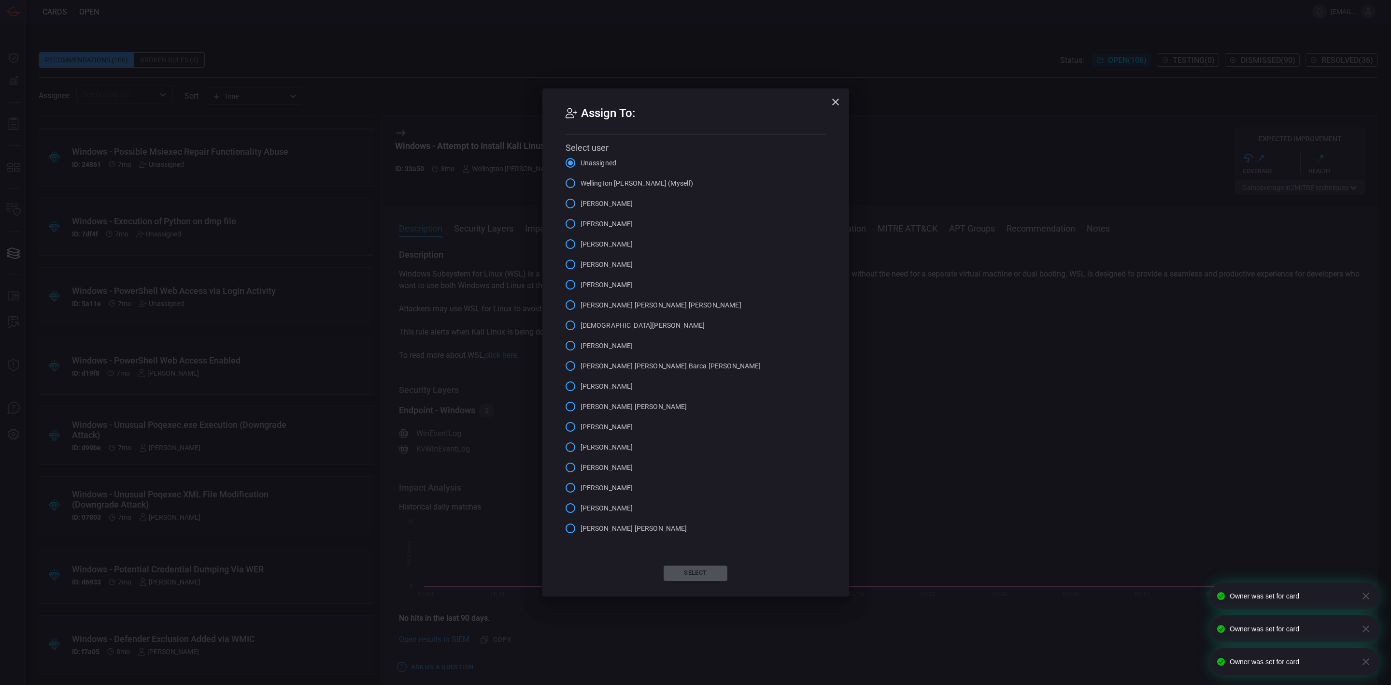
click at [597, 506] on span "[PERSON_NAME]" at bounding box center [607, 508] width 53 height 10
click at [581, 506] on input "[PERSON_NAME]" at bounding box center [570, 508] width 20 height 20
click at [694, 567] on button "Select" at bounding box center [696, 572] width 64 height 15
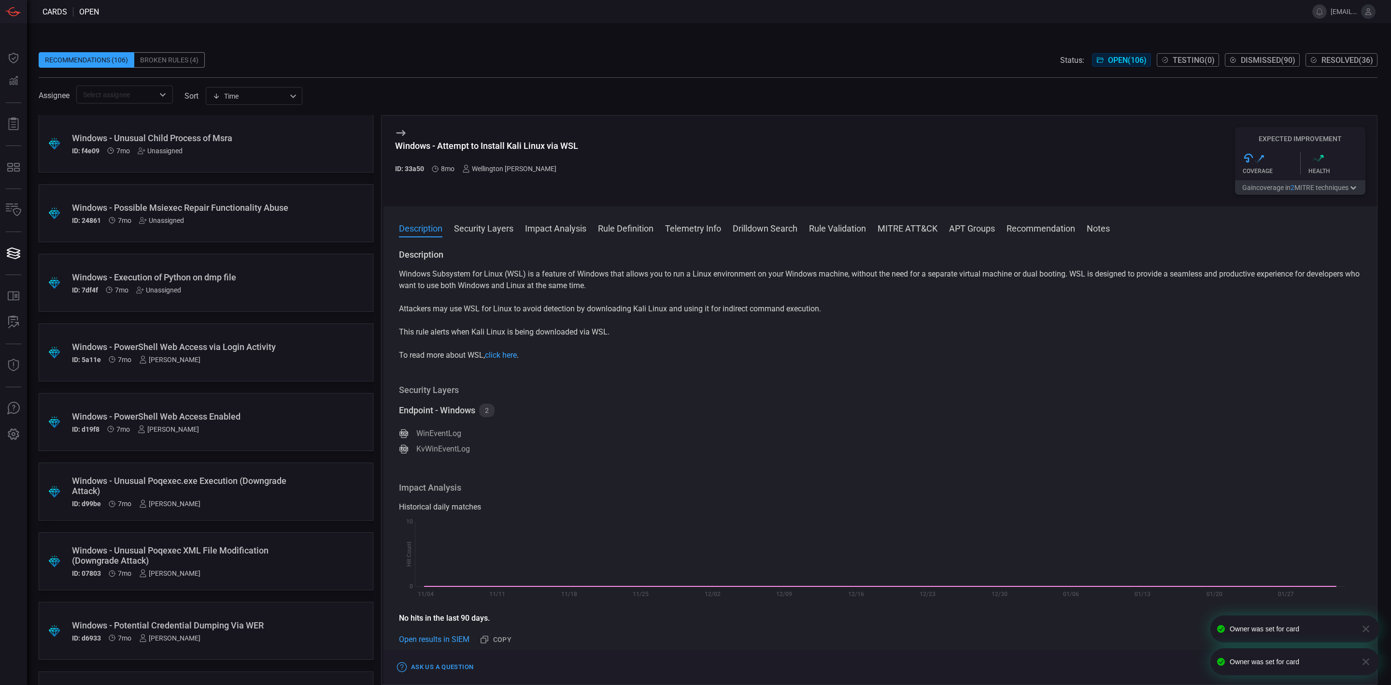
scroll to position [4993, 0]
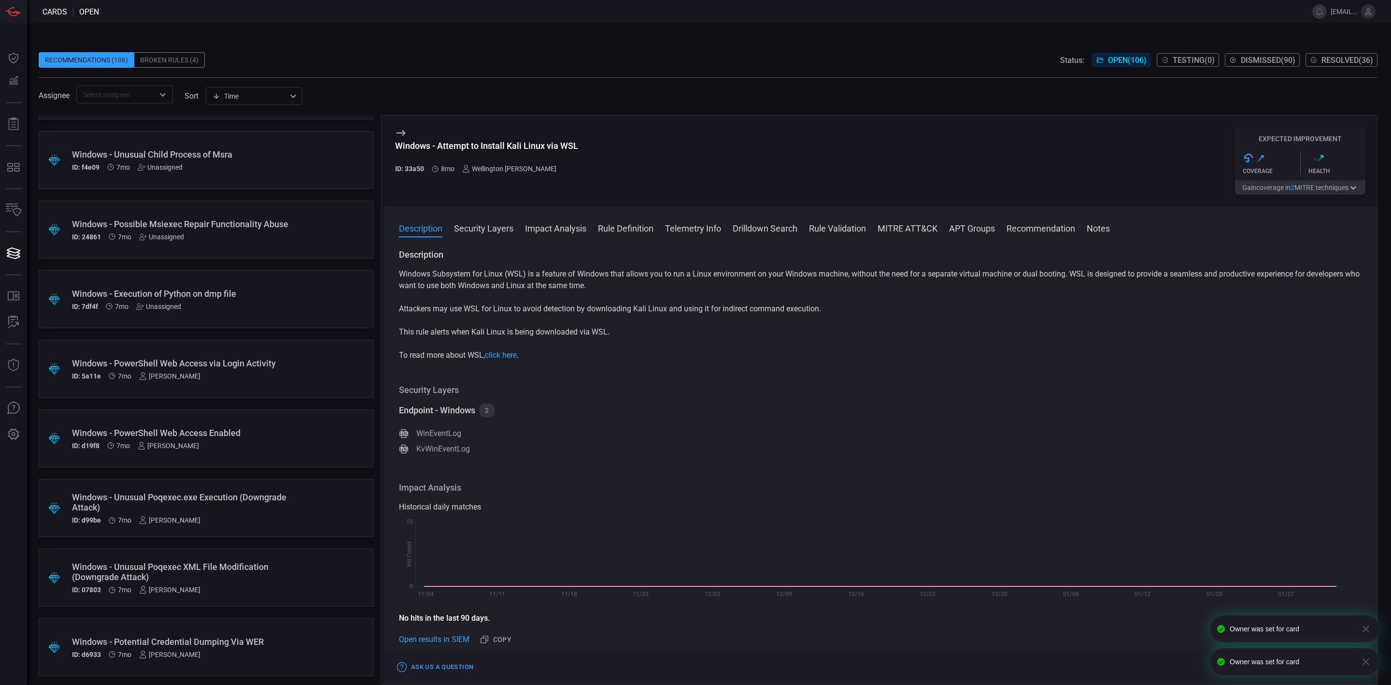
click at [169, 304] on div "Unassigned" at bounding box center [158, 306] width 45 height 8
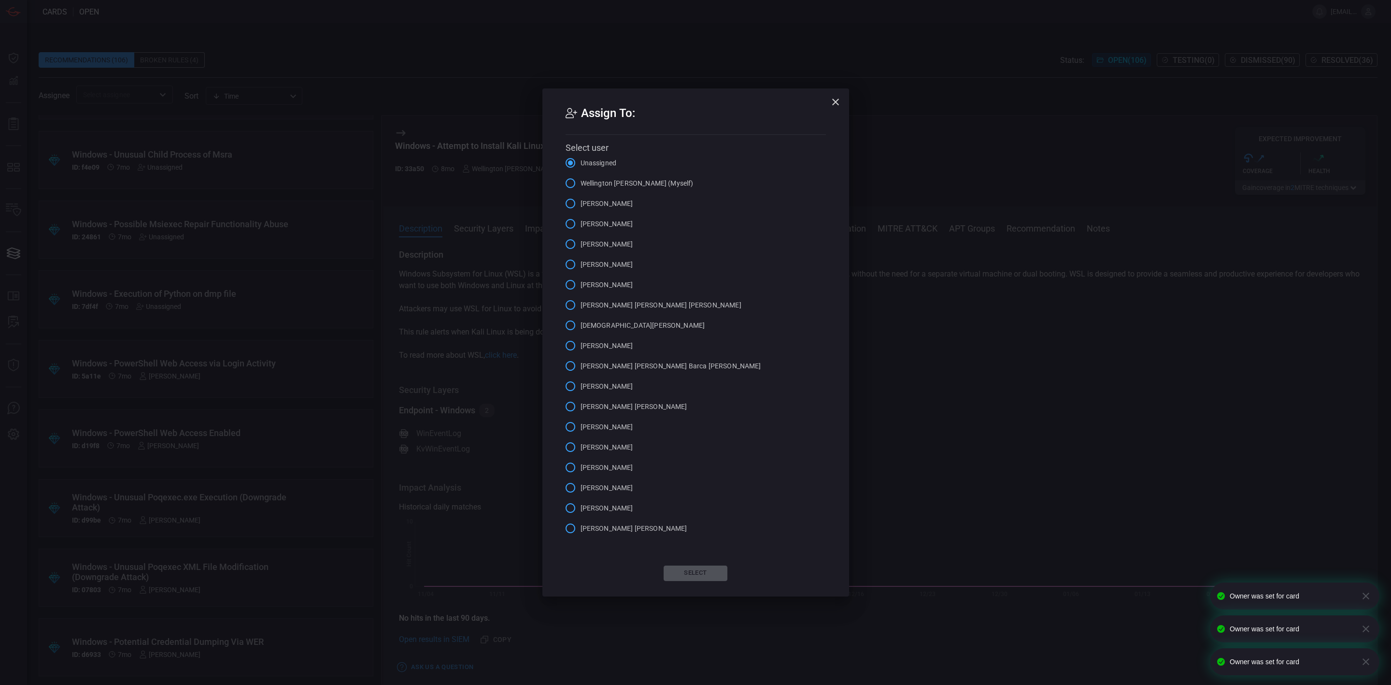
click at [616, 504] on span "[PERSON_NAME]" at bounding box center [607, 508] width 53 height 10
click at [581, 504] on input "[PERSON_NAME]" at bounding box center [570, 508] width 20 height 20
click at [695, 570] on button "Select" at bounding box center [696, 572] width 64 height 15
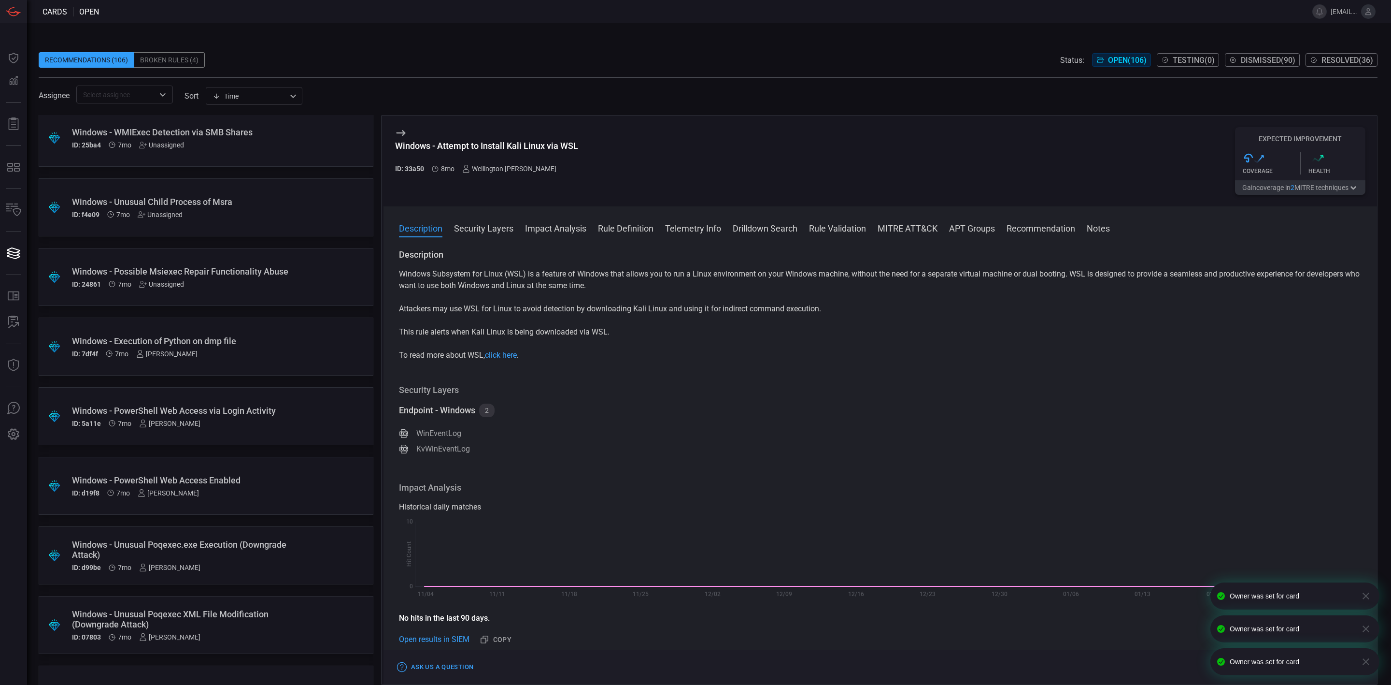
scroll to position [4920, 0]
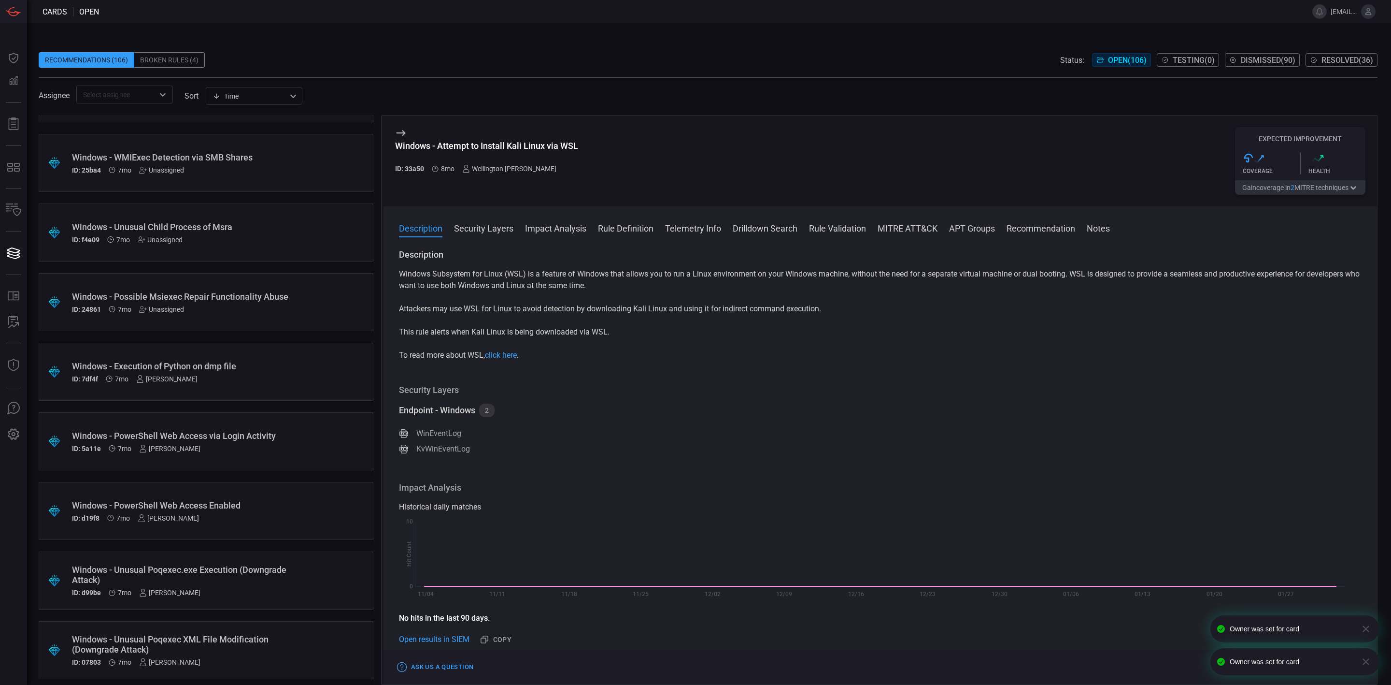
click at [171, 313] on div ".suggested_cards_icon{fill:url(#suggested_cards_icon);} Windows - Possible Msie…" at bounding box center [206, 302] width 335 height 58
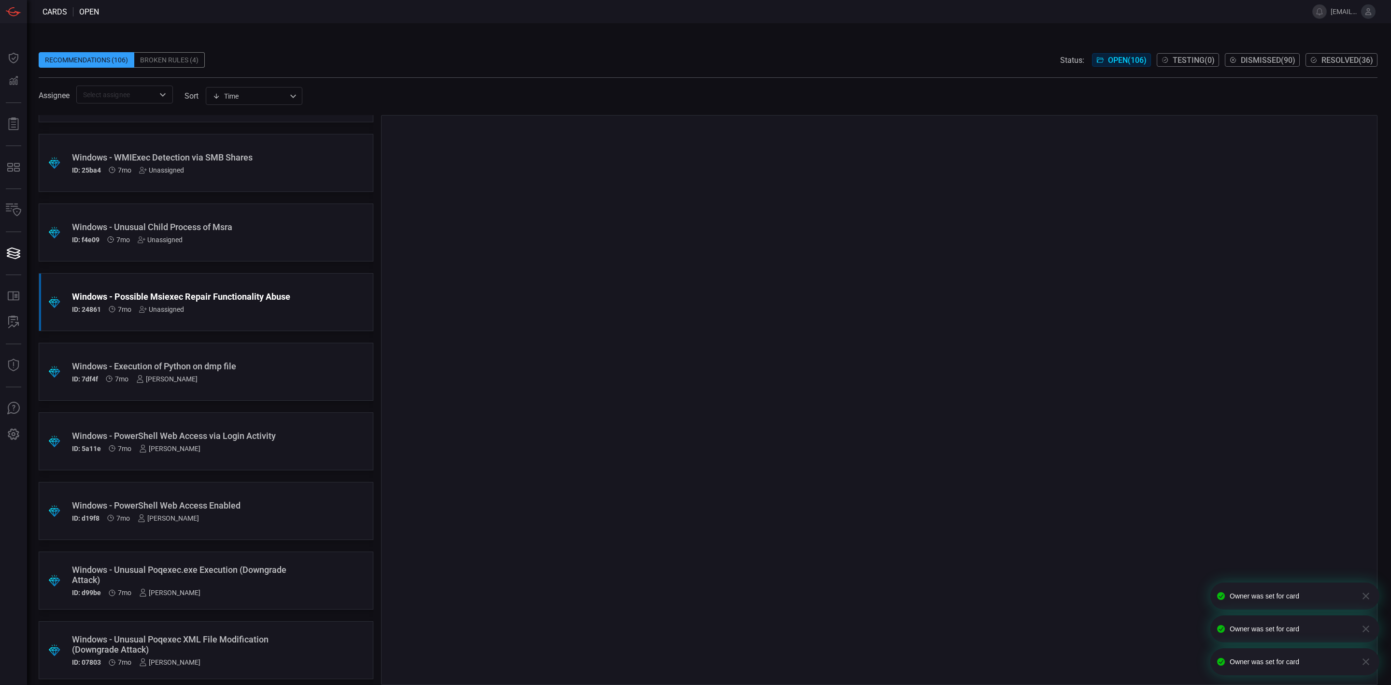
click at [177, 313] on div ".suggested_cards_icon{fill:url(#suggested_cards_icon);} Windows - Possible Msie…" at bounding box center [206, 302] width 335 height 58
click at [171, 308] on div "Unassigned" at bounding box center [161, 309] width 45 height 8
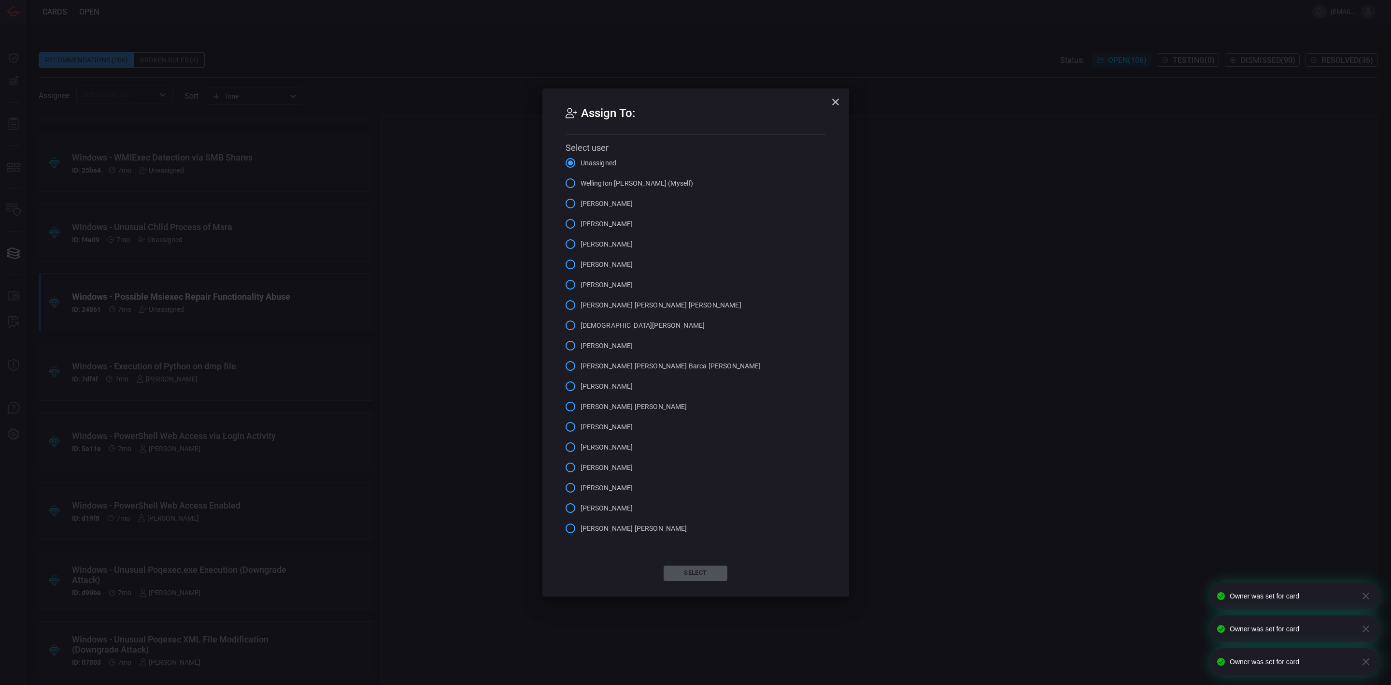
click at [622, 512] on span "[PERSON_NAME]" at bounding box center [607, 508] width 53 height 10
click at [581, 512] on input "[PERSON_NAME]" at bounding box center [570, 508] width 20 height 20
click at [692, 570] on button "Select" at bounding box center [696, 572] width 64 height 15
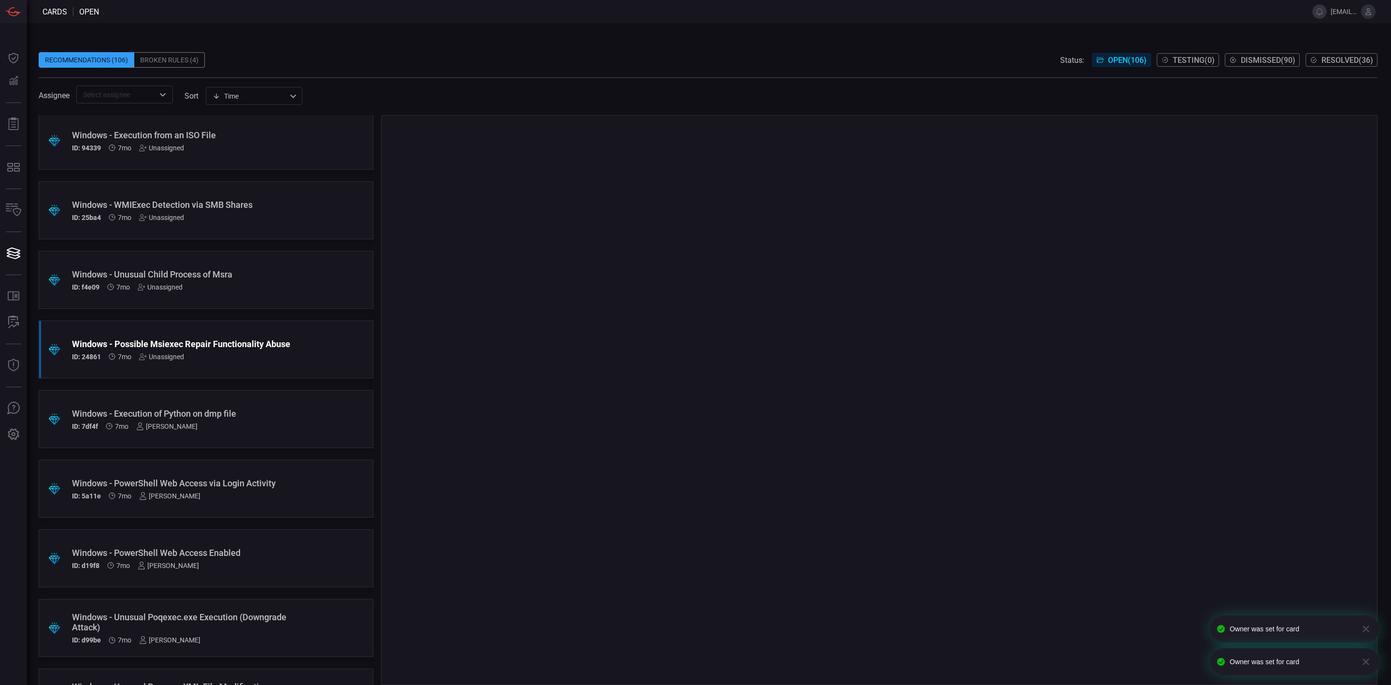
scroll to position [4848, 0]
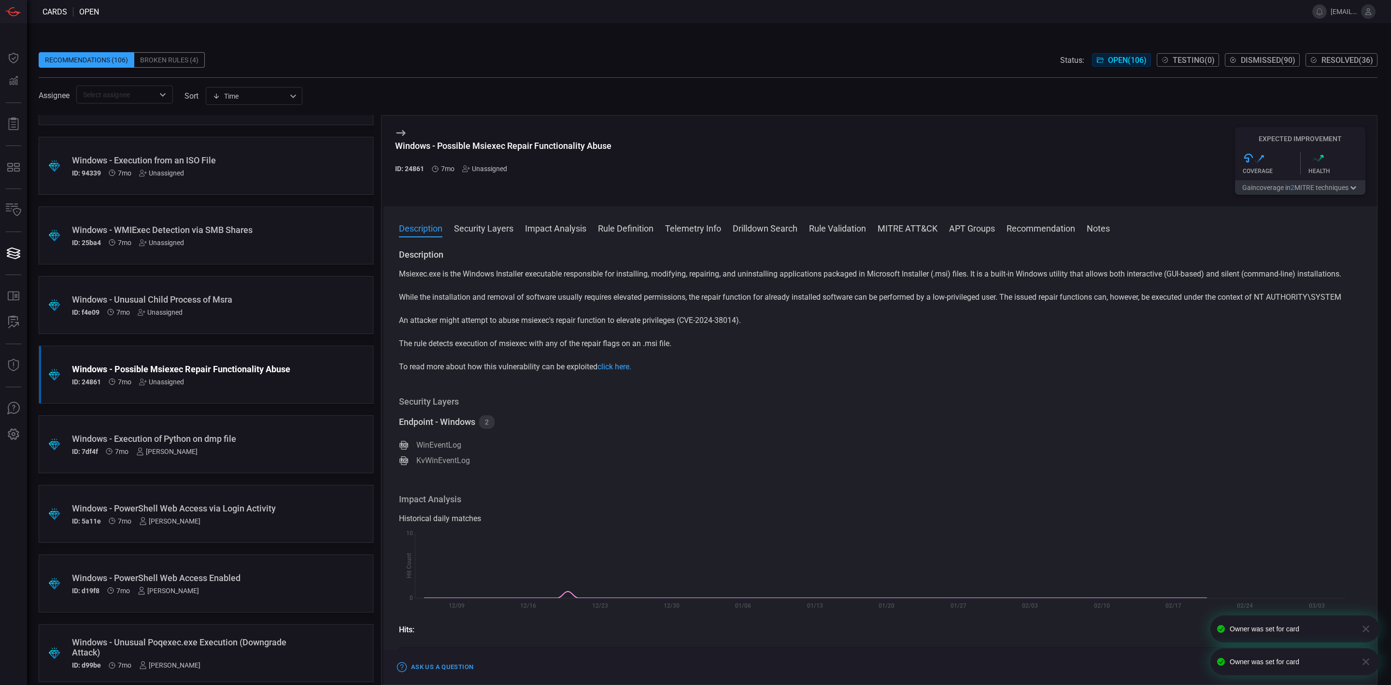
click at [161, 383] on div "Unassigned" at bounding box center [161, 382] width 45 height 8
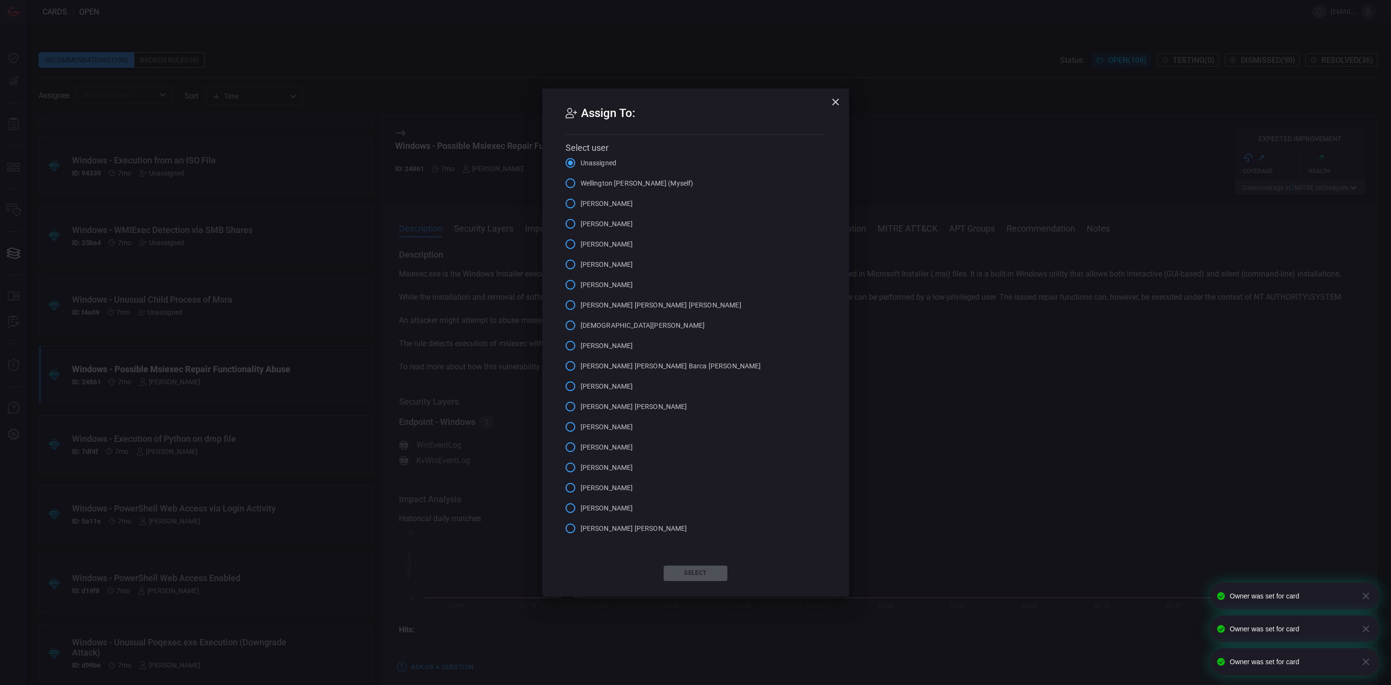
click at [587, 506] on span "[PERSON_NAME]" at bounding box center [607, 508] width 53 height 10
click at [581, 506] on input "[PERSON_NAME]" at bounding box center [570, 508] width 20 height 20
click at [691, 570] on button "Select" at bounding box center [696, 572] width 64 height 15
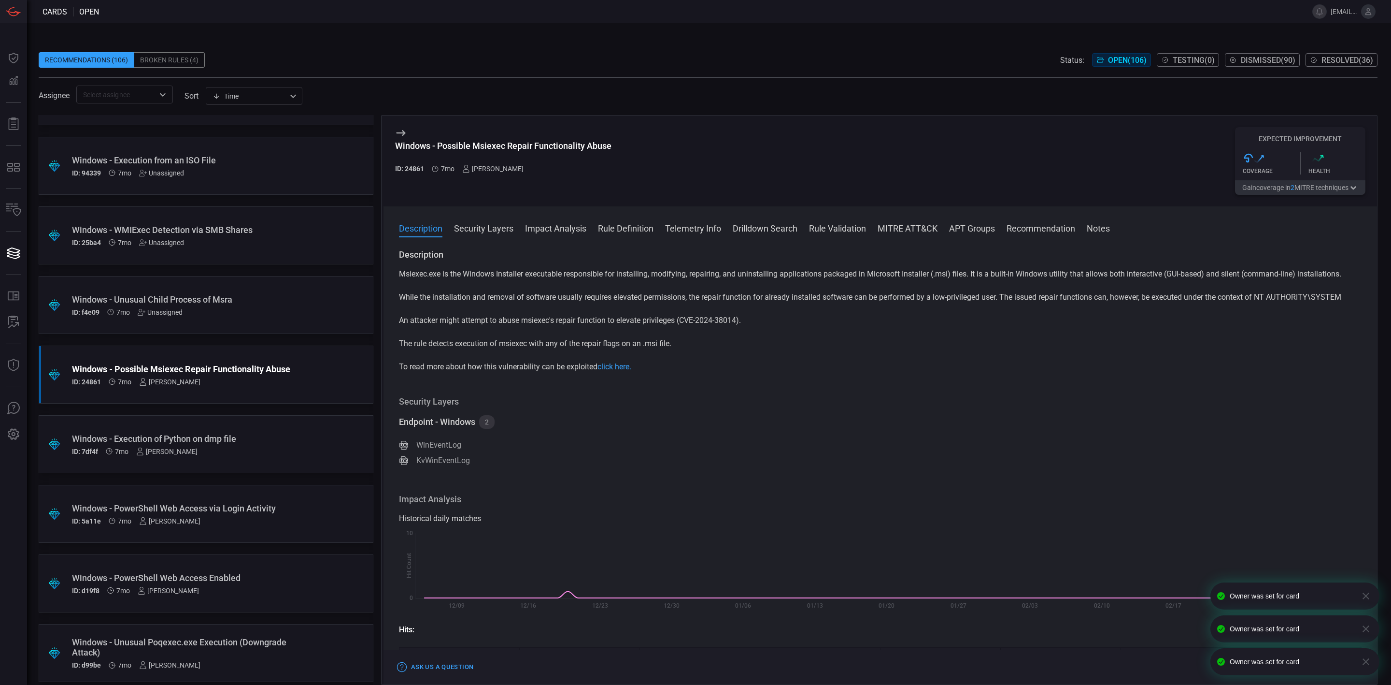
click at [154, 311] on div "Unassigned" at bounding box center [160, 312] width 45 height 8
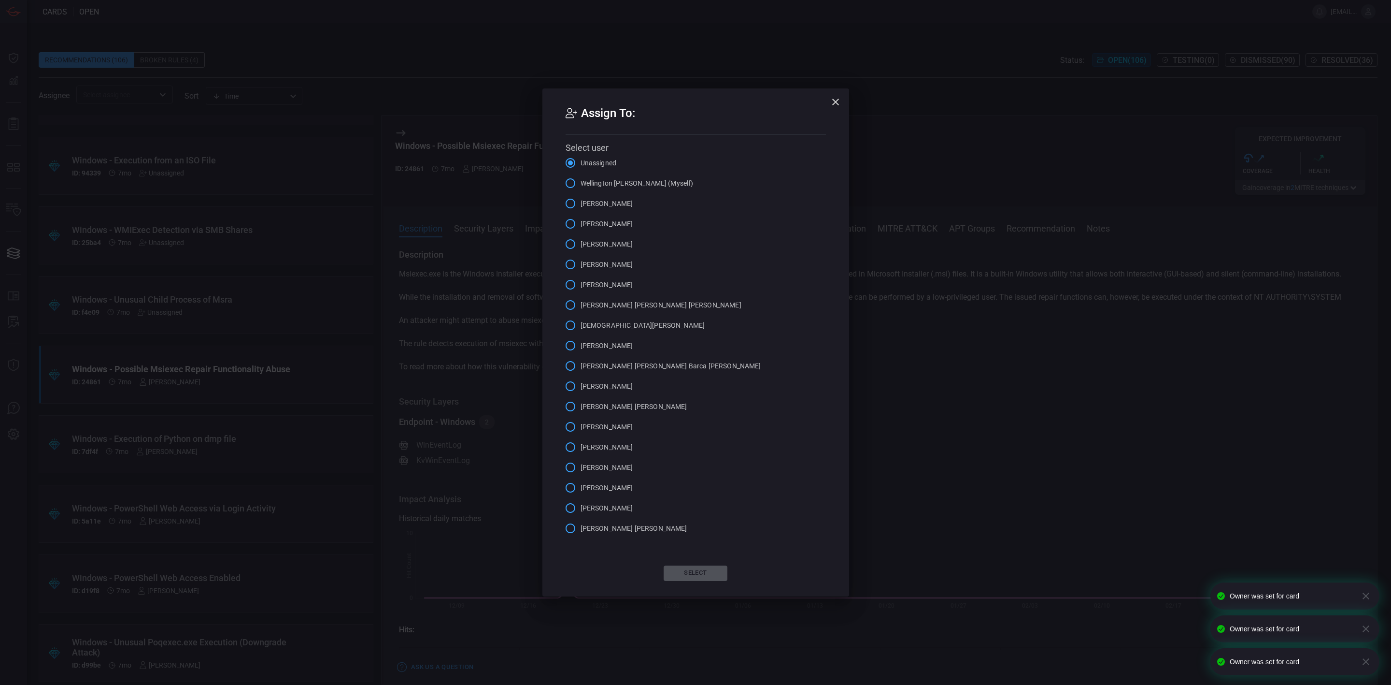
click at [600, 508] on span "[PERSON_NAME]" at bounding box center [607, 508] width 53 height 10
click at [581, 508] on input "[PERSON_NAME]" at bounding box center [570, 508] width 20 height 20
click at [687, 570] on button "Select" at bounding box center [696, 572] width 64 height 15
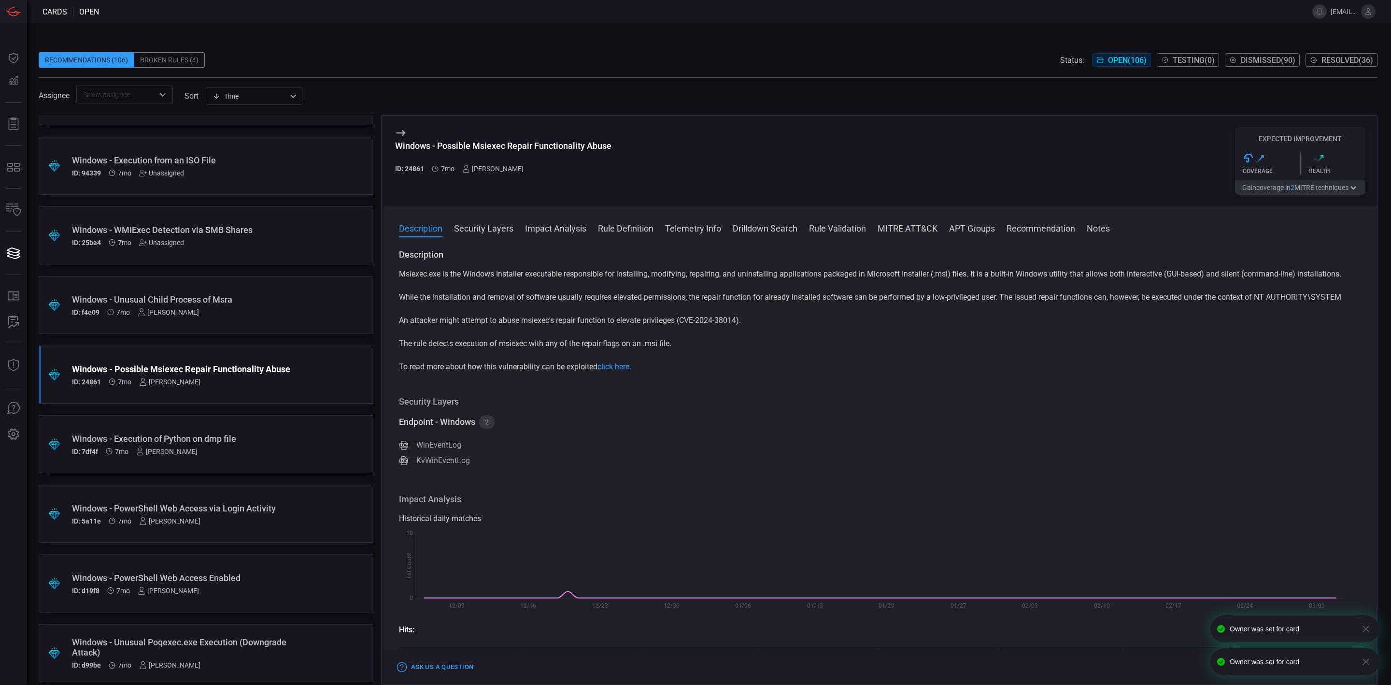
click at [170, 239] on div "Unassigned" at bounding box center [161, 243] width 45 height 8
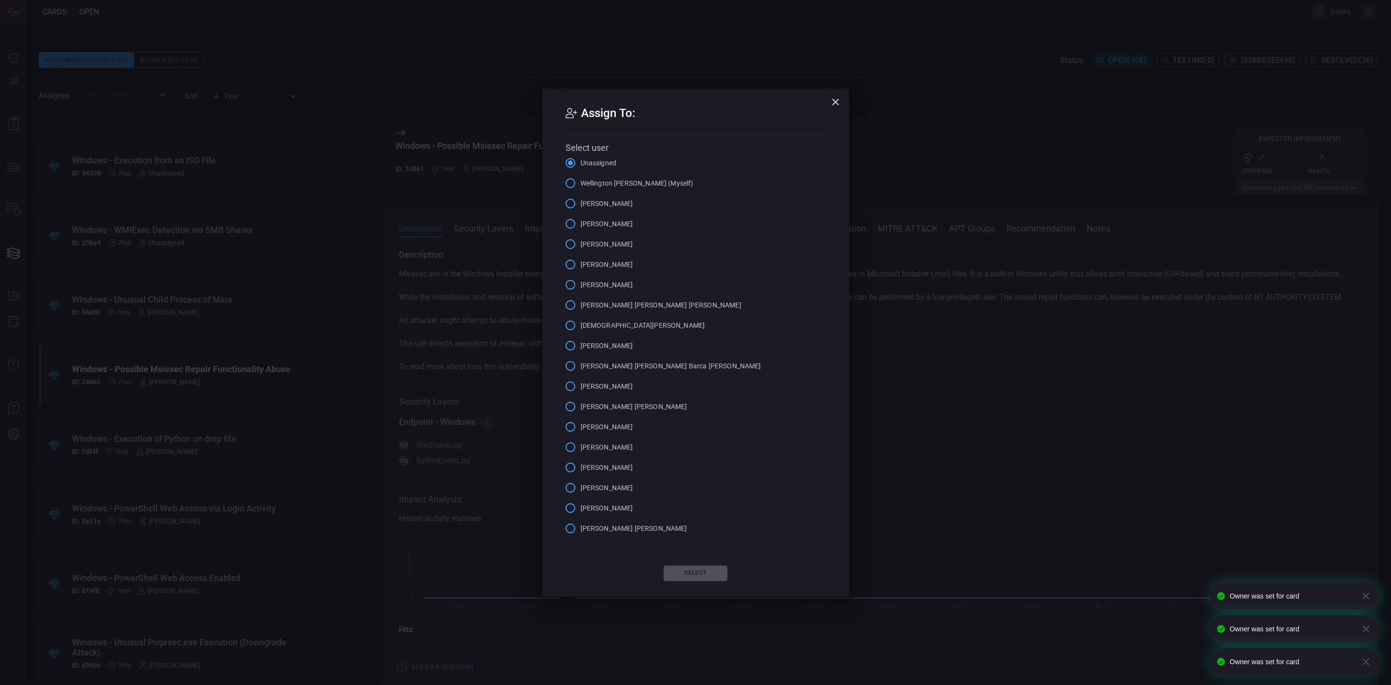
click at [620, 514] on label "[PERSON_NAME]" at bounding box center [596, 508] width 73 height 20
click at [581, 514] on input "[PERSON_NAME]" at bounding box center [570, 508] width 20 height 20
click at [695, 570] on button "Select" at bounding box center [696, 572] width 64 height 15
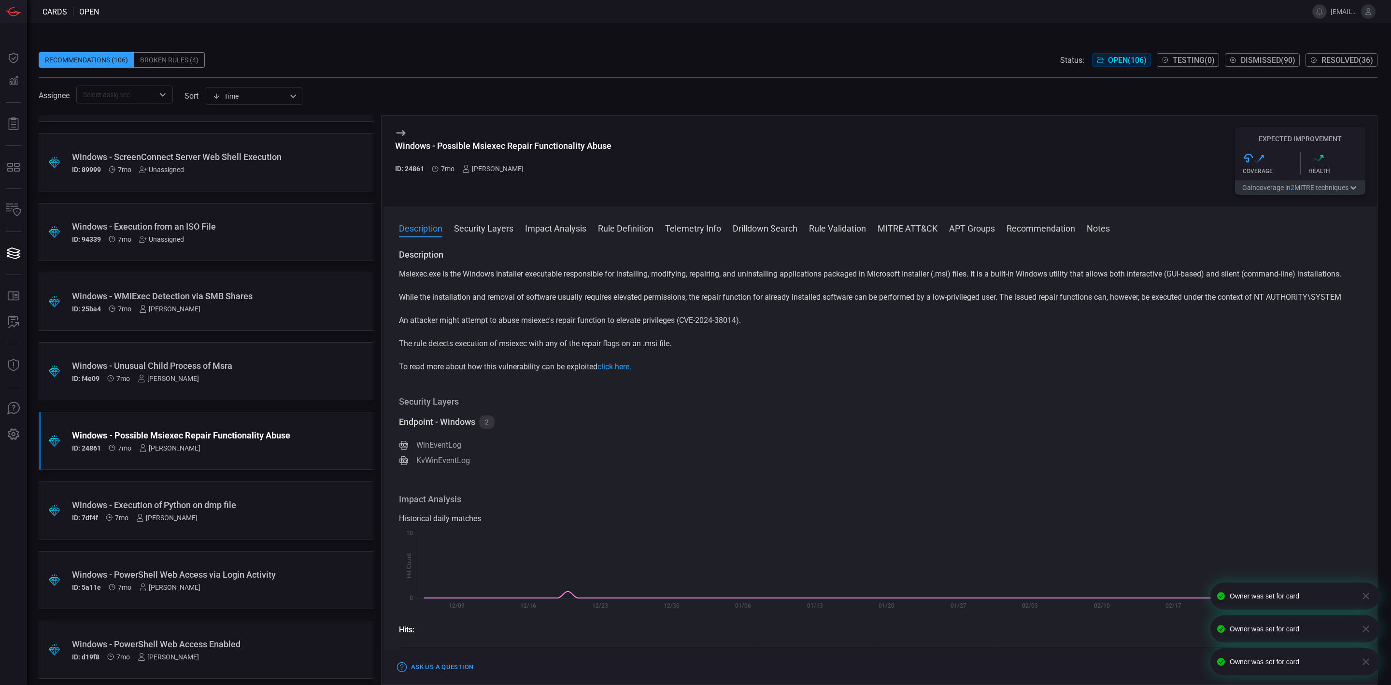
scroll to position [4703, 0]
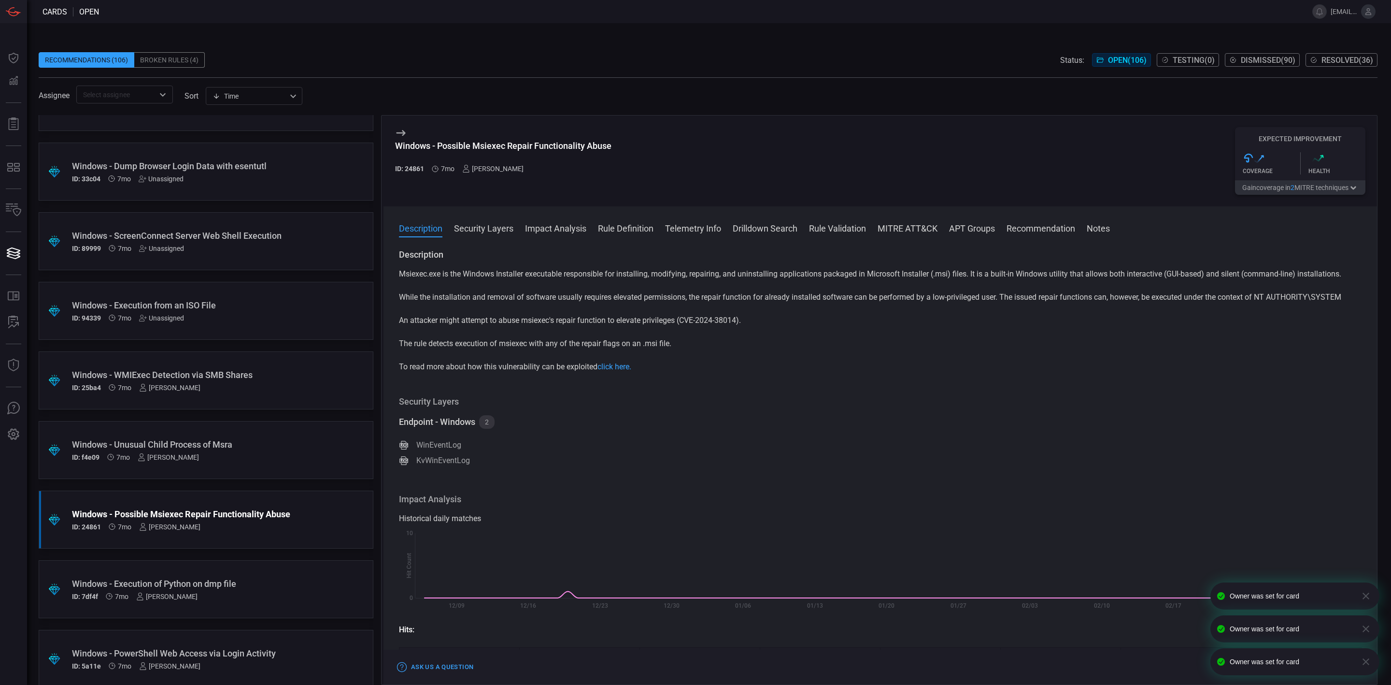
click at [176, 314] on div "Unassigned" at bounding box center [161, 318] width 45 height 8
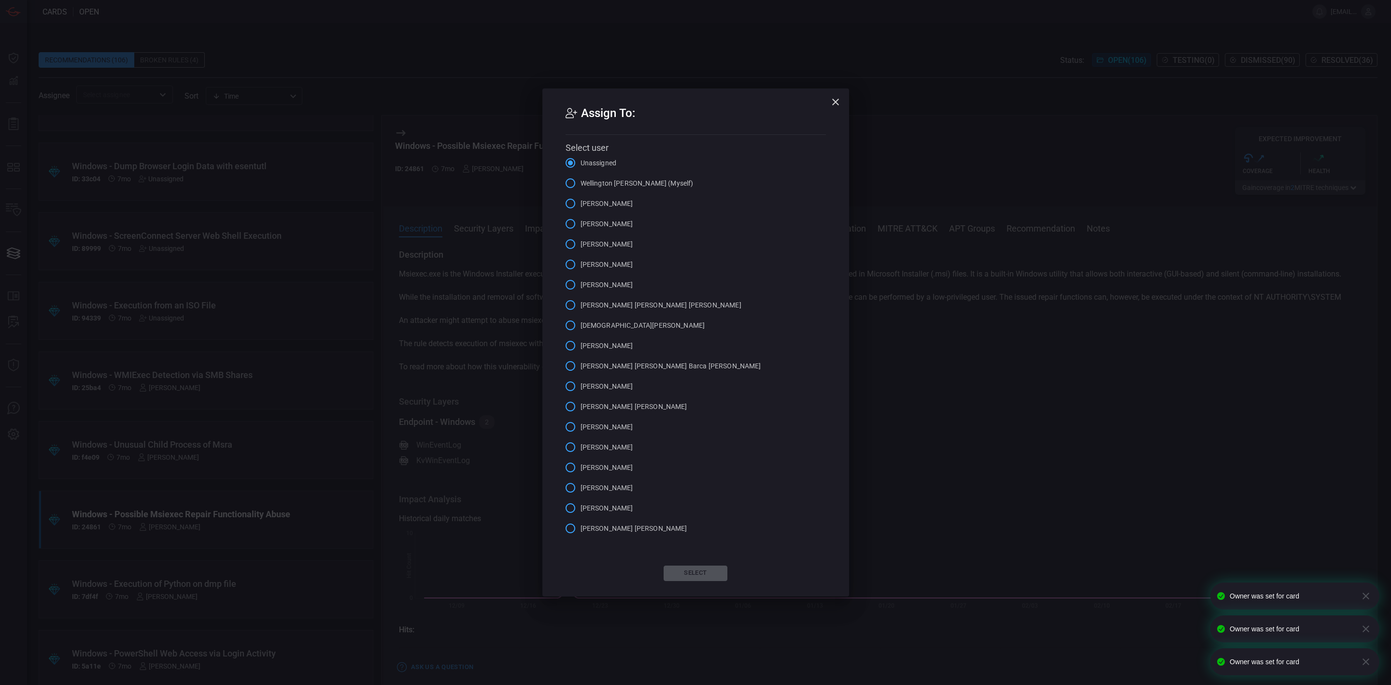
click at [603, 509] on span "[PERSON_NAME]" at bounding box center [607, 508] width 53 height 10
click at [581, 509] on input "[PERSON_NAME]" at bounding box center [570, 508] width 20 height 20
click at [699, 570] on button "Select" at bounding box center [696, 572] width 64 height 15
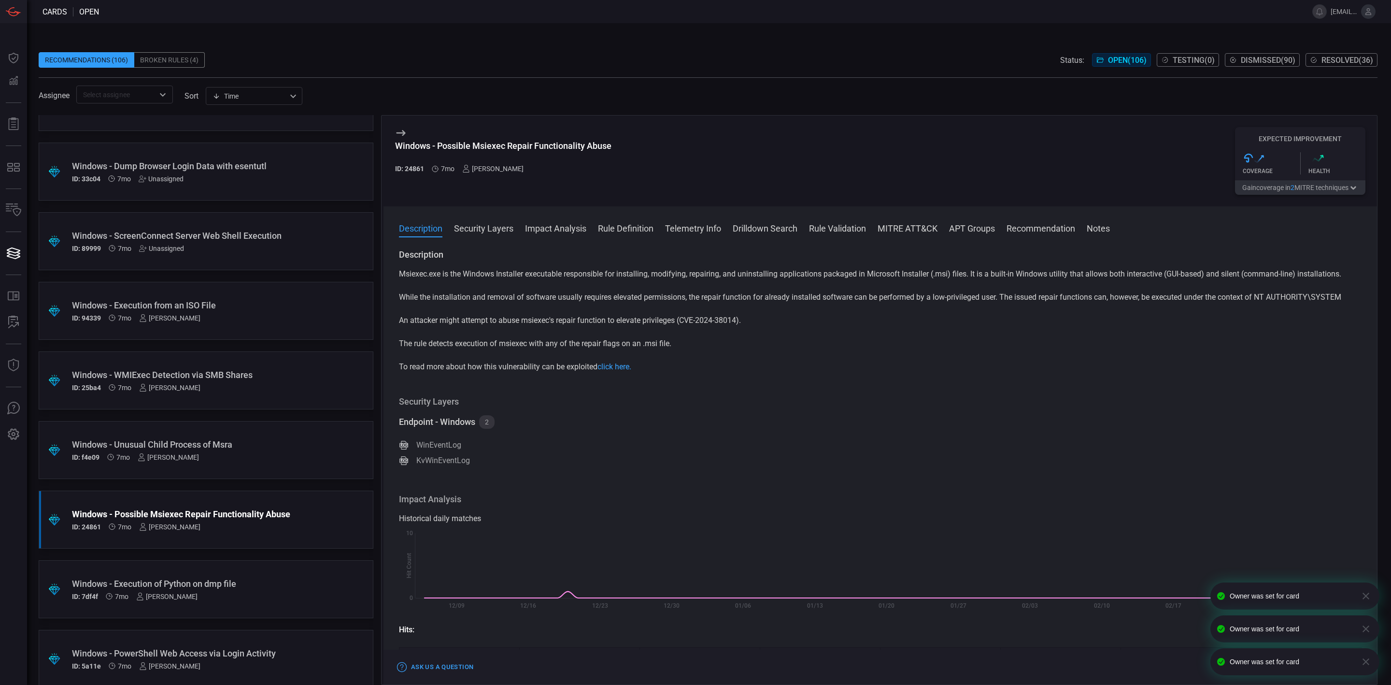
scroll to position [4630, 0]
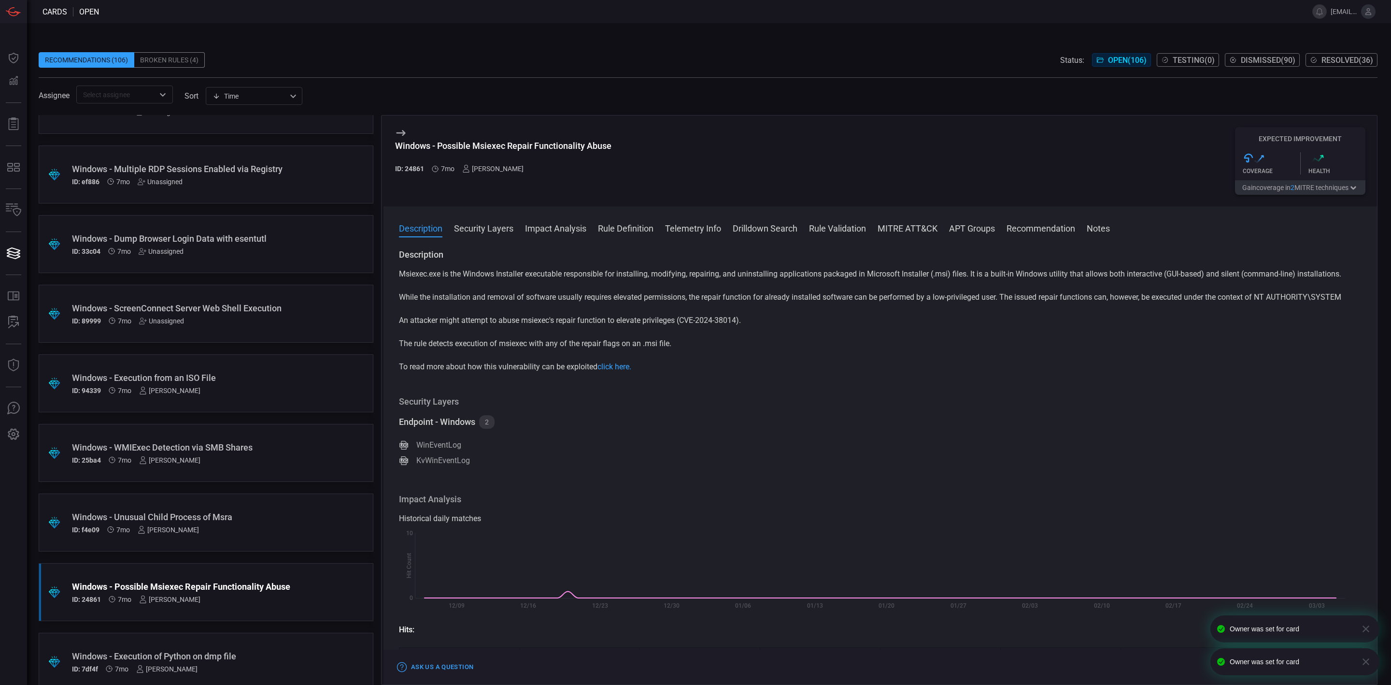
click at [173, 320] on div "Unassigned" at bounding box center [161, 321] width 45 height 8
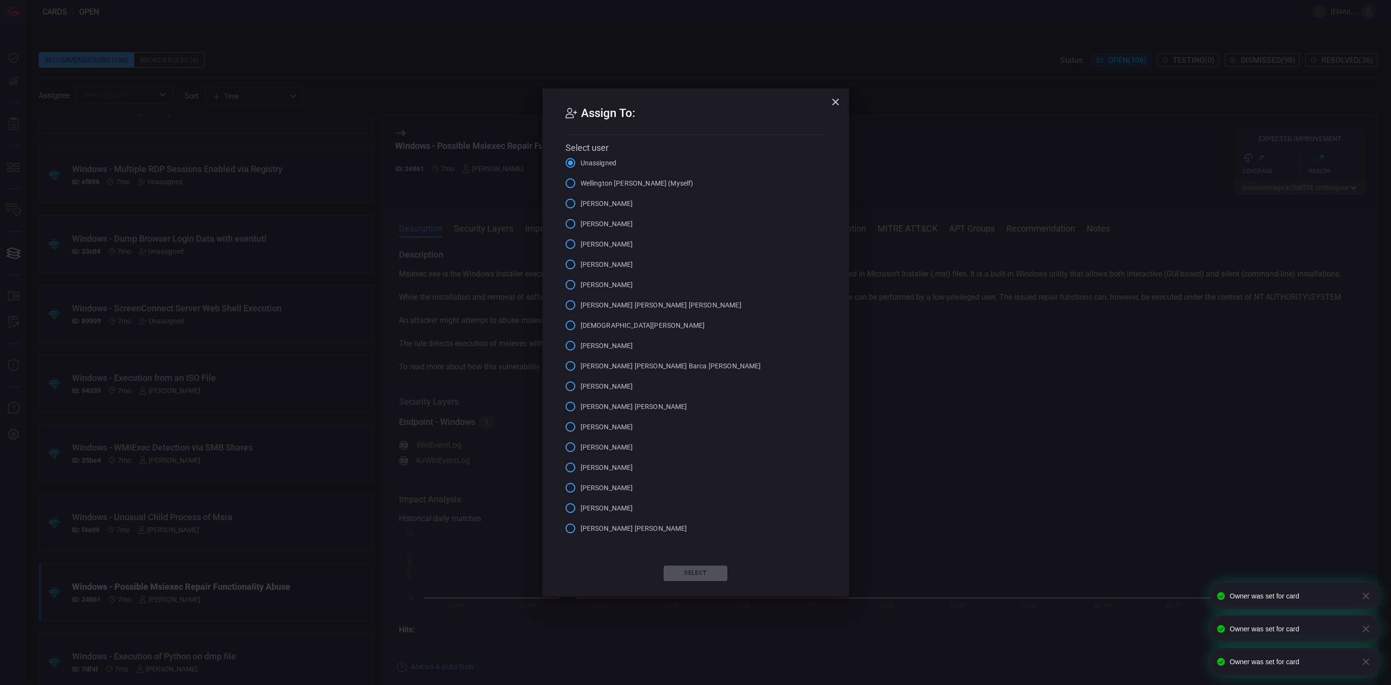
click at [614, 503] on span "[PERSON_NAME]" at bounding box center [607, 508] width 53 height 10
click at [581, 503] on input "[PERSON_NAME]" at bounding box center [570, 508] width 20 height 20
click at [708, 570] on button "Select" at bounding box center [696, 572] width 64 height 15
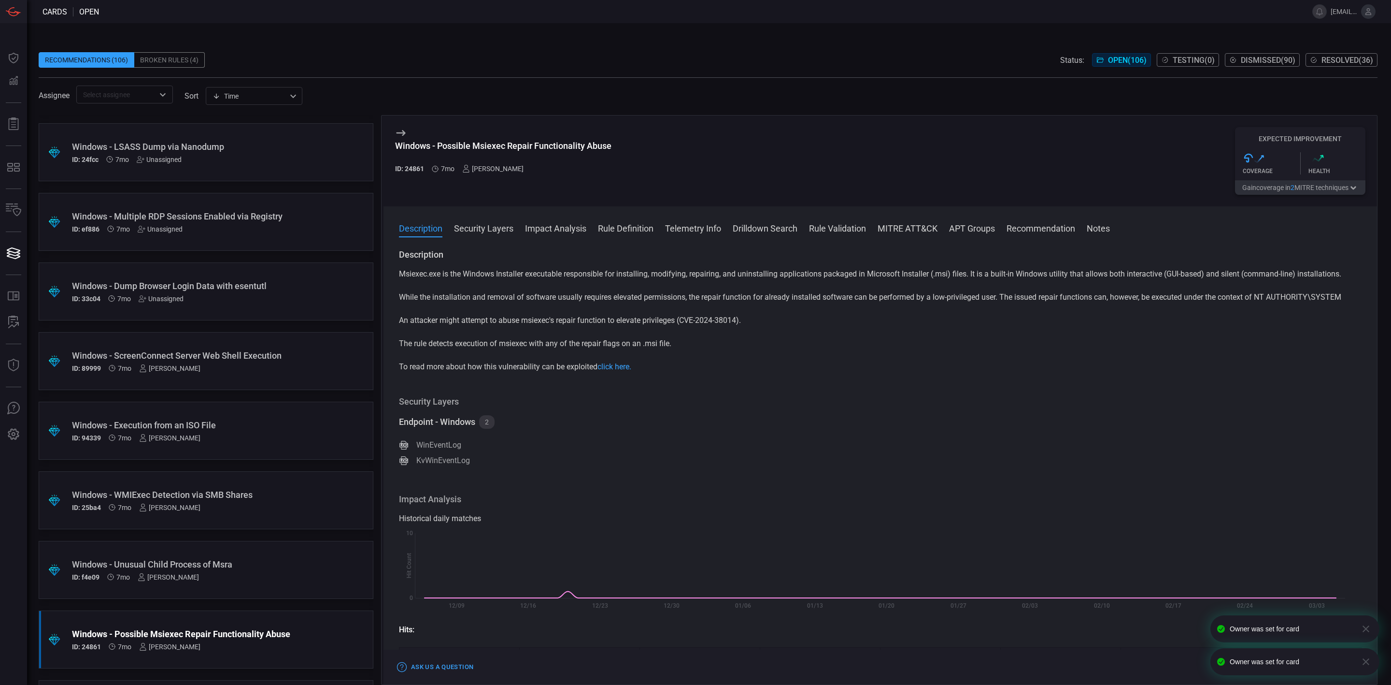
scroll to position [4558, 0]
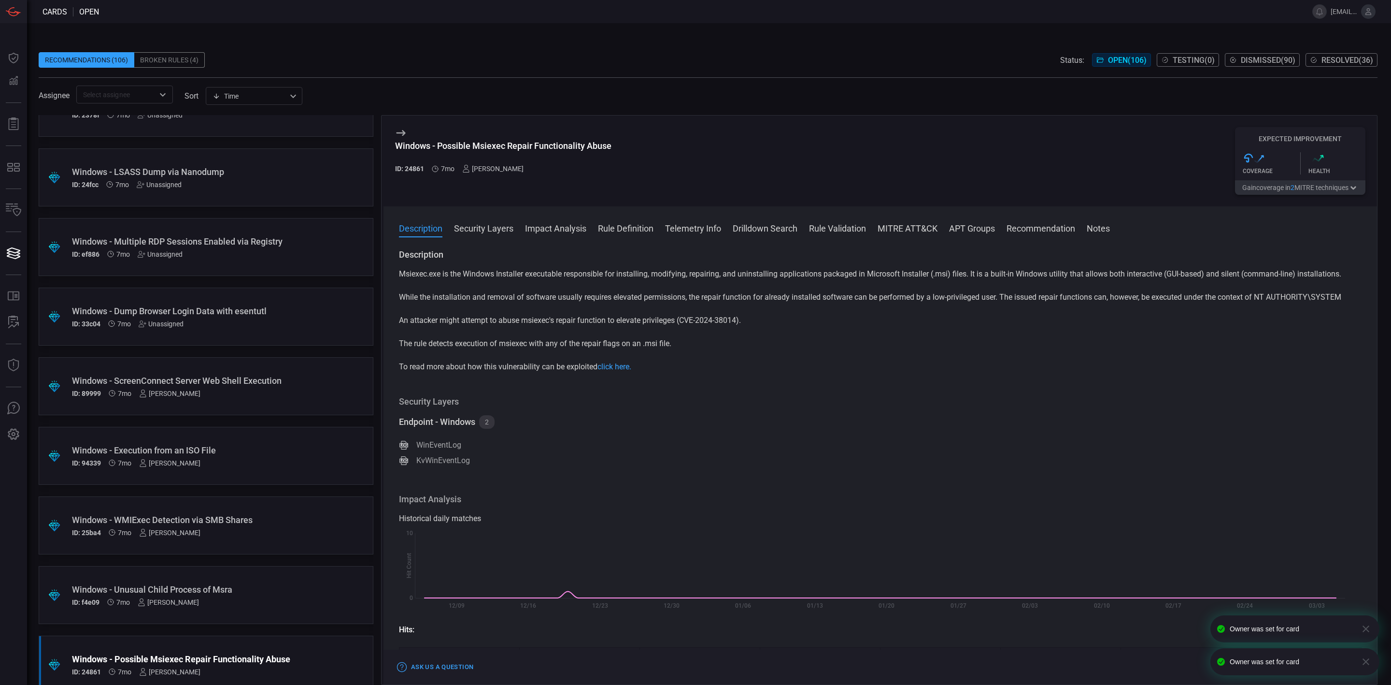
click at [170, 325] on div "Unassigned" at bounding box center [161, 324] width 45 height 8
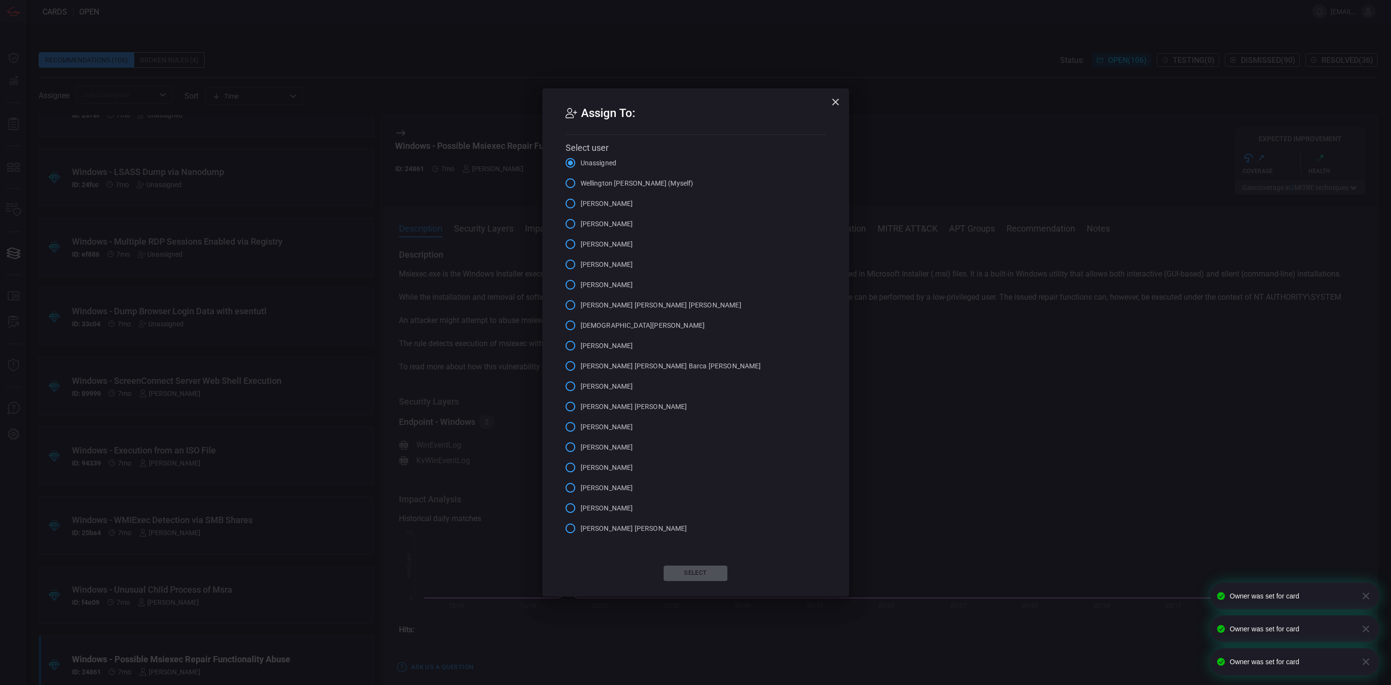
click at [600, 504] on span "[PERSON_NAME]" at bounding box center [607, 508] width 53 height 10
click at [581, 504] on input "[PERSON_NAME]" at bounding box center [570, 508] width 20 height 20
click at [690, 570] on button "Select" at bounding box center [696, 572] width 64 height 15
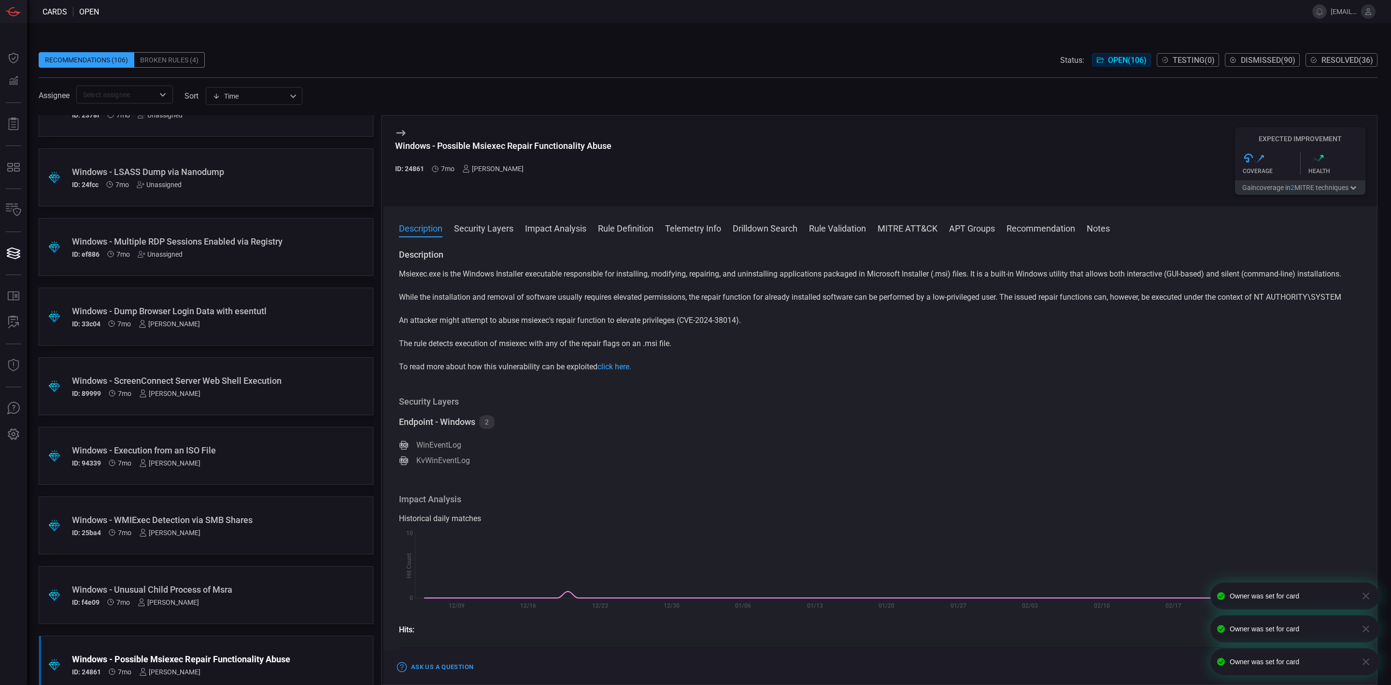
click at [166, 255] on div "Unassigned" at bounding box center [160, 254] width 45 height 8
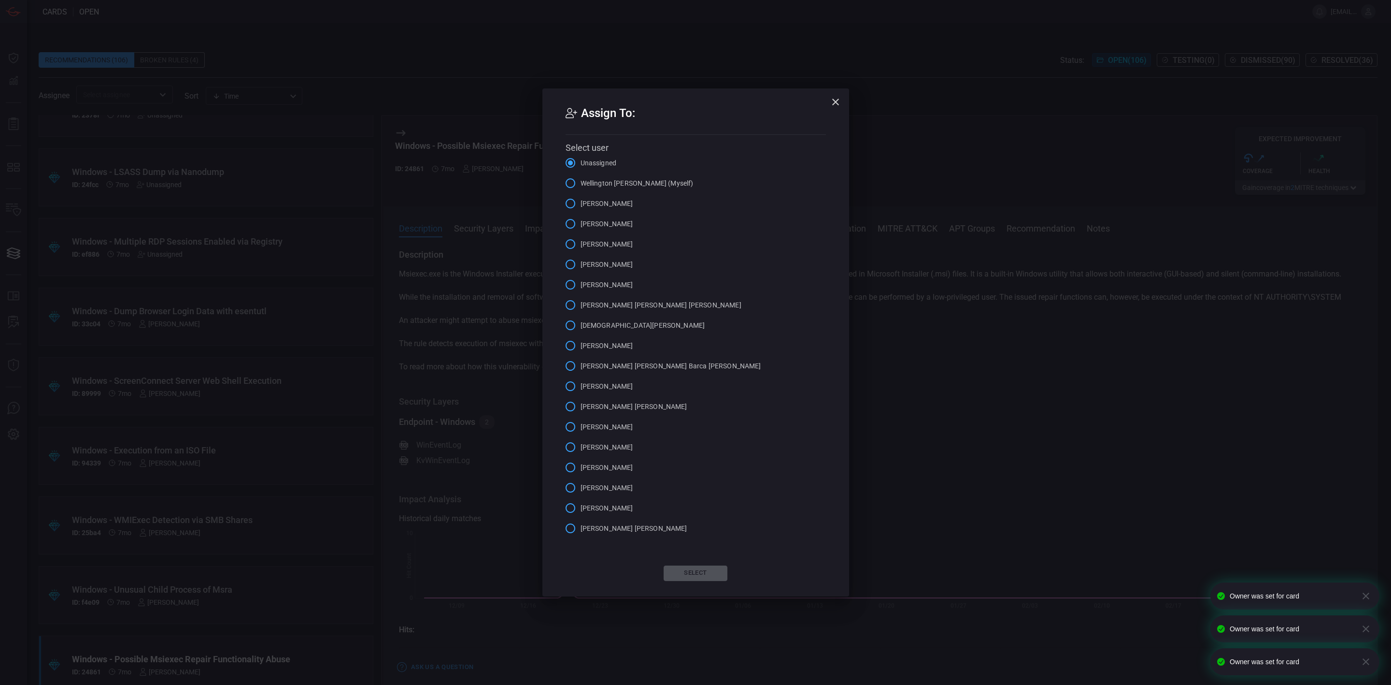
click at [598, 509] on span "[PERSON_NAME]" at bounding box center [607, 508] width 53 height 10
click at [581, 509] on input "[PERSON_NAME]" at bounding box center [570, 508] width 20 height 20
click at [707, 570] on button "Select" at bounding box center [696, 572] width 64 height 15
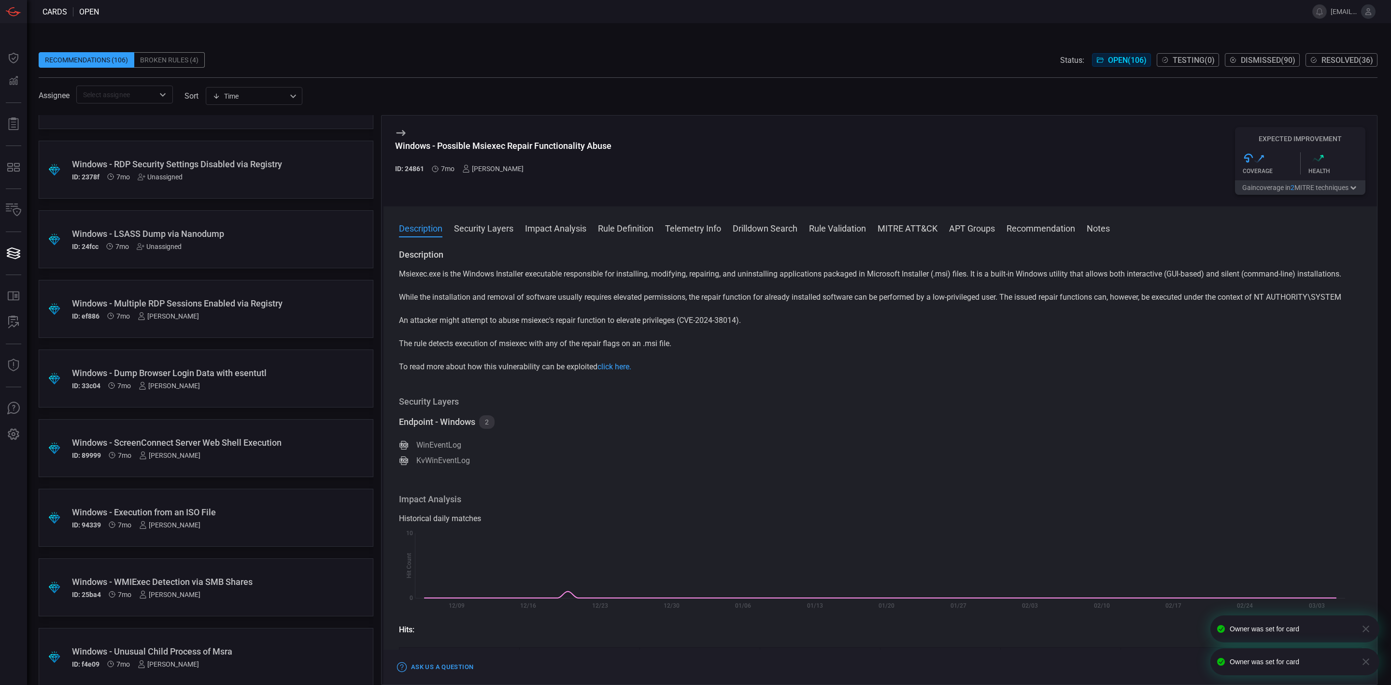
scroll to position [4413, 0]
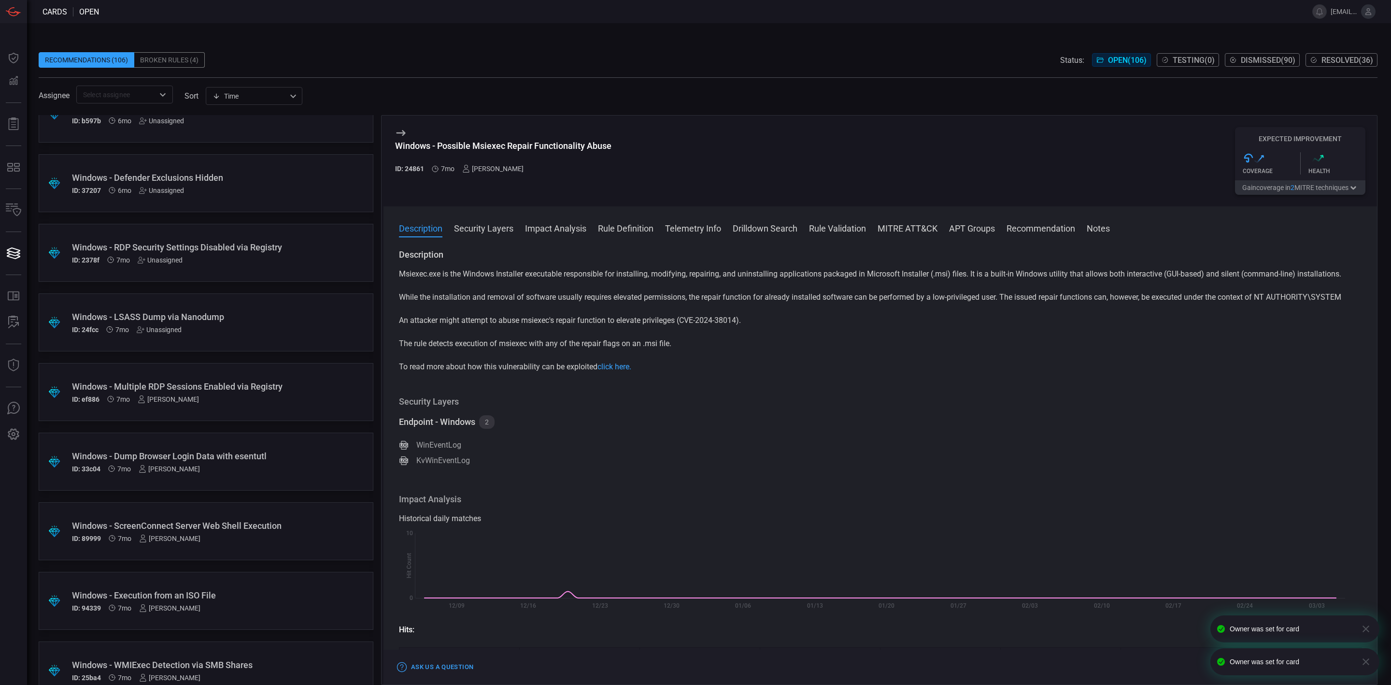
click at [173, 331] on div "Unassigned" at bounding box center [159, 330] width 45 height 8
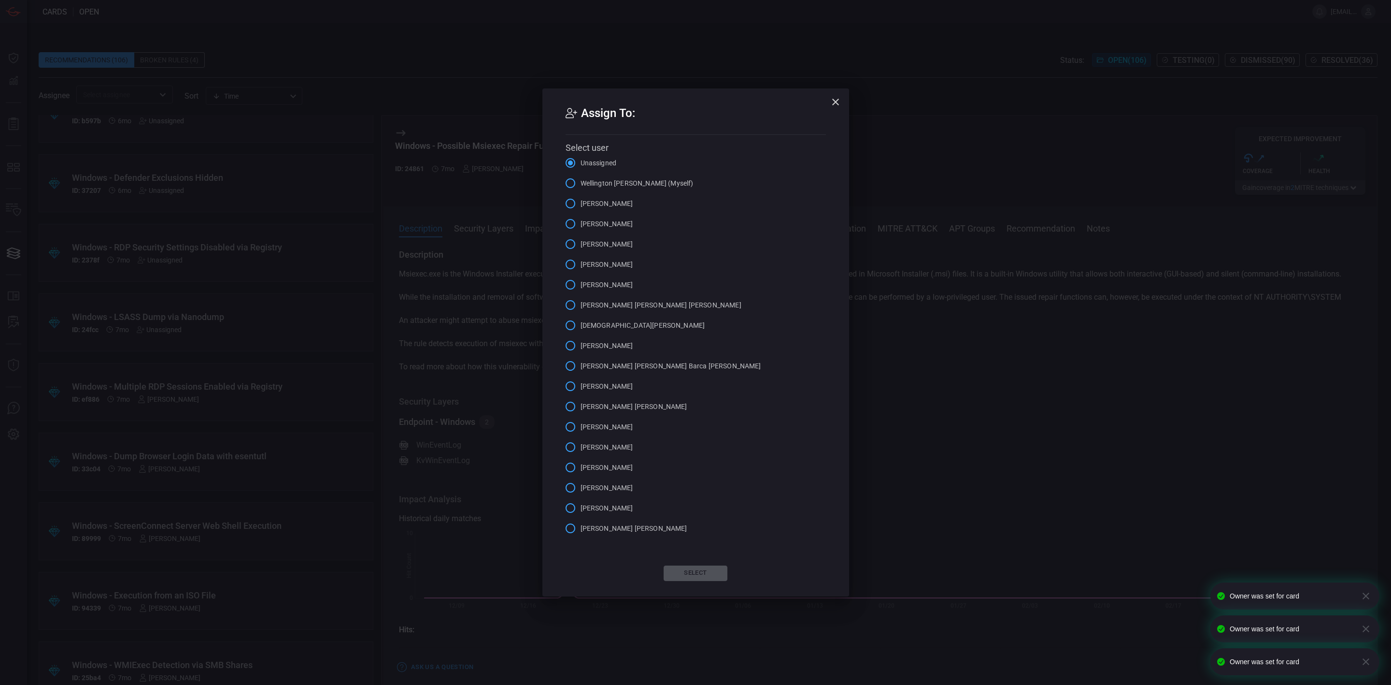
click at [619, 505] on span "[PERSON_NAME]" at bounding box center [607, 508] width 53 height 10
click at [581, 505] on input "[PERSON_NAME]" at bounding box center [570, 508] width 20 height 20
click at [700, 570] on button "Select" at bounding box center [696, 572] width 64 height 15
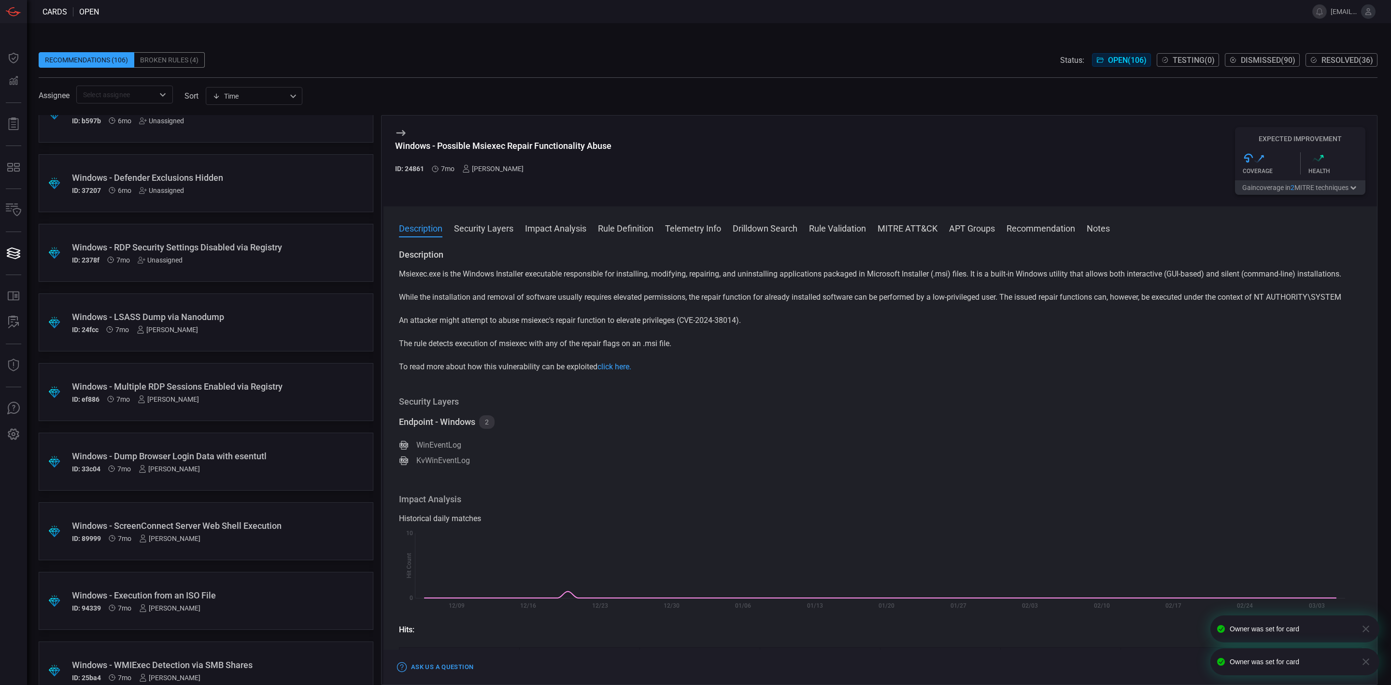
click at [171, 262] on div "Unassigned" at bounding box center [160, 260] width 45 height 8
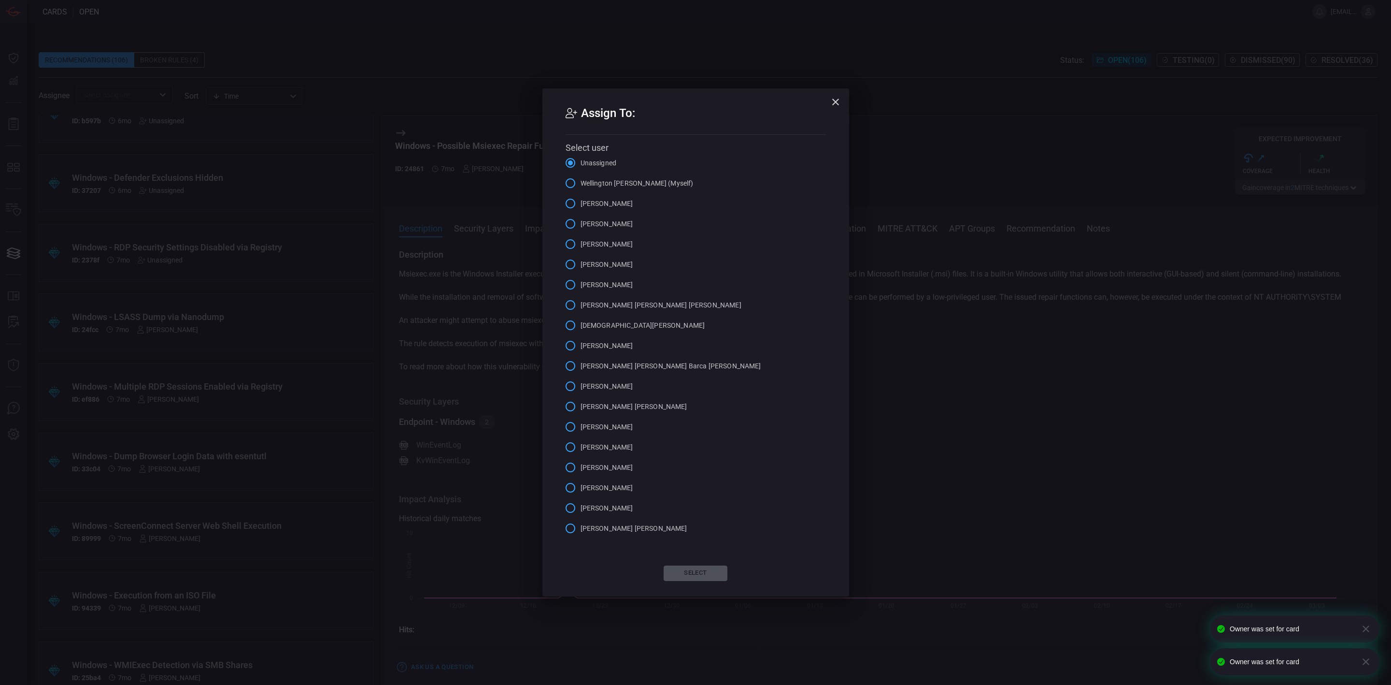
click at [609, 515] on label "[PERSON_NAME]" at bounding box center [596, 508] width 73 height 20
click at [581, 515] on input "[PERSON_NAME]" at bounding box center [570, 508] width 20 height 20
click at [696, 570] on button "Select" at bounding box center [696, 572] width 64 height 15
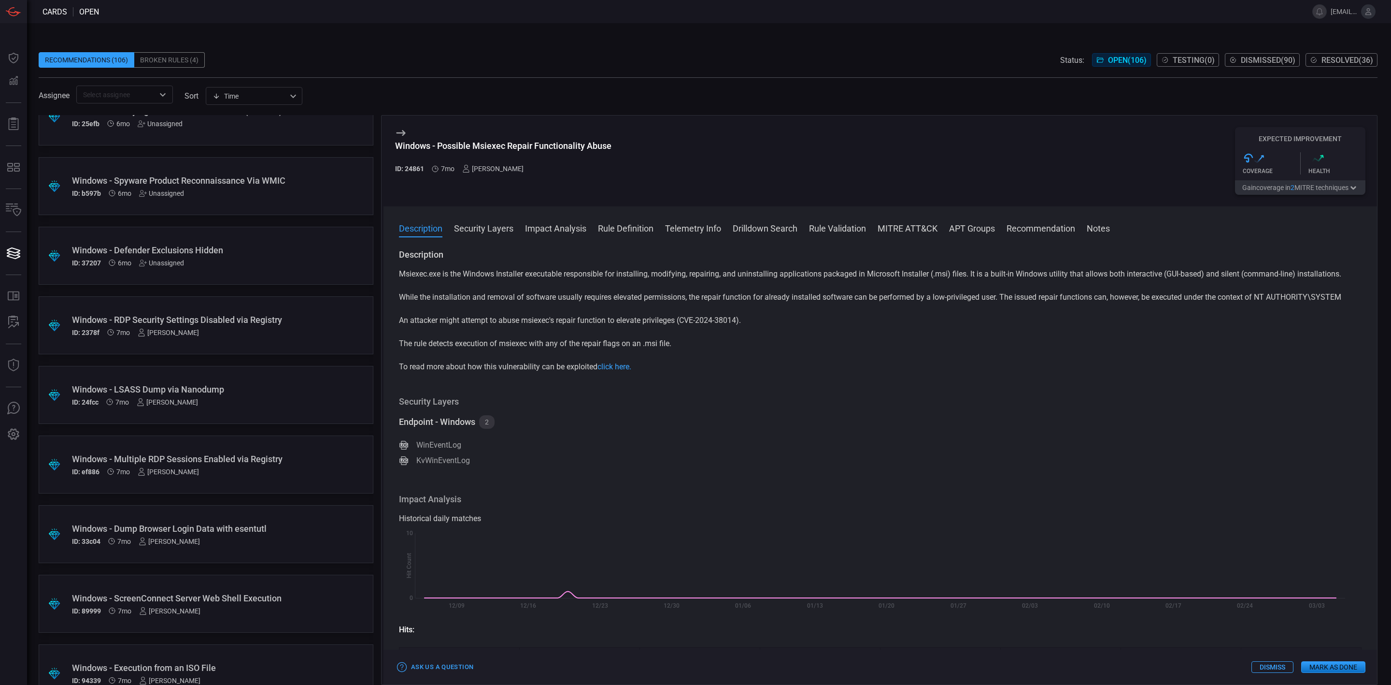
scroll to position [4268, 0]
click at [167, 332] on div "Unassigned" at bounding box center [161, 335] width 45 height 8
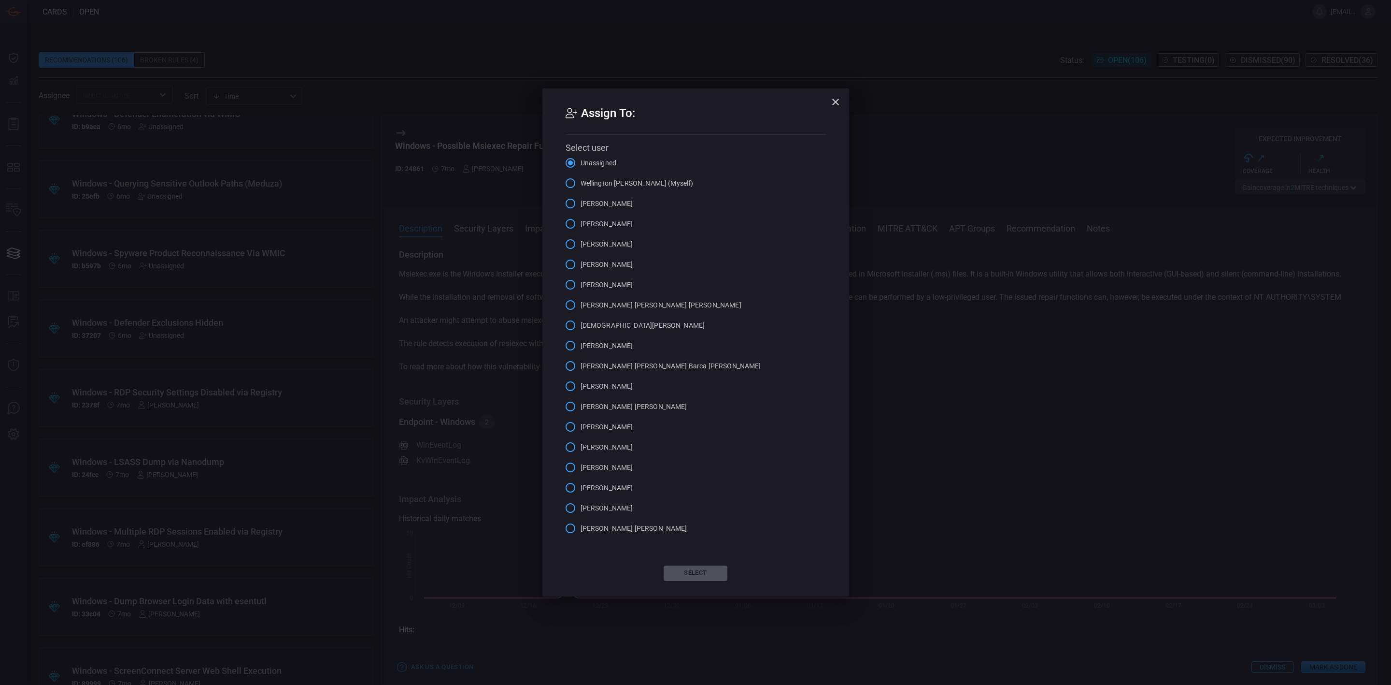
click at [622, 509] on span "[PERSON_NAME]" at bounding box center [607, 508] width 53 height 10
click at [581, 509] on input "[PERSON_NAME]" at bounding box center [570, 508] width 20 height 20
click at [589, 280] on span "[PERSON_NAME]" at bounding box center [607, 285] width 53 height 10
click at [581, 280] on input "[PERSON_NAME]" at bounding box center [570, 284] width 20 height 20
click at [696, 570] on button "Select" at bounding box center [696, 572] width 64 height 15
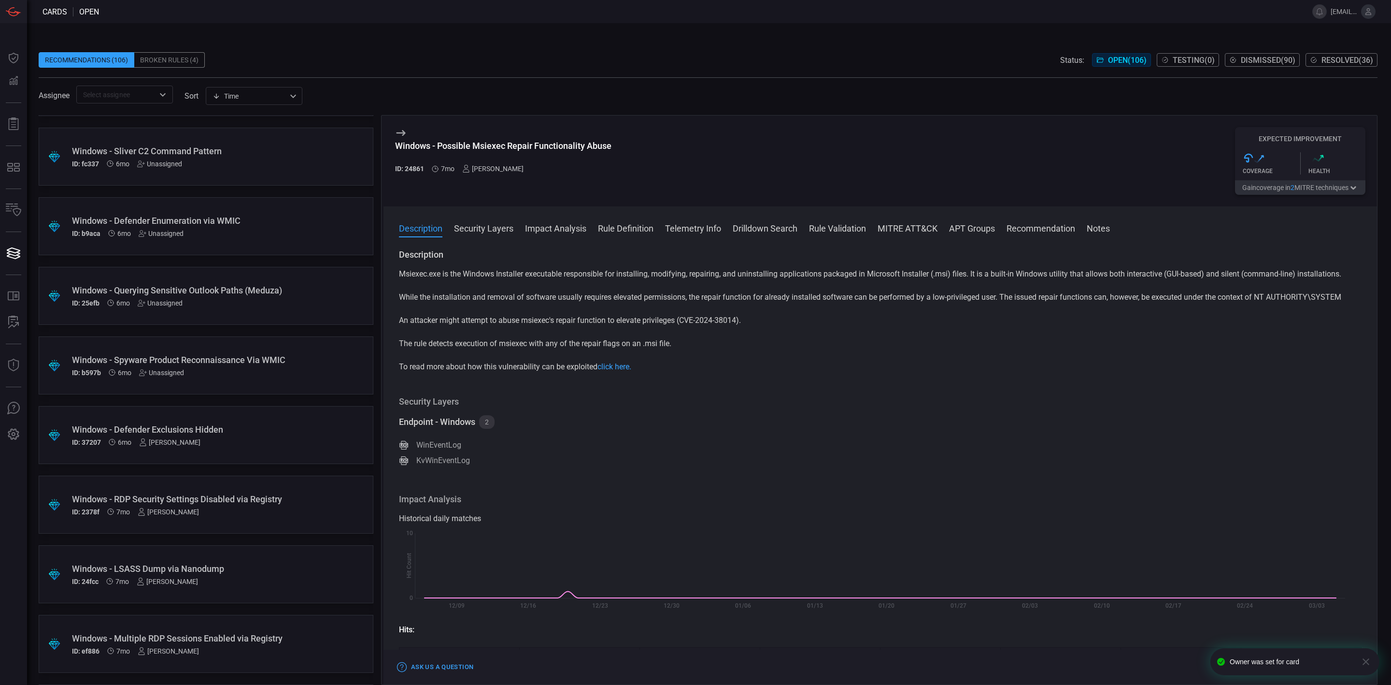
scroll to position [4123, 0]
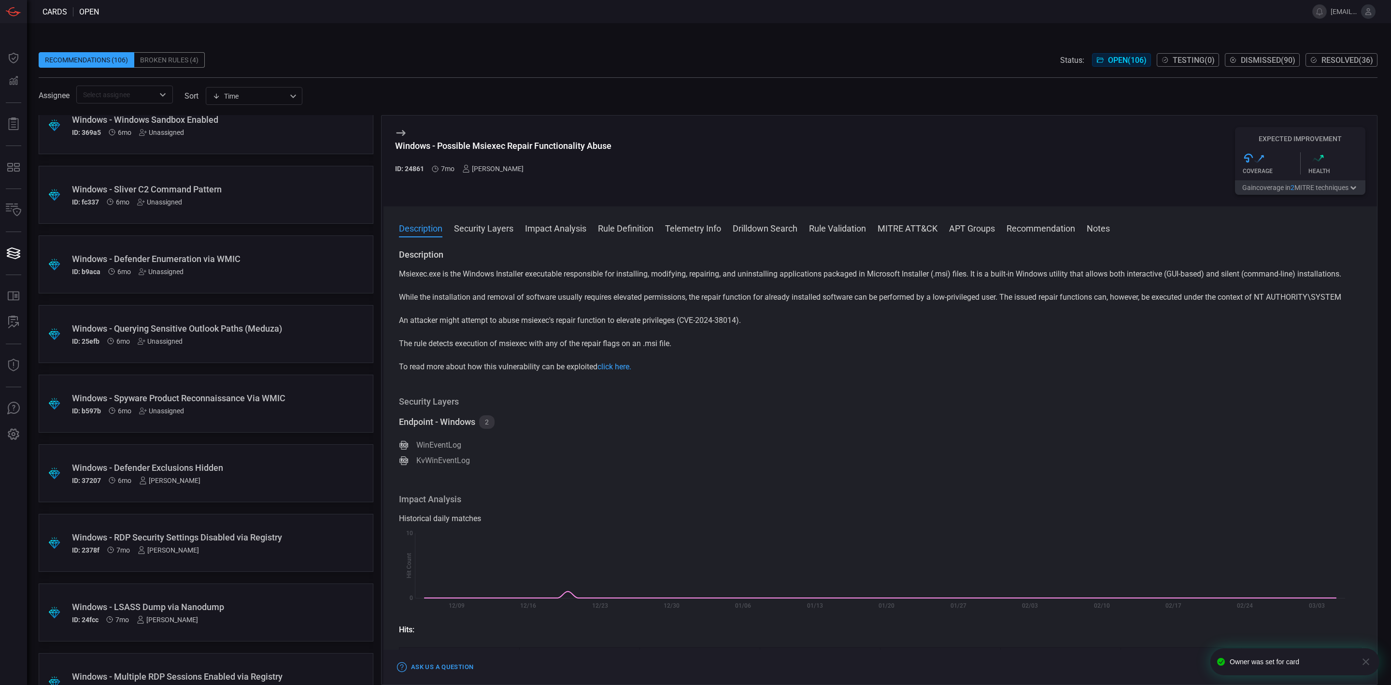
click at [160, 410] on div "Unassigned" at bounding box center [161, 411] width 45 height 8
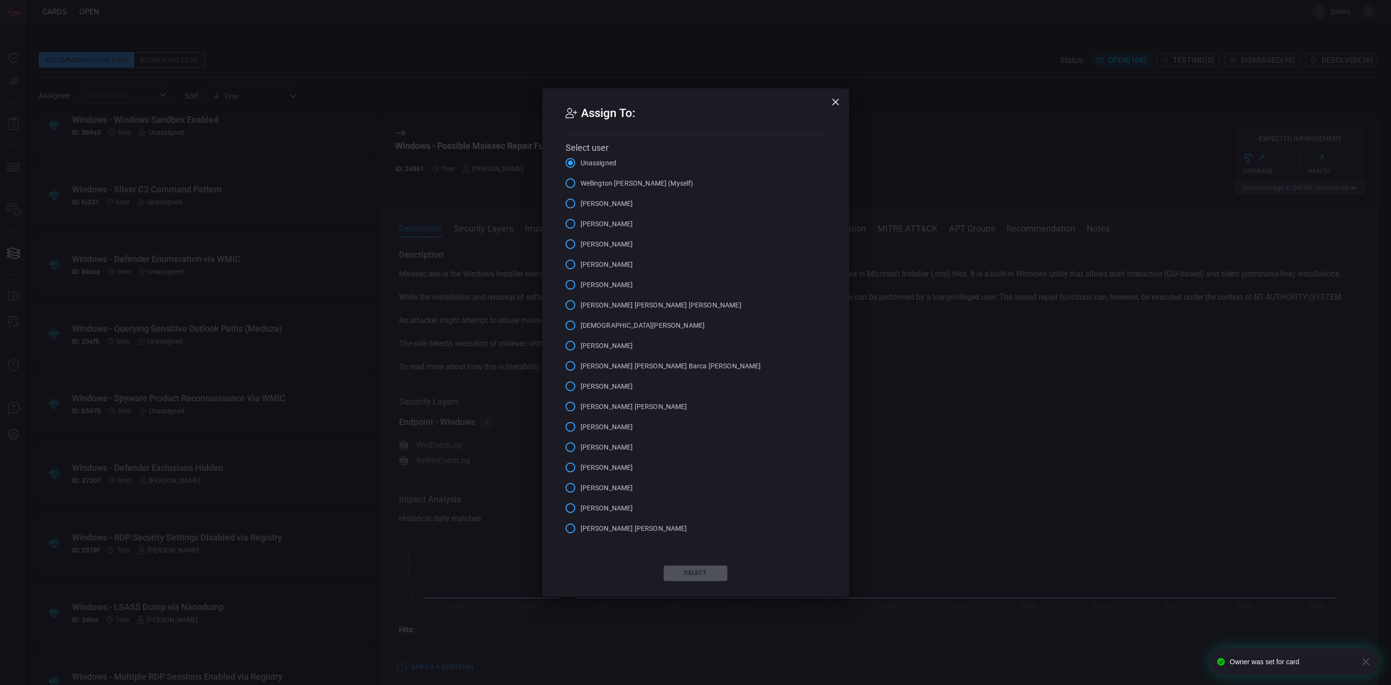
click at [587, 287] on span "[PERSON_NAME]" at bounding box center [607, 285] width 53 height 10
click at [581, 287] on input "[PERSON_NAME]" at bounding box center [570, 284] width 20 height 20
click at [680, 570] on button "Select" at bounding box center [696, 572] width 64 height 15
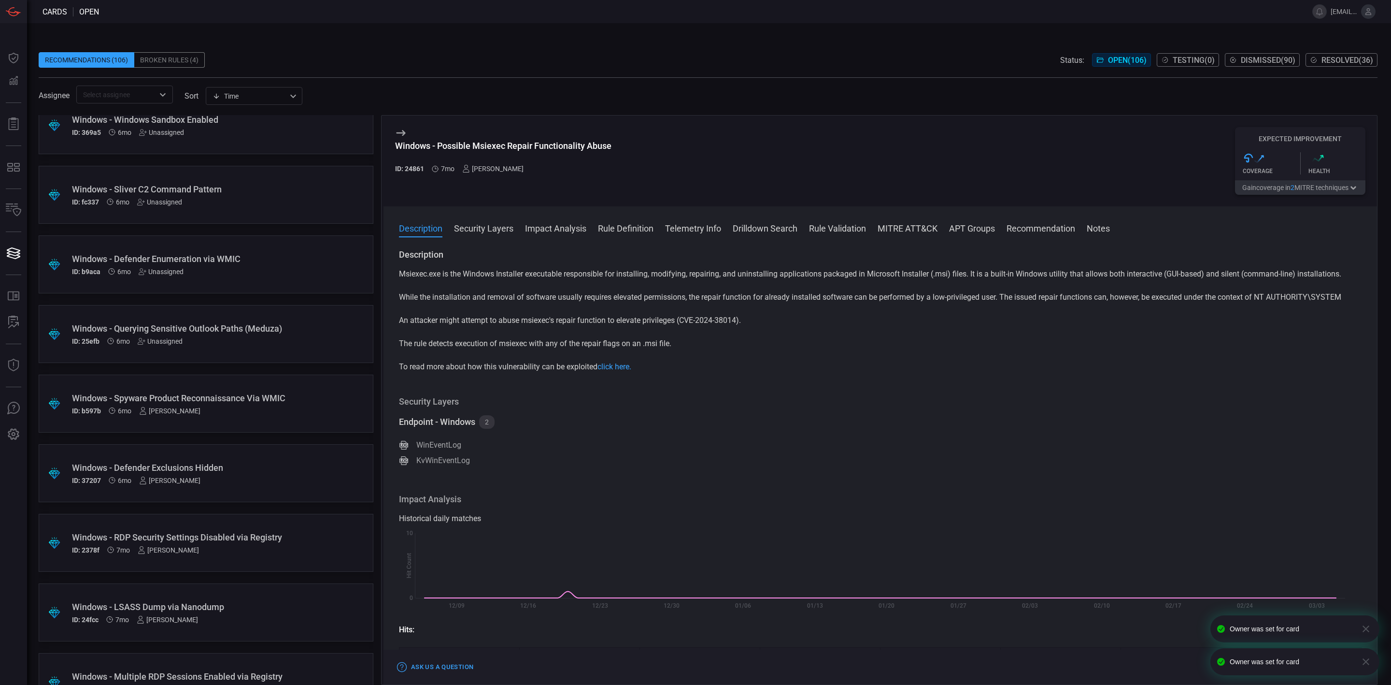
click at [154, 343] on div "Unassigned" at bounding box center [160, 341] width 45 height 8
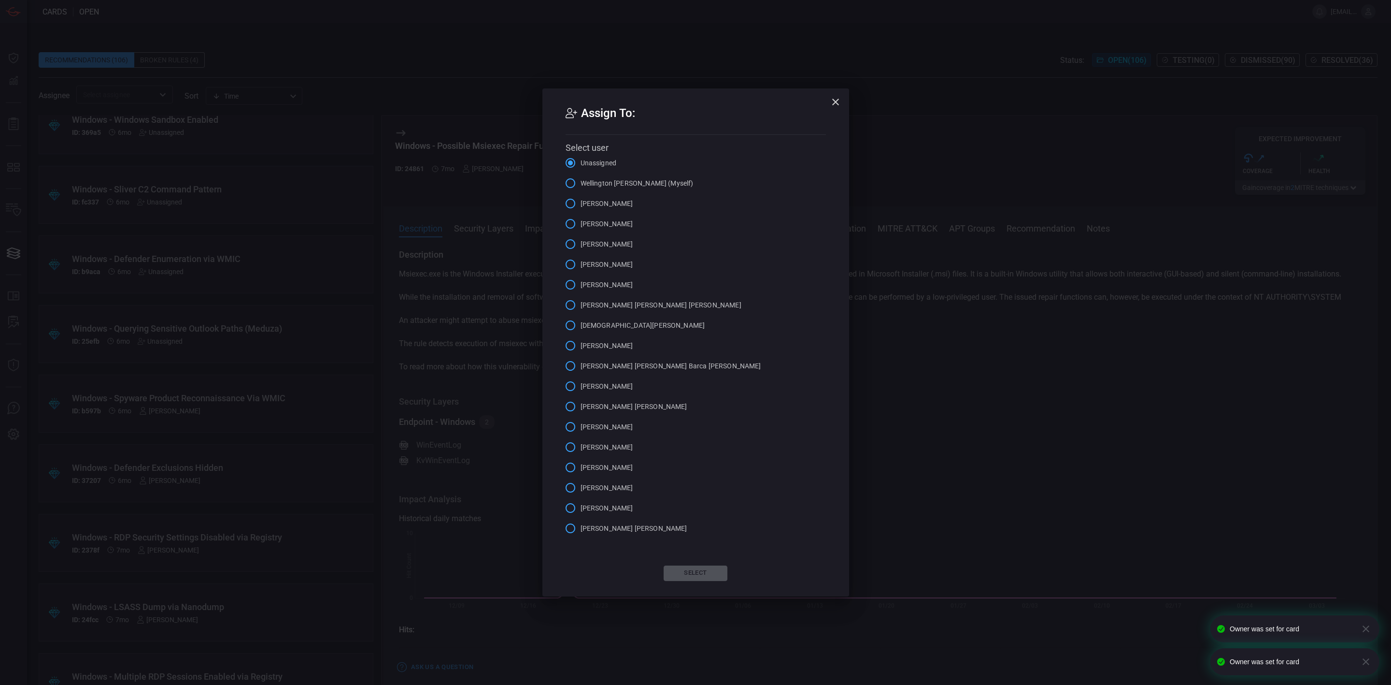
click at [598, 286] on span "[PERSON_NAME]" at bounding box center [607, 285] width 53 height 10
click at [581, 286] on input "[PERSON_NAME]" at bounding box center [570, 284] width 20 height 20
click at [695, 568] on button "Select" at bounding box center [696, 572] width 64 height 15
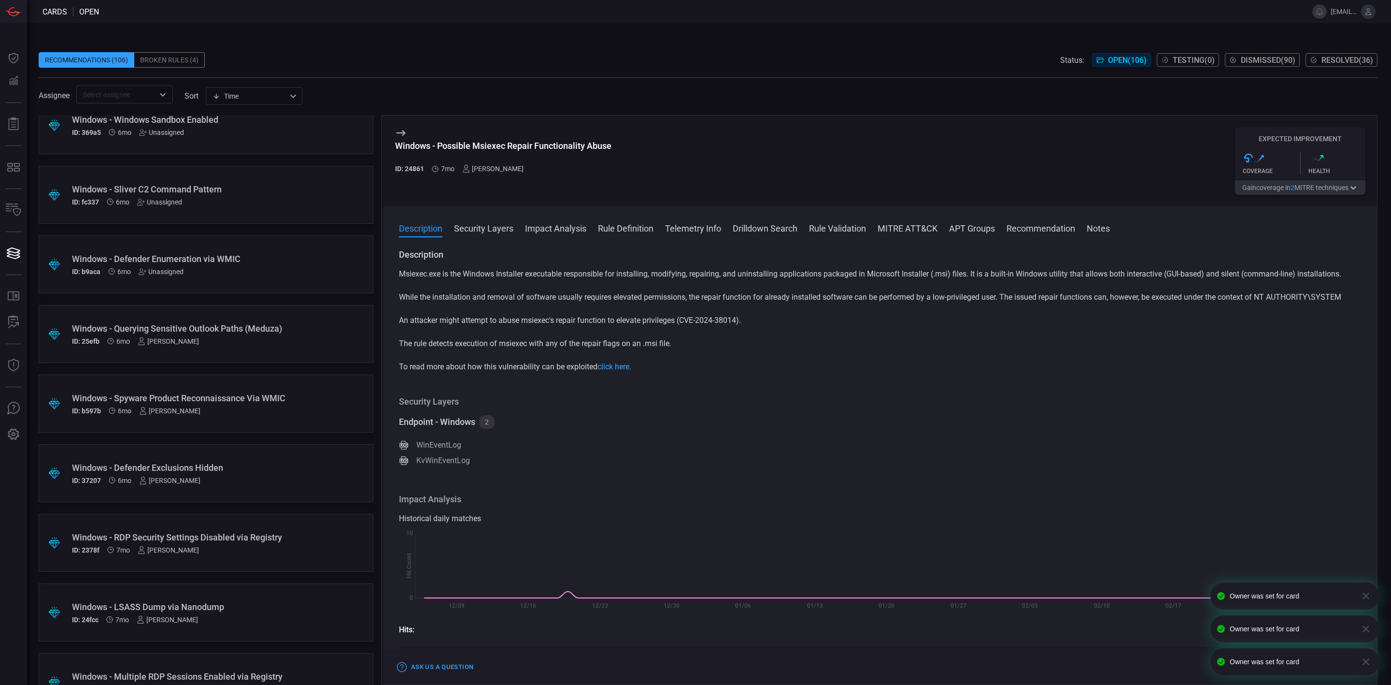
click at [173, 271] on div "Unassigned" at bounding box center [161, 272] width 45 height 8
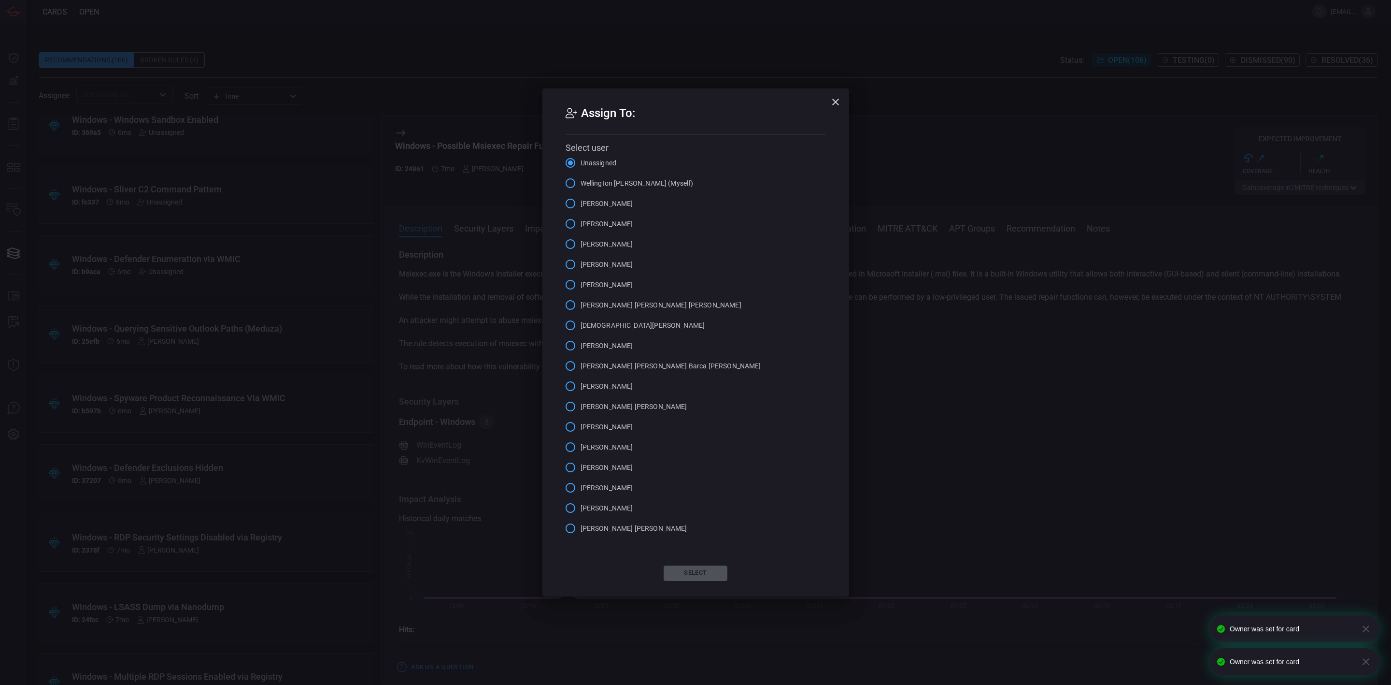
click at [585, 288] on span "[PERSON_NAME]" at bounding box center [607, 285] width 53 height 10
click at [581, 288] on input "[PERSON_NAME]" at bounding box center [570, 284] width 20 height 20
click at [696, 570] on button "Select" at bounding box center [696, 572] width 64 height 15
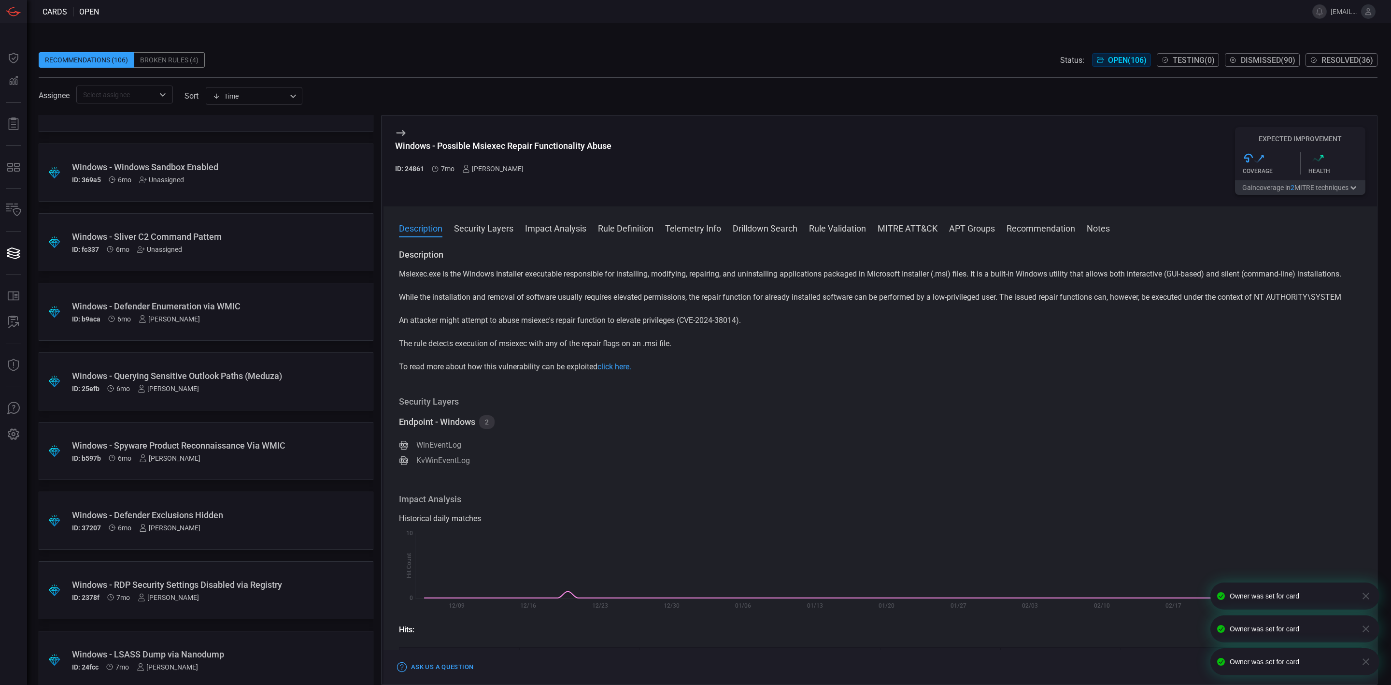
scroll to position [4051, 0]
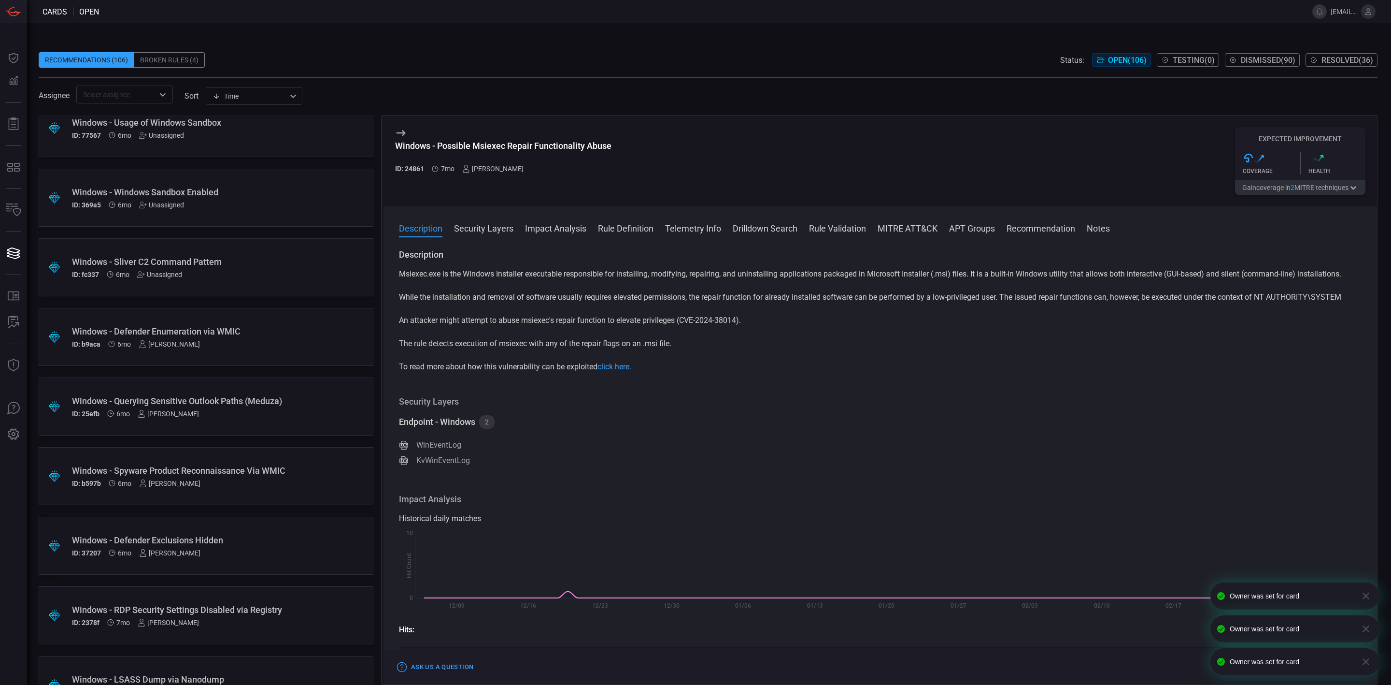
click at [158, 276] on div "Unassigned" at bounding box center [159, 275] width 45 height 8
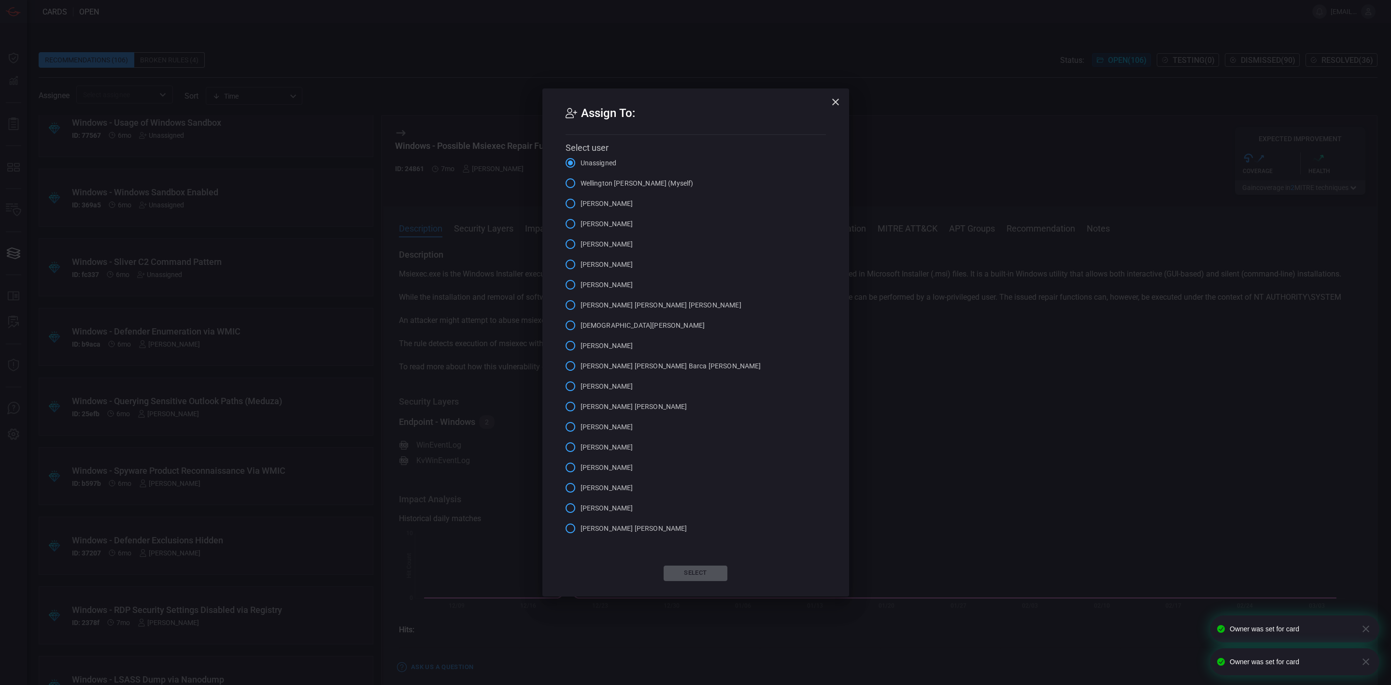
click at [593, 285] on span "[PERSON_NAME]" at bounding box center [607, 285] width 53 height 10
click at [581, 285] on input "[PERSON_NAME]" at bounding box center [570, 284] width 20 height 20
click at [698, 570] on button "Select" at bounding box center [696, 572] width 64 height 15
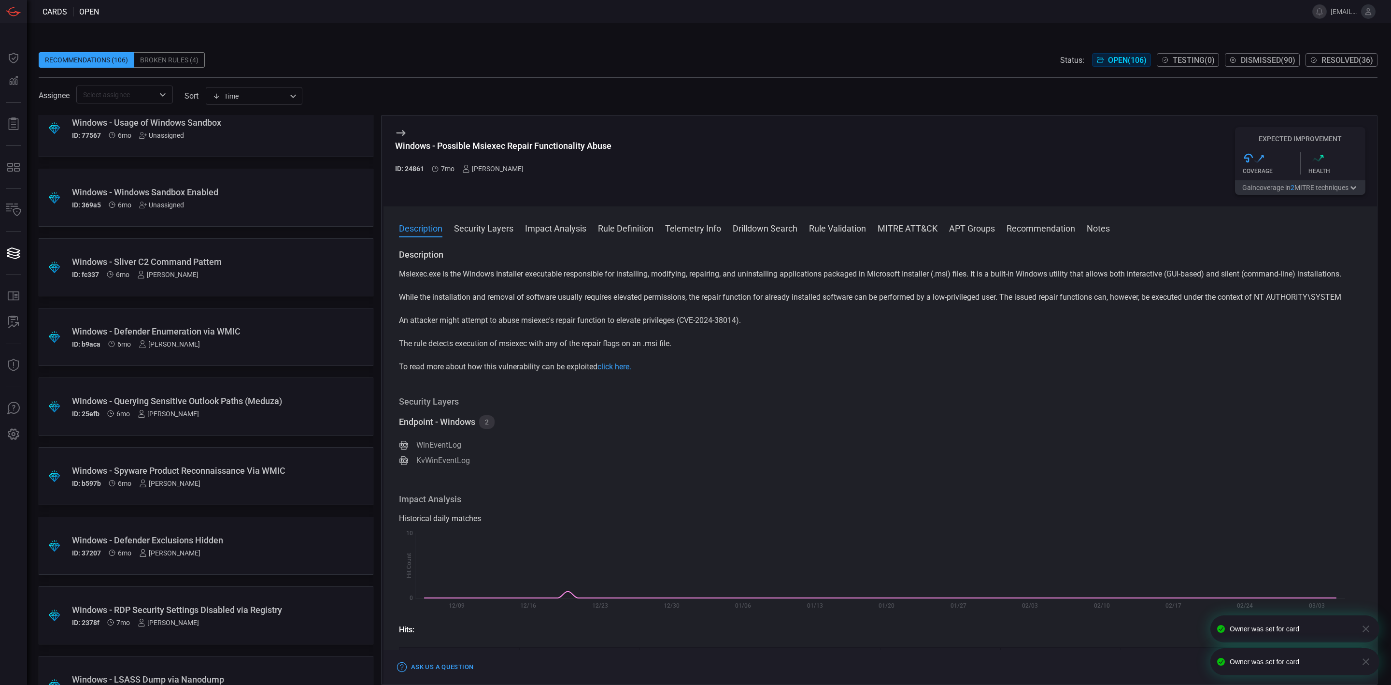
click at [173, 201] on div "Unassigned" at bounding box center [161, 205] width 45 height 8
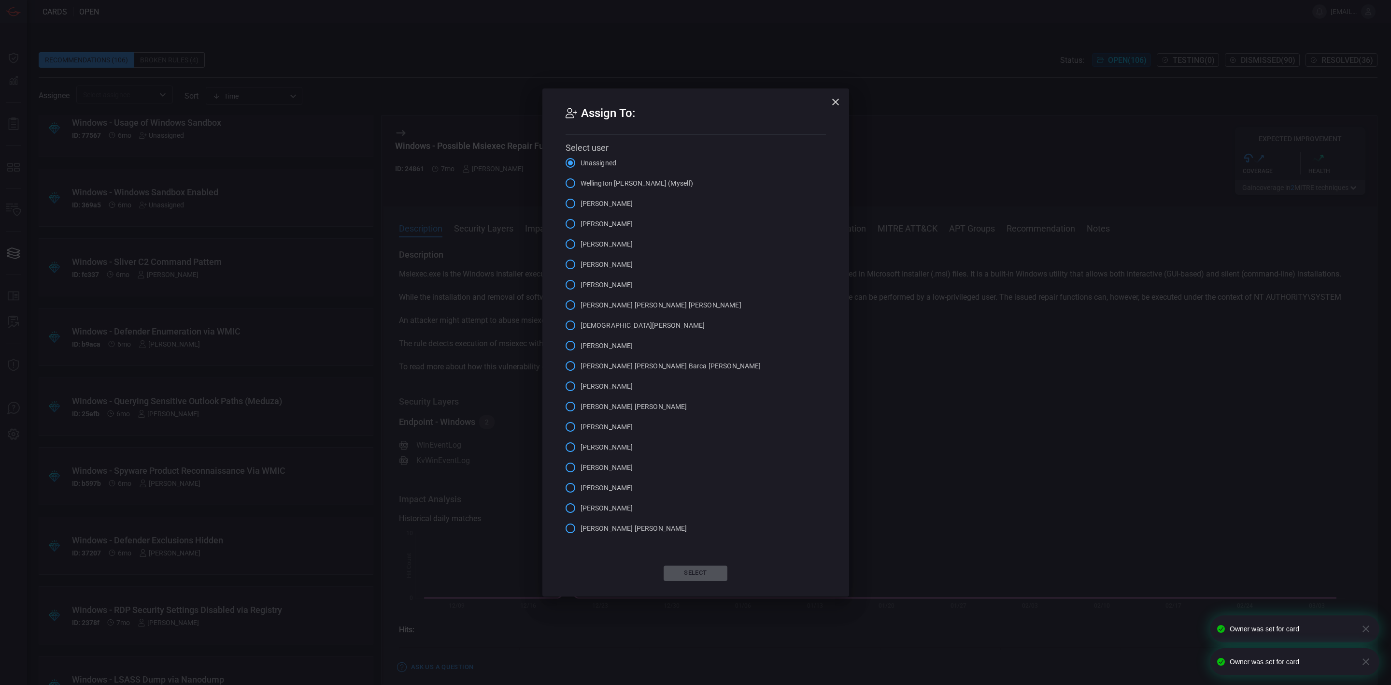
click at [585, 284] on span "[PERSON_NAME]" at bounding box center [607, 285] width 53 height 10
click at [581, 284] on input "[PERSON_NAME]" at bounding box center [570, 284] width 20 height 20
click at [701, 570] on button "Select" at bounding box center [696, 572] width 64 height 15
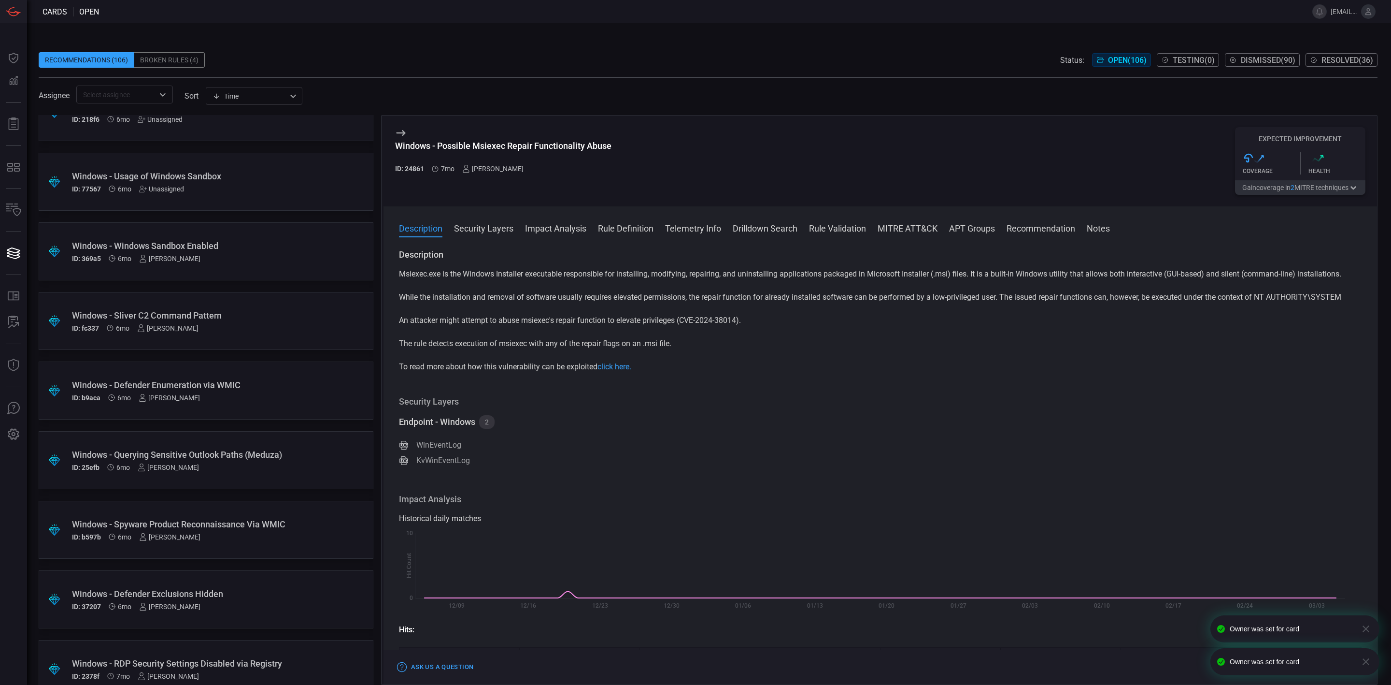
scroll to position [3906, 0]
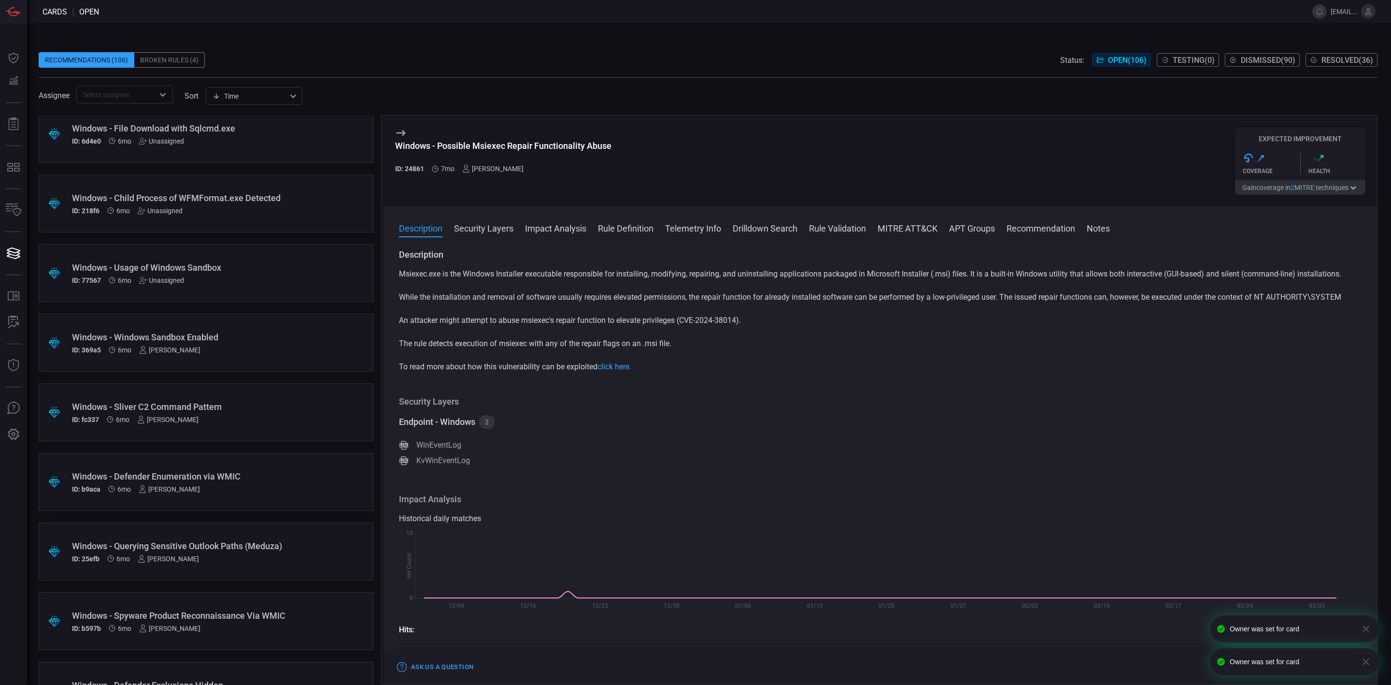
click at [171, 280] on div "Unassigned" at bounding box center [161, 280] width 45 height 8
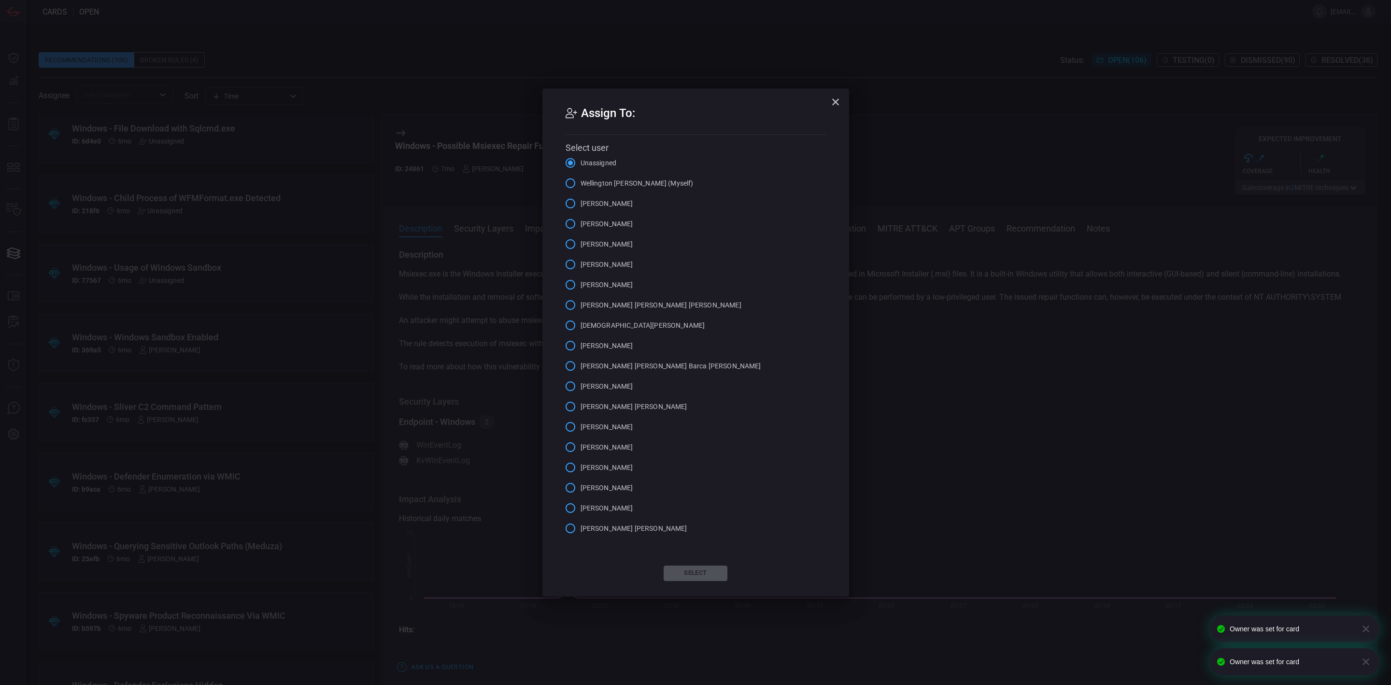
click at [600, 286] on span "[PERSON_NAME]" at bounding box center [607, 285] width 53 height 10
click at [581, 286] on input "[PERSON_NAME]" at bounding box center [570, 284] width 20 height 20
click at [700, 570] on button "Select" at bounding box center [696, 572] width 64 height 15
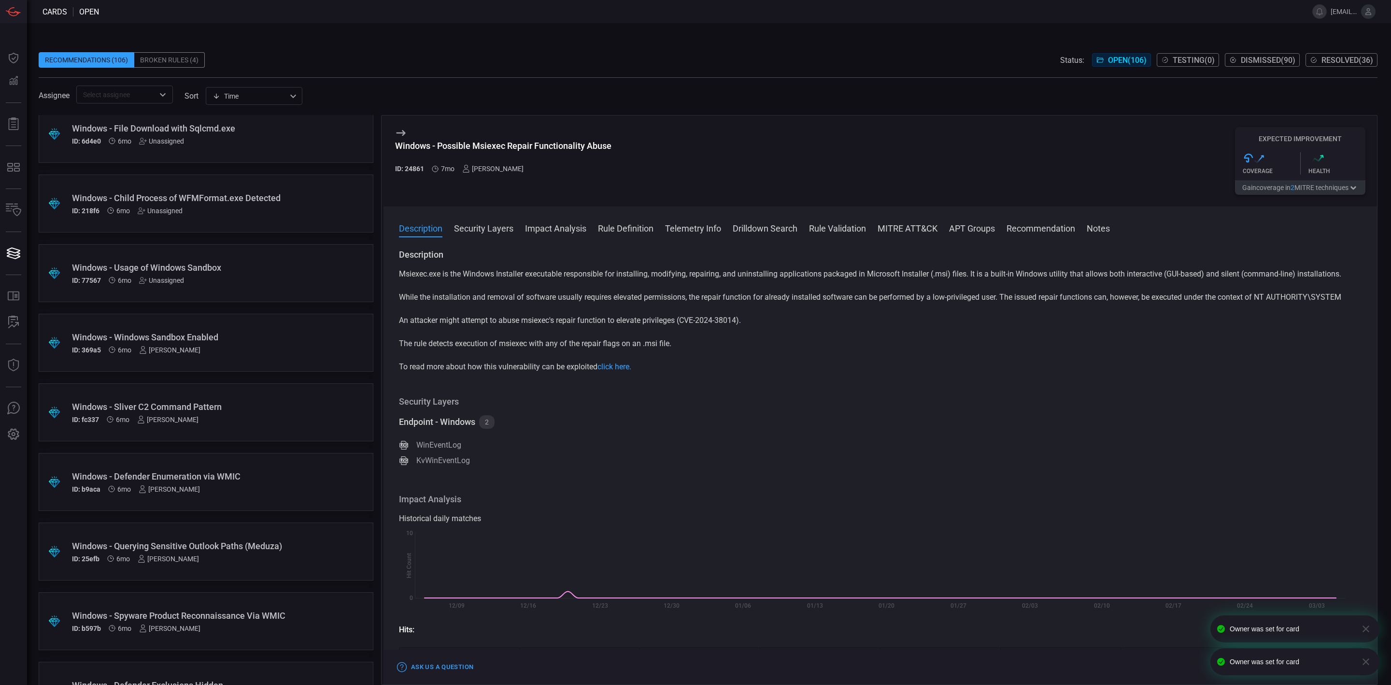
click at [154, 282] on div "Unassigned" at bounding box center [161, 280] width 45 height 8
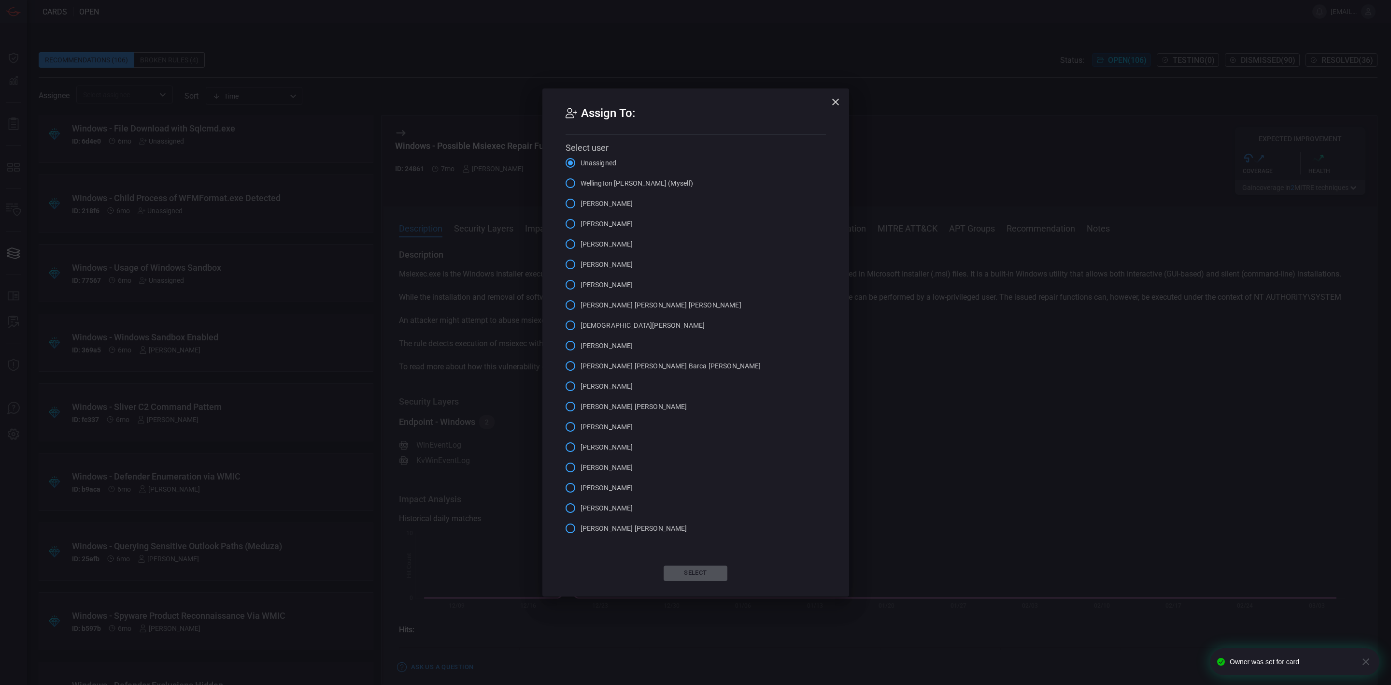
click at [602, 278] on label "[PERSON_NAME]" at bounding box center [596, 284] width 73 height 20
click at [581, 278] on input "[PERSON_NAME]" at bounding box center [570, 284] width 20 height 20
click at [699, 570] on button "Select" at bounding box center [696, 572] width 64 height 15
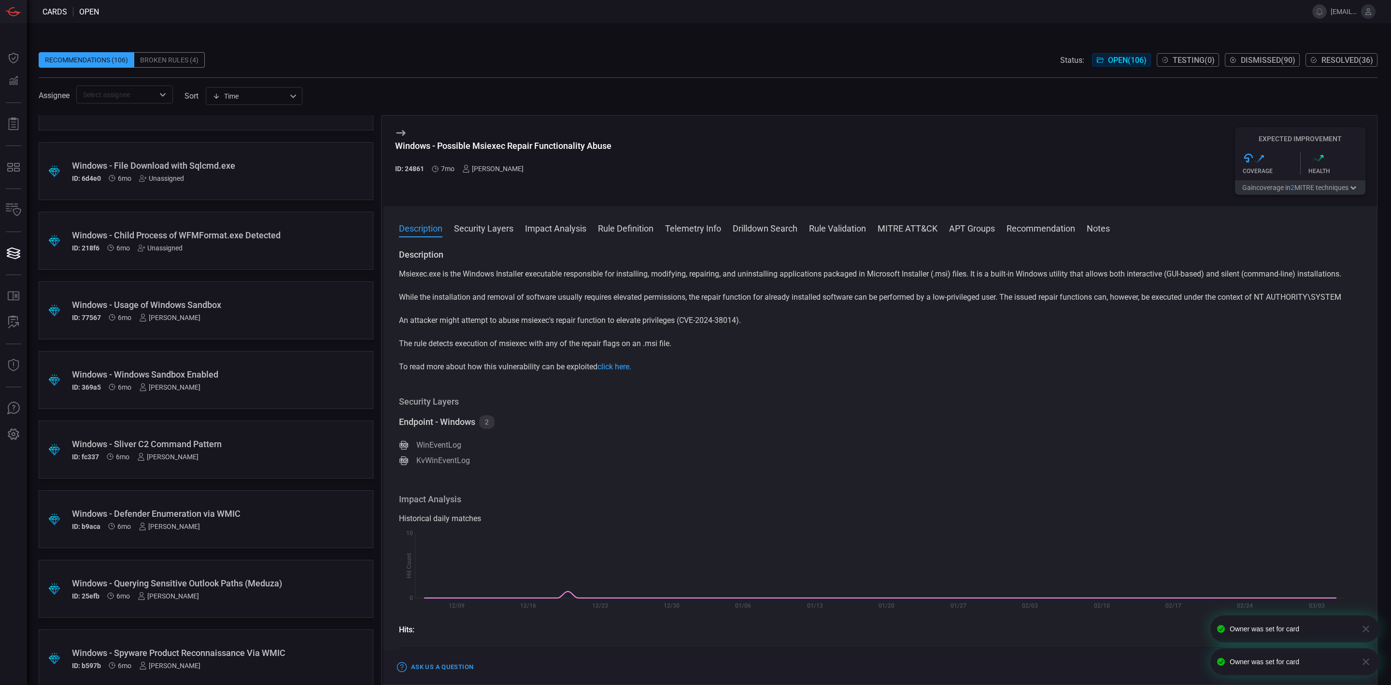
scroll to position [3833, 0]
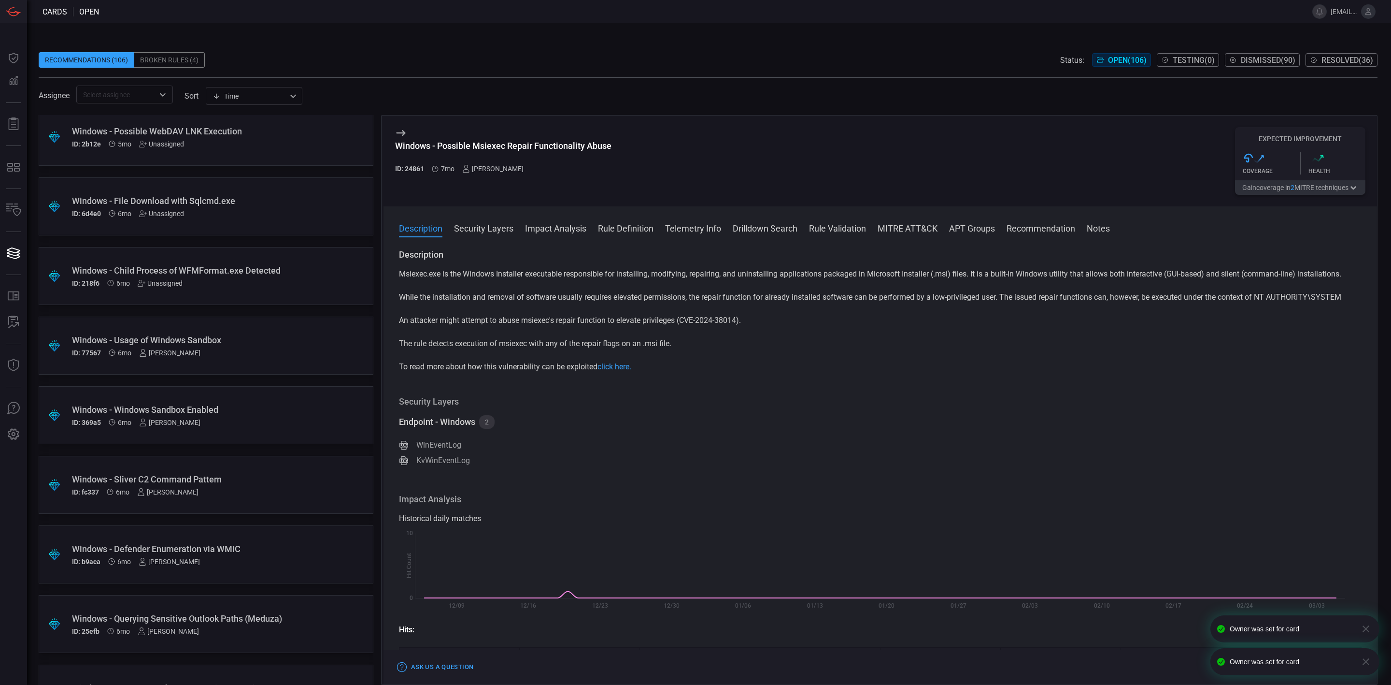
click at [162, 282] on div "Unassigned" at bounding box center [160, 283] width 45 height 8
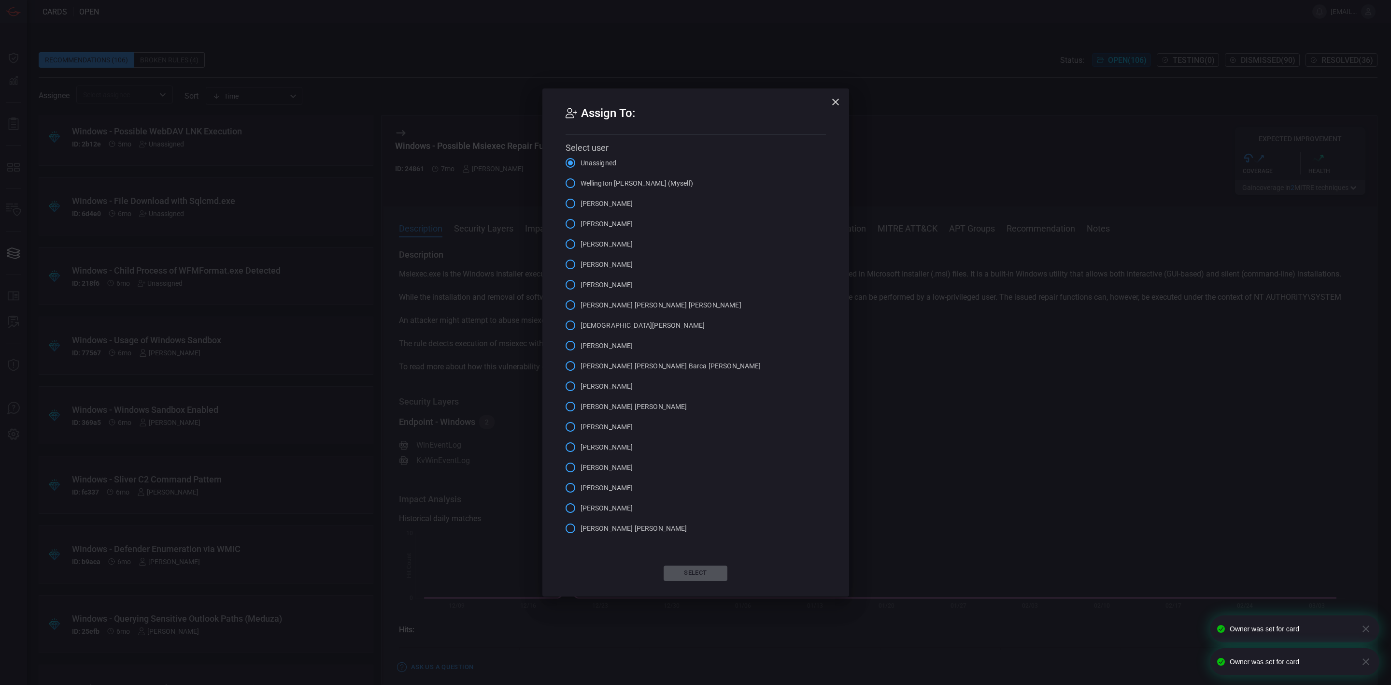
click at [590, 286] on span "[PERSON_NAME]" at bounding box center [607, 285] width 53 height 10
click at [581, 286] on input "[PERSON_NAME]" at bounding box center [570, 284] width 20 height 20
click at [692, 570] on button "Select" at bounding box center [696, 572] width 64 height 15
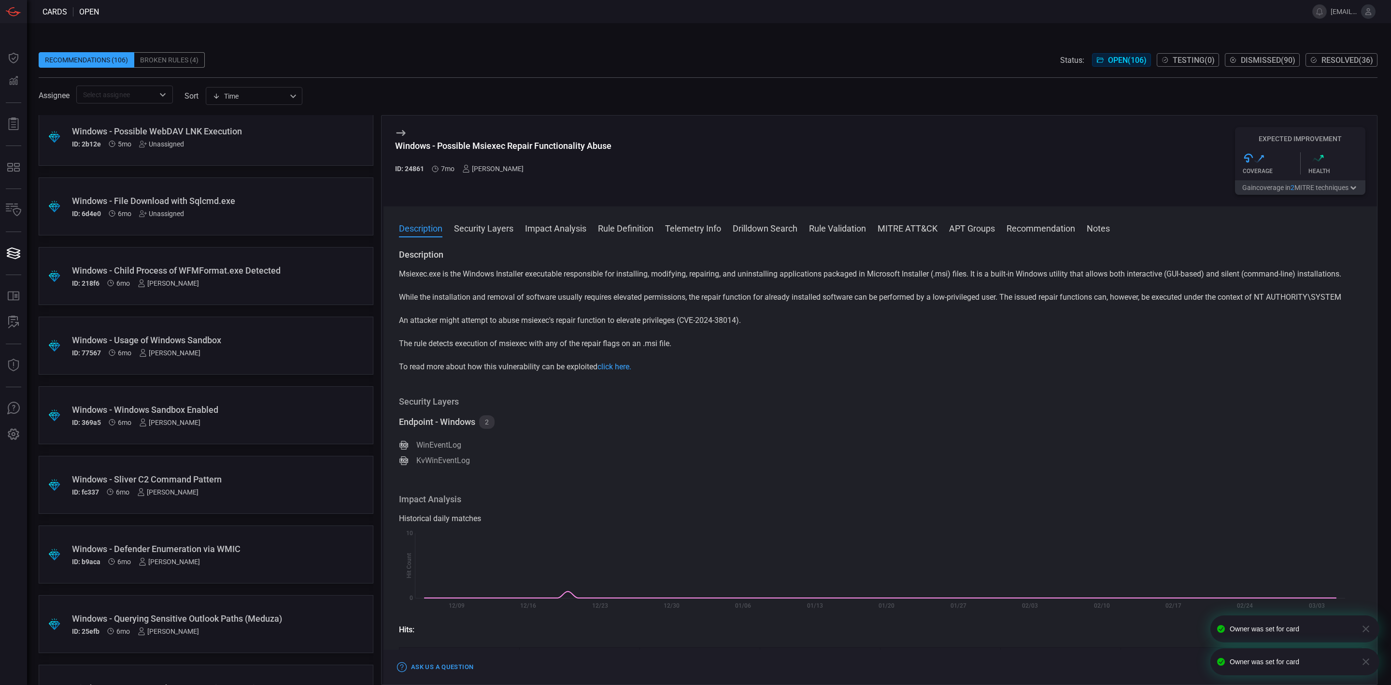
click at [167, 215] on div "Unassigned" at bounding box center [161, 214] width 45 height 8
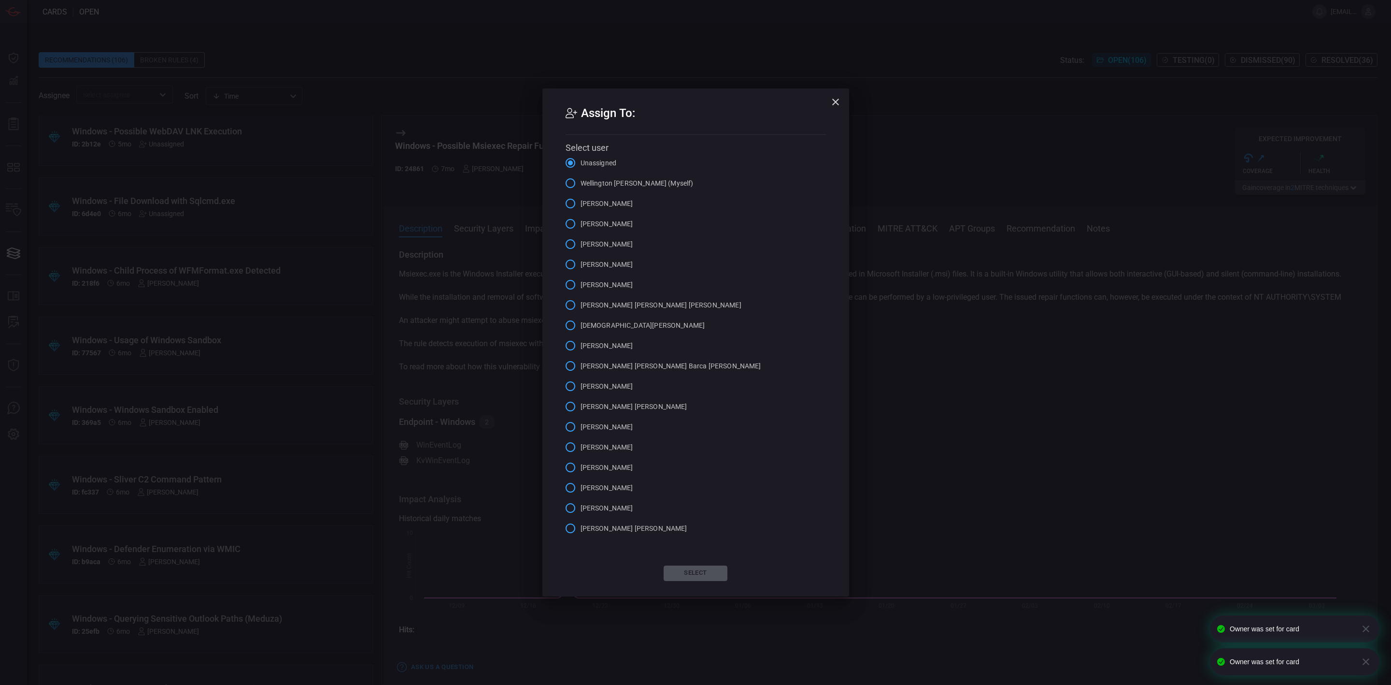
click at [606, 281] on span "[PERSON_NAME]" at bounding box center [607, 285] width 53 height 10
click at [581, 281] on input "[PERSON_NAME]" at bounding box center [570, 284] width 20 height 20
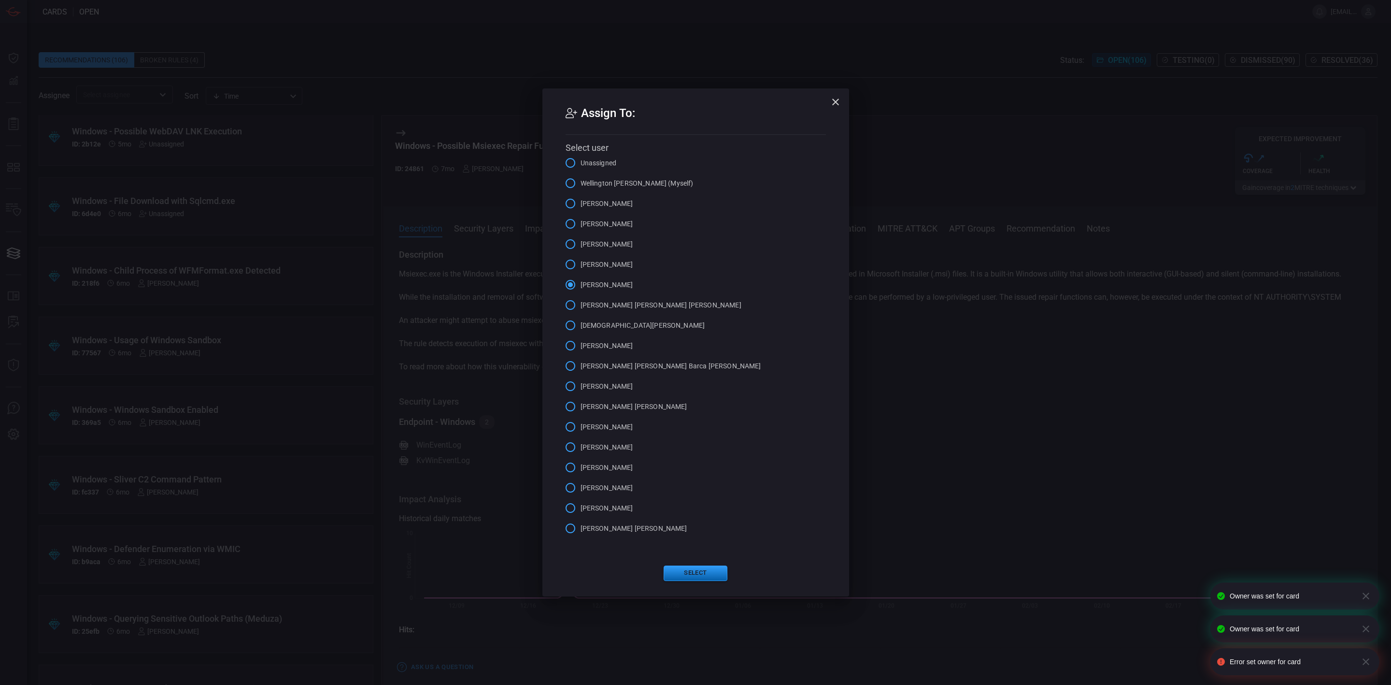
click at [707, 570] on button "Select" at bounding box center [696, 572] width 64 height 15
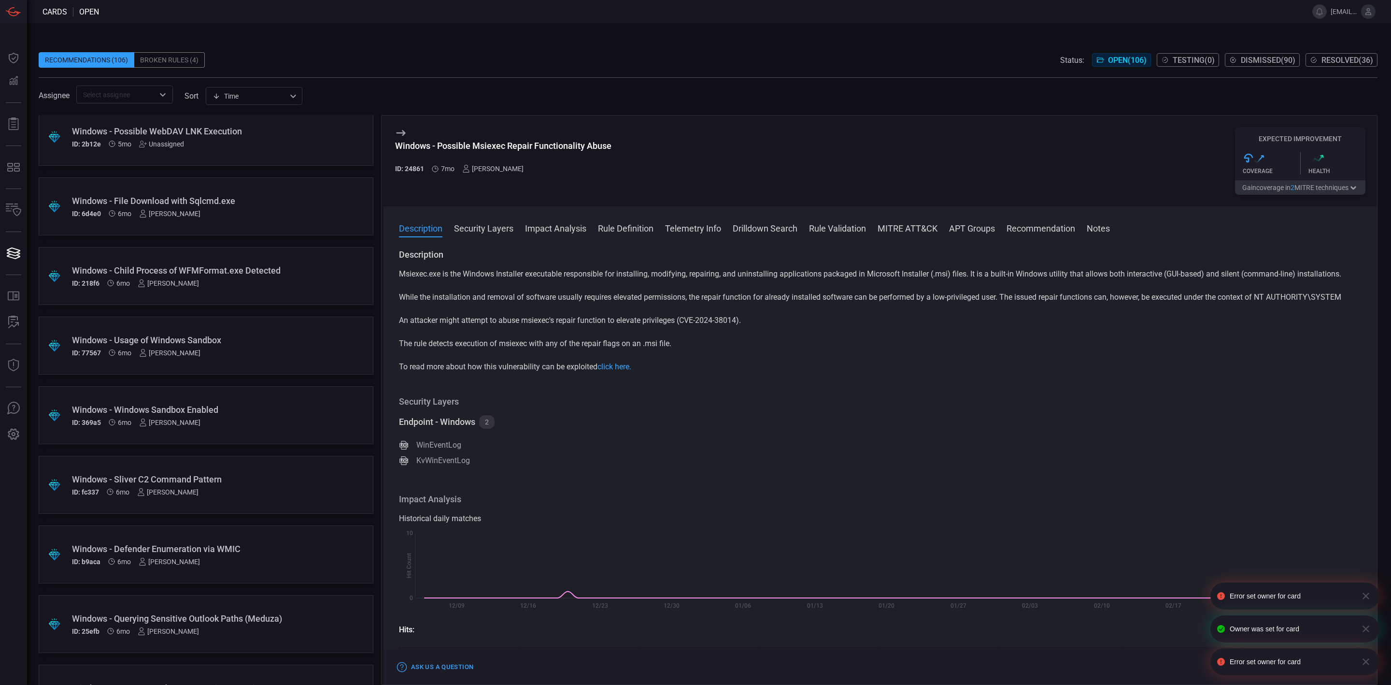
scroll to position [3761, 0]
click at [157, 214] on div "Unassigned" at bounding box center [161, 217] width 45 height 8
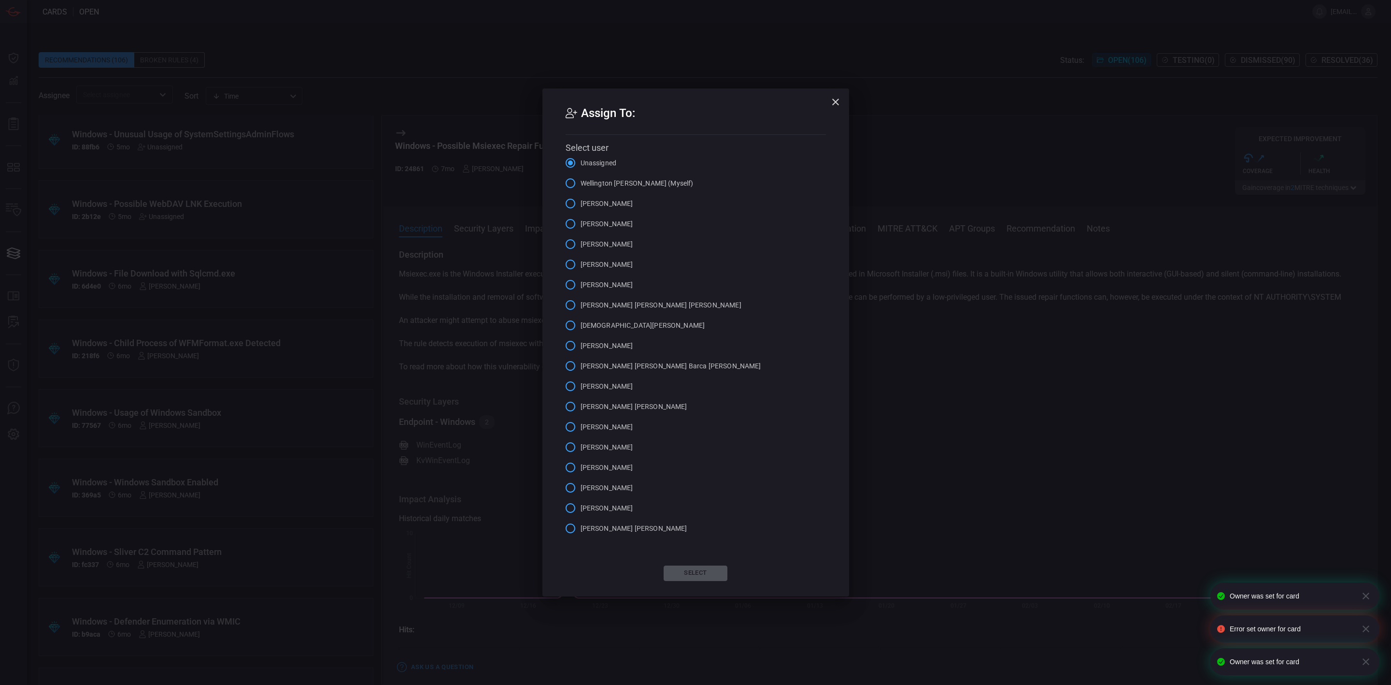
click at [592, 282] on span "[PERSON_NAME]" at bounding box center [607, 285] width 53 height 10
click at [581, 282] on input "[PERSON_NAME]" at bounding box center [570, 284] width 20 height 20
click at [708, 570] on button "Select" at bounding box center [696, 572] width 64 height 15
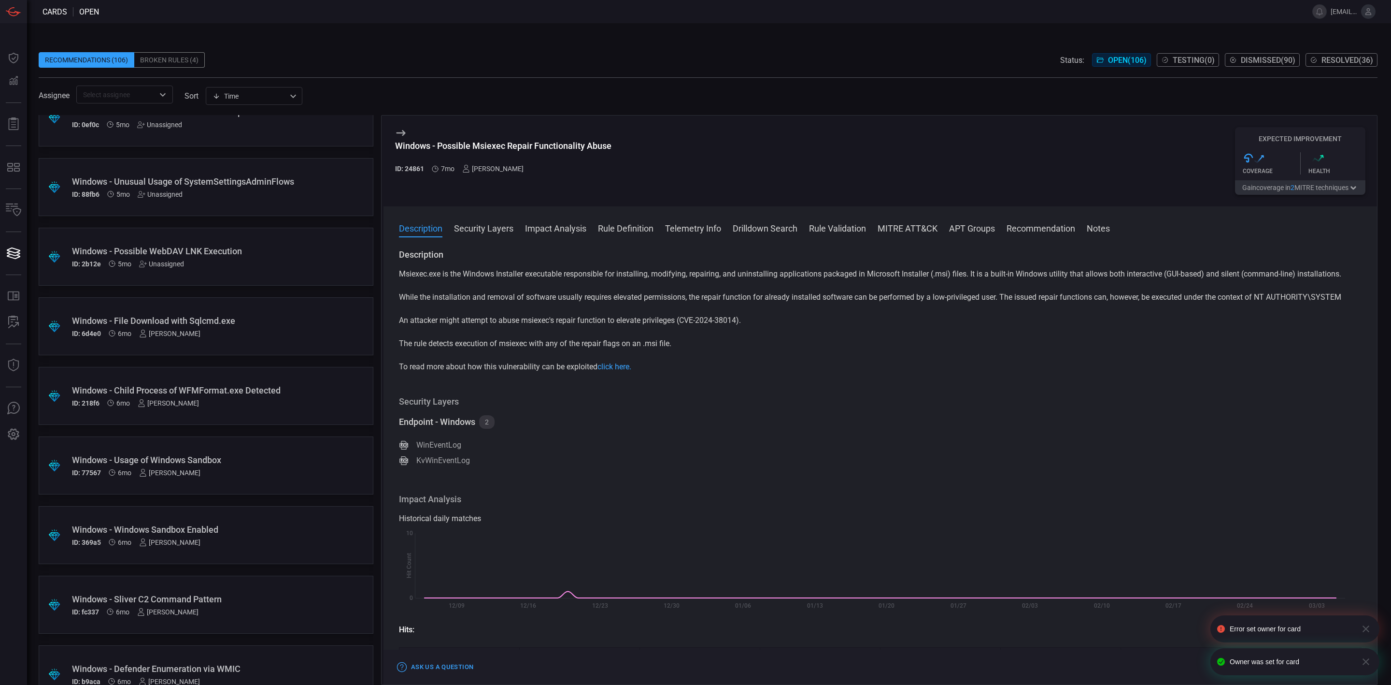
scroll to position [3688, 0]
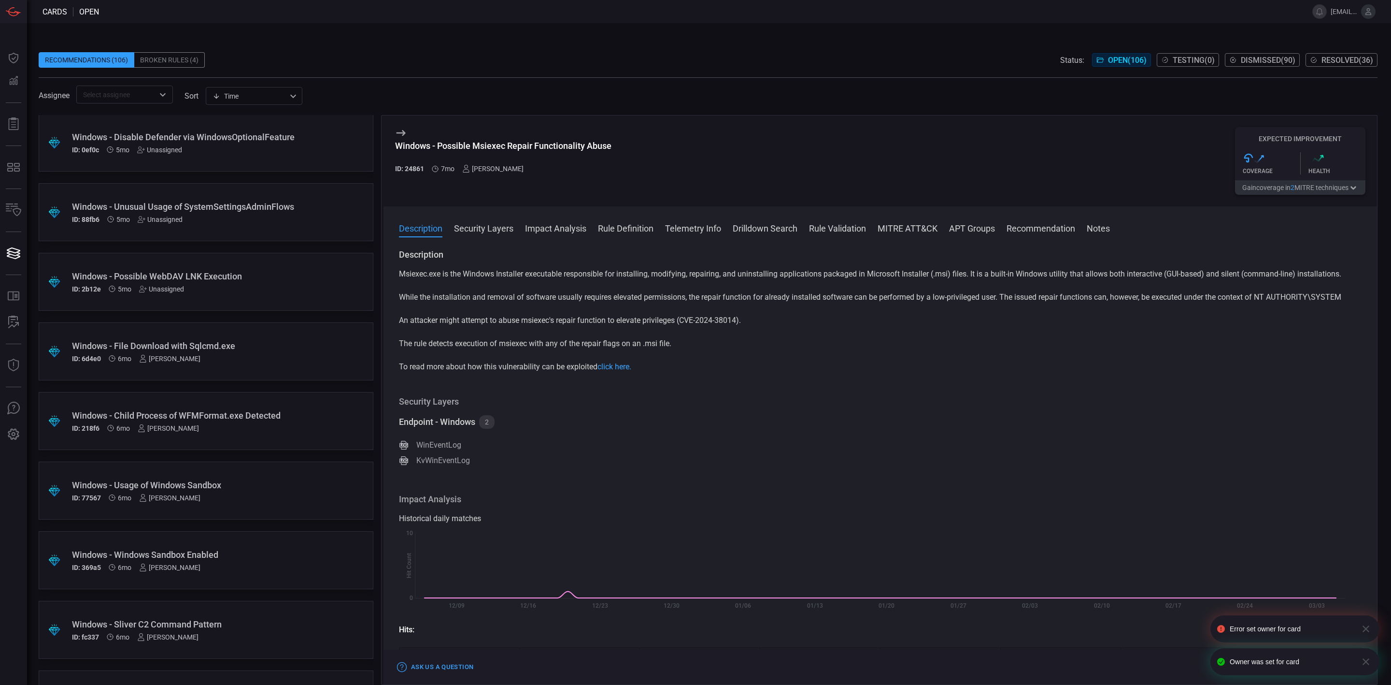
click at [167, 290] on div "Unassigned" at bounding box center [161, 289] width 45 height 8
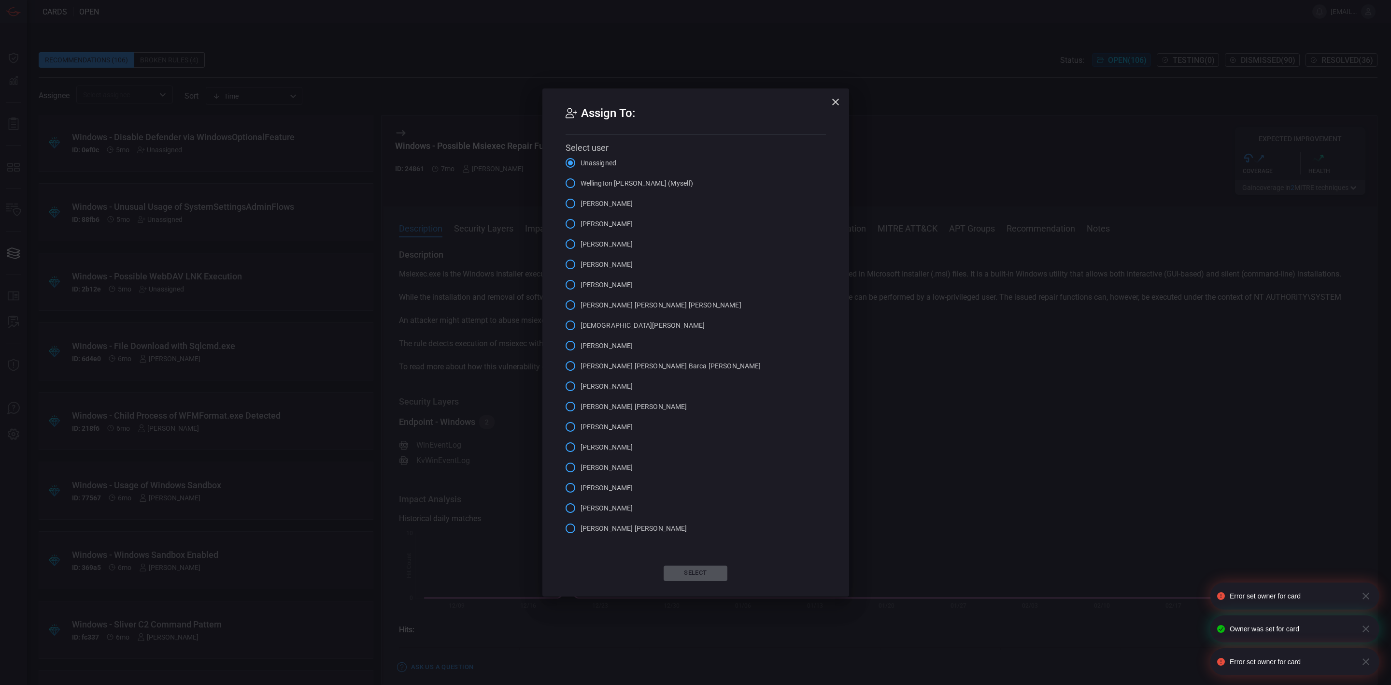
click at [591, 287] on span "[PERSON_NAME]" at bounding box center [607, 285] width 53 height 10
click at [581, 287] on input "[PERSON_NAME]" at bounding box center [570, 284] width 20 height 20
click at [700, 570] on button "Select" at bounding box center [696, 572] width 64 height 15
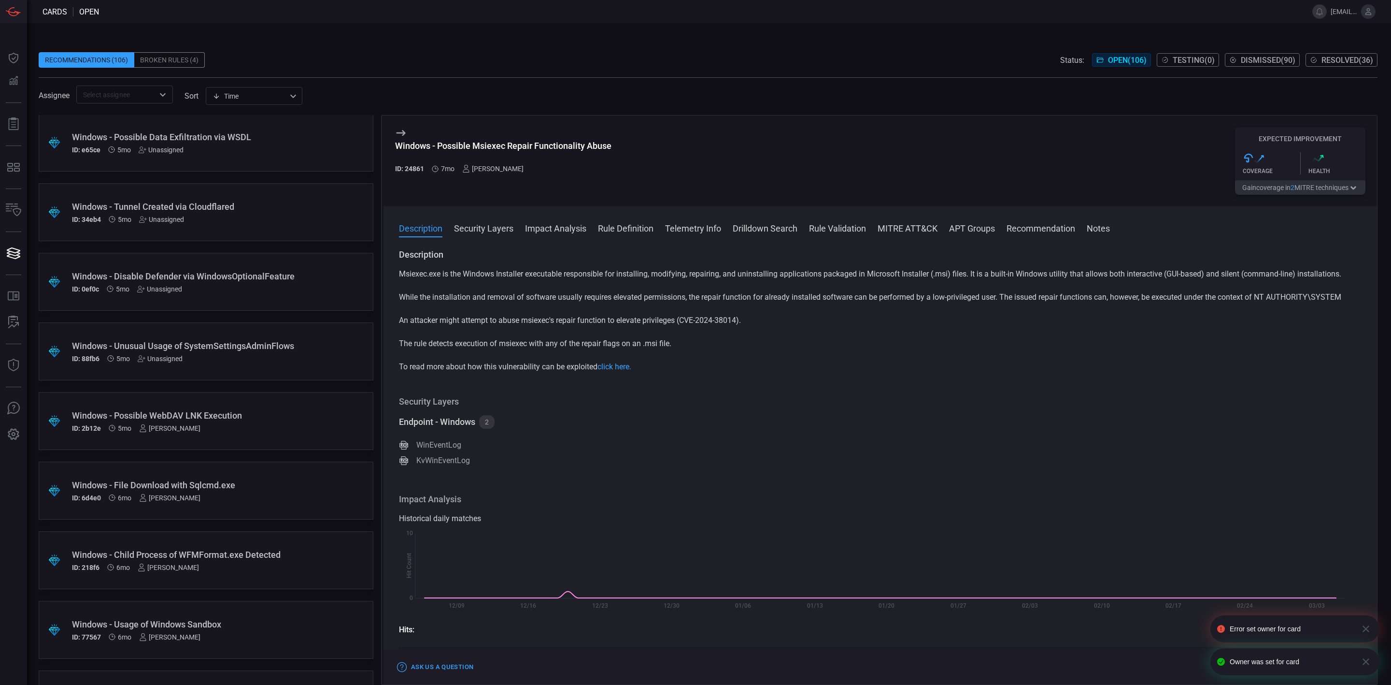
scroll to position [3543, 0]
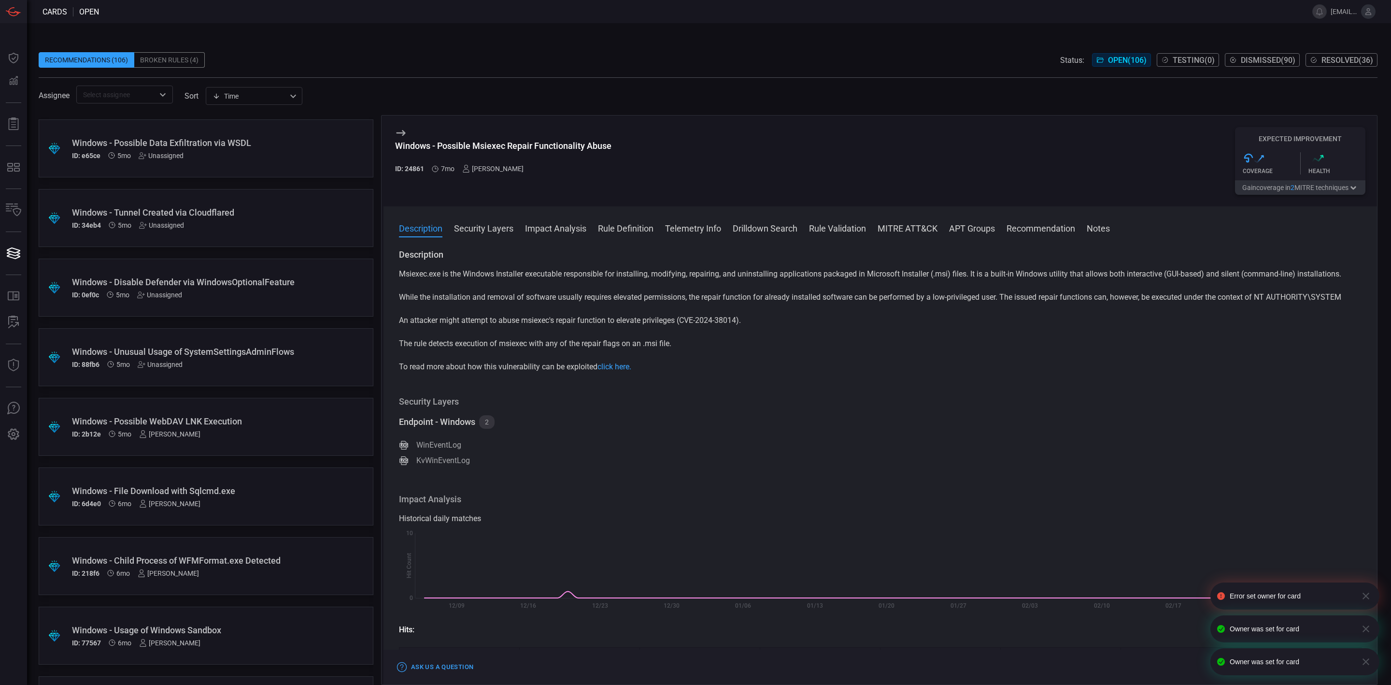
click at [160, 366] on div "Unassigned" at bounding box center [160, 364] width 45 height 8
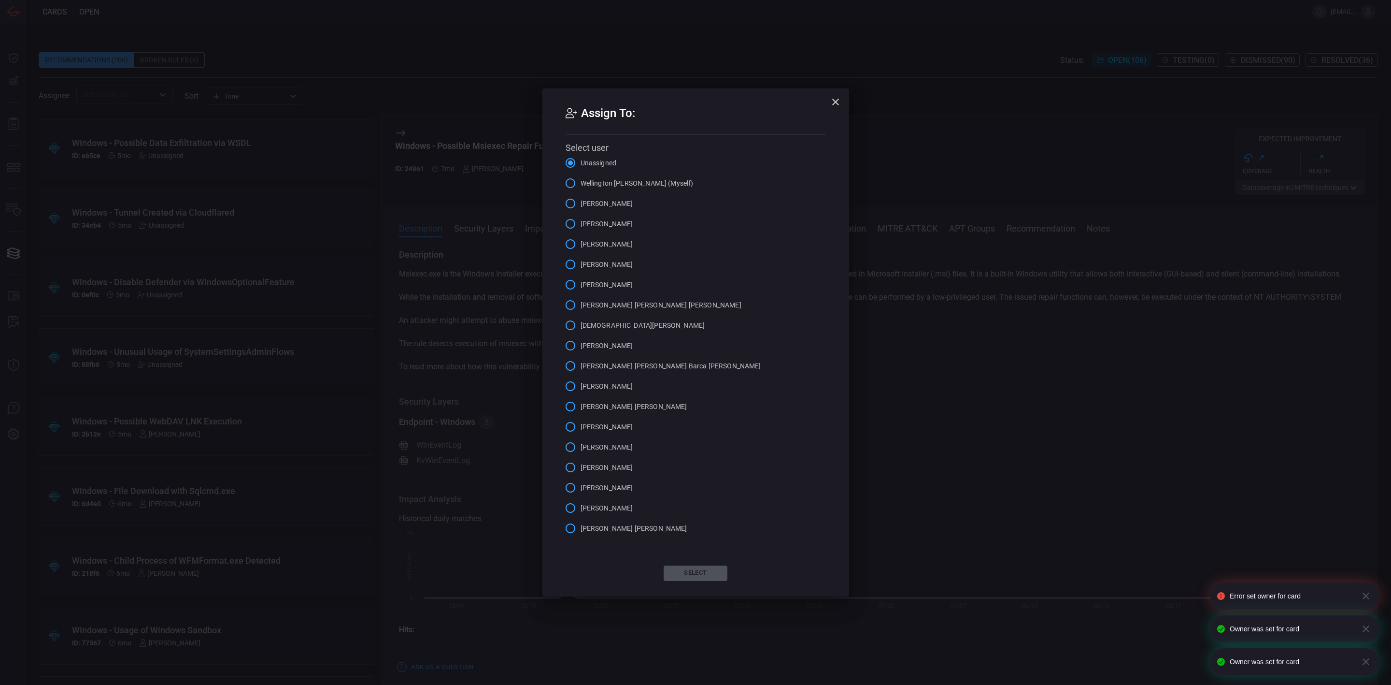
click at [592, 283] on span "[PERSON_NAME]" at bounding box center [607, 285] width 53 height 10
click at [581, 283] on input "[PERSON_NAME]" at bounding box center [570, 284] width 20 height 20
click at [703, 570] on button "Select" at bounding box center [696, 572] width 64 height 15
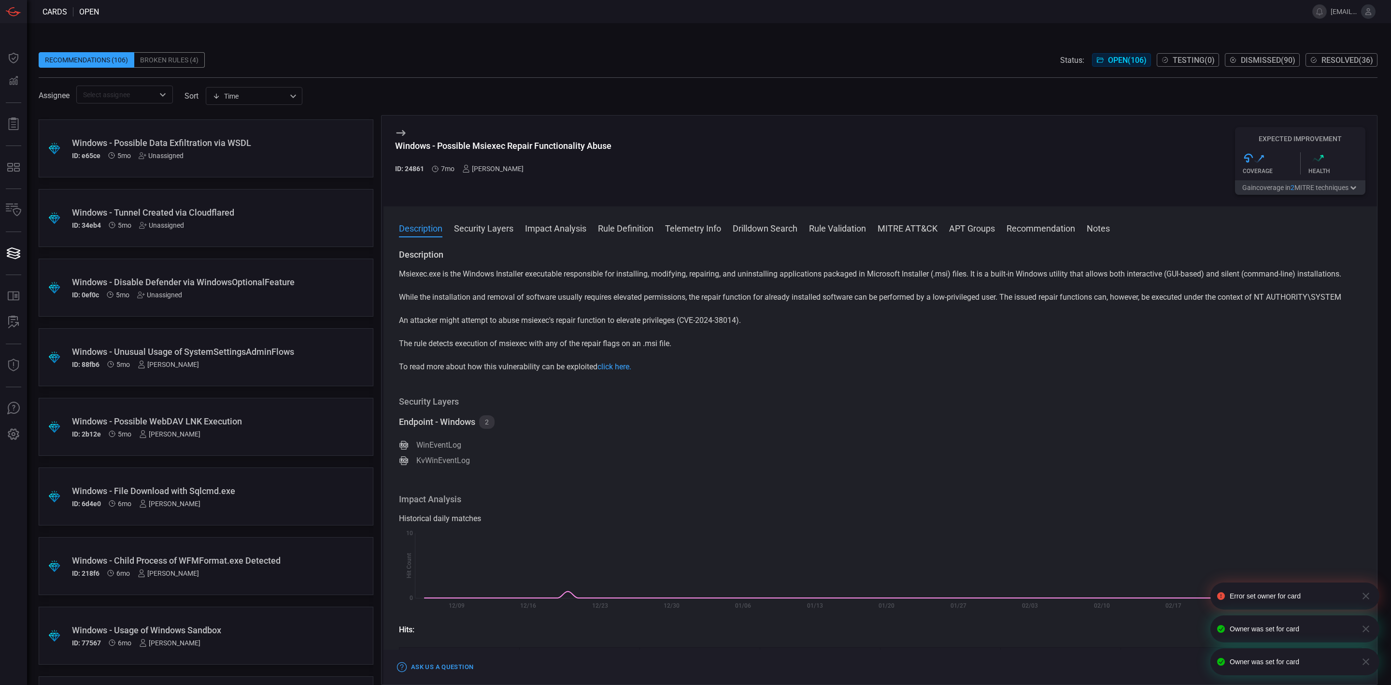
click at [162, 299] on div "Unassigned" at bounding box center [159, 295] width 45 height 8
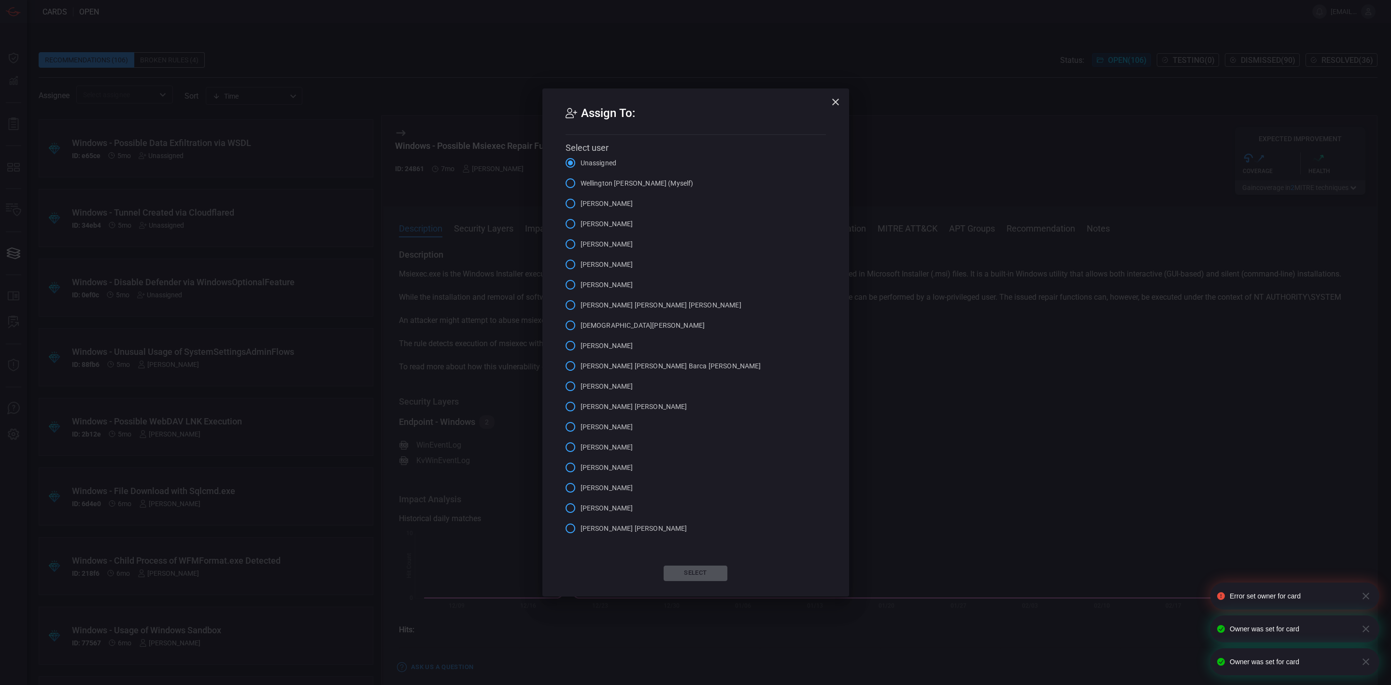
click at [596, 285] on span "[PERSON_NAME]" at bounding box center [607, 285] width 53 height 10
click at [581, 285] on input "[PERSON_NAME]" at bounding box center [570, 284] width 20 height 20
click at [690, 569] on button "Select" at bounding box center [696, 572] width 64 height 15
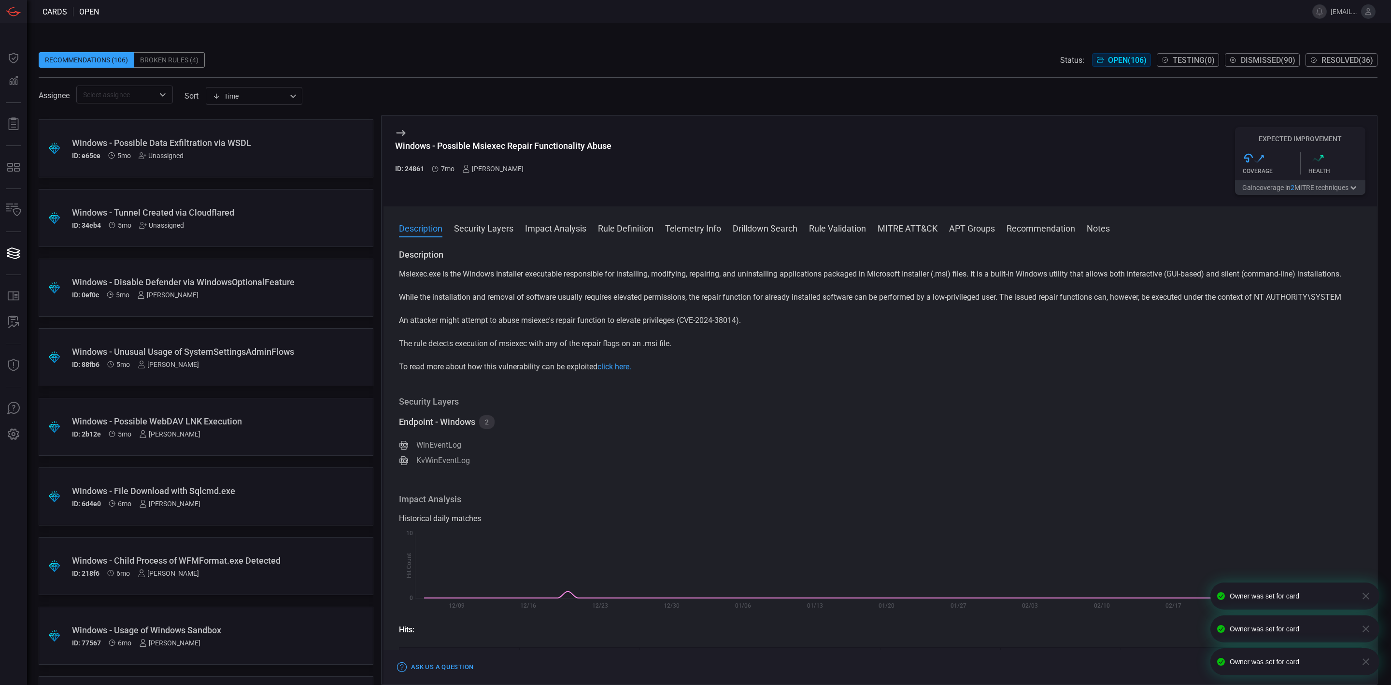
click at [161, 223] on div "Unassigned" at bounding box center [161, 225] width 45 height 8
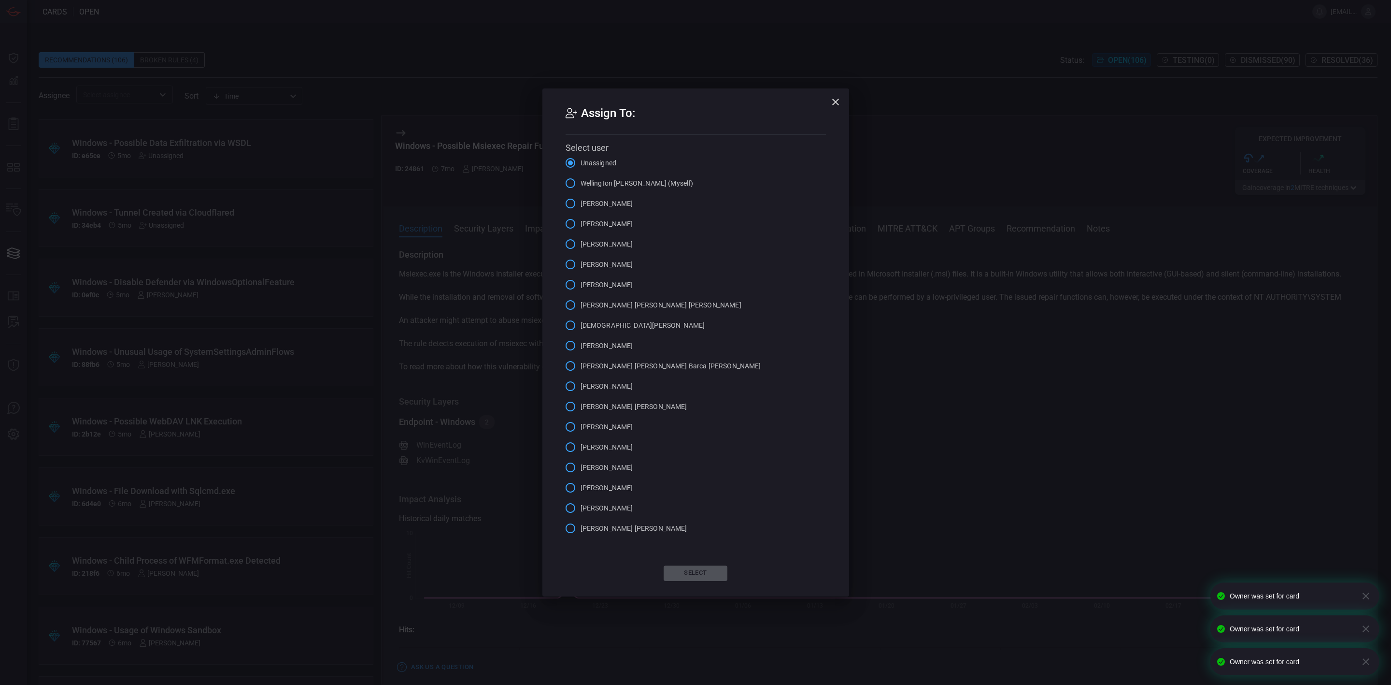
click at [594, 280] on span "[PERSON_NAME]" at bounding box center [607, 285] width 53 height 10
click at [581, 280] on input "[PERSON_NAME]" at bounding box center [570, 284] width 20 height 20
click at [683, 570] on button "Select" at bounding box center [696, 572] width 64 height 15
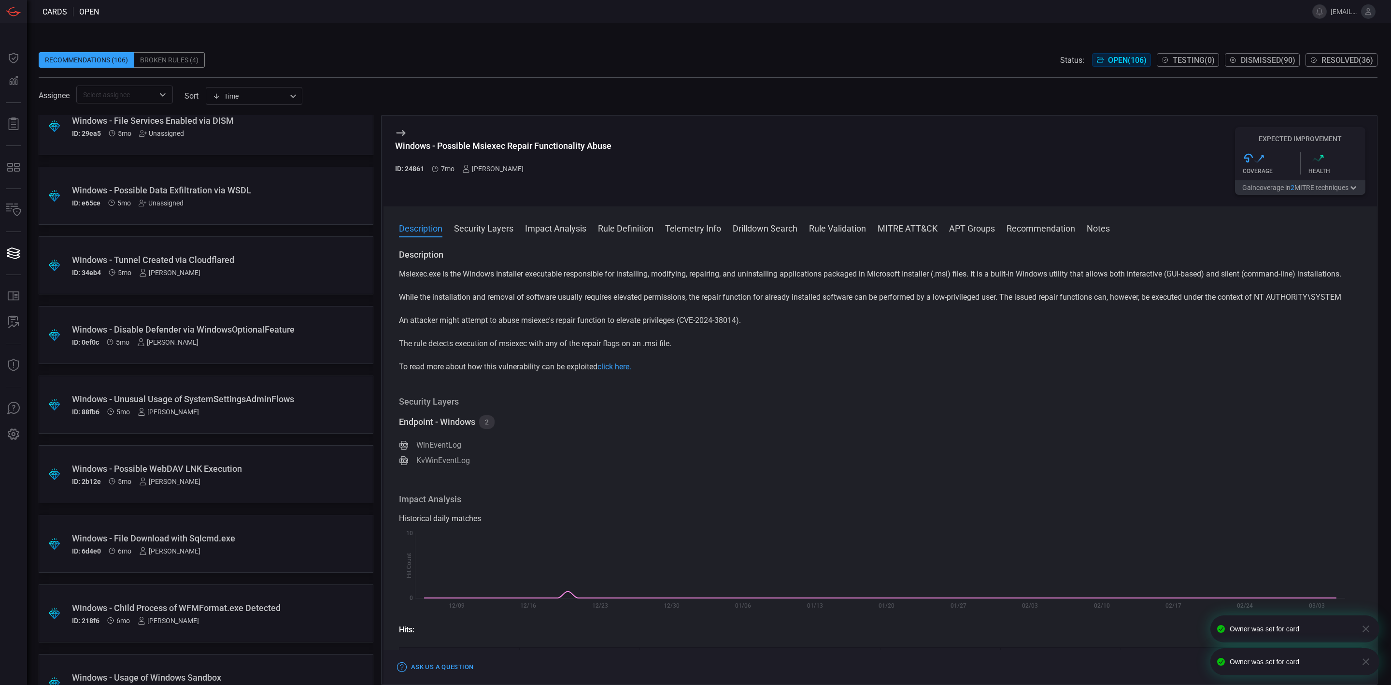
scroll to position [3471, 0]
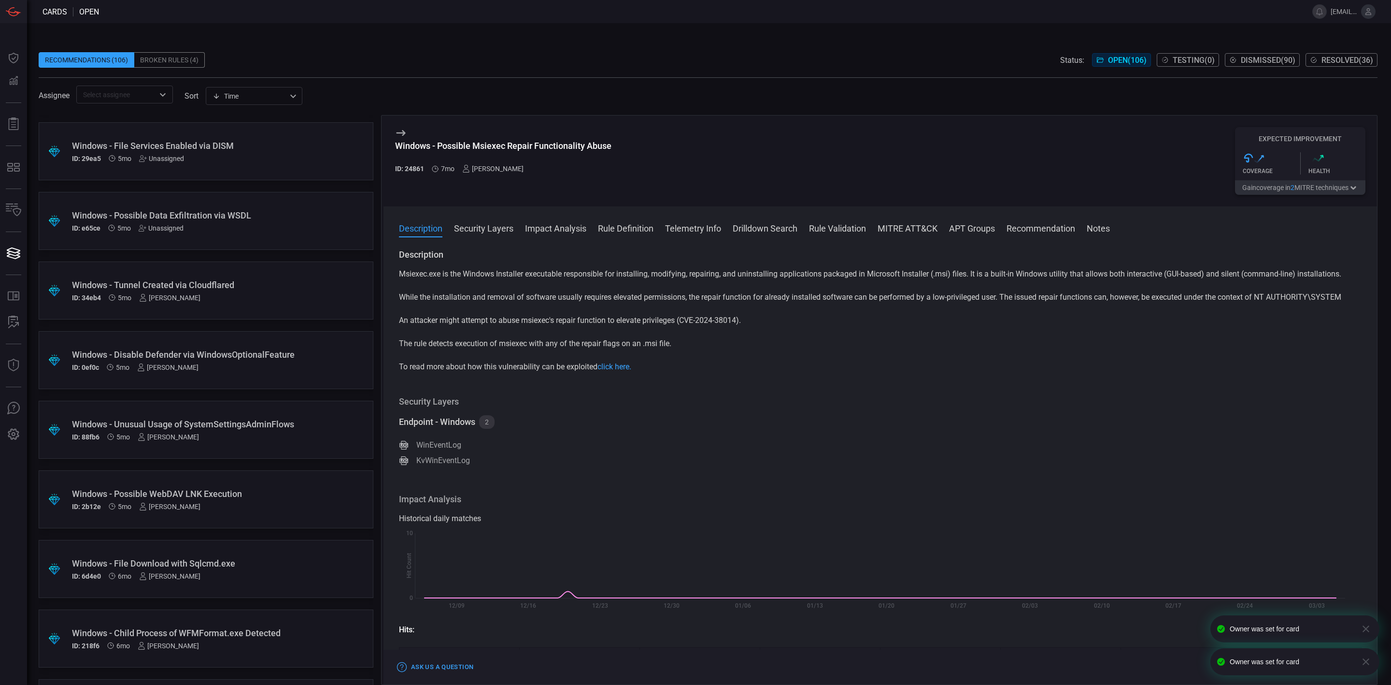
click at [175, 227] on div "Unassigned" at bounding box center [161, 228] width 45 height 8
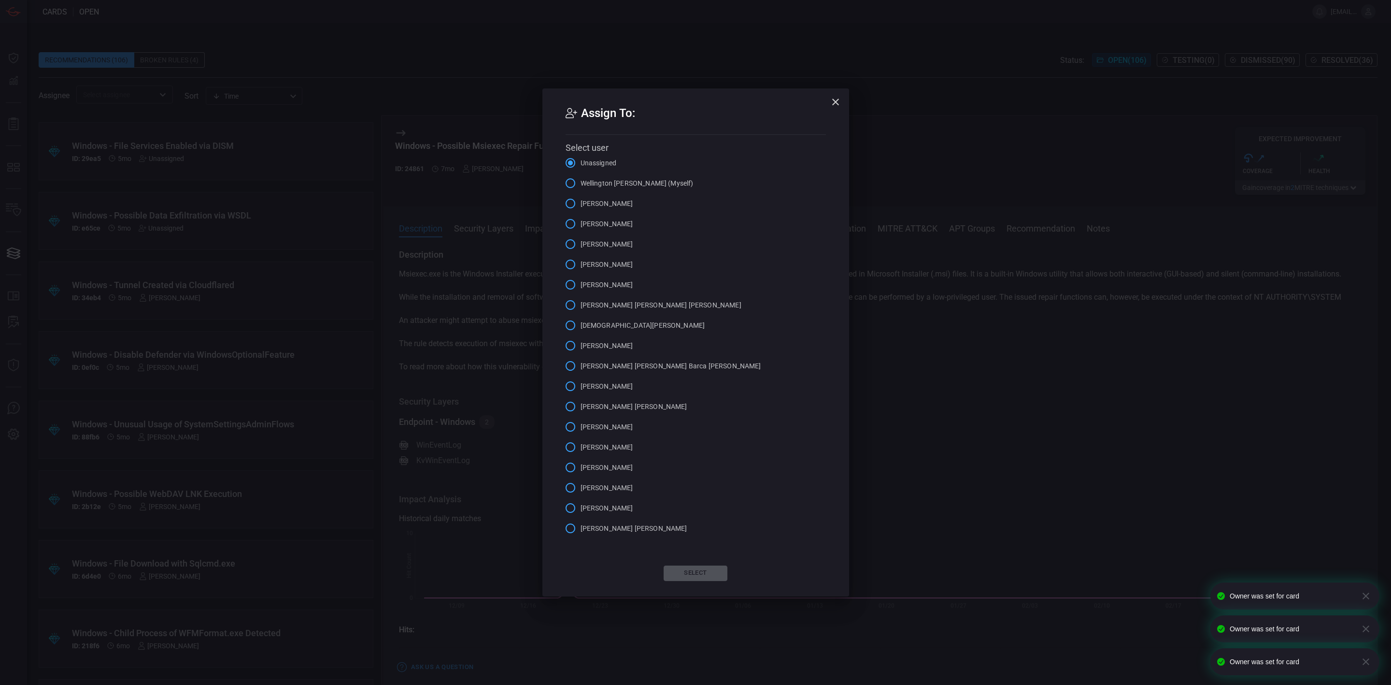
click at [601, 283] on span "[PERSON_NAME]" at bounding box center [607, 285] width 53 height 10
click at [581, 283] on input "[PERSON_NAME]" at bounding box center [570, 284] width 20 height 20
click at [695, 570] on button "Select" at bounding box center [696, 572] width 64 height 15
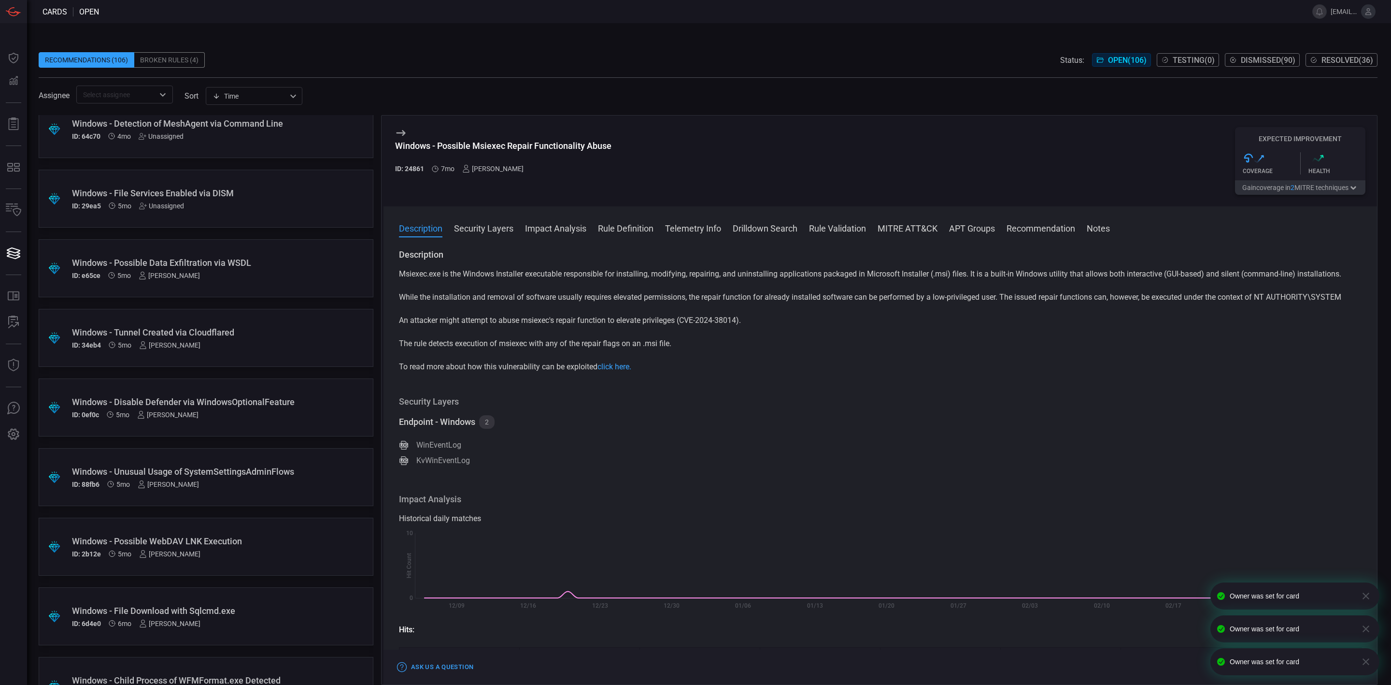
scroll to position [3398, 0]
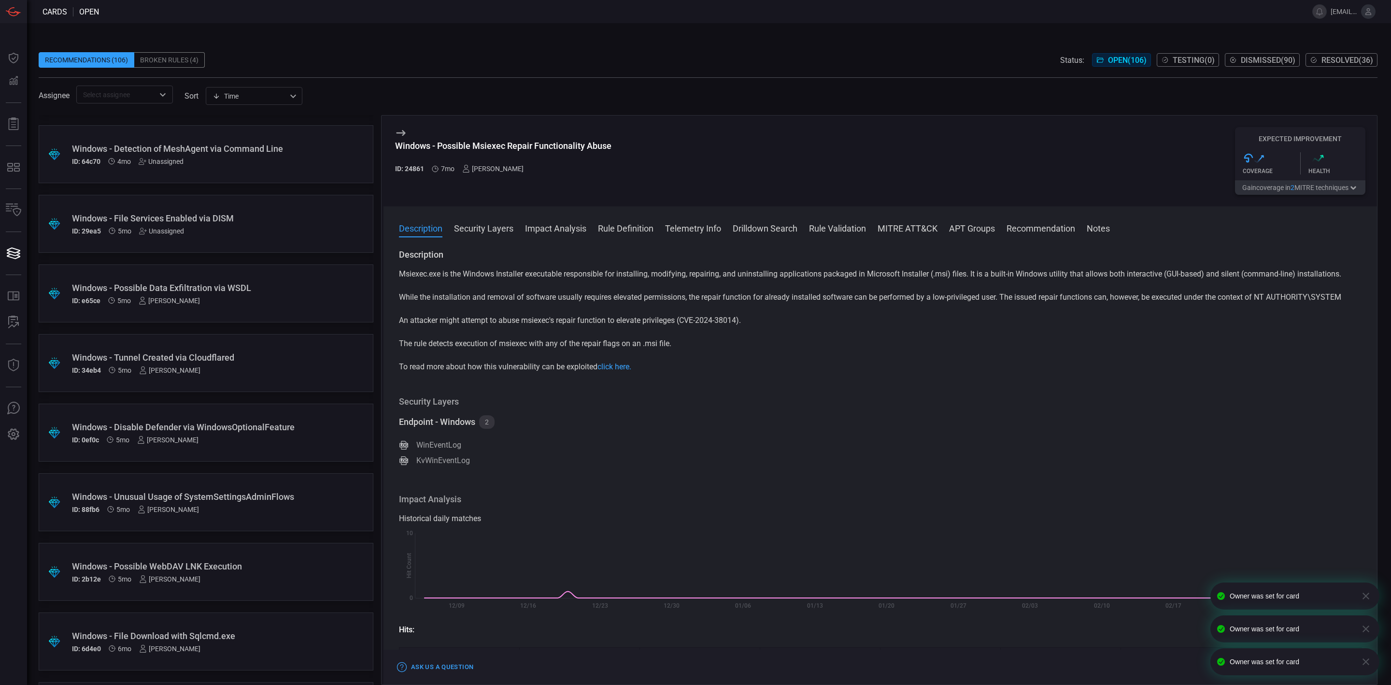
click at [164, 225] on div "Windows - File Services Enabled via DISM ID: 29ea5 5mo Unassigned" at bounding box center [187, 224] width 231 height 22
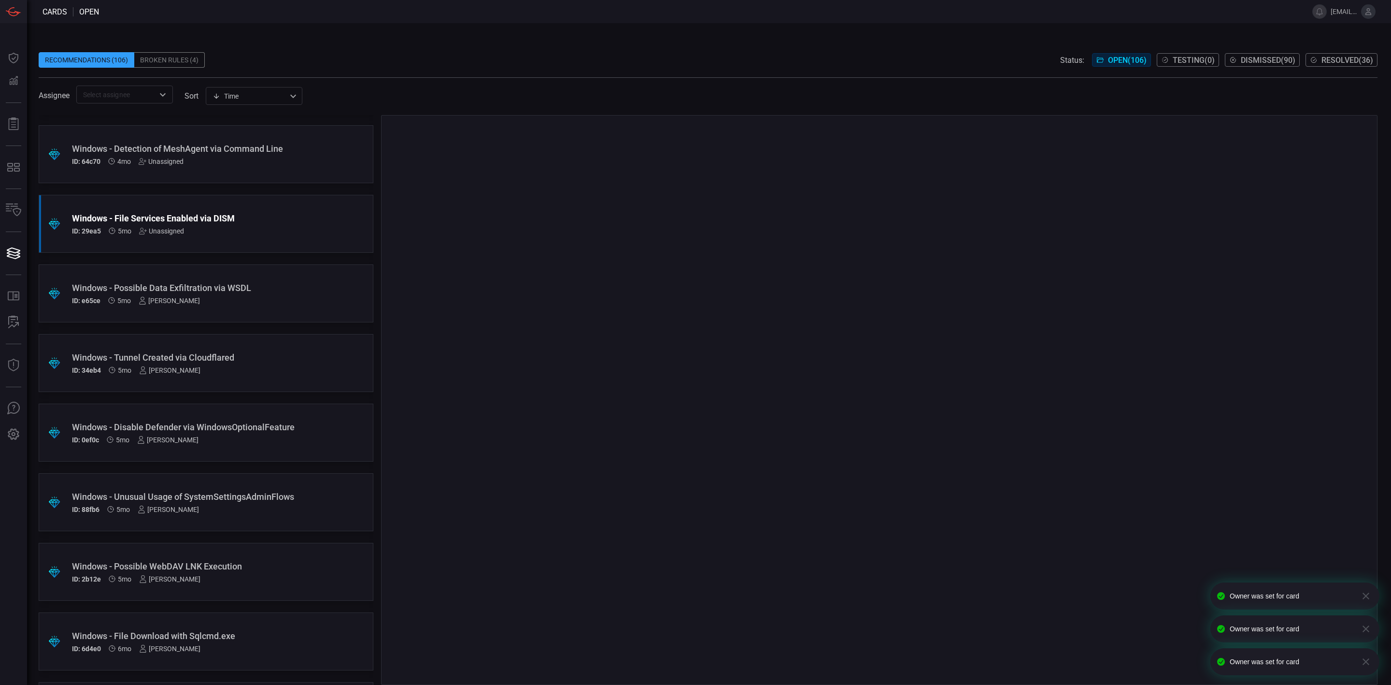
click at [180, 229] on div "Unassigned" at bounding box center [161, 231] width 45 height 8
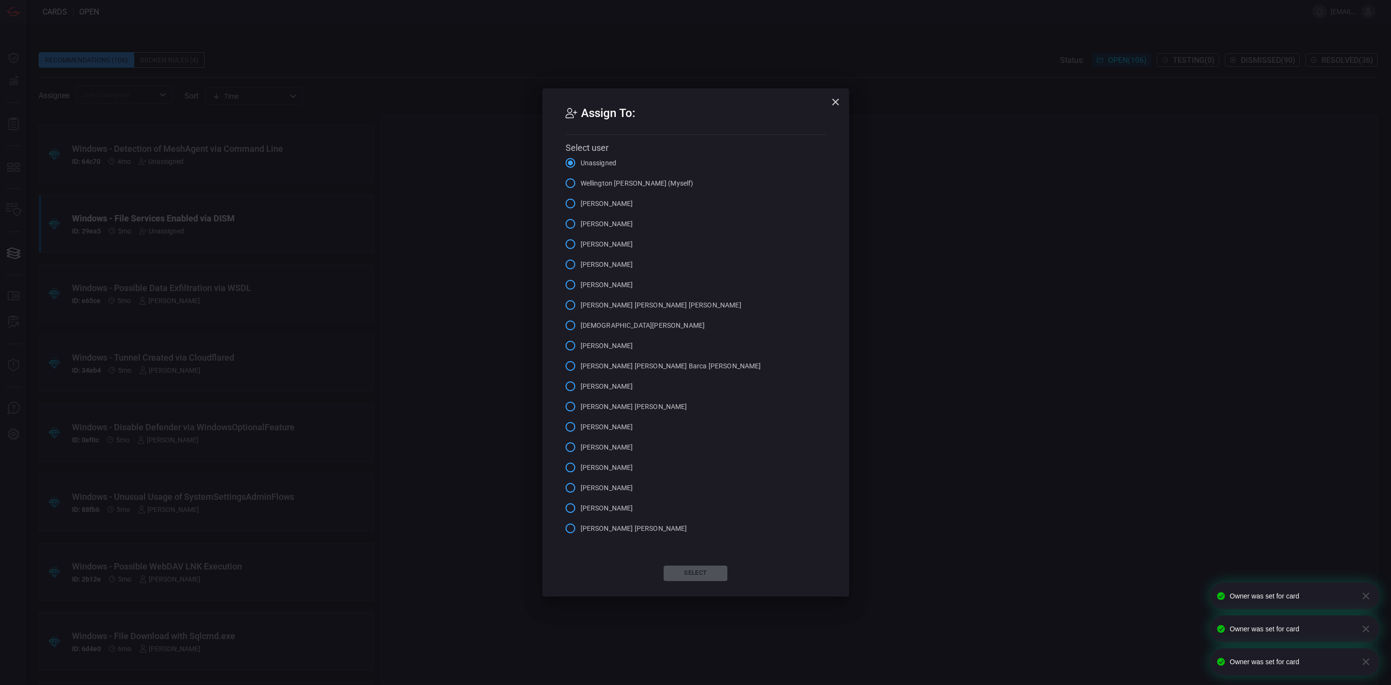
click at [603, 284] on span "[PERSON_NAME]" at bounding box center [607, 285] width 53 height 10
click at [581, 284] on input "[PERSON_NAME]" at bounding box center [570, 284] width 20 height 20
click at [698, 570] on button "Select" at bounding box center [696, 572] width 64 height 15
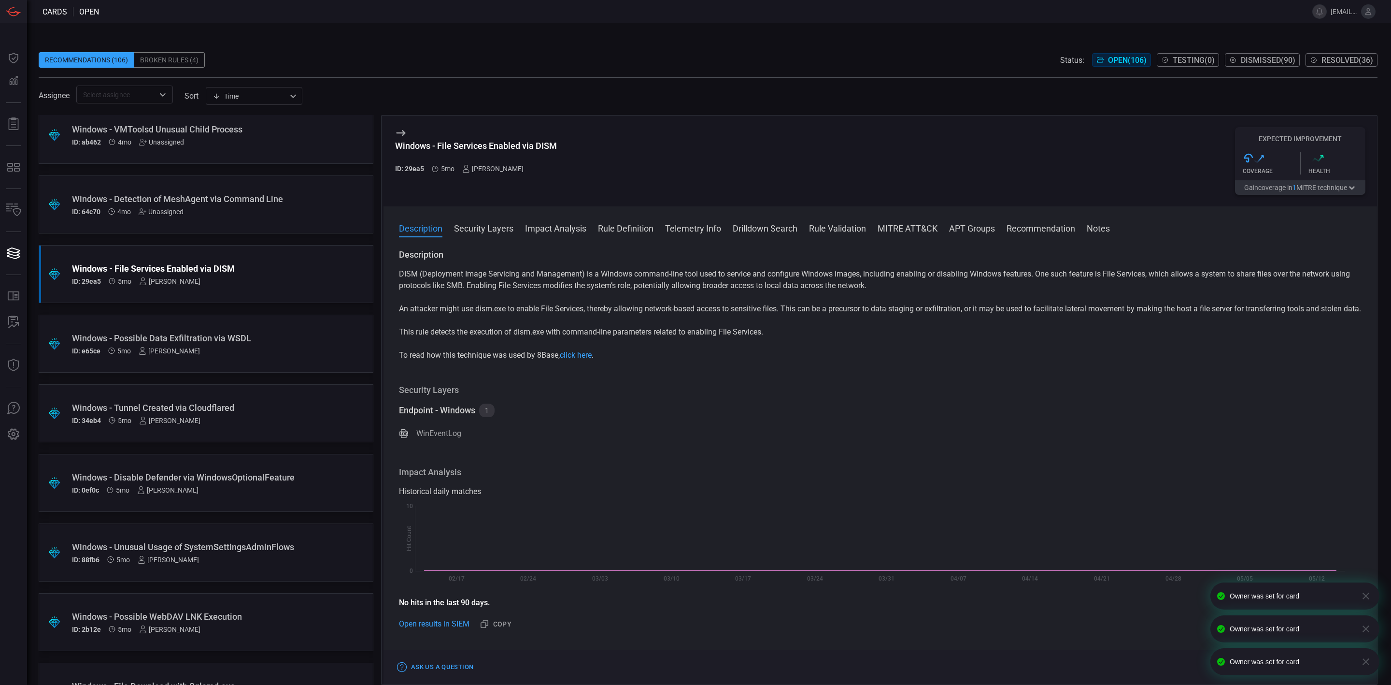
scroll to position [3254, 0]
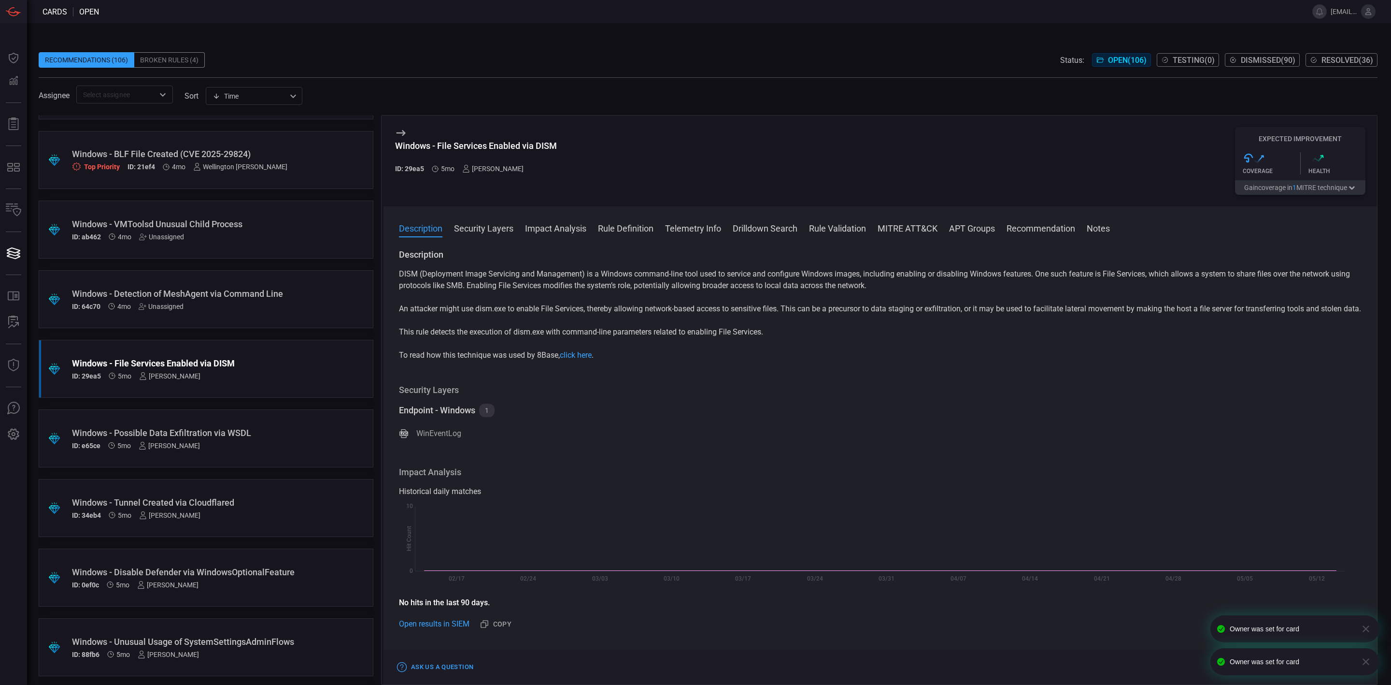
click at [168, 305] on div "Unassigned" at bounding box center [161, 306] width 45 height 8
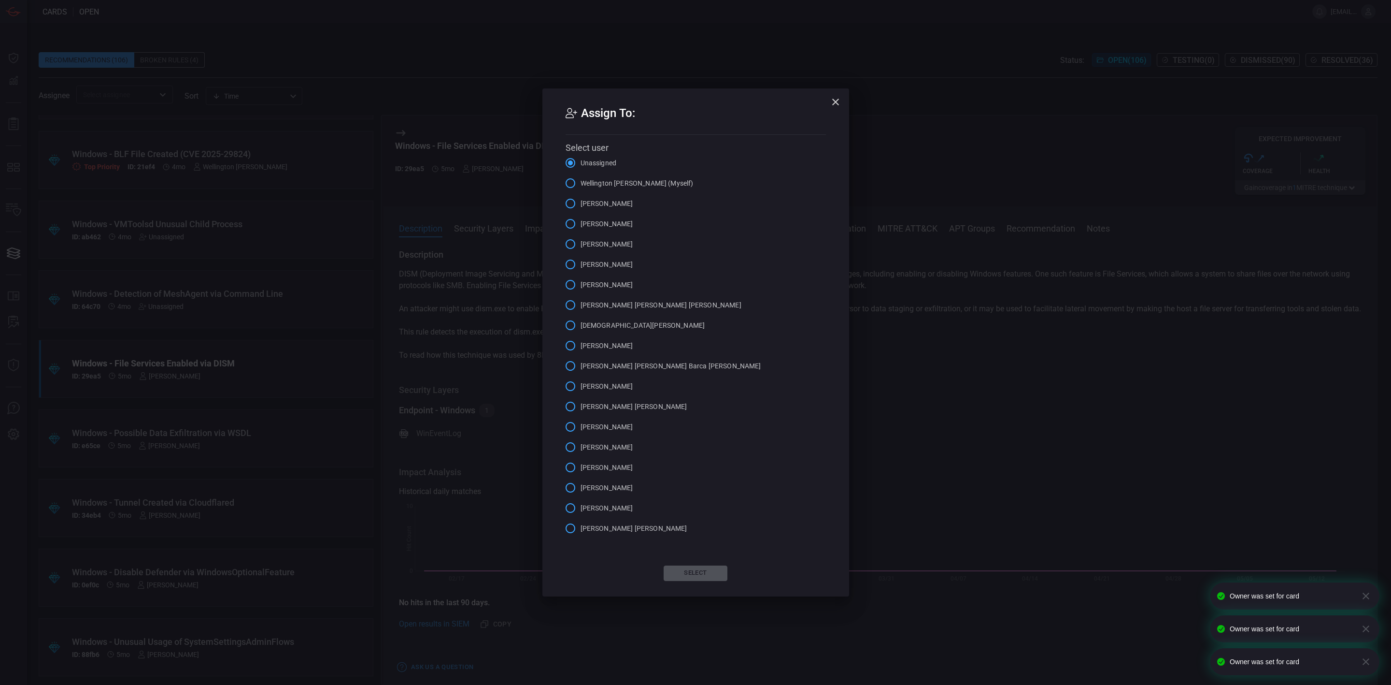
click at [600, 285] on span "[PERSON_NAME]" at bounding box center [607, 285] width 53 height 10
click at [581, 285] on input "[PERSON_NAME]" at bounding box center [570, 284] width 20 height 20
click at [706, 570] on button "Select" at bounding box center [696, 572] width 64 height 15
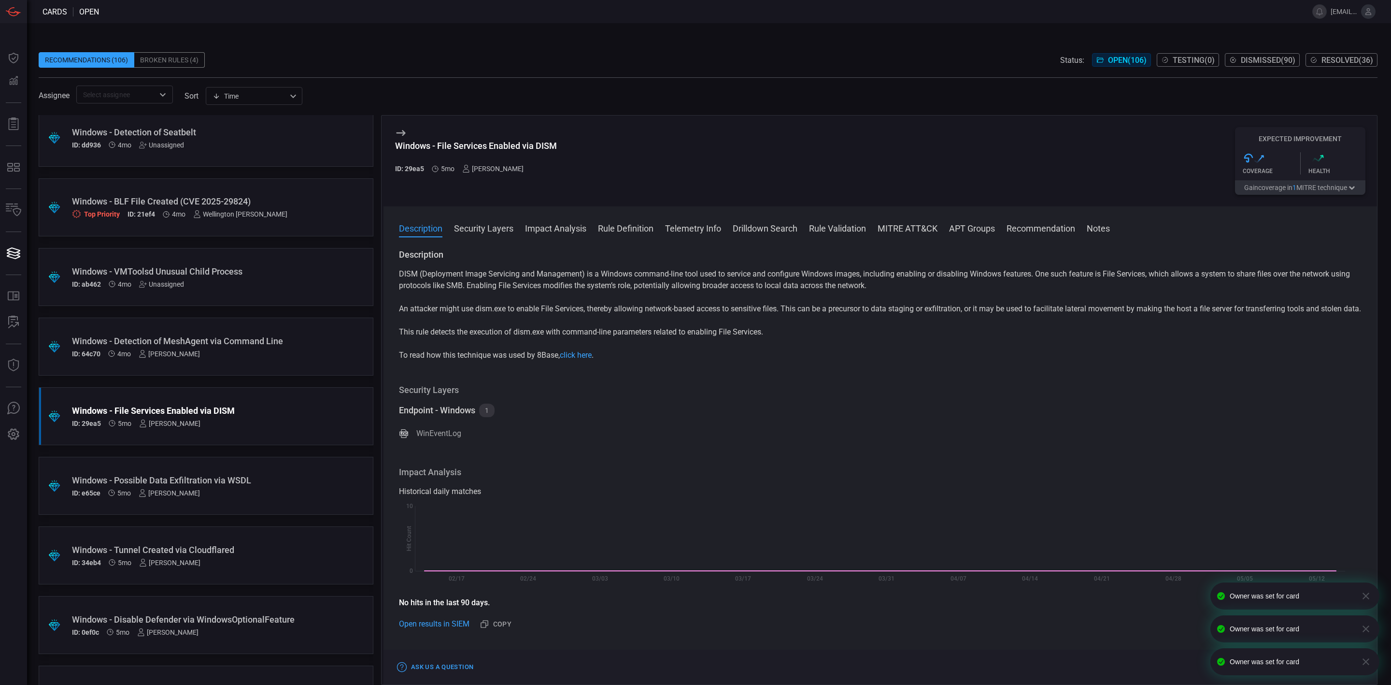
scroll to position [3181, 0]
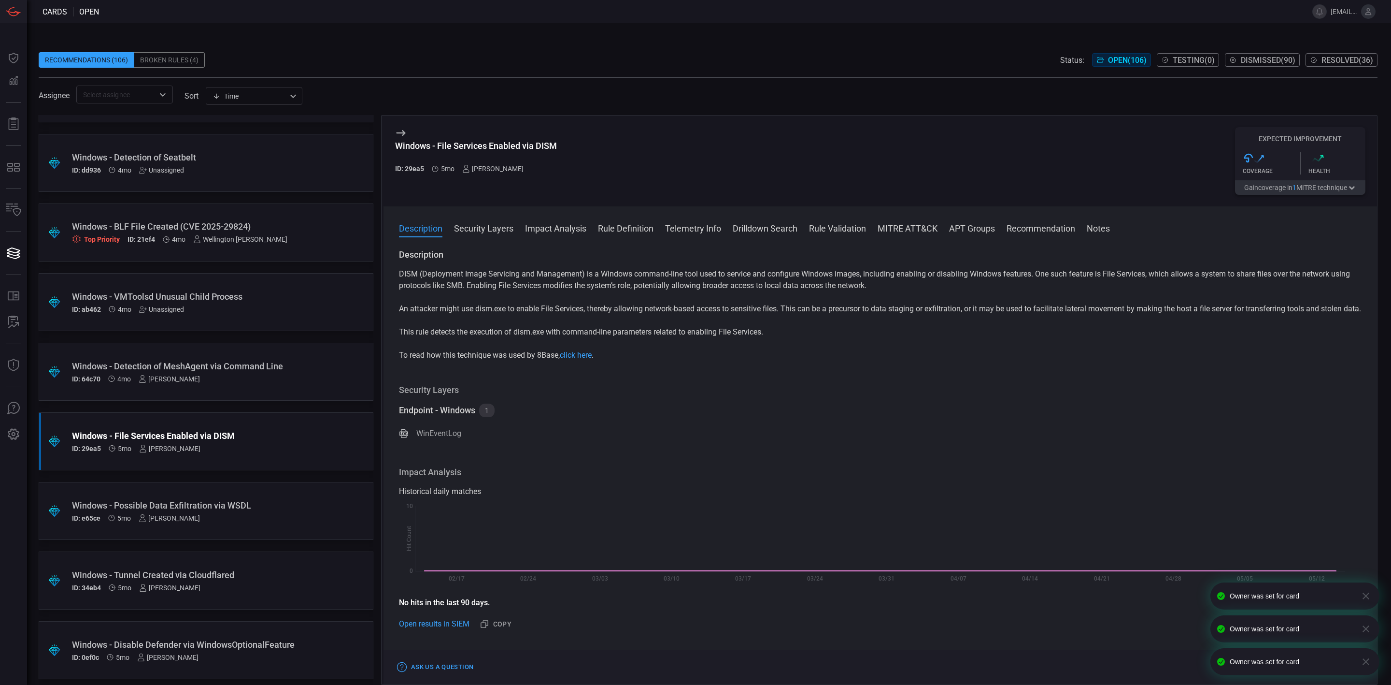
click at [166, 310] on div "Unassigned" at bounding box center [161, 309] width 45 height 8
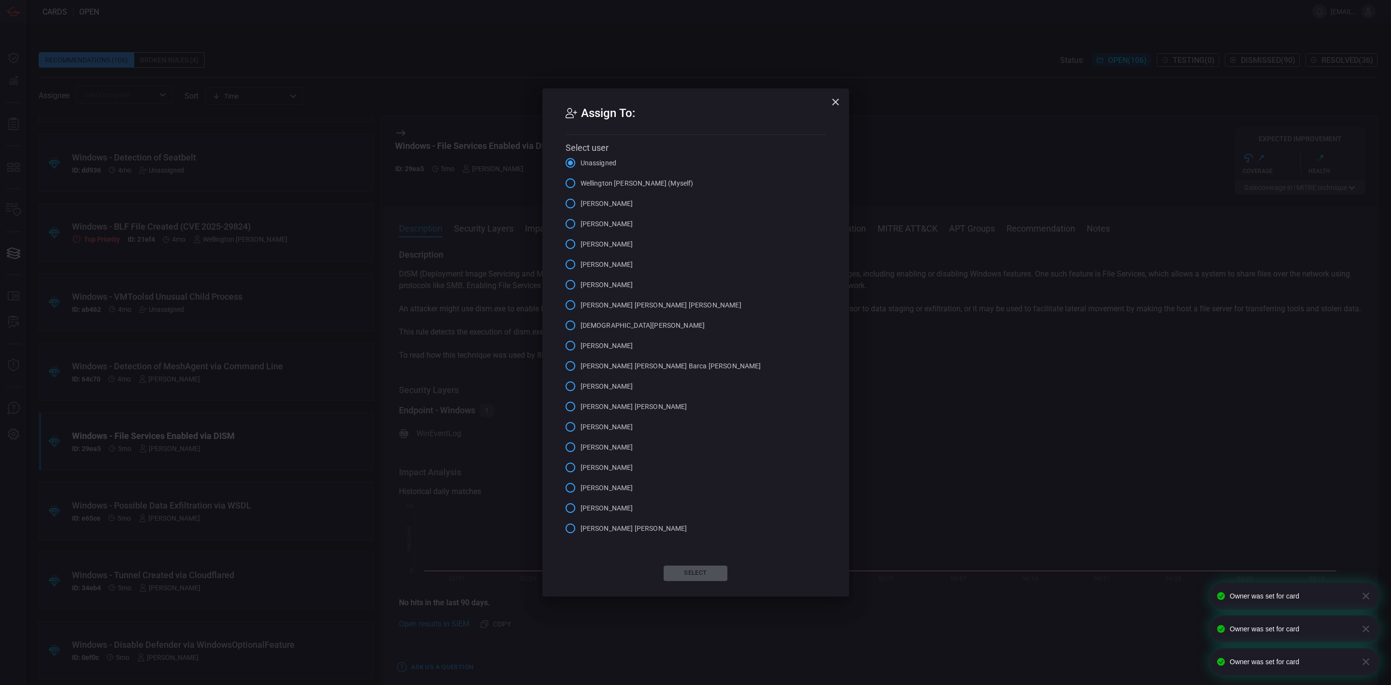
click at [598, 285] on span "[PERSON_NAME]" at bounding box center [607, 285] width 53 height 10
click at [581, 285] on input "[PERSON_NAME]" at bounding box center [570, 284] width 20 height 20
click at [705, 570] on button "Select" at bounding box center [696, 572] width 64 height 15
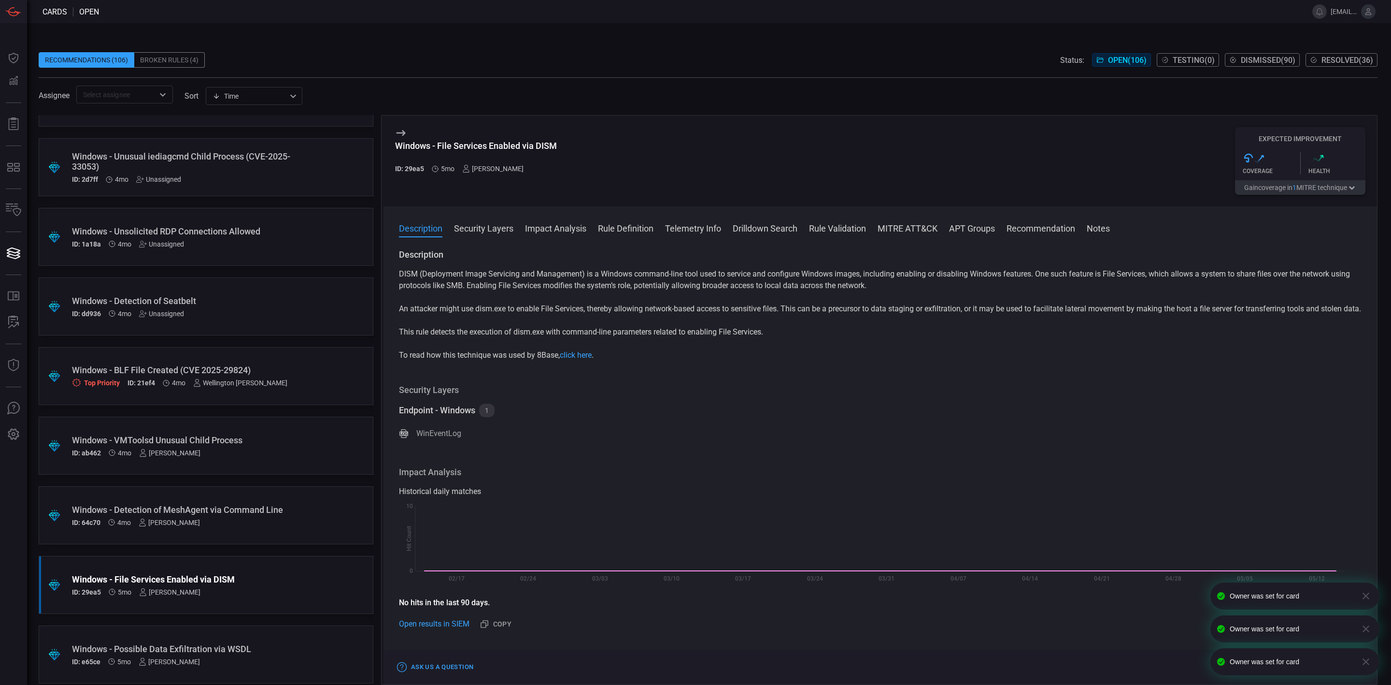
scroll to position [3036, 0]
click at [163, 314] on div "Unassigned" at bounding box center [161, 315] width 45 height 8
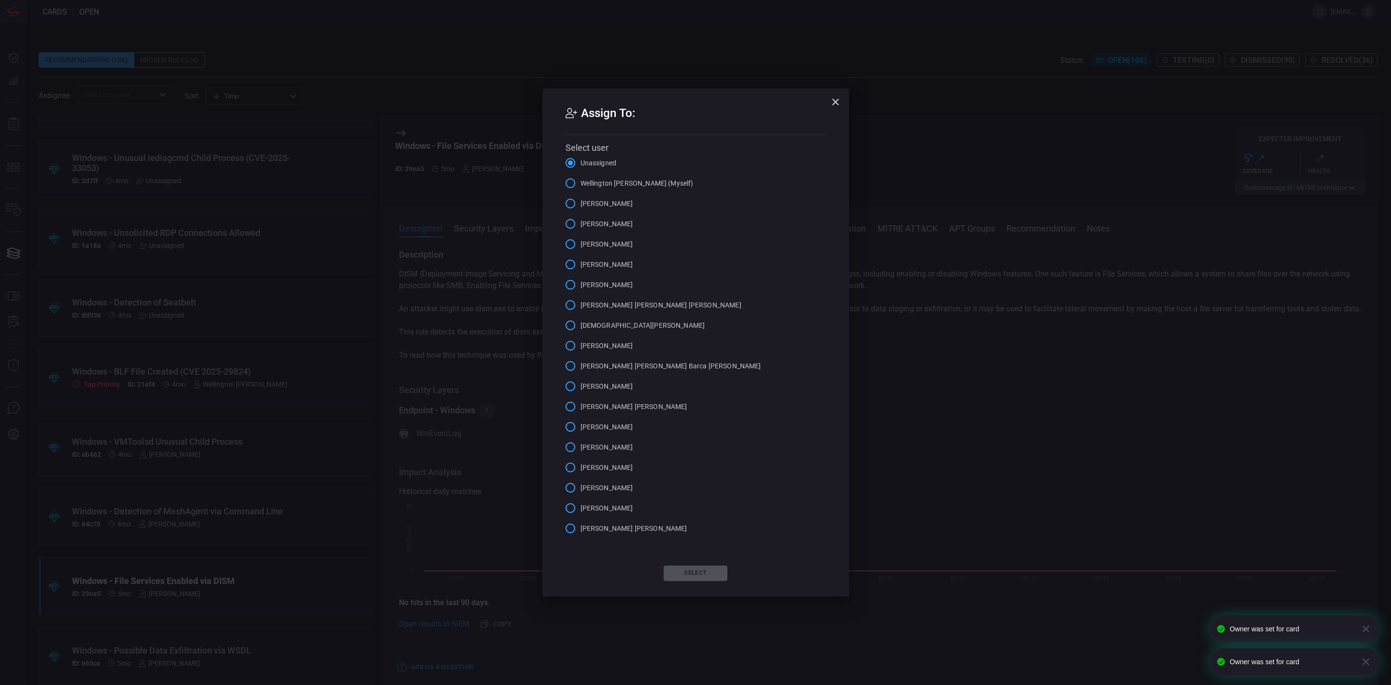
click at [606, 278] on label "[PERSON_NAME]" at bounding box center [596, 284] width 73 height 20
click at [581, 278] on input "[PERSON_NAME]" at bounding box center [570, 284] width 20 height 20
click at [700, 570] on button "Select" at bounding box center [696, 572] width 64 height 15
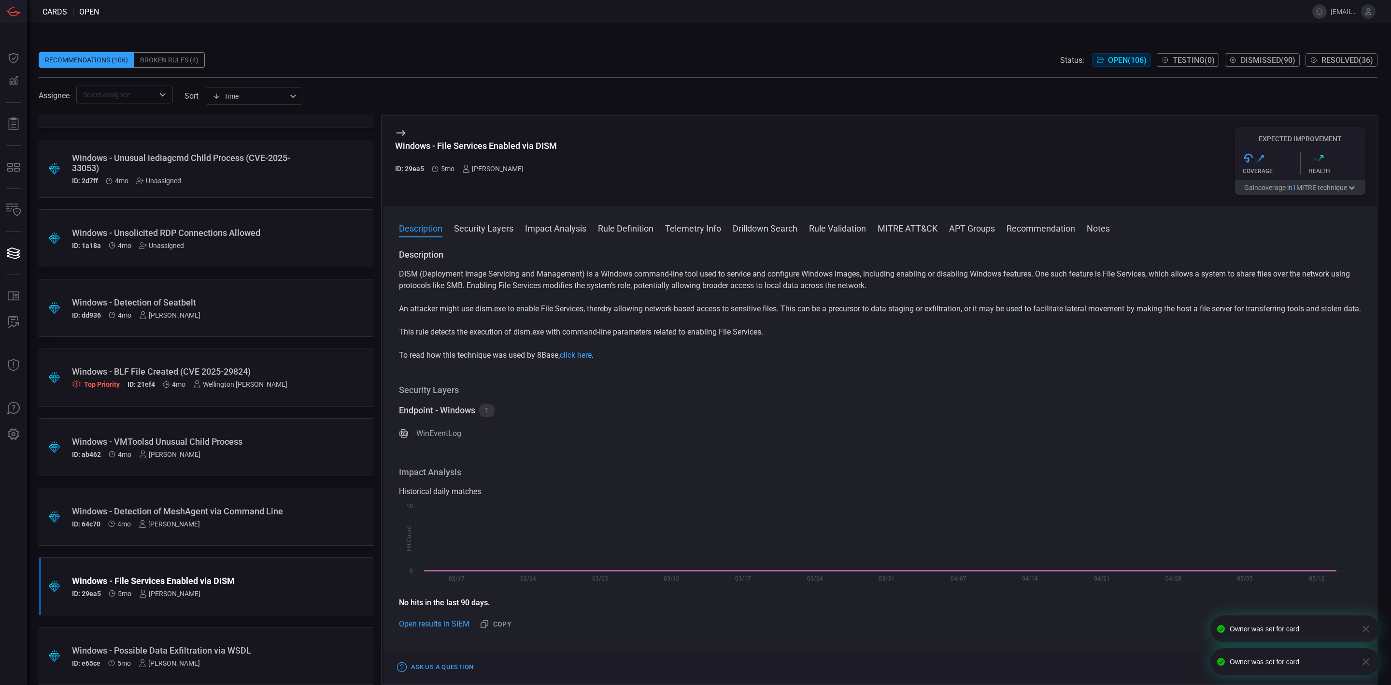
scroll to position [2964, 0]
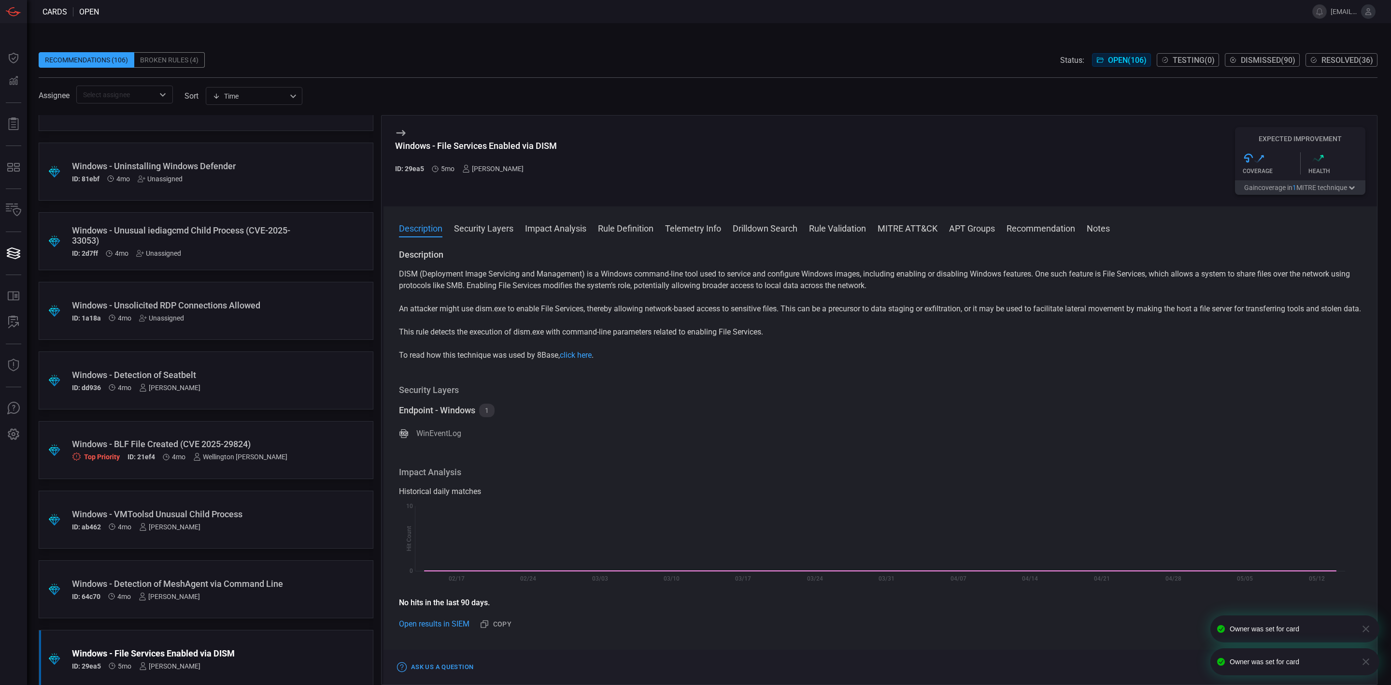
click at [165, 317] on div "Unassigned" at bounding box center [161, 318] width 45 height 8
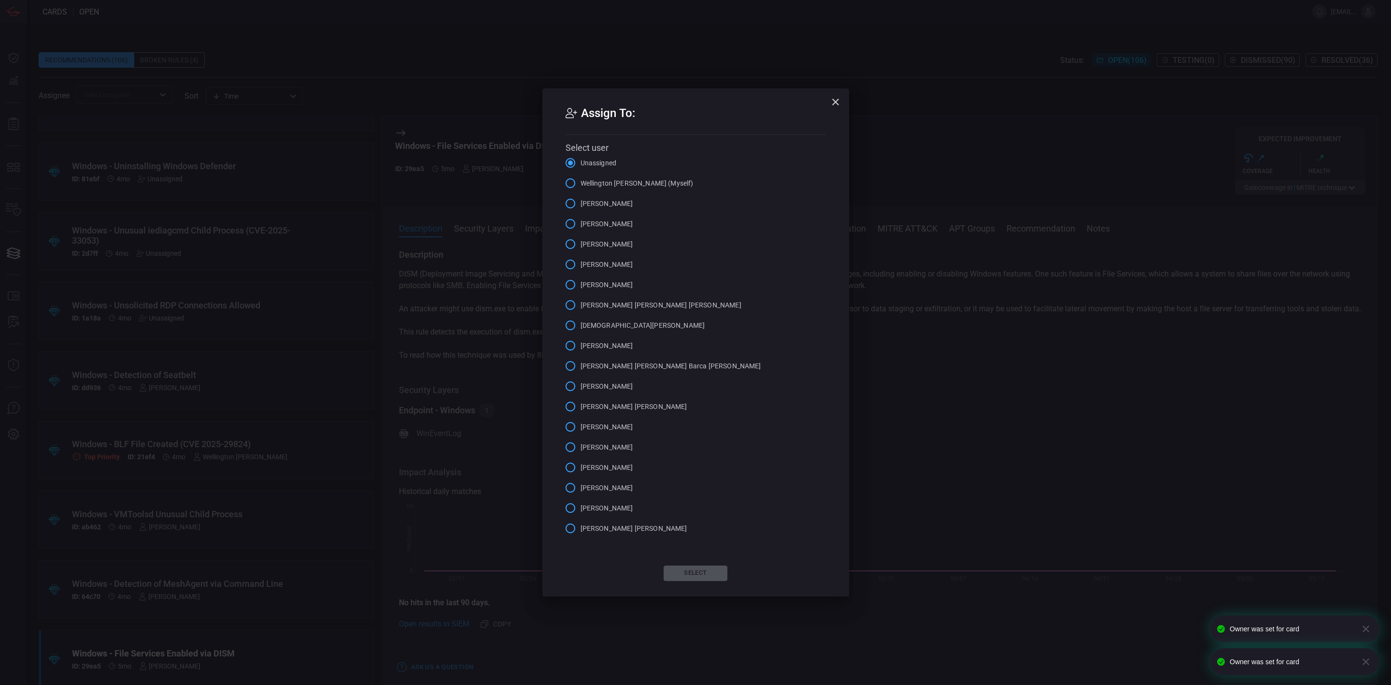
click at [609, 287] on span "[PERSON_NAME]" at bounding box center [607, 285] width 53 height 10
click at [581, 287] on input "[PERSON_NAME]" at bounding box center [570, 284] width 20 height 20
click at [686, 570] on button "Select" at bounding box center [696, 572] width 64 height 15
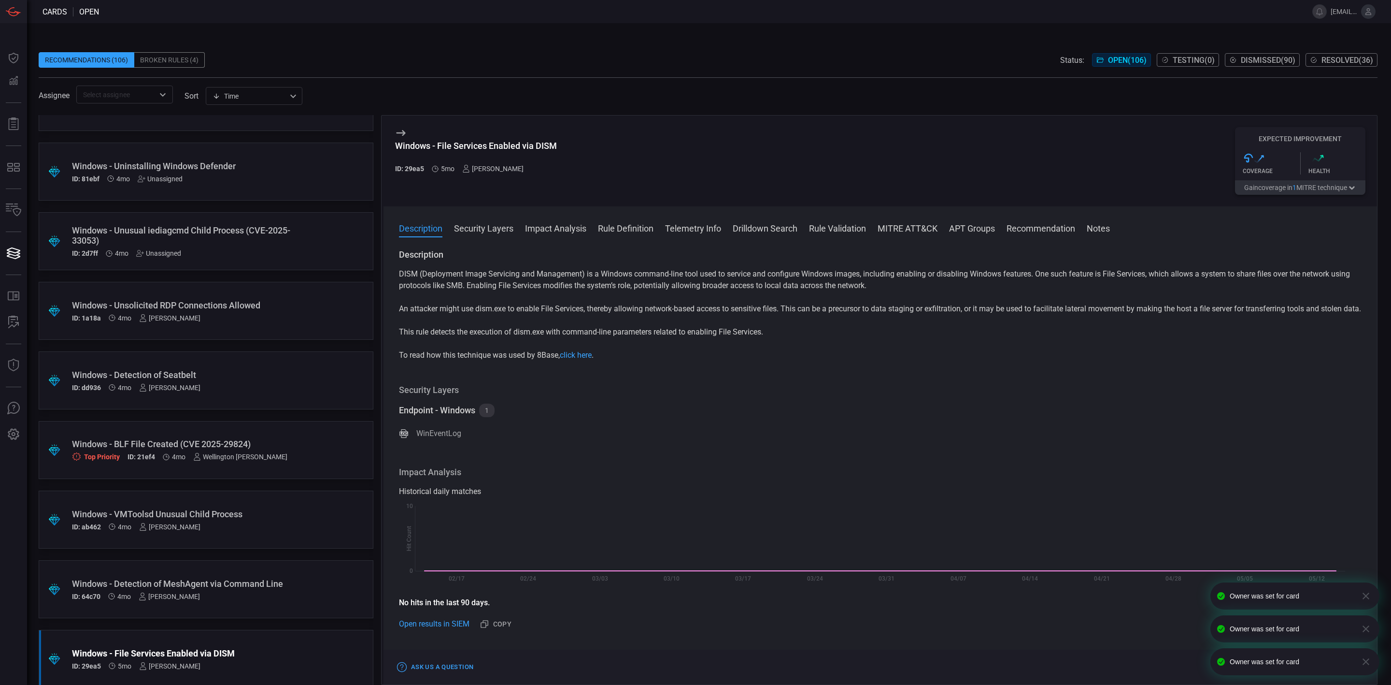
click at [161, 251] on div "Unassigned" at bounding box center [158, 253] width 45 height 8
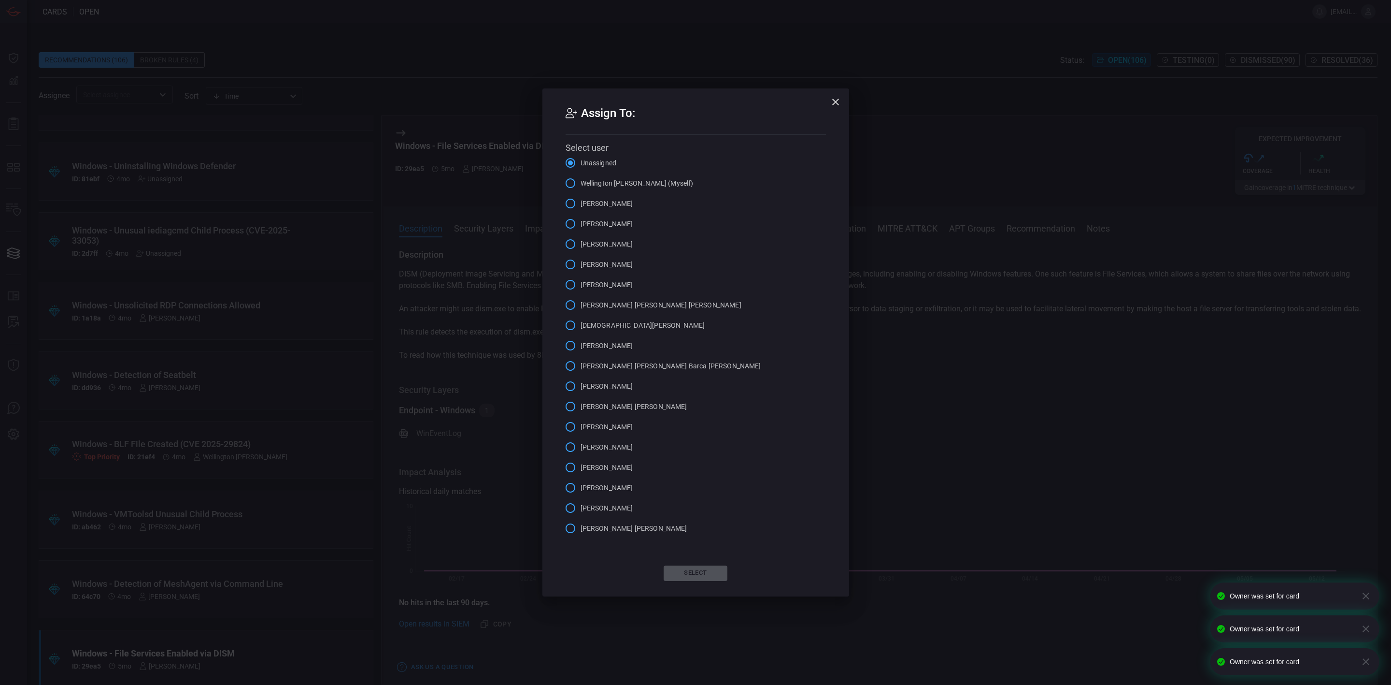
click at [603, 287] on span "[PERSON_NAME]" at bounding box center [607, 285] width 53 height 10
click at [581, 287] on input "[PERSON_NAME]" at bounding box center [570, 284] width 20 height 20
click at [700, 570] on button "Select" at bounding box center [696, 572] width 64 height 15
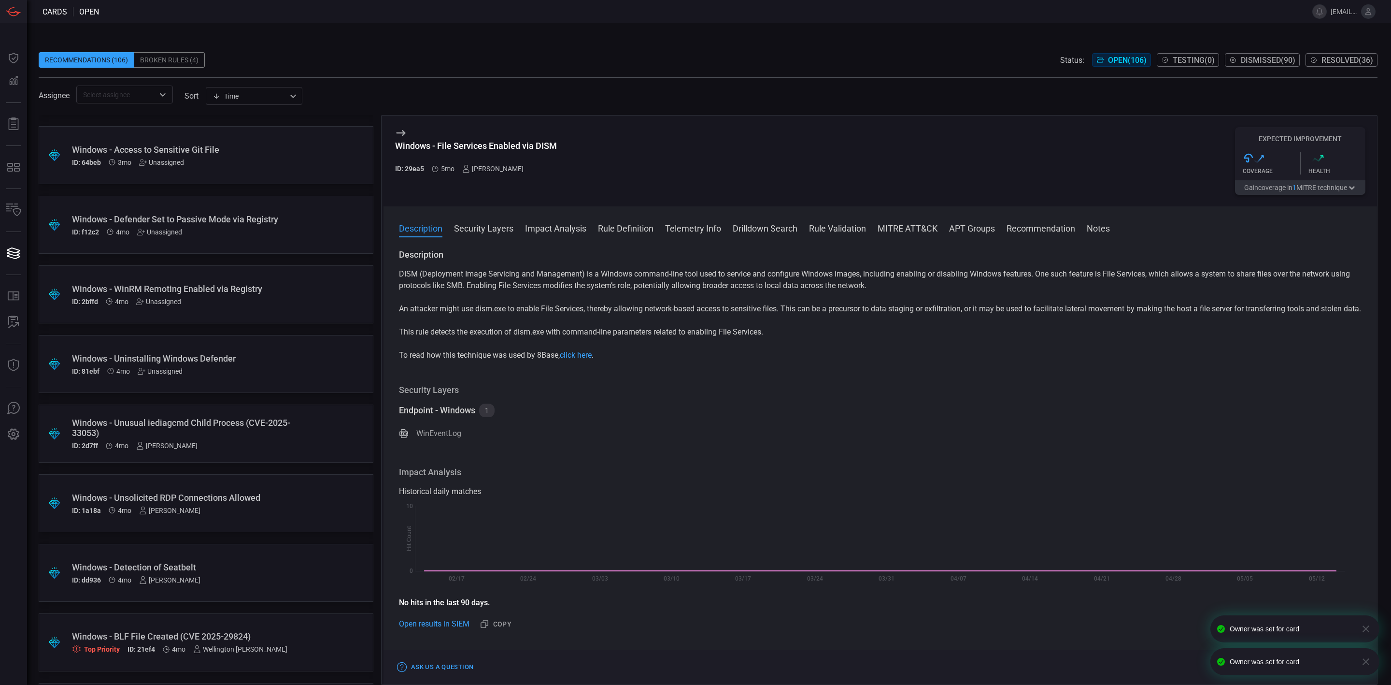
scroll to position [2746, 0]
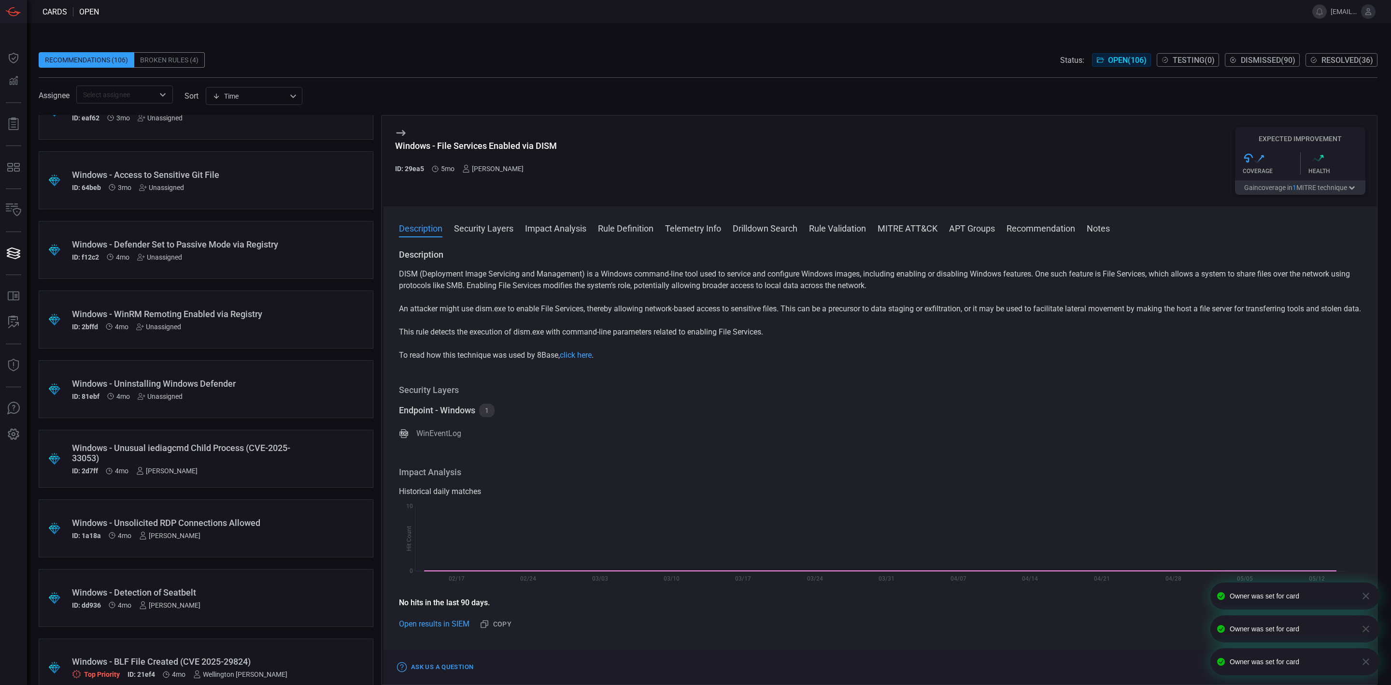
click at [173, 398] on div "Unassigned" at bounding box center [160, 396] width 45 height 8
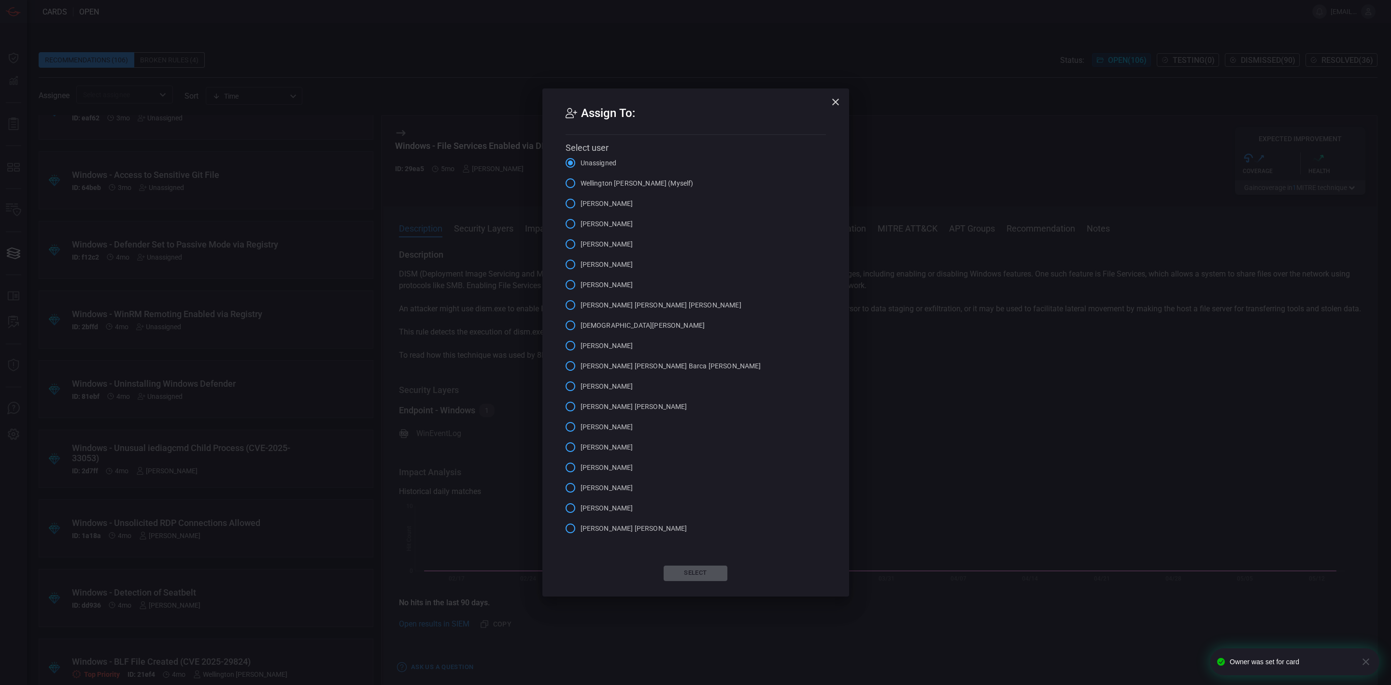
click at [627, 366] on span "[PERSON_NAME] [PERSON_NAME] Barca [PERSON_NAME]" at bounding box center [671, 366] width 181 height 10
click at [581, 366] on input "[PERSON_NAME] [PERSON_NAME] Barca [PERSON_NAME]" at bounding box center [570, 366] width 20 height 20
click at [712, 570] on button "Select" at bounding box center [696, 572] width 64 height 15
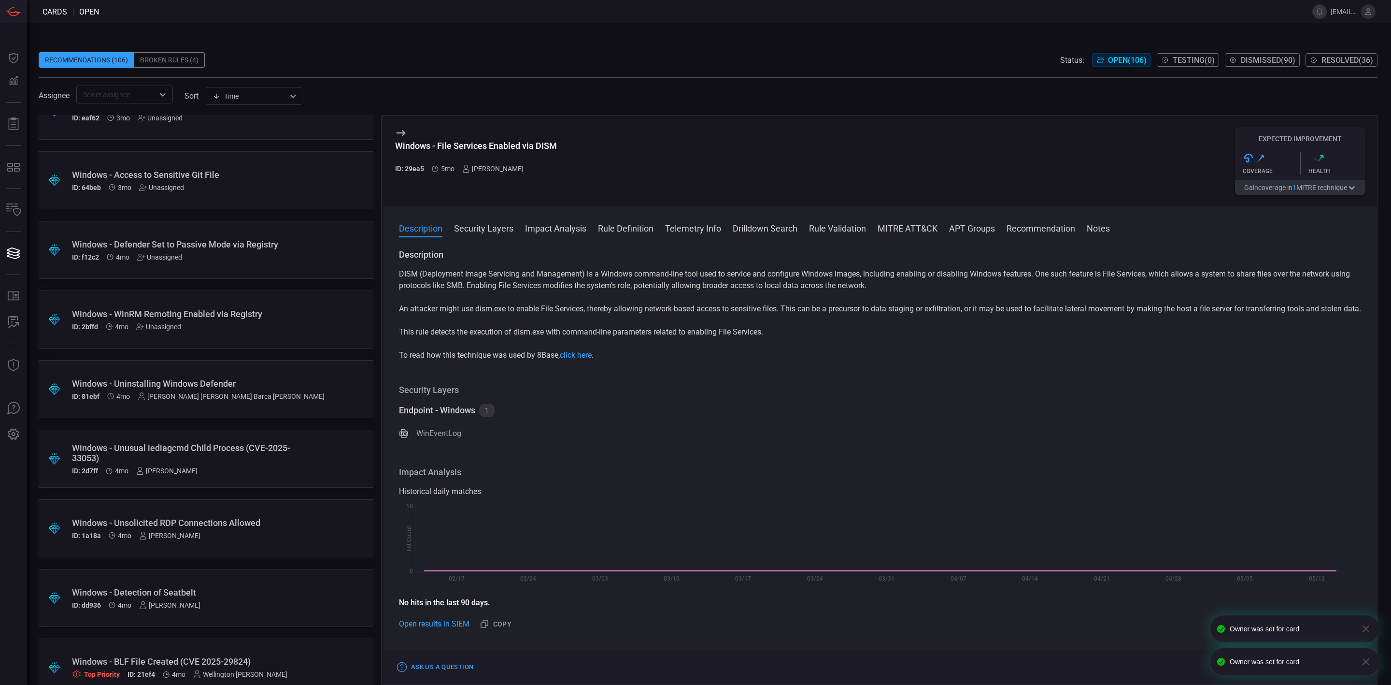
scroll to position [2674, 0]
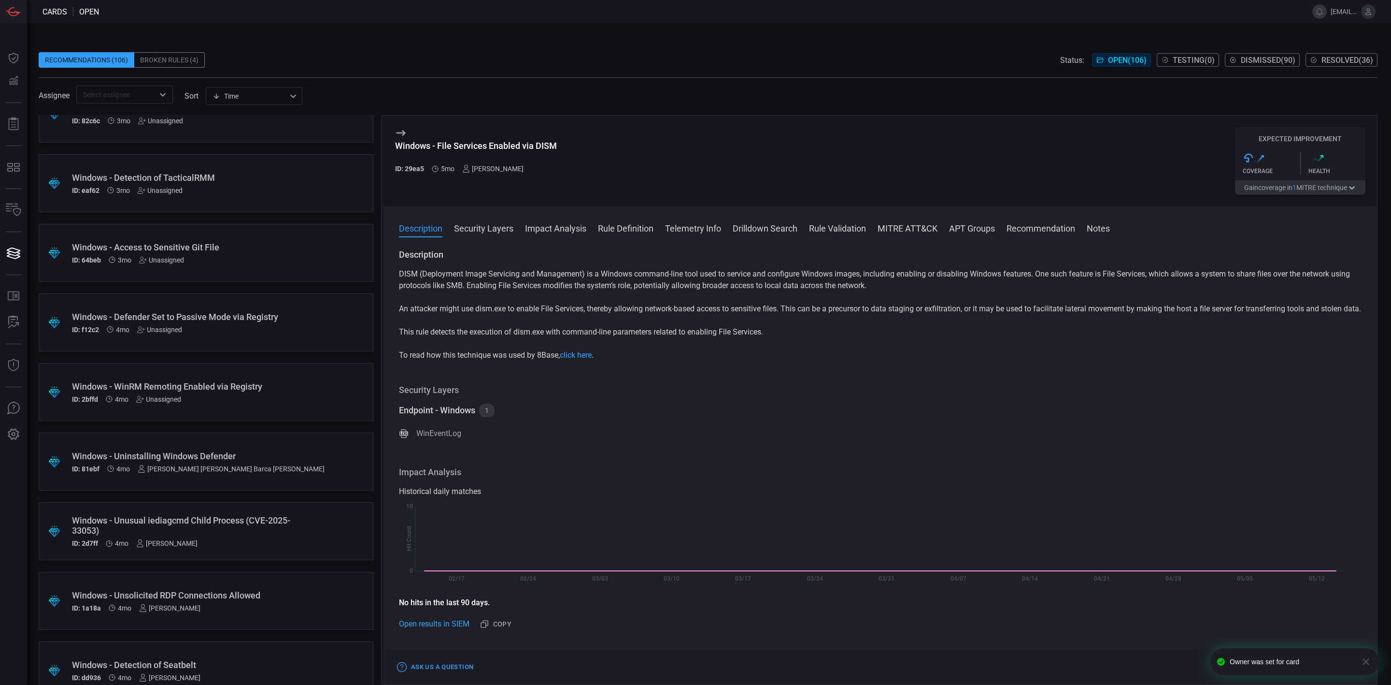
click at [161, 399] on div "Unassigned" at bounding box center [158, 399] width 45 height 8
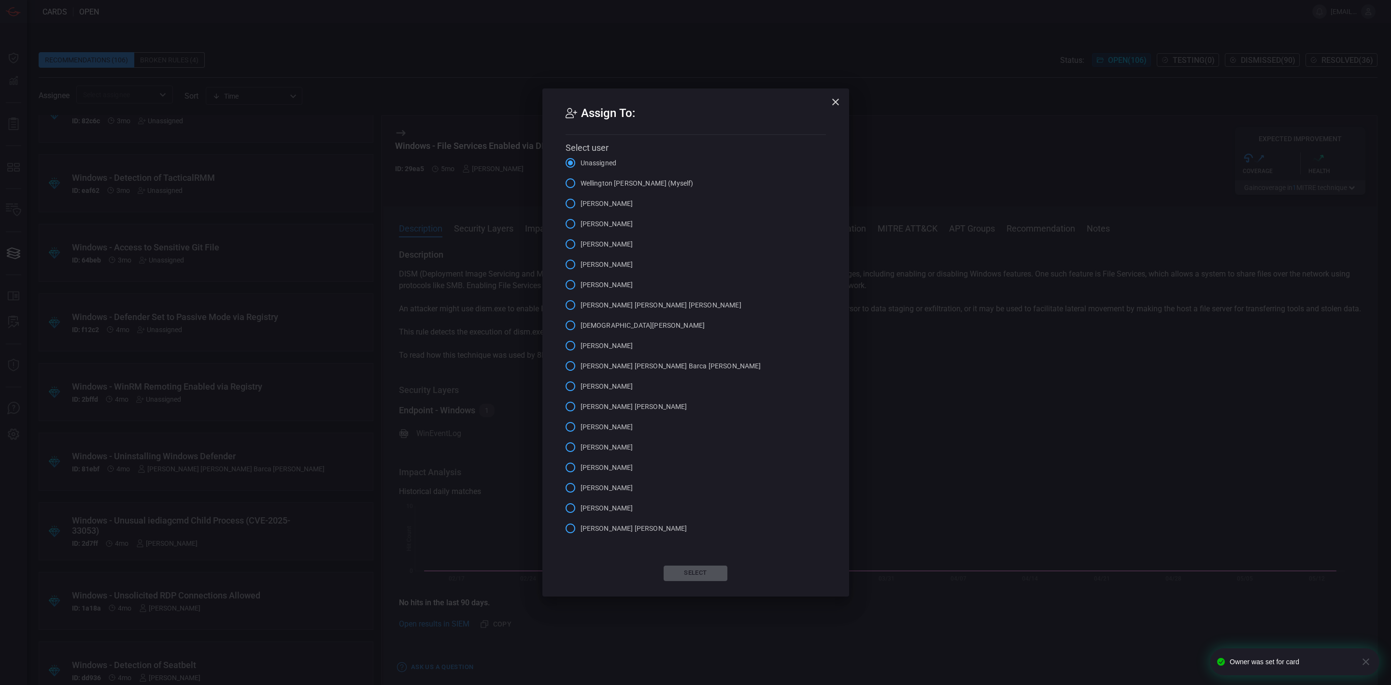
click at [614, 363] on span "[PERSON_NAME] [PERSON_NAME] Barca [PERSON_NAME]" at bounding box center [671, 366] width 181 height 10
click at [581, 363] on input "[PERSON_NAME] [PERSON_NAME] Barca [PERSON_NAME]" at bounding box center [570, 366] width 20 height 20
click at [689, 569] on button "Select" at bounding box center [696, 572] width 64 height 15
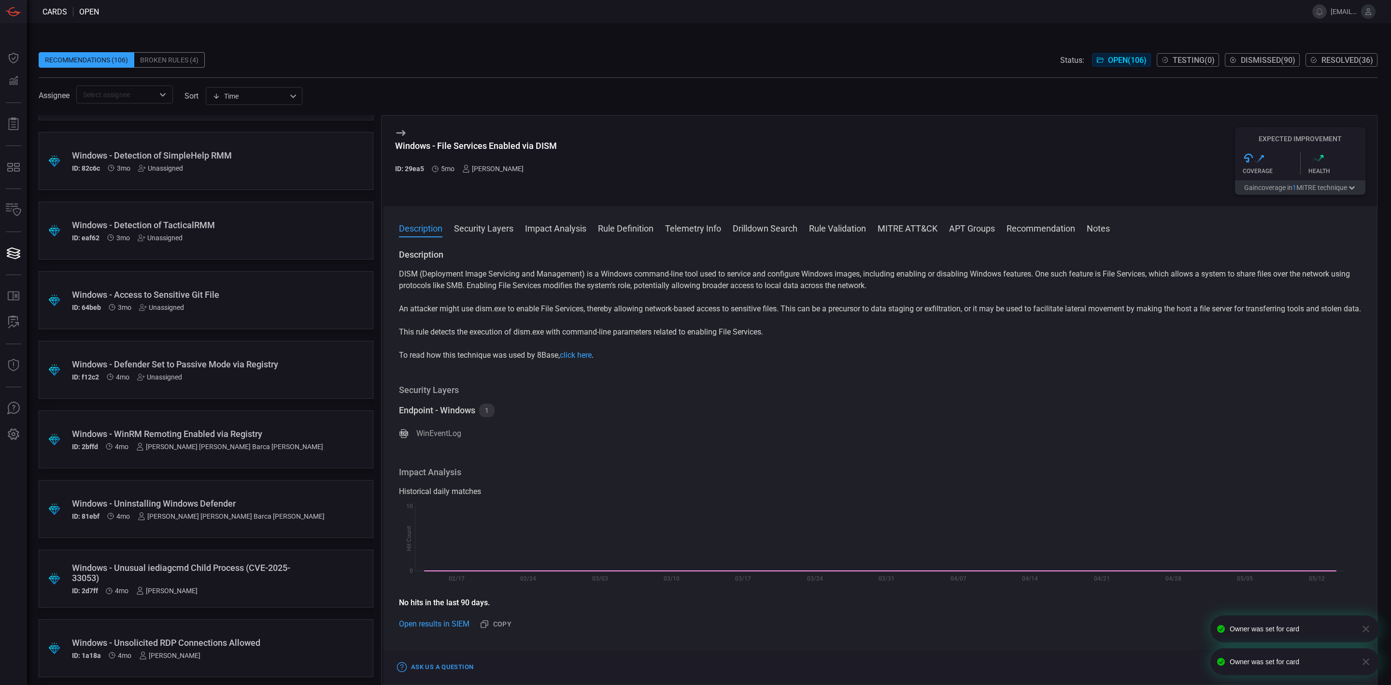
scroll to position [2601, 0]
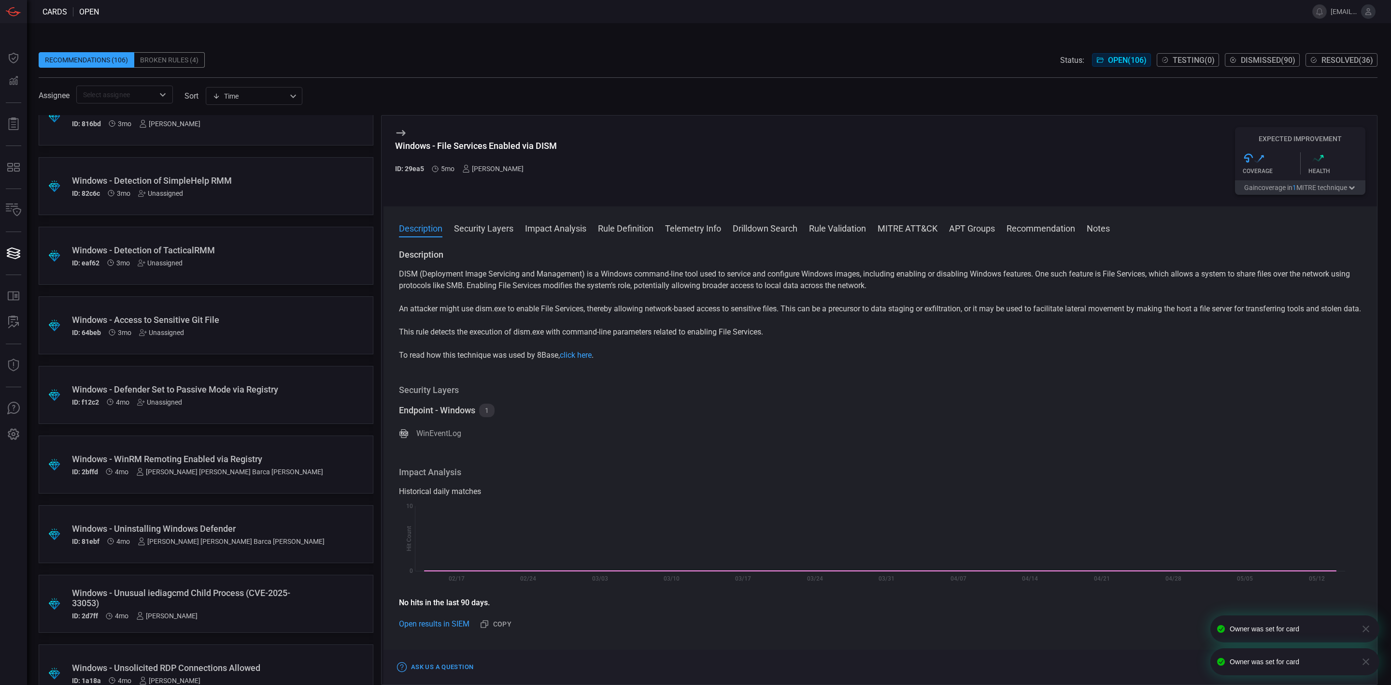
click at [171, 403] on div "Unassigned" at bounding box center [159, 402] width 45 height 8
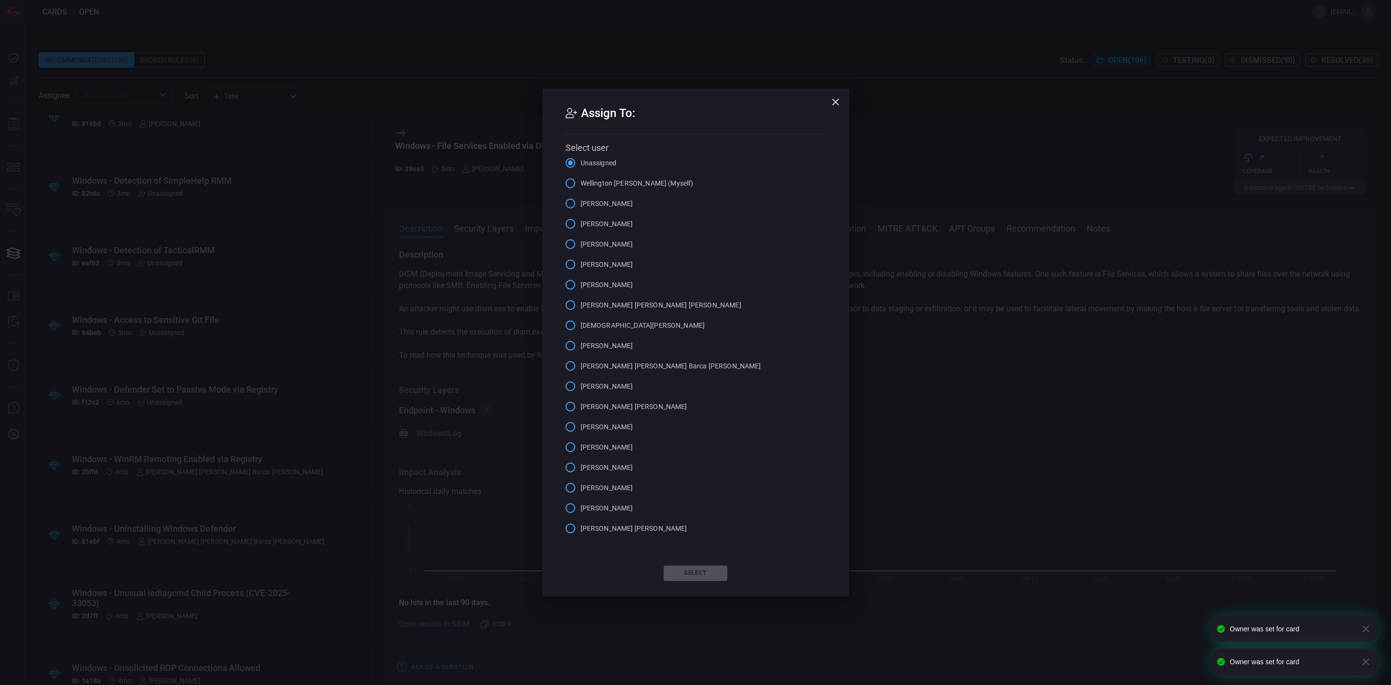
click at [639, 367] on span "[PERSON_NAME] [PERSON_NAME] Barca [PERSON_NAME]" at bounding box center [671, 366] width 181 height 10
click at [581, 367] on input "[PERSON_NAME] [PERSON_NAME] Barca [PERSON_NAME]" at bounding box center [570, 366] width 20 height 20
click at [685, 569] on button "Select" at bounding box center [696, 572] width 64 height 15
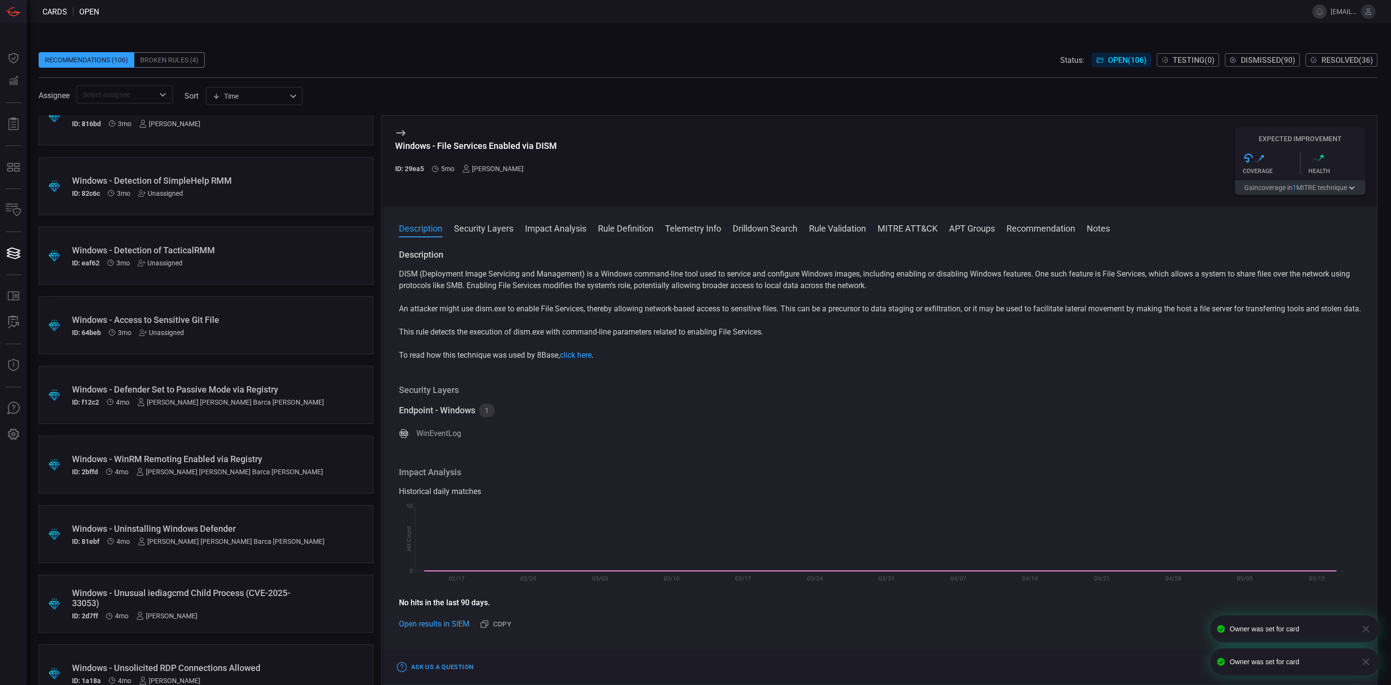
click at [164, 332] on div "Unassigned" at bounding box center [161, 332] width 45 height 8
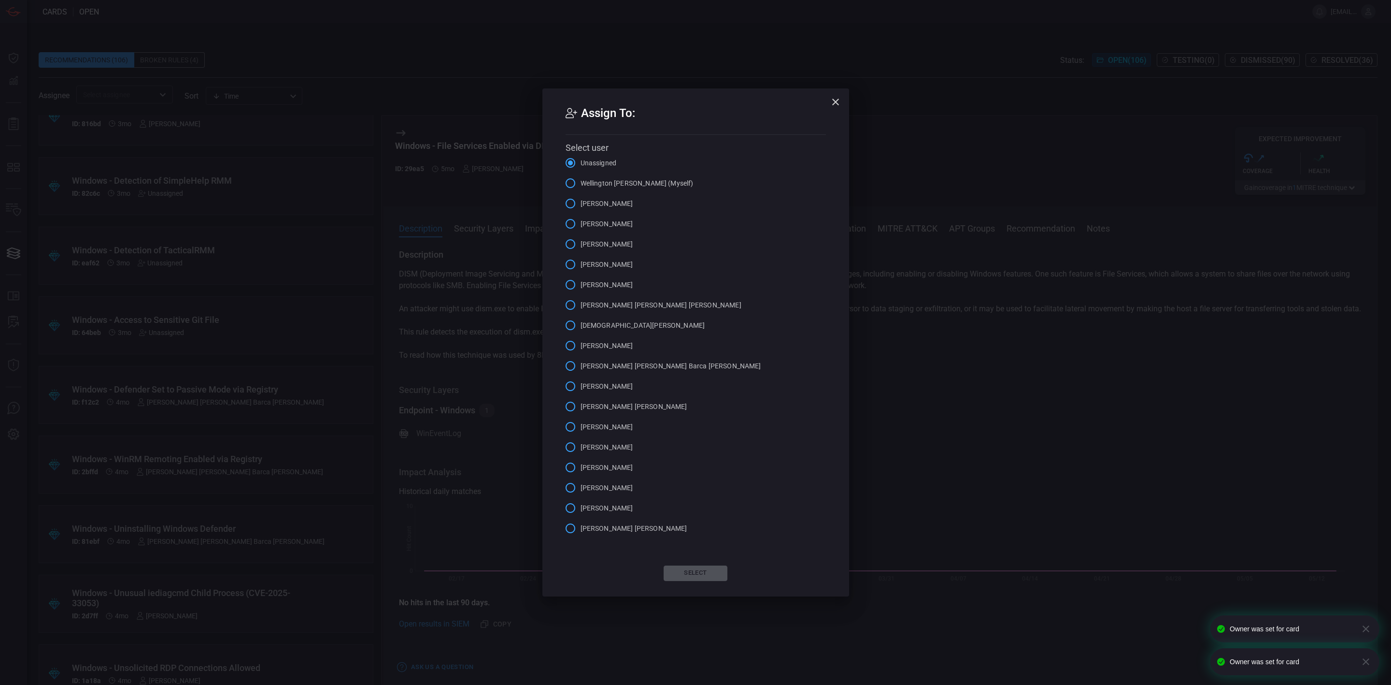
click at [632, 369] on span "[PERSON_NAME] [PERSON_NAME] Barca [PERSON_NAME]" at bounding box center [671, 366] width 181 height 10
click at [581, 369] on input "[PERSON_NAME] [PERSON_NAME] Barca [PERSON_NAME]" at bounding box center [570, 366] width 20 height 20
click at [691, 570] on button "Select" at bounding box center [696, 572] width 64 height 15
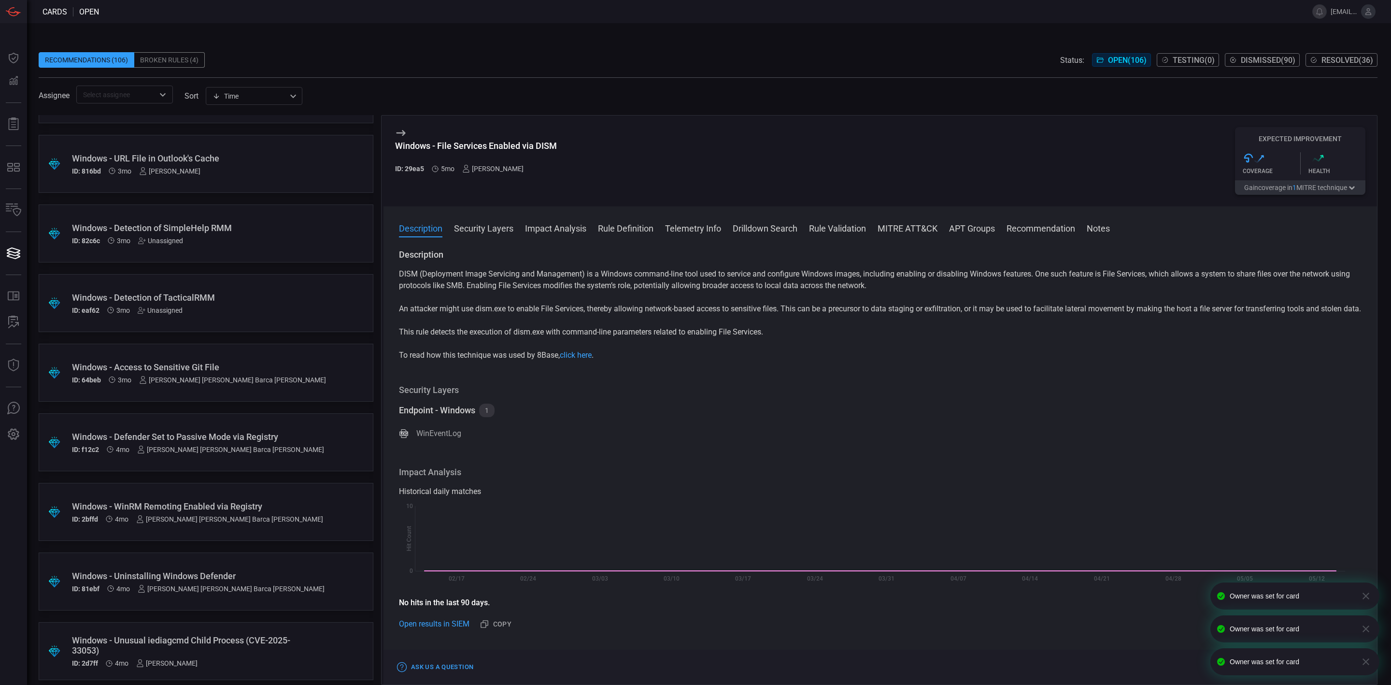
scroll to position [2529, 0]
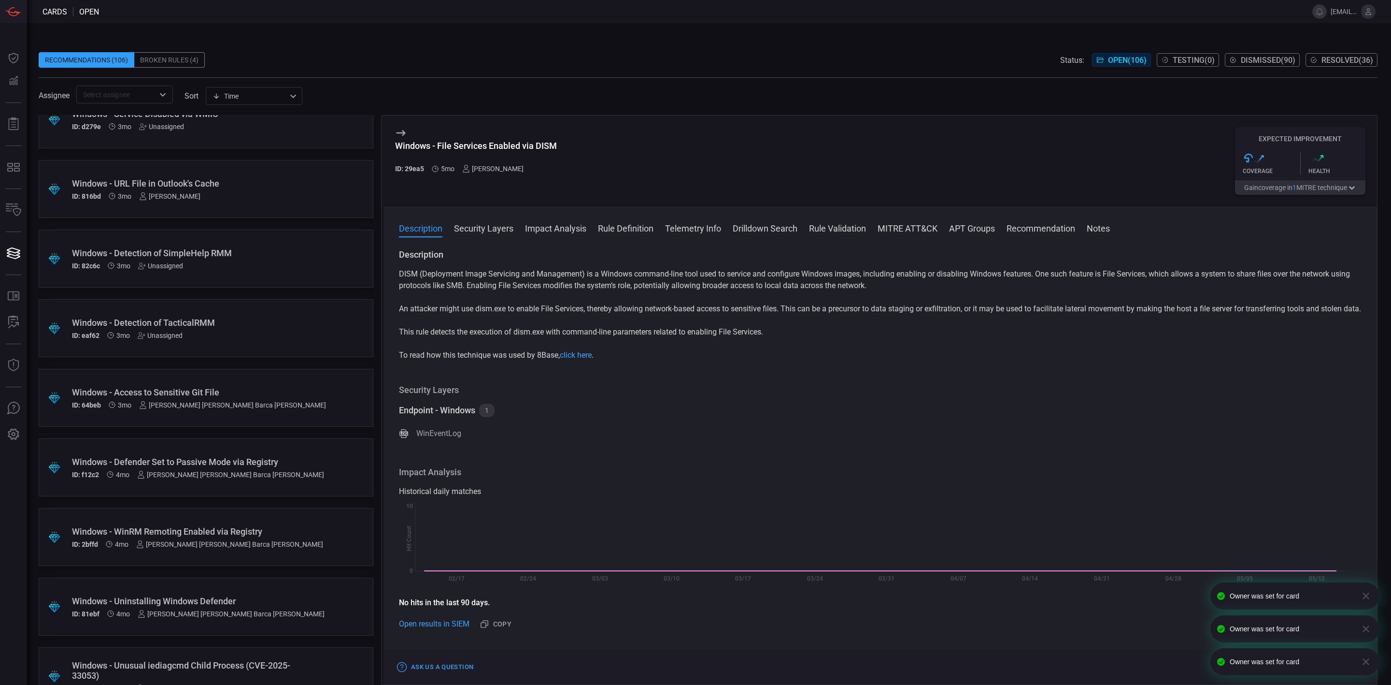
click at [167, 333] on div "Unassigned" at bounding box center [160, 335] width 45 height 8
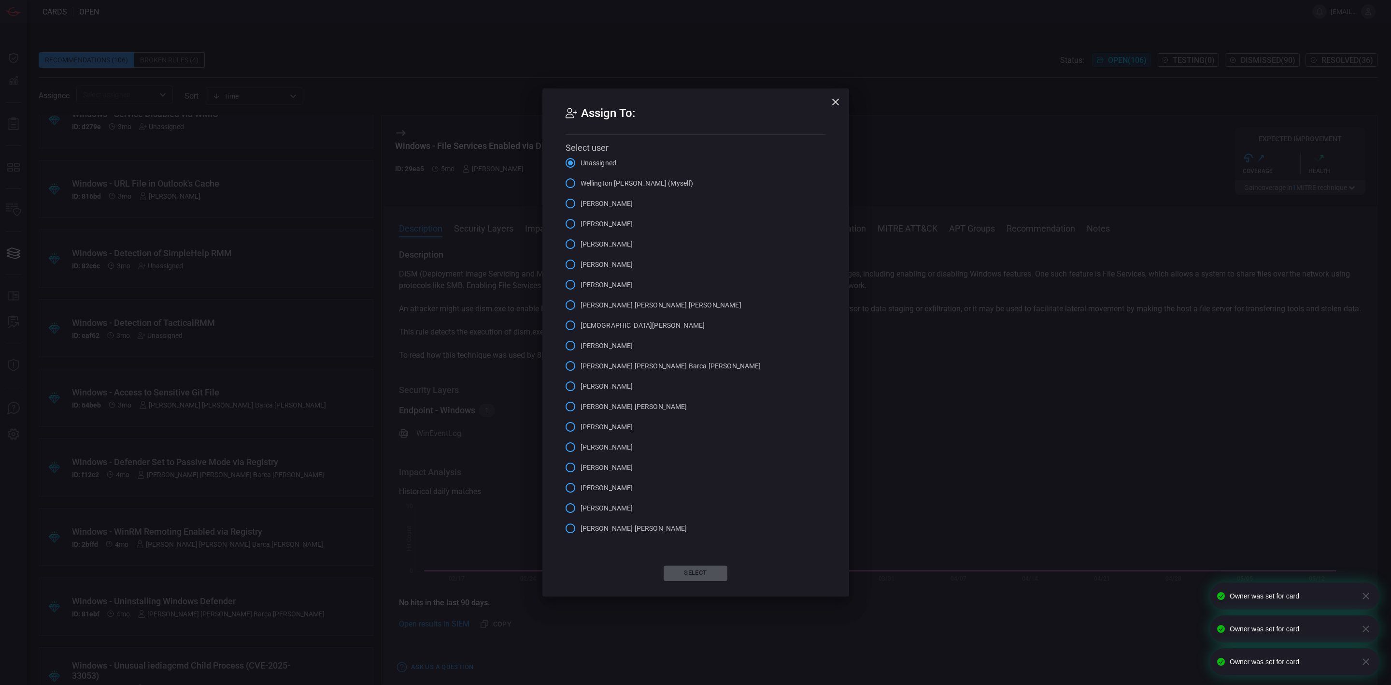
click at [612, 369] on span "[PERSON_NAME] [PERSON_NAME] Barca [PERSON_NAME]" at bounding box center [671, 366] width 181 height 10
click at [581, 369] on input "[PERSON_NAME] [PERSON_NAME] Barca [PERSON_NAME]" at bounding box center [570, 366] width 20 height 20
click at [687, 570] on button "Select" at bounding box center [696, 572] width 64 height 15
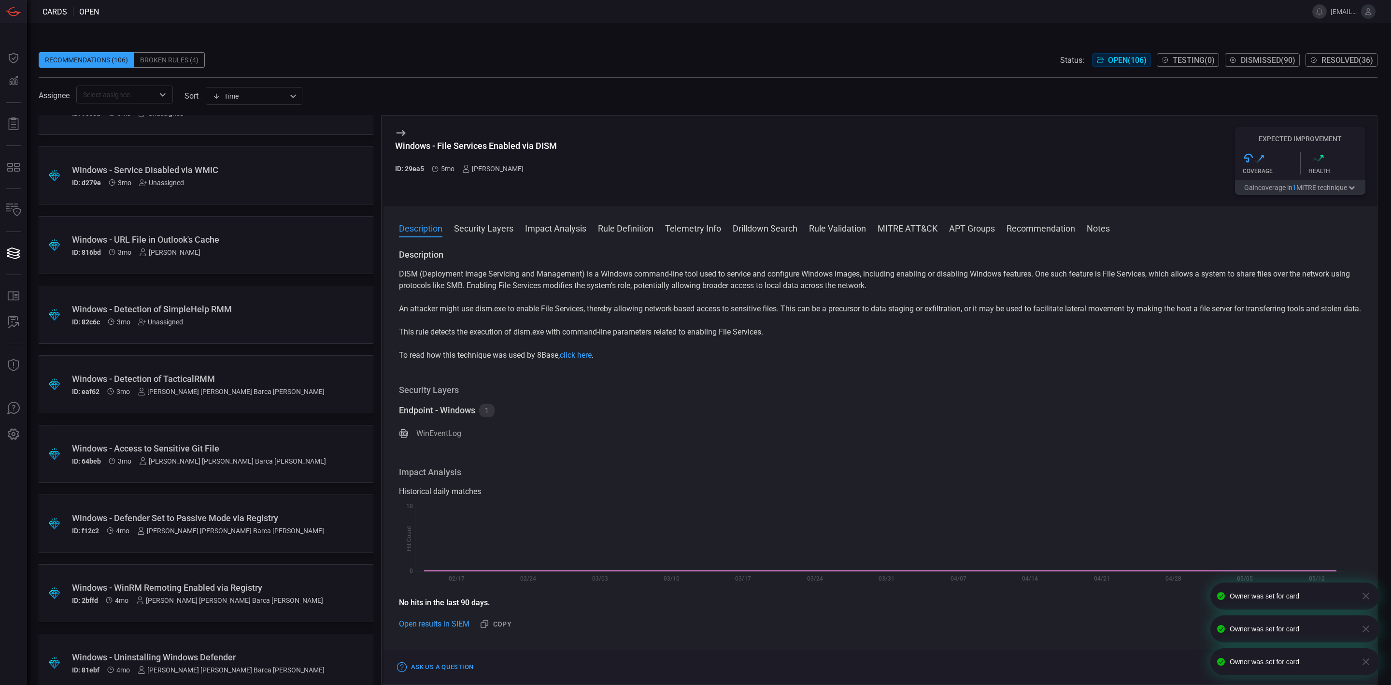
scroll to position [2456, 0]
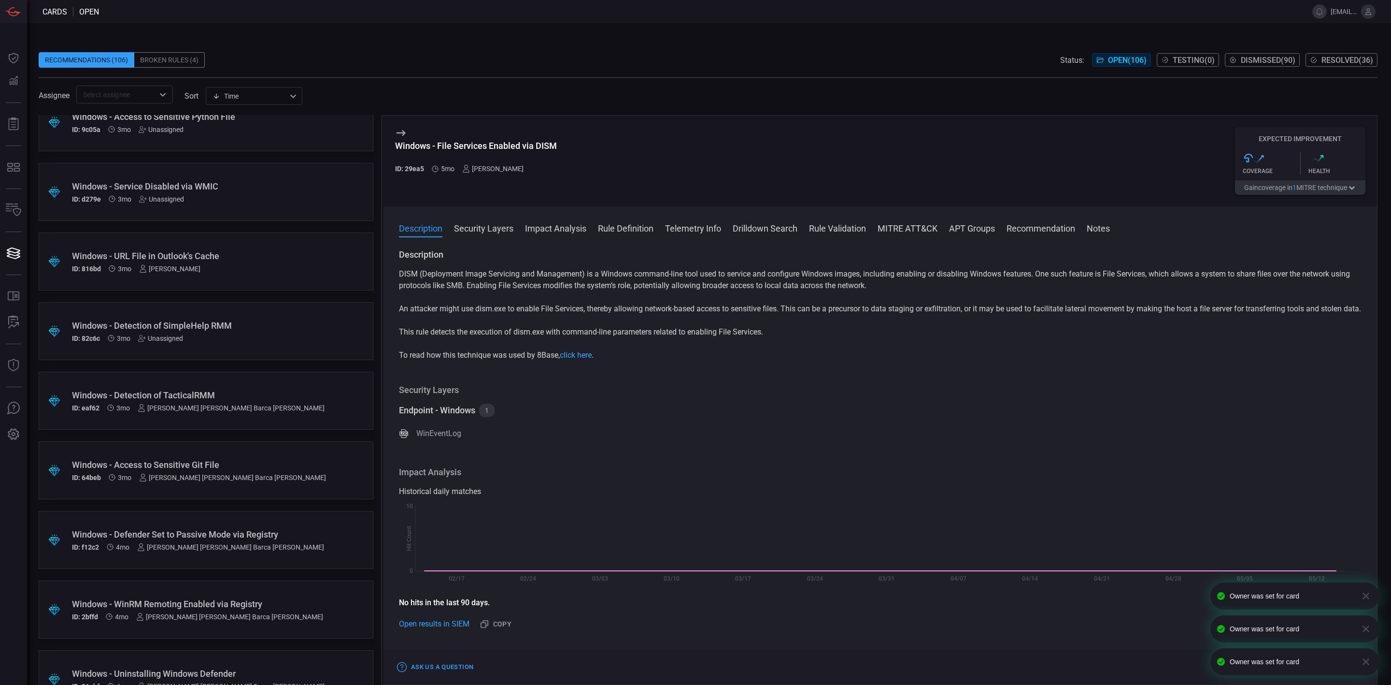
click at [174, 341] on div "Unassigned" at bounding box center [160, 338] width 45 height 8
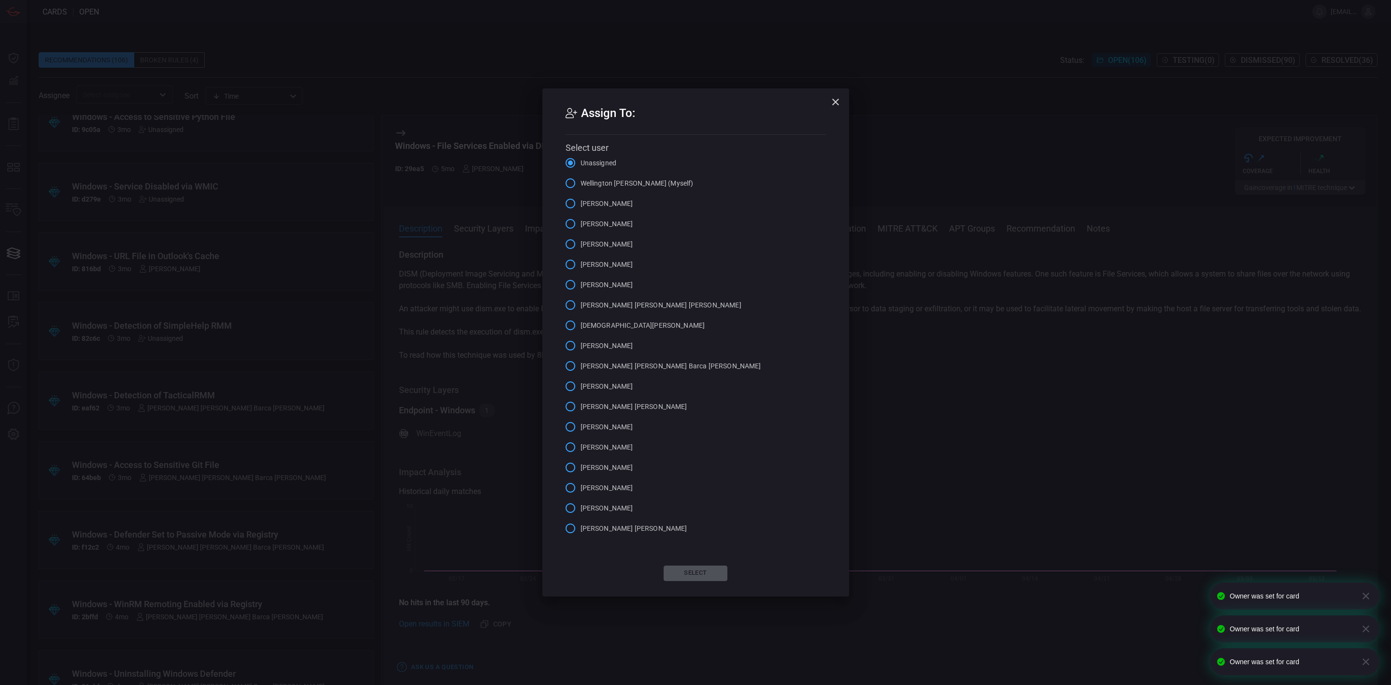
click at [612, 367] on span "[PERSON_NAME] [PERSON_NAME] Barca [PERSON_NAME]" at bounding box center [671, 366] width 181 height 10
click at [581, 367] on input "[PERSON_NAME] [PERSON_NAME] Barca [PERSON_NAME]" at bounding box center [570, 366] width 20 height 20
click at [699, 570] on button "Select" at bounding box center [696, 572] width 64 height 15
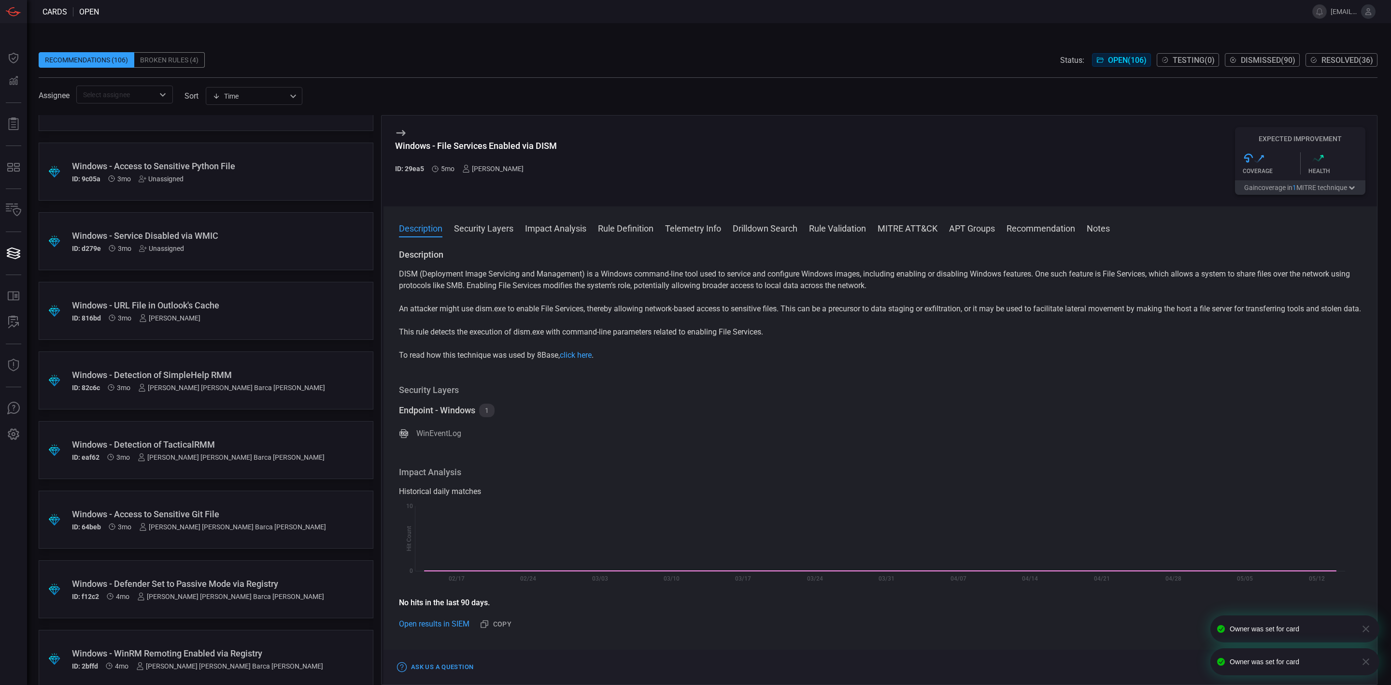
scroll to position [2312, 0]
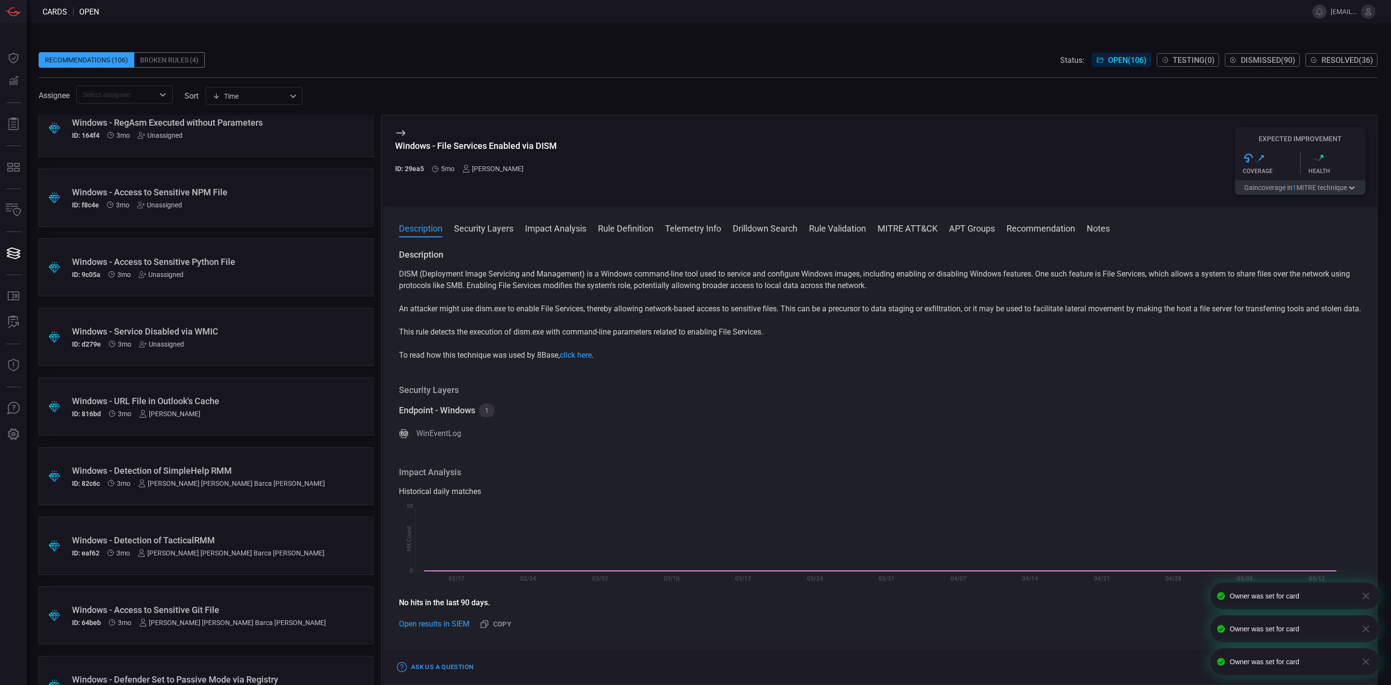
click at [170, 412] on div "[PERSON_NAME]" at bounding box center [169, 414] width 61 height 8
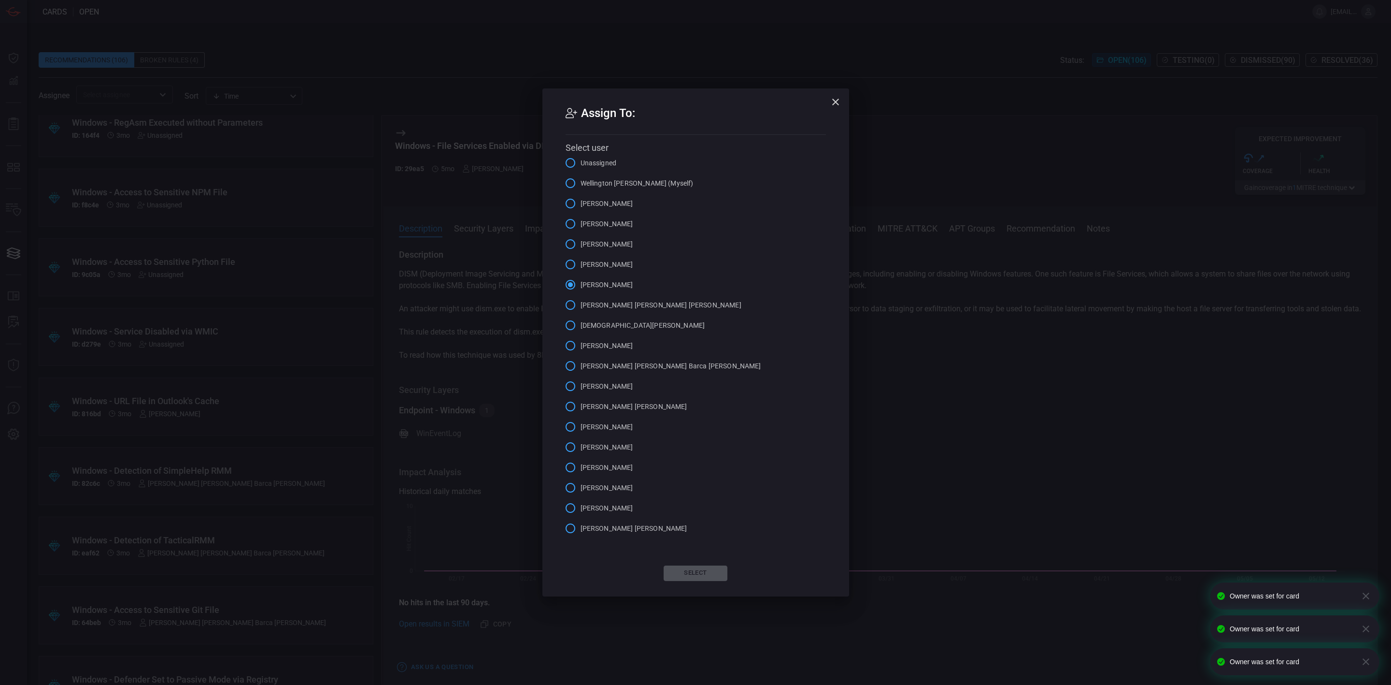
click at [681, 370] on span "[PERSON_NAME] [PERSON_NAME] Barca [PERSON_NAME]" at bounding box center [671, 366] width 181 height 10
click at [581, 370] on input "[PERSON_NAME] [PERSON_NAME] Barca [PERSON_NAME]" at bounding box center [570, 366] width 20 height 20
click at [680, 568] on button "Select" at bounding box center [696, 572] width 64 height 15
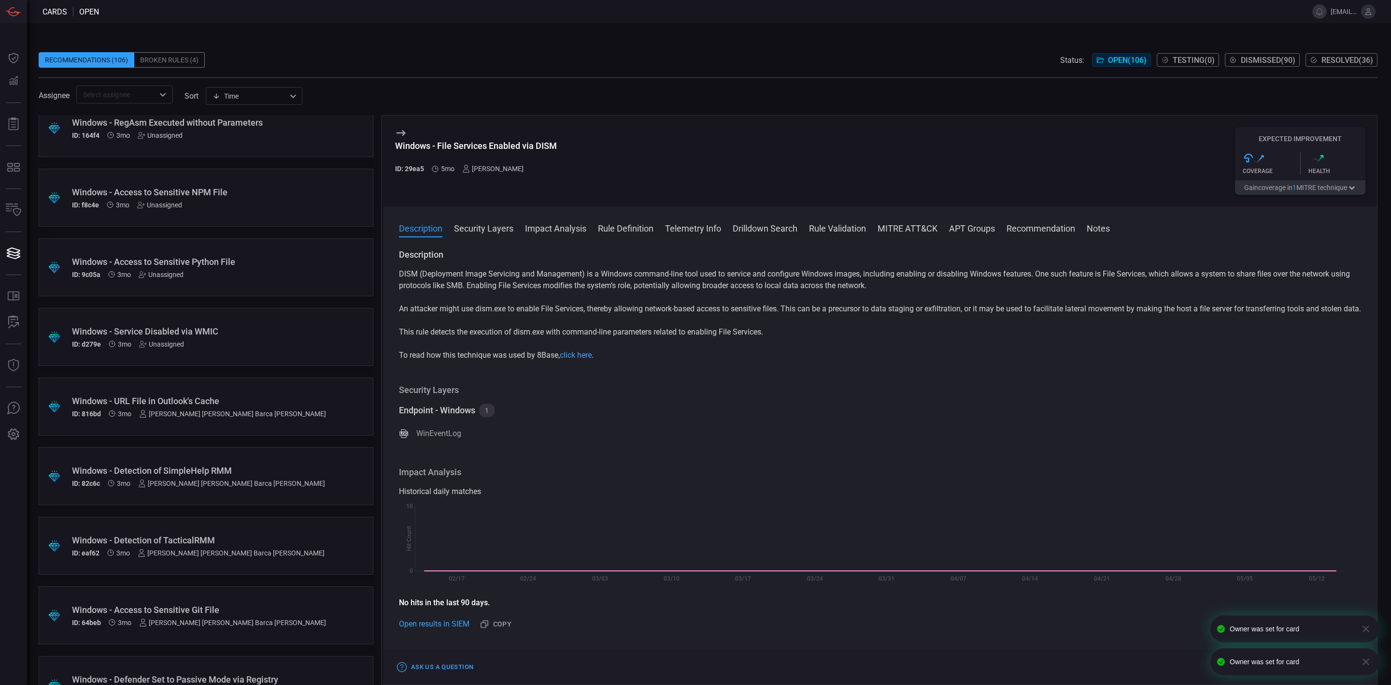
click at [165, 346] on div "Unassigned" at bounding box center [161, 344] width 45 height 8
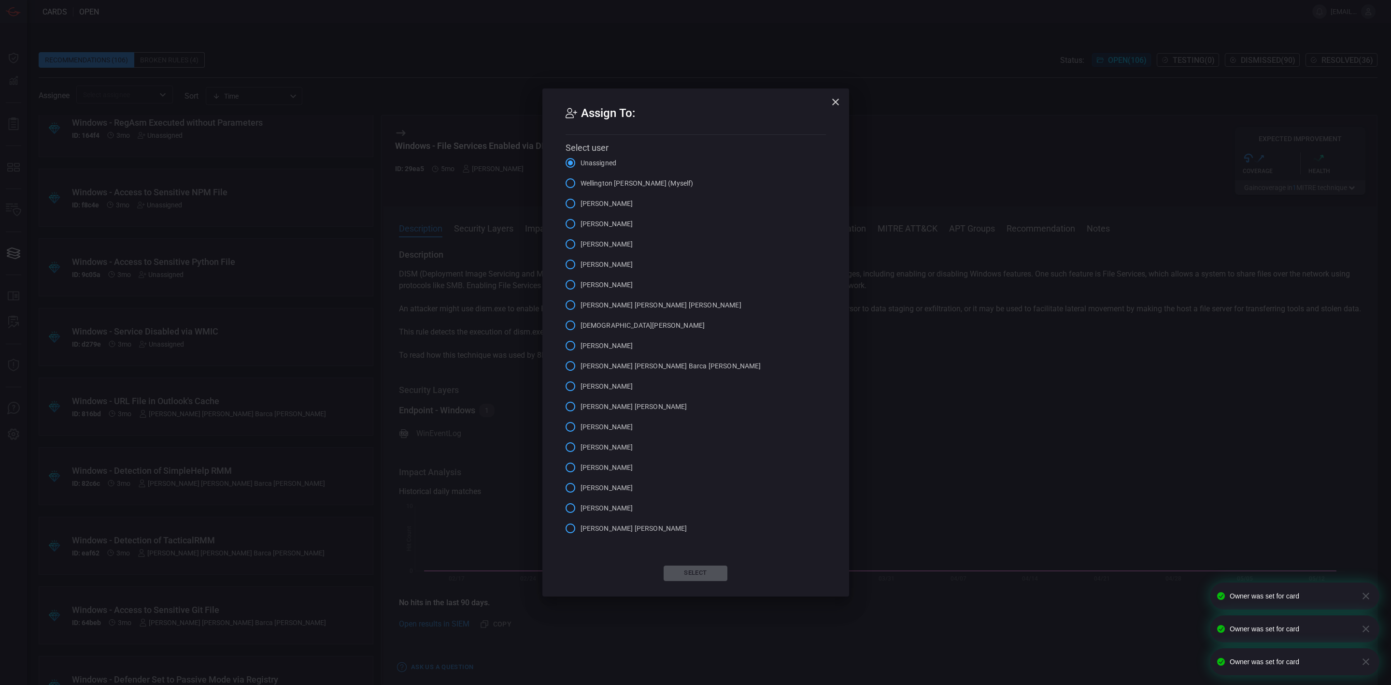
click at [685, 368] on span "[PERSON_NAME] [PERSON_NAME] Barca [PERSON_NAME]" at bounding box center [671, 366] width 181 height 10
click at [581, 368] on input "[PERSON_NAME] [PERSON_NAME] Barca [PERSON_NAME]" at bounding box center [570, 366] width 20 height 20
click at [699, 570] on button "Select" at bounding box center [696, 572] width 64 height 15
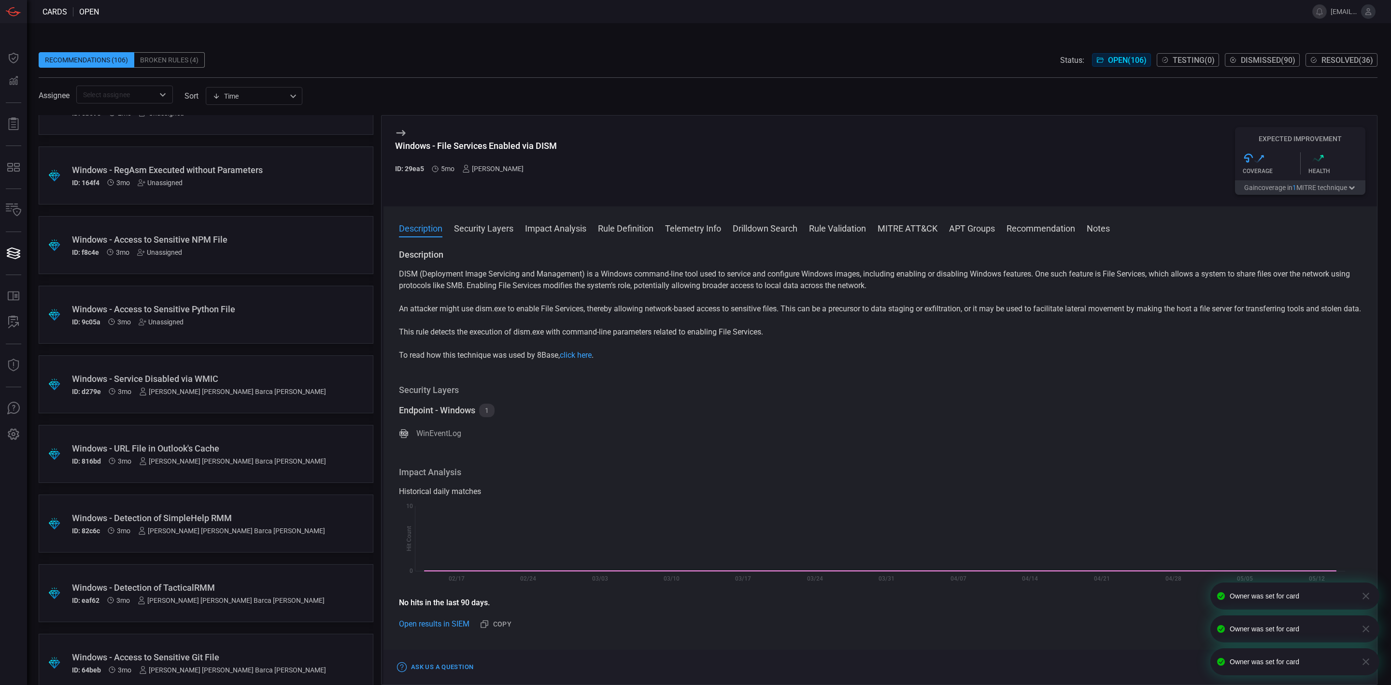
scroll to position [2239, 0]
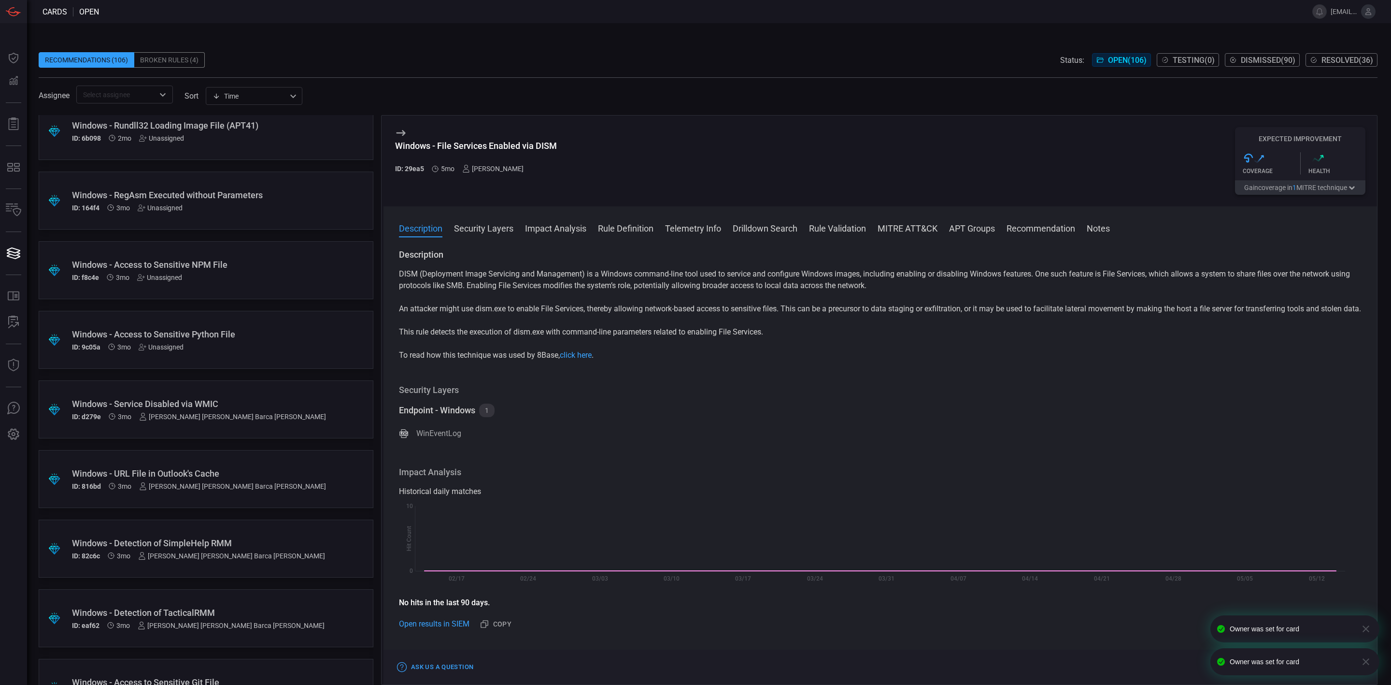
click at [158, 348] on div "Unassigned" at bounding box center [161, 347] width 45 height 8
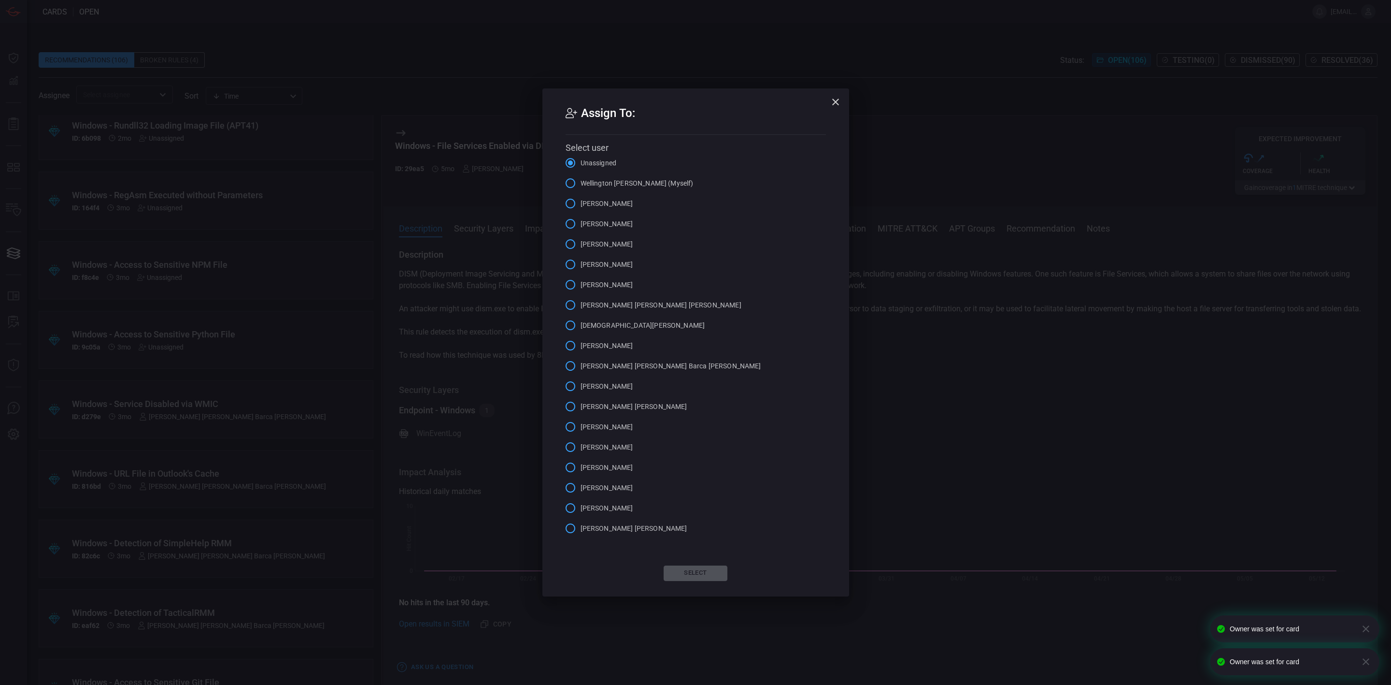
click at [619, 361] on span "[PERSON_NAME] [PERSON_NAME] Barca [PERSON_NAME]" at bounding box center [671, 366] width 181 height 10
click at [581, 361] on input "[PERSON_NAME] [PERSON_NAME] Barca [PERSON_NAME]" at bounding box center [570, 366] width 20 height 20
click at [702, 570] on button "Select" at bounding box center [696, 572] width 64 height 15
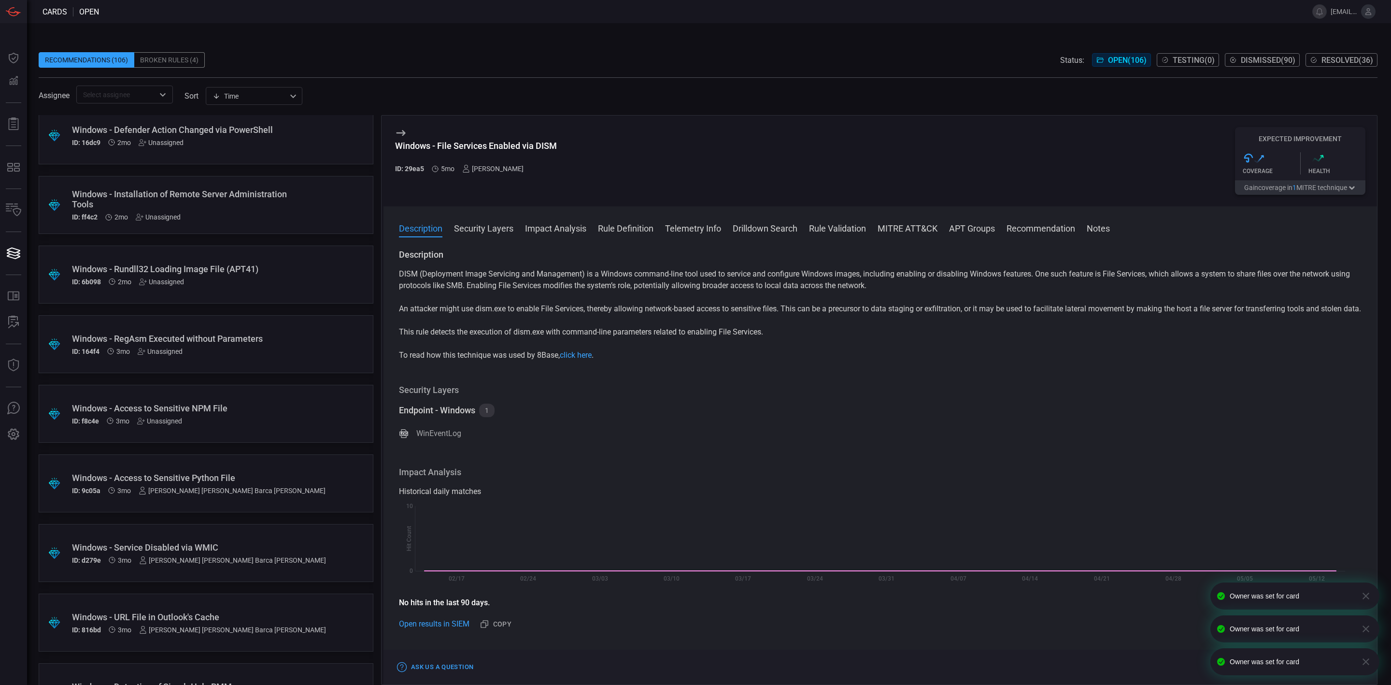
scroll to position [2094, 0]
click at [168, 423] on div "Unassigned" at bounding box center [159, 422] width 45 height 8
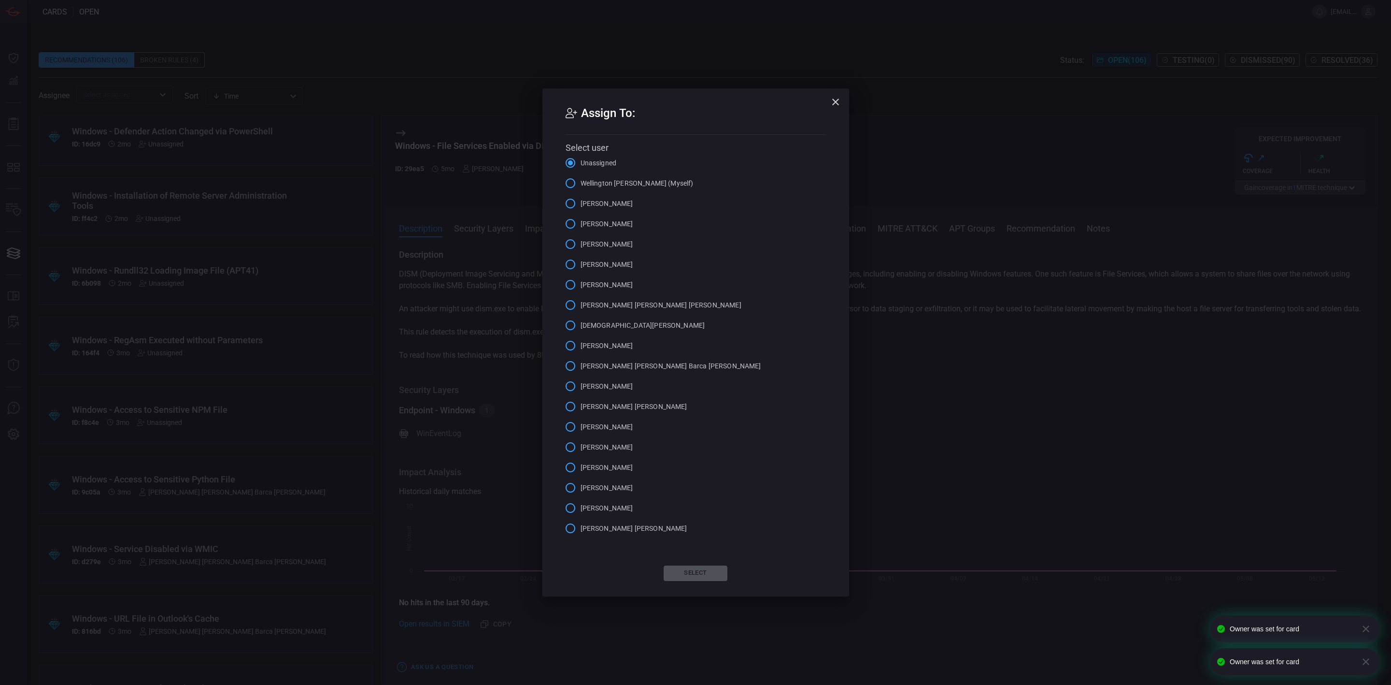
click at [678, 367] on span "[PERSON_NAME] [PERSON_NAME] Barca [PERSON_NAME]" at bounding box center [671, 366] width 181 height 10
click at [581, 367] on input "[PERSON_NAME] [PERSON_NAME] Barca [PERSON_NAME]" at bounding box center [570, 366] width 20 height 20
click at [682, 570] on button "Select" at bounding box center [696, 572] width 64 height 15
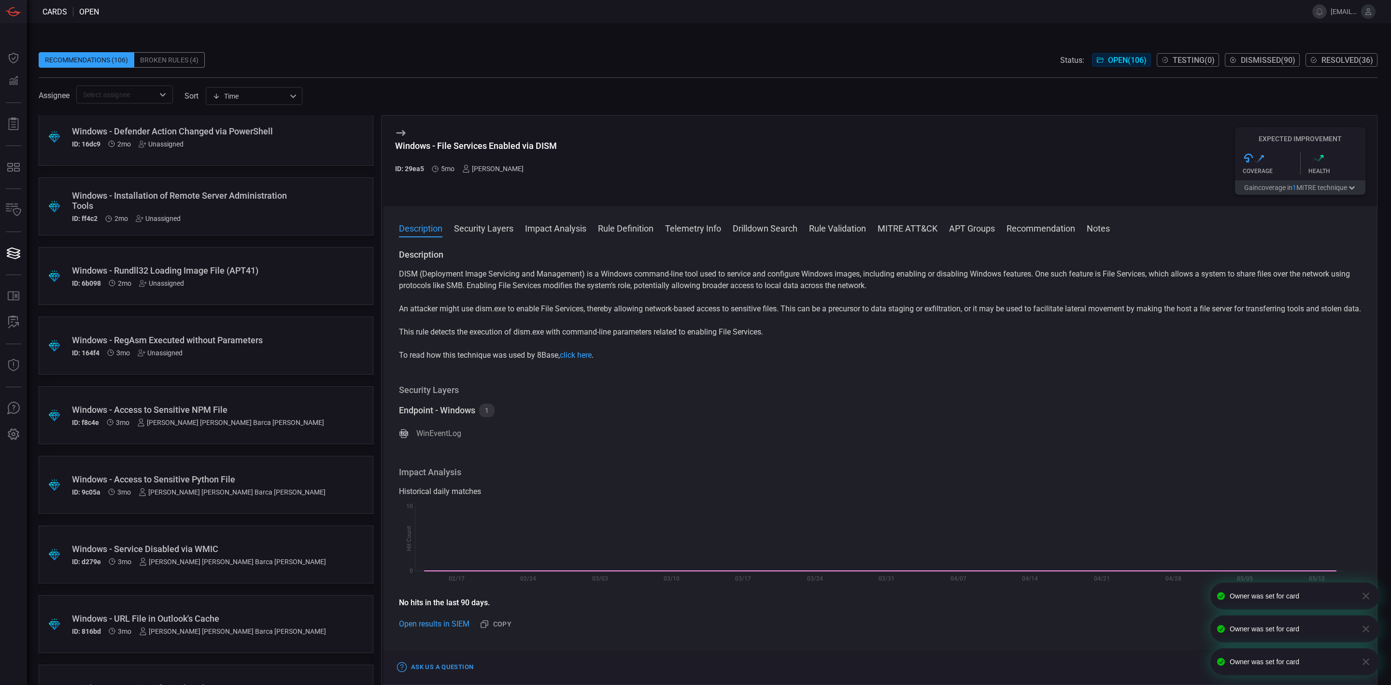
click at [167, 354] on div "Unassigned" at bounding box center [160, 353] width 45 height 8
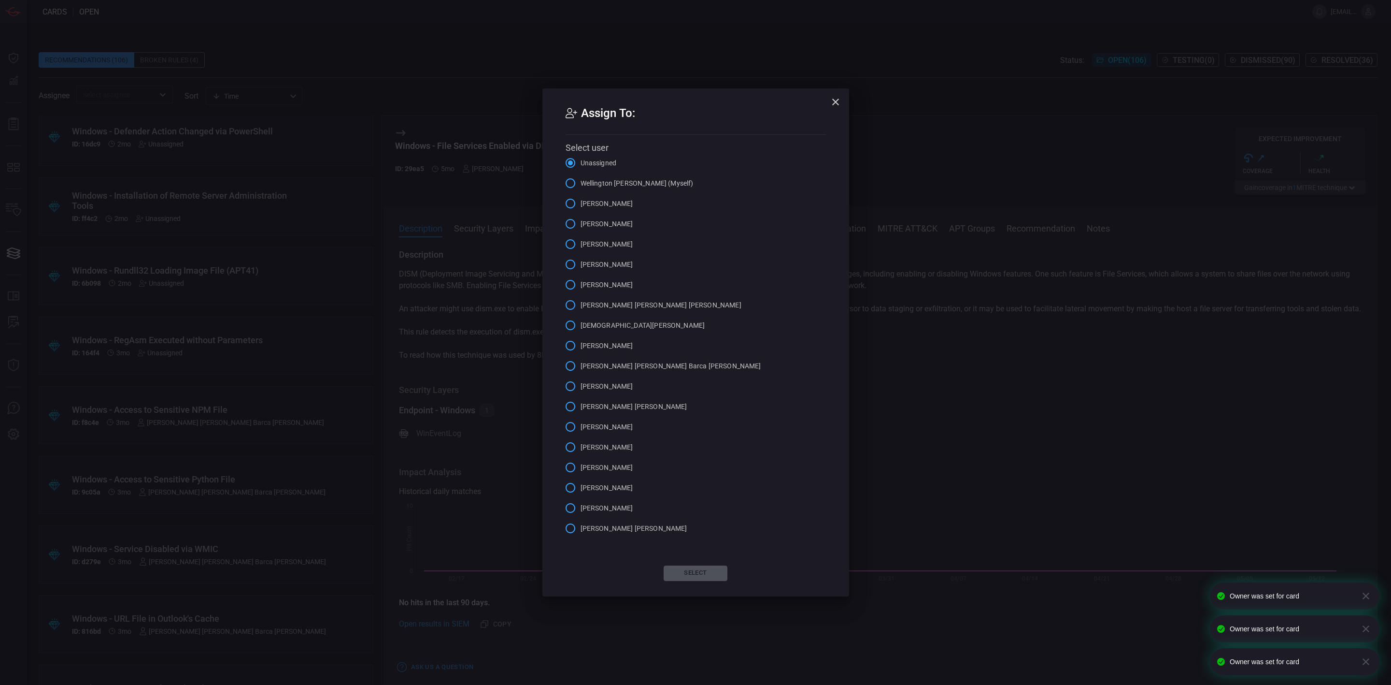
click at [633, 364] on span "[PERSON_NAME] [PERSON_NAME] Barca [PERSON_NAME]" at bounding box center [671, 366] width 181 height 10
click at [581, 364] on input "[PERSON_NAME] [PERSON_NAME] Barca [PERSON_NAME]" at bounding box center [570, 366] width 20 height 20
click at [693, 570] on button "Select" at bounding box center [696, 572] width 64 height 15
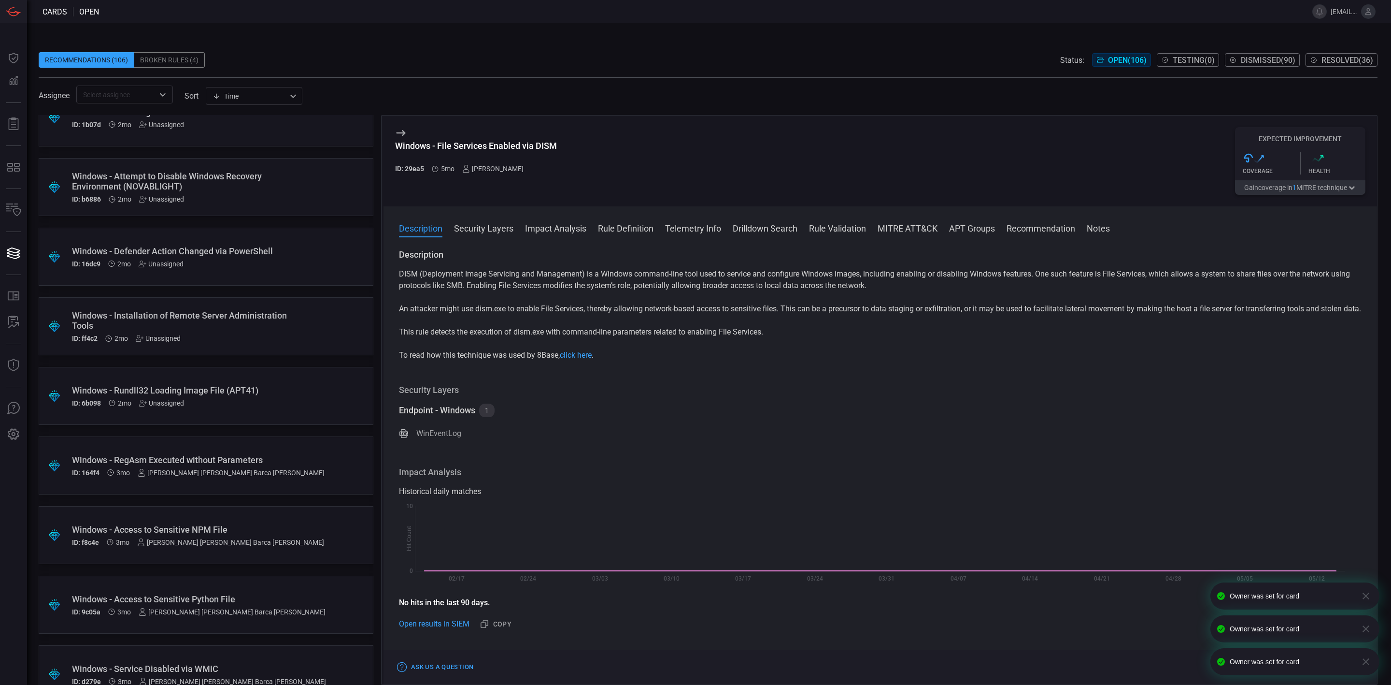
scroll to position [1949, 0]
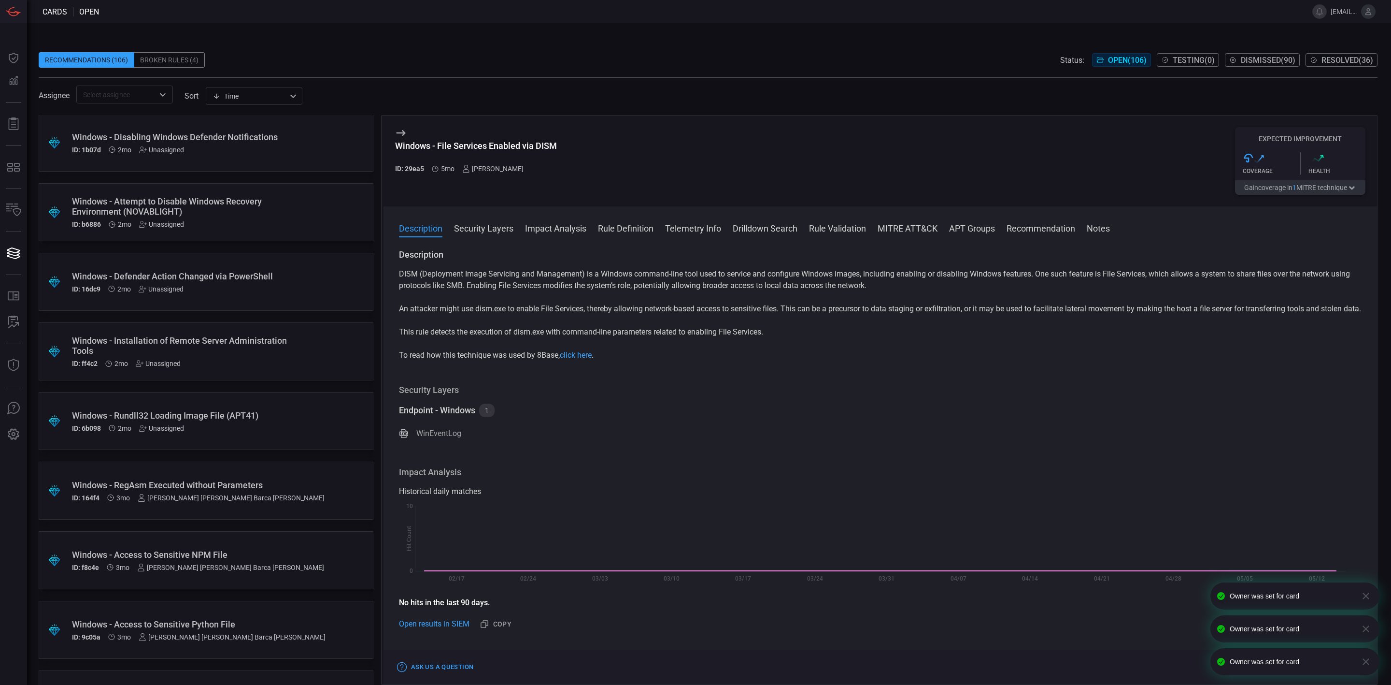
click at [167, 426] on div "Unassigned" at bounding box center [161, 428] width 45 height 8
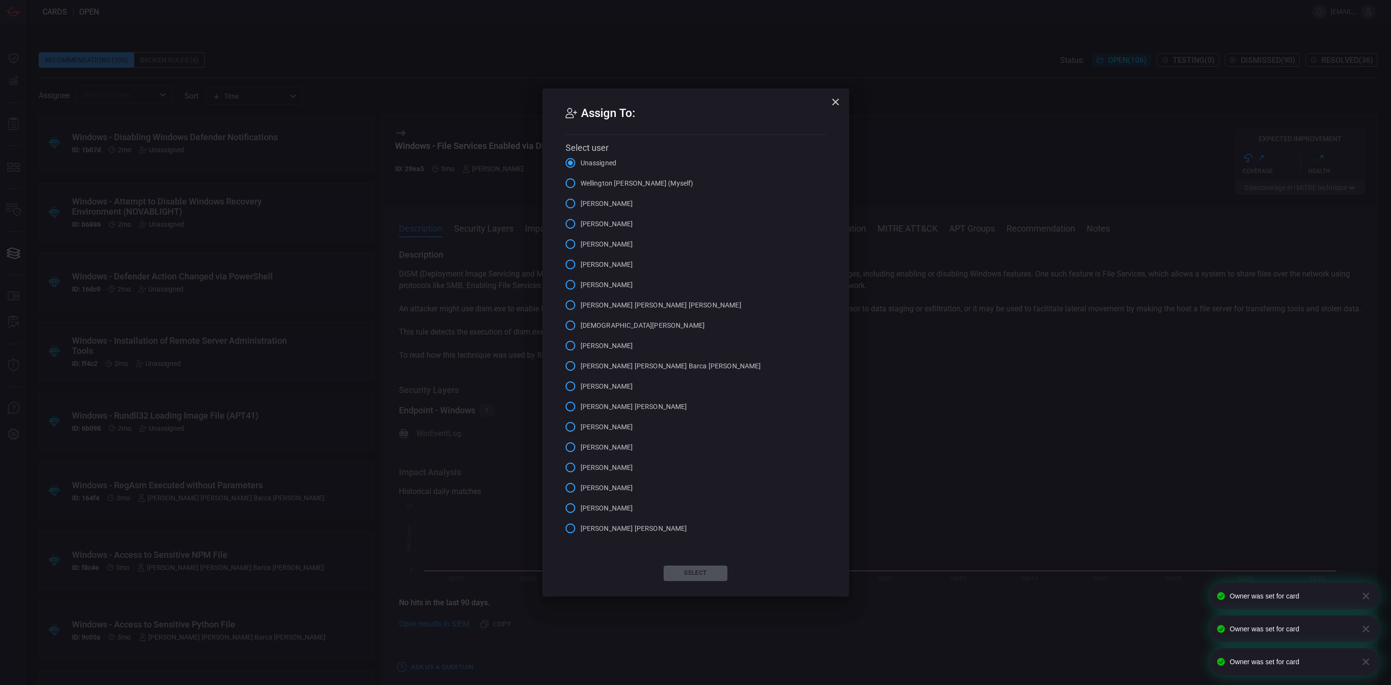
click at [608, 370] on span "[PERSON_NAME] [PERSON_NAME] Barca [PERSON_NAME]" at bounding box center [671, 366] width 181 height 10
click at [581, 370] on input "[PERSON_NAME] [PERSON_NAME] Barca [PERSON_NAME]" at bounding box center [570, 366] width 20 height 20
click at [685, 570] on button "Select" at bounding box center [696, 572] width 64 height 15
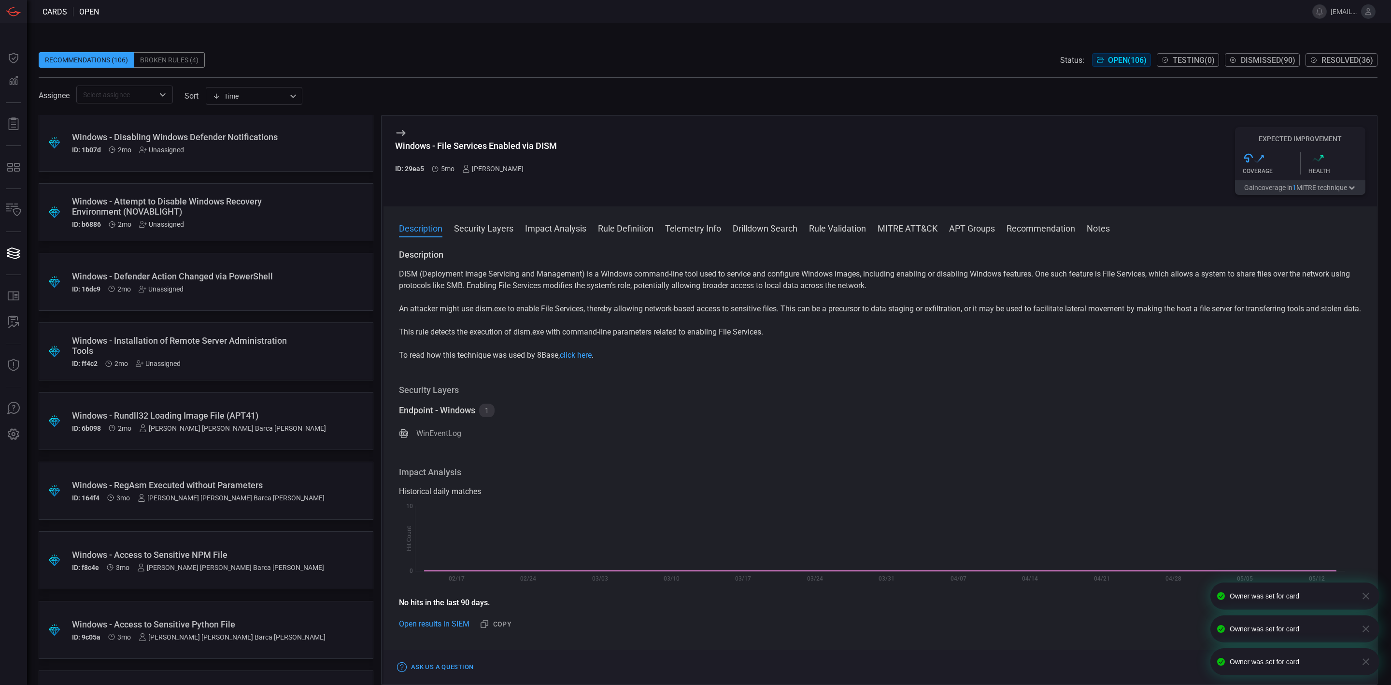
click at [167, 361] on div "Unassigned" at bounding box center [158, 363] width 45 height 8
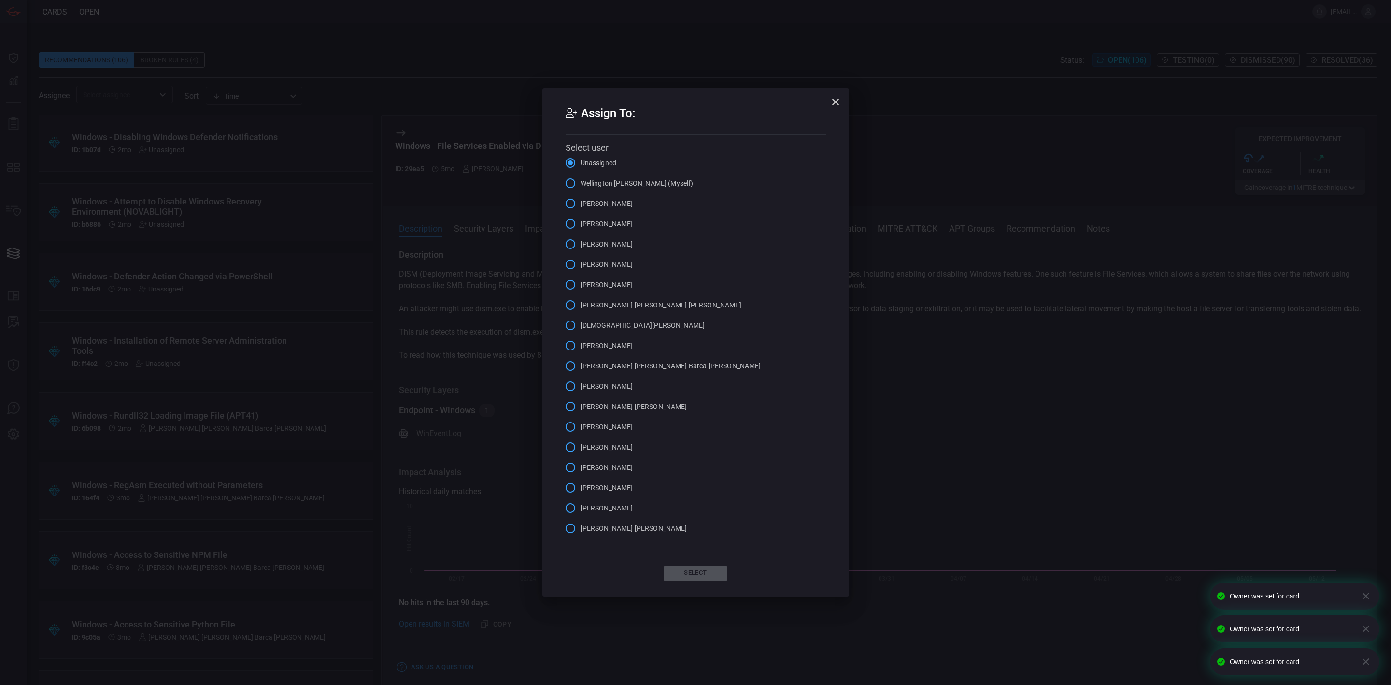
click at [626, 358] on label "[PERSON_NAME] [PERSON_NAME] Barca [PERSON_NAME]" at bounding box center [660, 366] width 201 height 20
click at [581, 358] on input "[PERSON_NAME] [PERSON_NAME] Barca [PERSON_NAME]" at bounding box center [570, 366] width 20 height 20
click at [690, 570] on button "Select" at bounding box center [696, 572] width 64 height 15
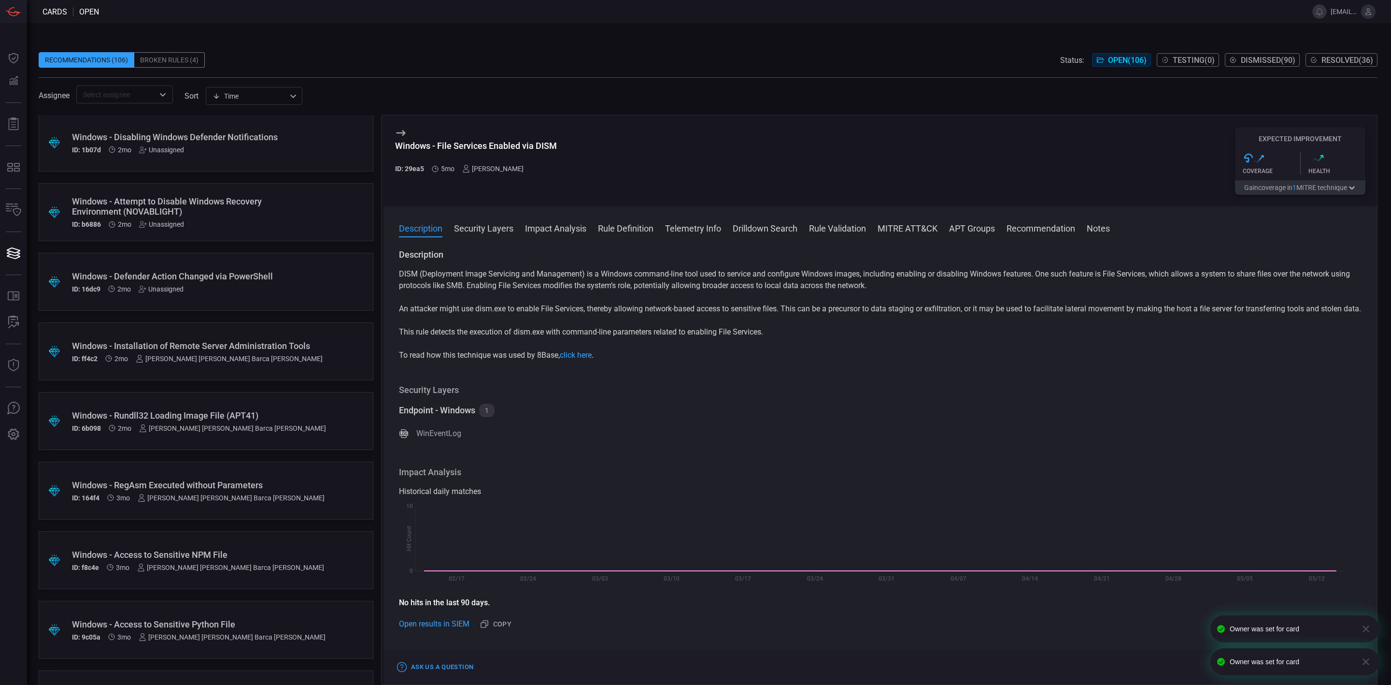
scroll to position [1877, 0]
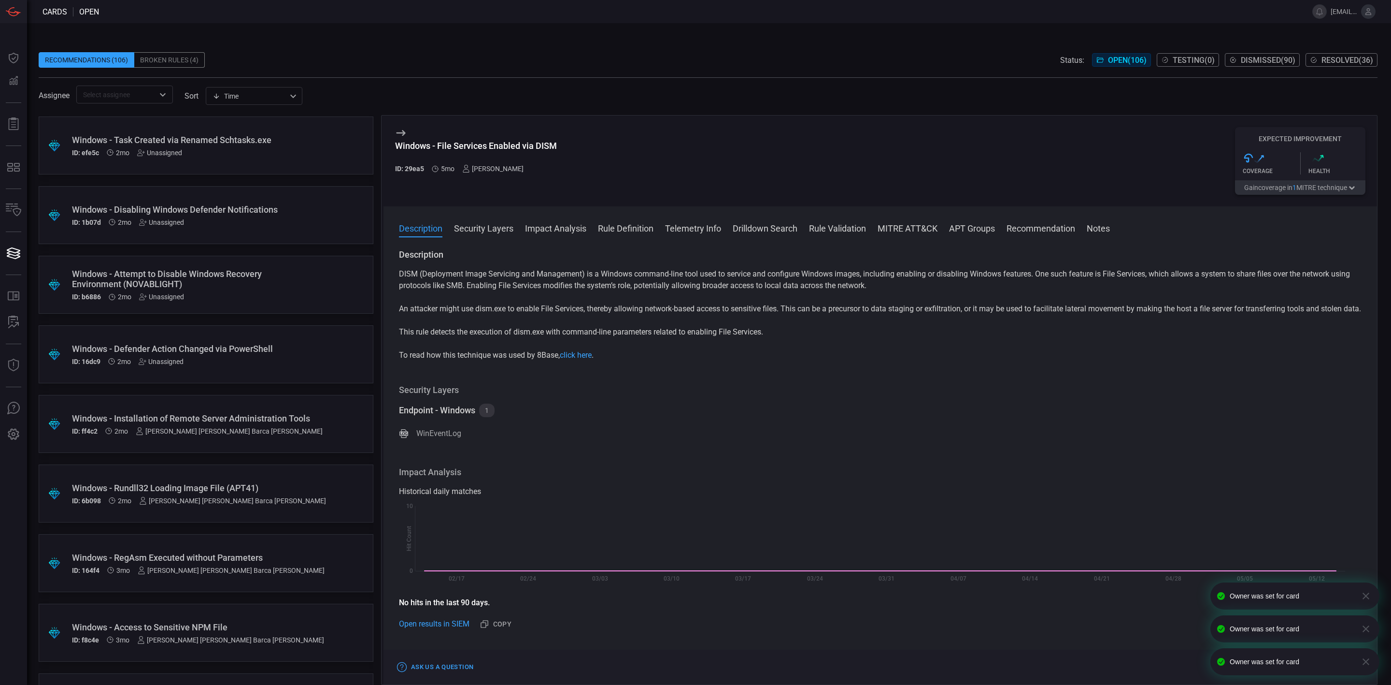
click at [165, 359] on div "Unassigned" at bounding box center [161, 361] width 45 height 8
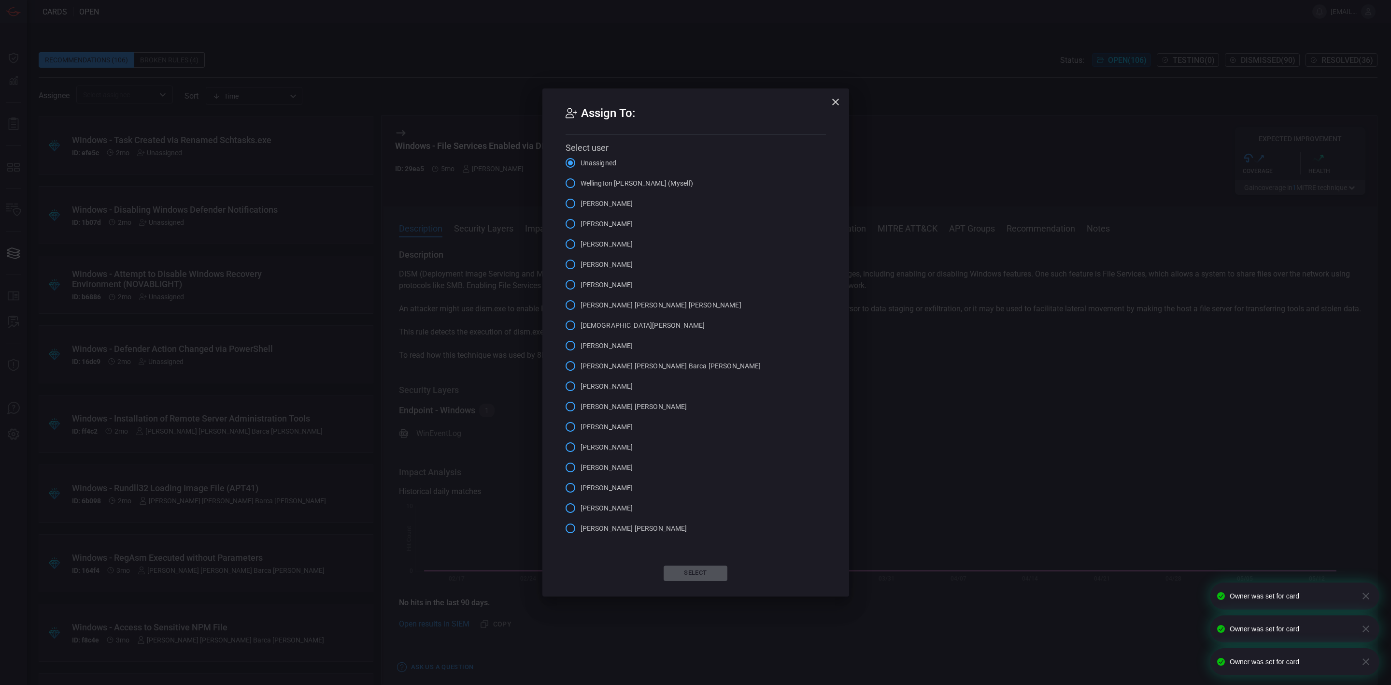
click at [629, 364] on span "[PERSON_NAME] [PERSON_NAME] Barca [PERSON_NAME]" at bounding box center [671, 366] width 181 height 10
click at [581, 364] on input "[PERSON_NAME] [PERSON_NAME] Barca [PERSON_NAME]" at bounding box center [570, 366] width 20 height 20
click at [698, 569] on button "Select" at bounding box center [696, 572] width 64 height 15
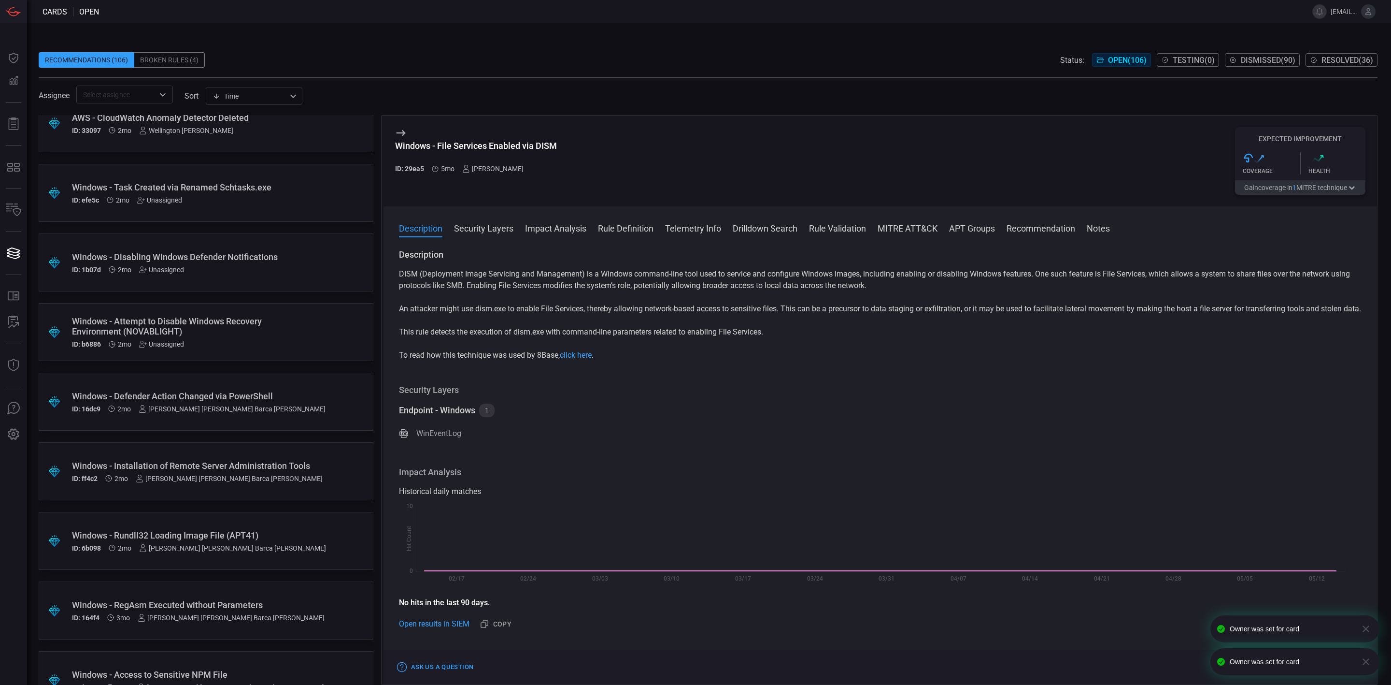
scroll to position [1804, 0]
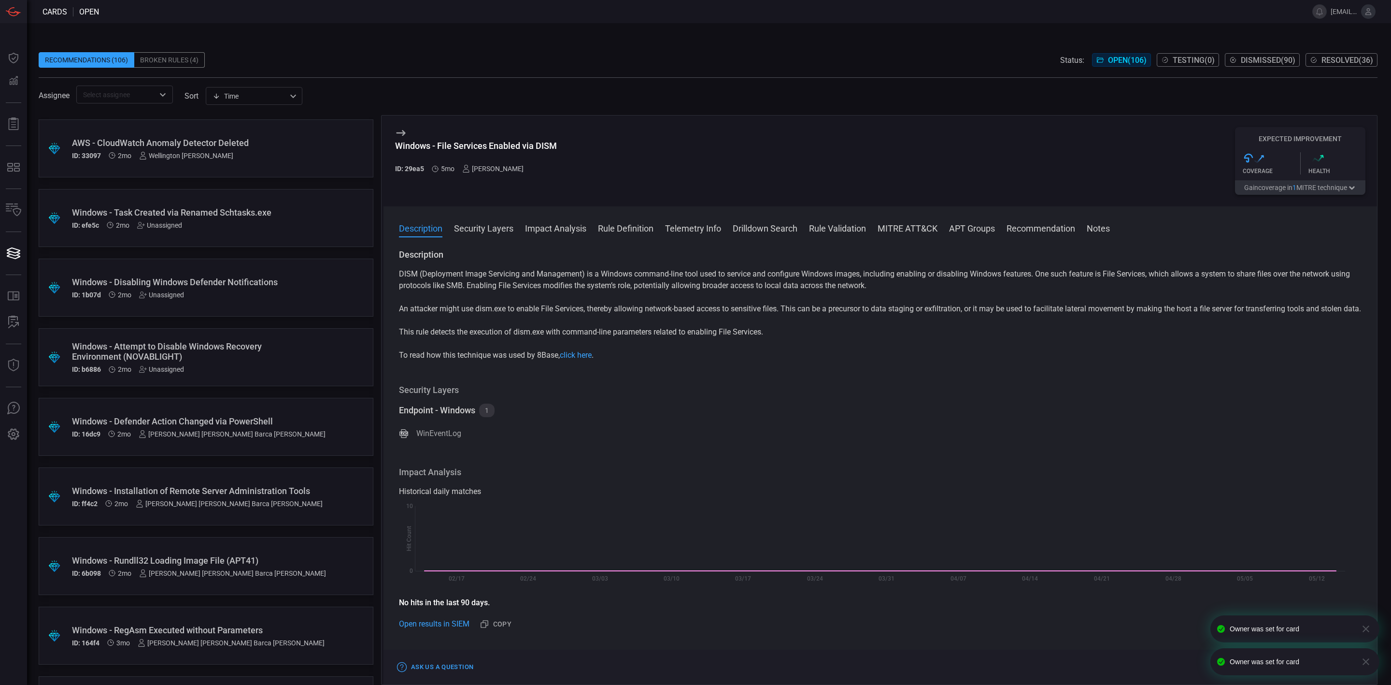
click at [167, 366] on div "Unassigned" at bounding box center [161, 369] width 45 height 8
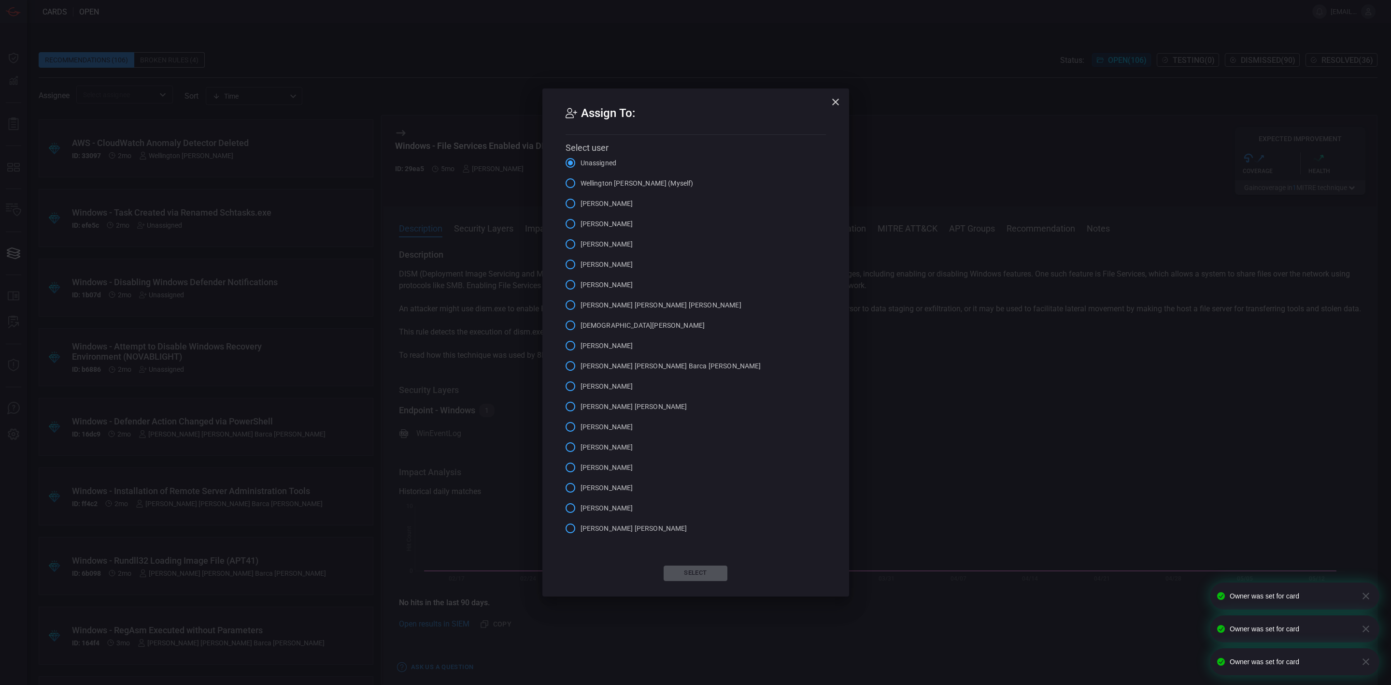
click at [622, 368] on span "[PERSON_NAME] [PERSON_NAME] Barca [PERSON_NAME]" at bounding box center [671, 366] width 181 height 10
click at [581, 368] on input "[PERSON_NAME] [PERSON_NAME] Barca [PERSON_NAME]" at bounding box center [570, 366] width 20 height 20
click at [698, 568] on button "Select" at bounding box center [696, 572] width 64 height 15
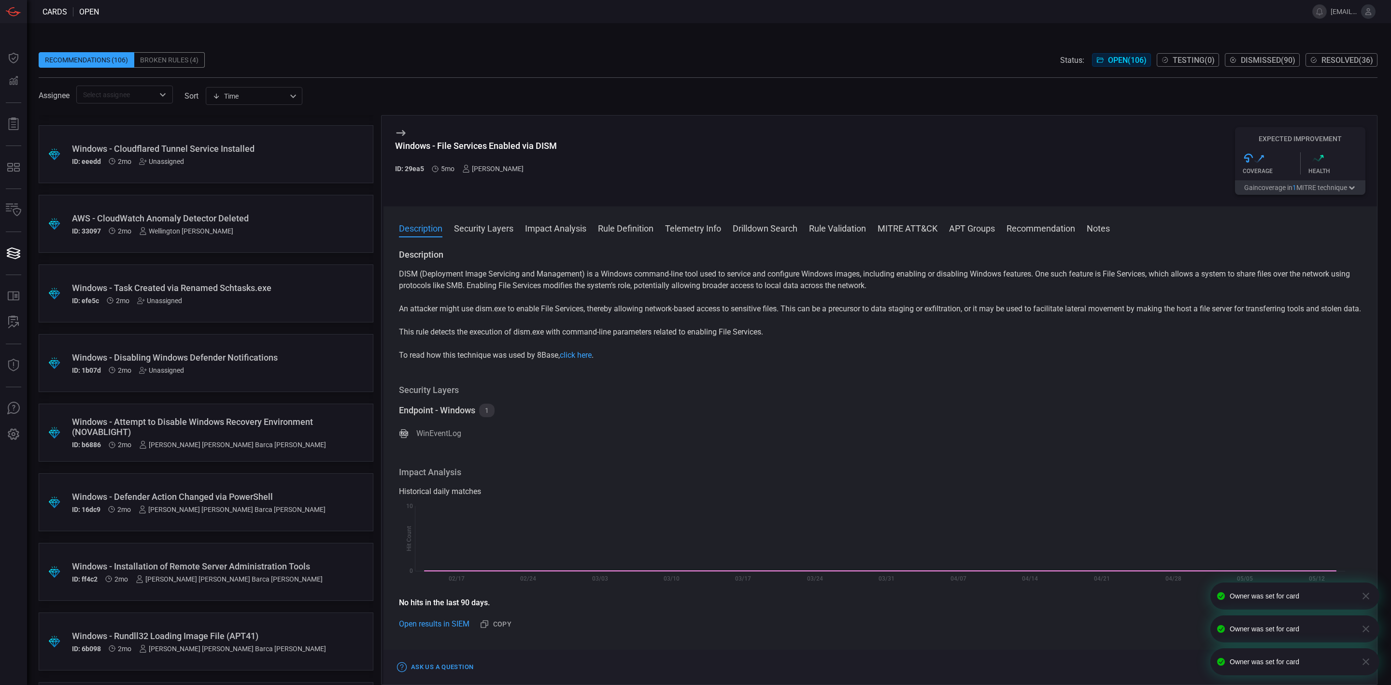
scroll to position [1659, 0]
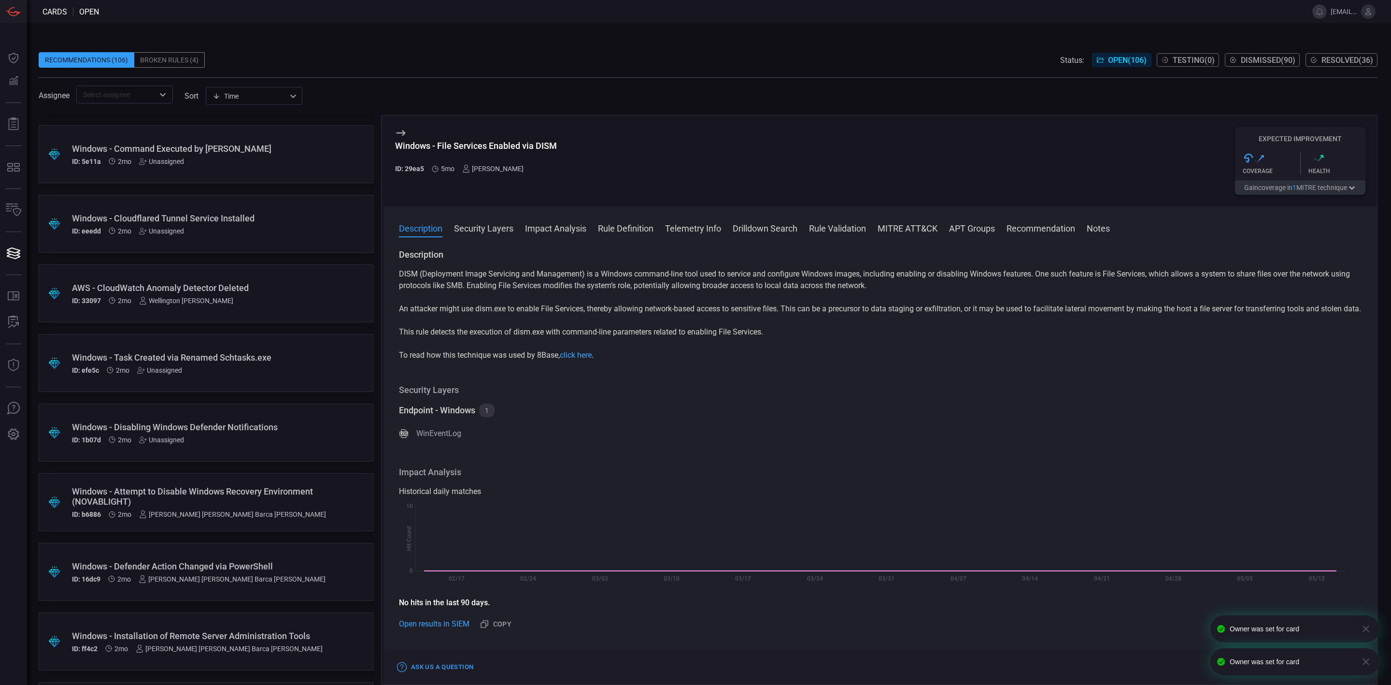
click at [164, 441] on div "Unassigned" at bounding box center [161, 440] width 45 height 8
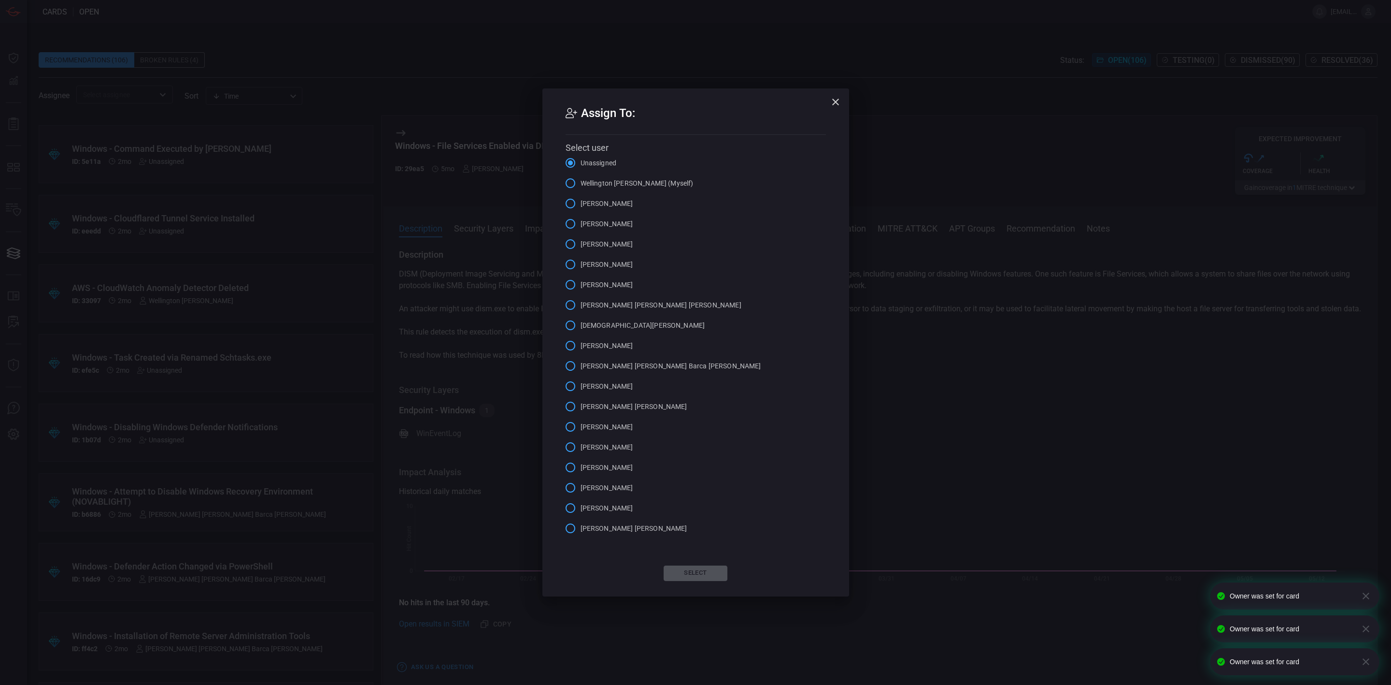
click at [638, 367] on span "[PERSON_NAME] [PERSON_NAME] Barca [PERSON_NAME]" at bounding box center [671, 366] width 181 height 10
click at [581, 367] on input "[PERSON_NAME] [PERSON_NAME] Barca [PERSON_NAME]" at bounding box center [570, 366] width 20 height 20
click at [700, 570] on button "Select" at bounding box center [696, 572] width 64 height 15
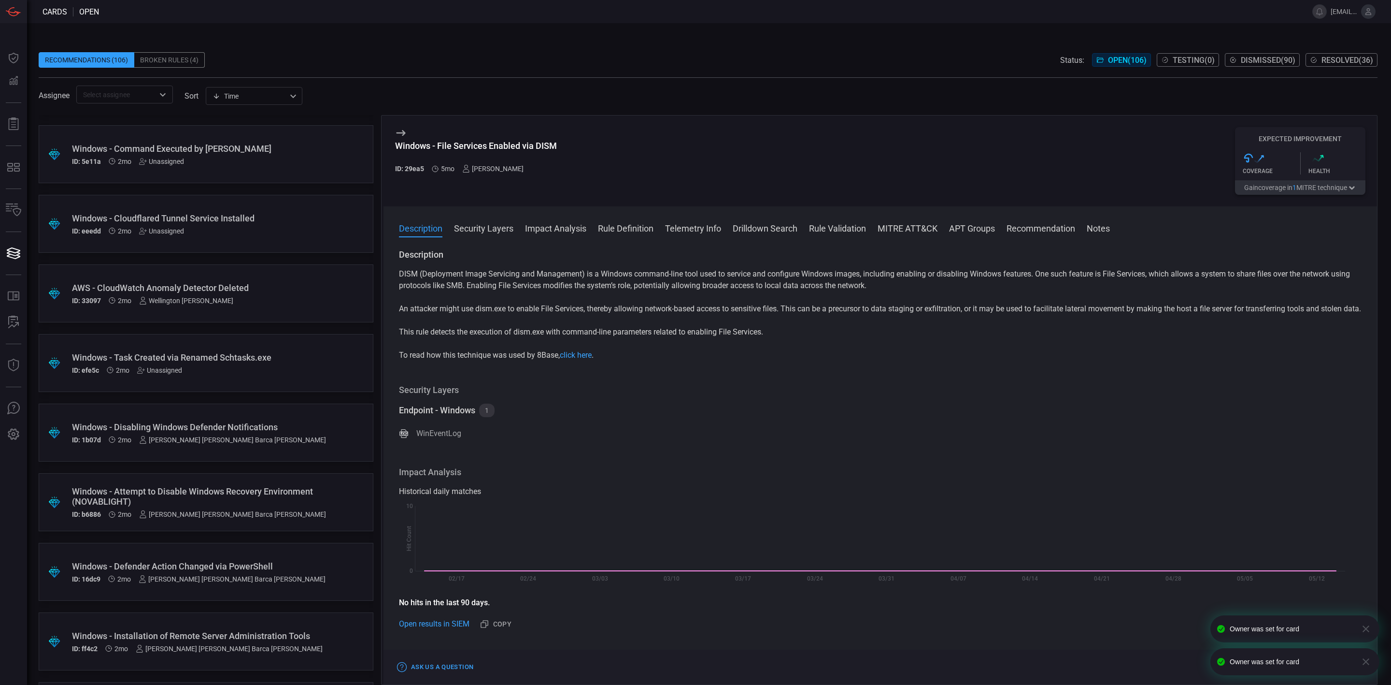
click at [172, 368] on div "Unassigned" at bounding box center [159, 370] width 45 height 8
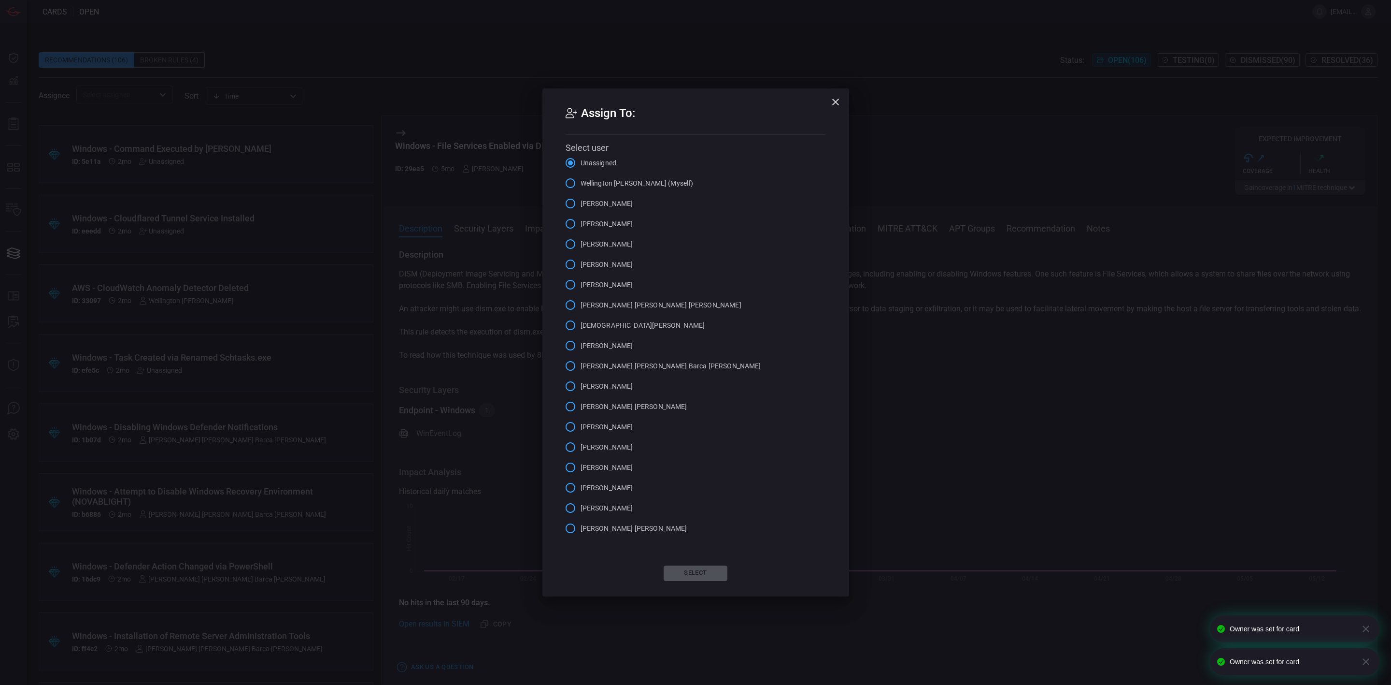
click at [646, 370] on span "[PERSON_NAME] [PERSON_NAME] Barca [PERSON_NAME]" at bounding box center [671, 366] width 181 height 10
click at [581, 370] on input "[PERSON_NAME] [PERSON_NAME] Barca [PERSON_NAME]" at bounding box center [570, 366] width 20 height 20
click at [685, 569] on button "Select" at bounding box center [696, 572] width 64 height 15
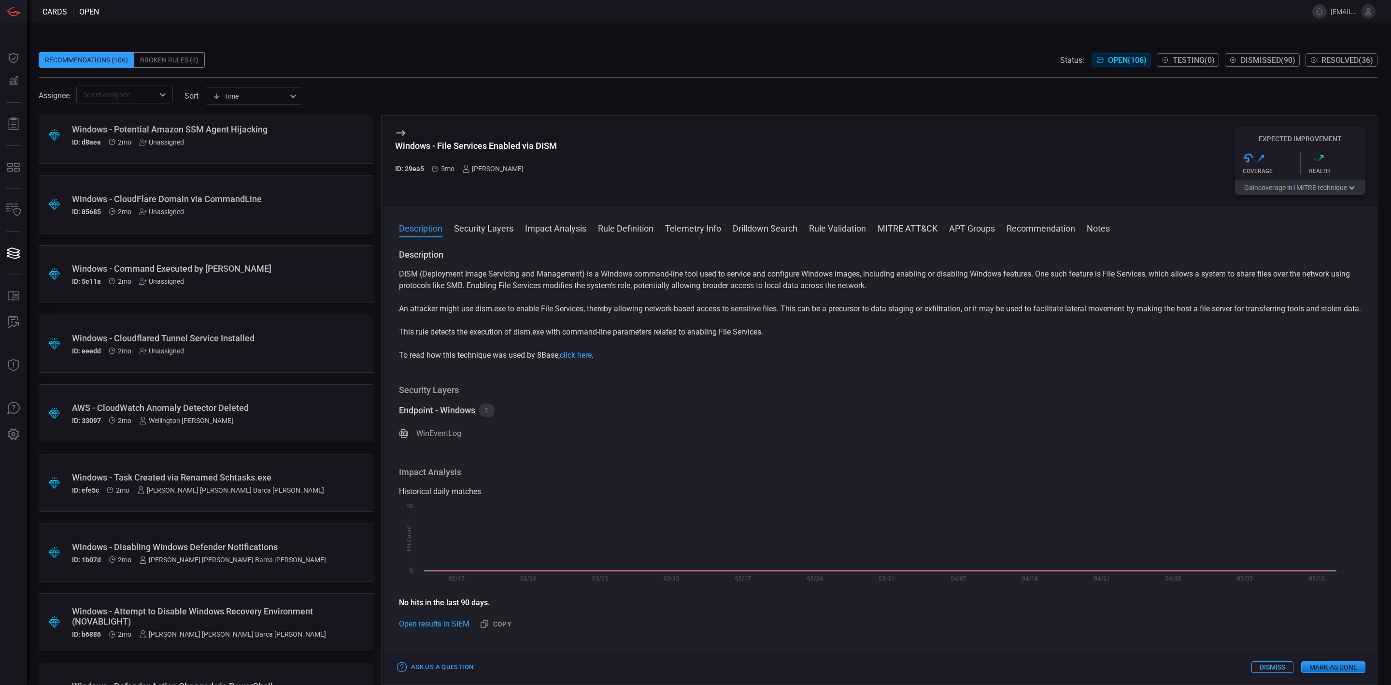
scroll to position [1514, 0]
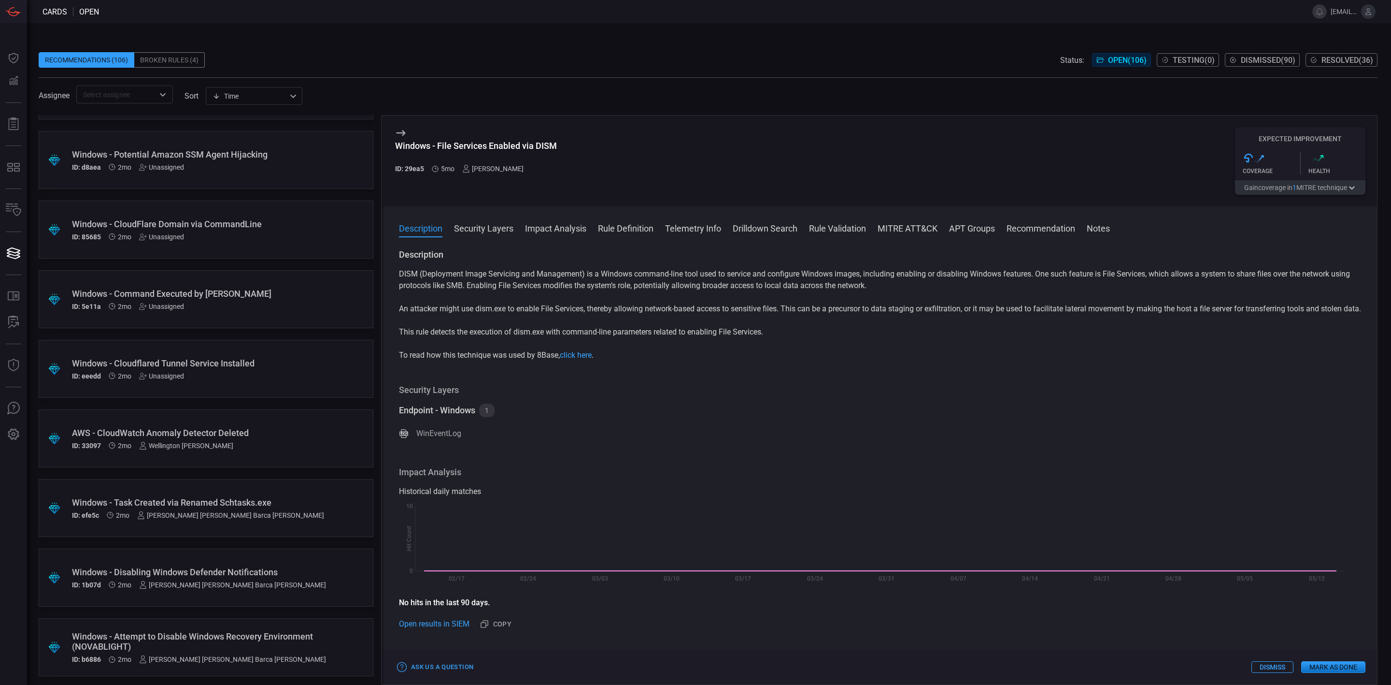
click at [168, 377] on div "Unassigned" at bounding box center [161, 376] width 45 height 8
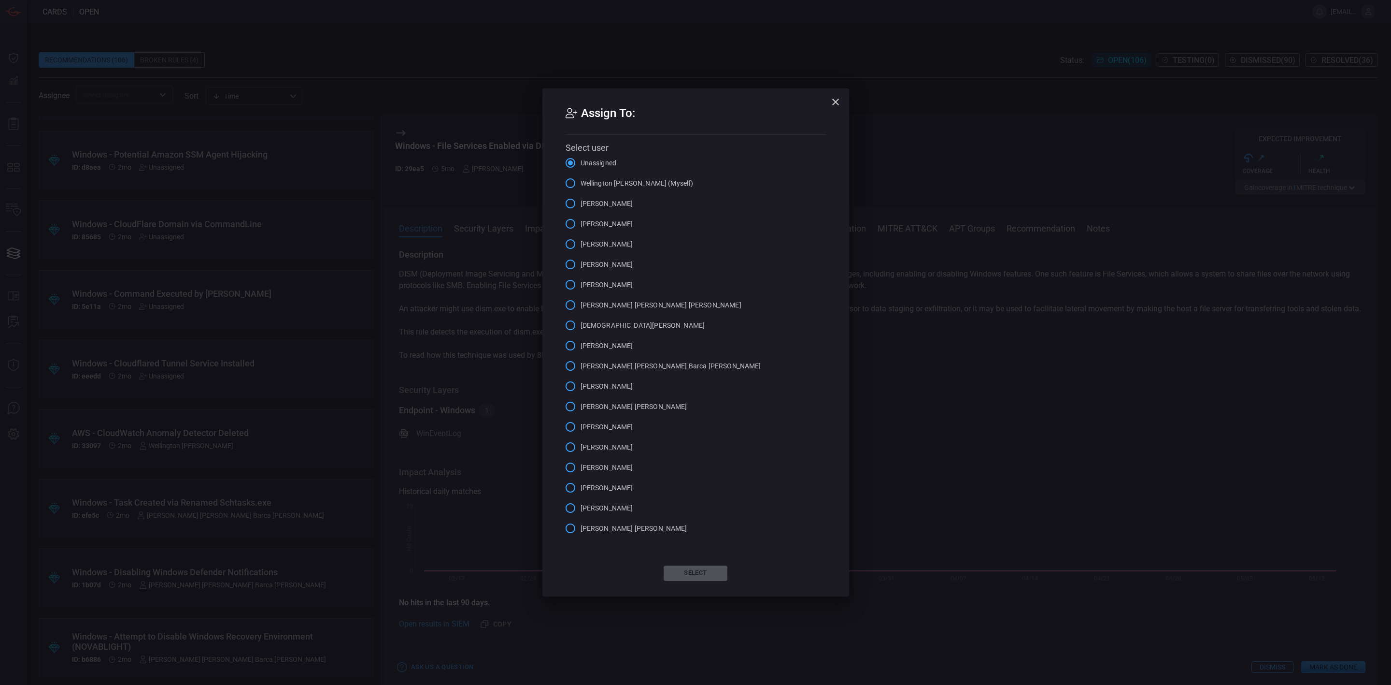
click at [634, 364] on span "[PERSON_NAME] [PERSON_NAME] Barca [PERSON_NAME]" at bounding box center [671, 366] width 181 height 10
click at [581, 364] on input "[PERSON_NAME] [PERSON_NAME] Barca [PERSON_NAME]" at bounding box center [570, 366] width 20 height 20
click at [701, 570] on button "Select" at bounding box center [696, 572] width 64 height 15
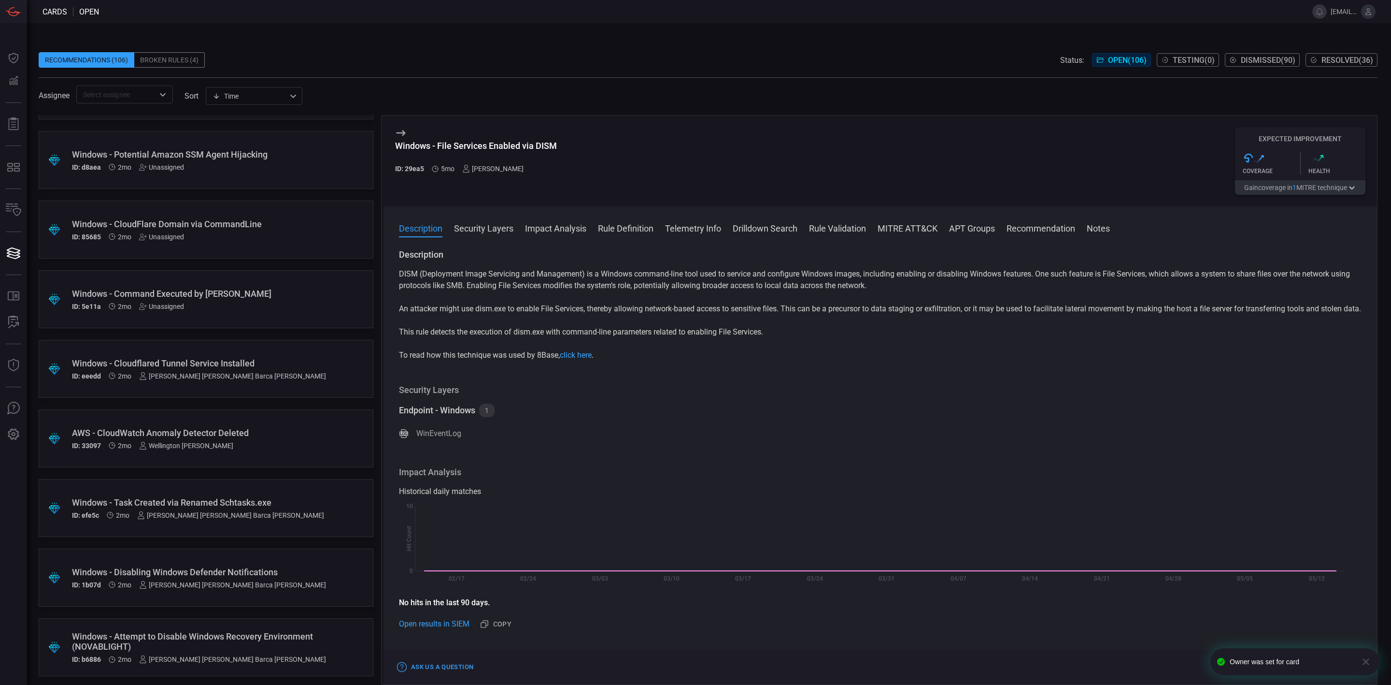
click at [167, 304] on div "Unassigned" at bounding box center [161, 306] width 45 height 8
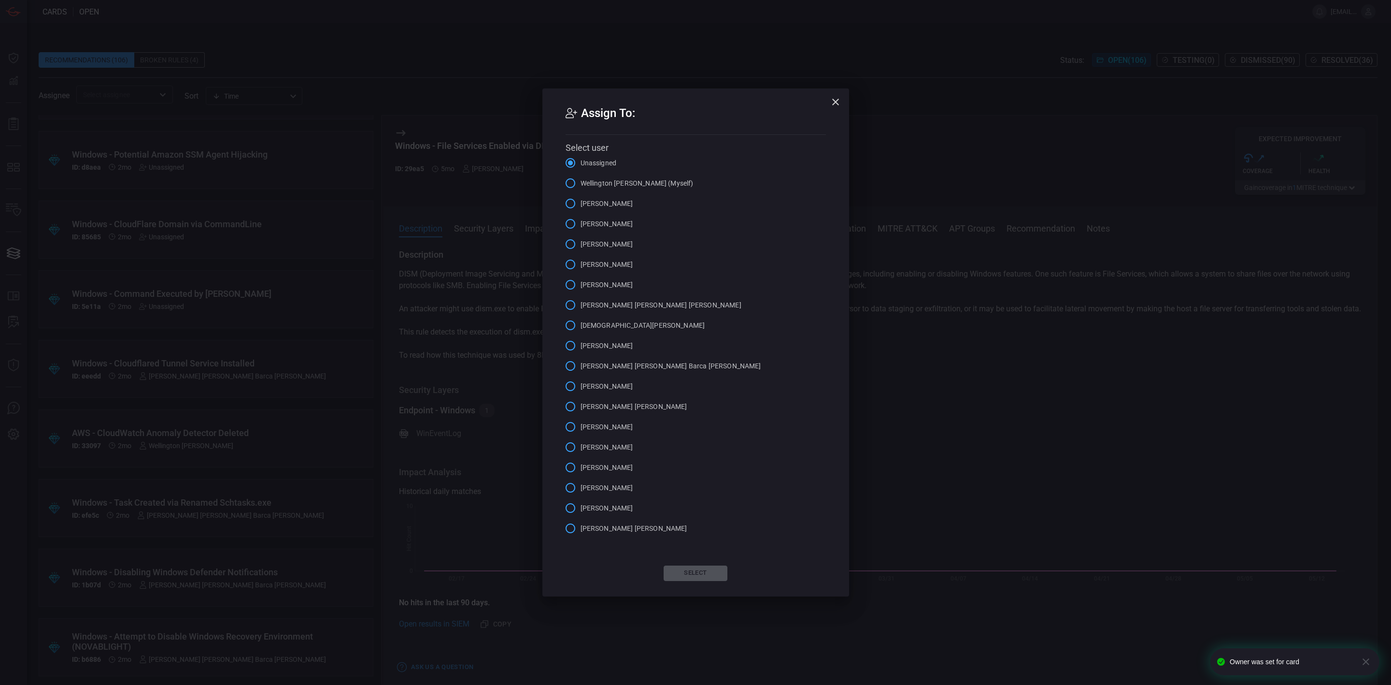
click at [628, 366] on span "[PERSON_NAME] [PERSON_NAME] Barca [PERSON_NAME]" at bounding box center [671, 366] width 181 height 10
click at [581, 366] on input "[PERSON_NAME] [PERSON_NAME] Barca [PERSON_NAME]" at bounding box center [570, 366] width 20 height 20
click at [703, 570] on button "Select" at bounding box center [696, 572] width 64 height 15
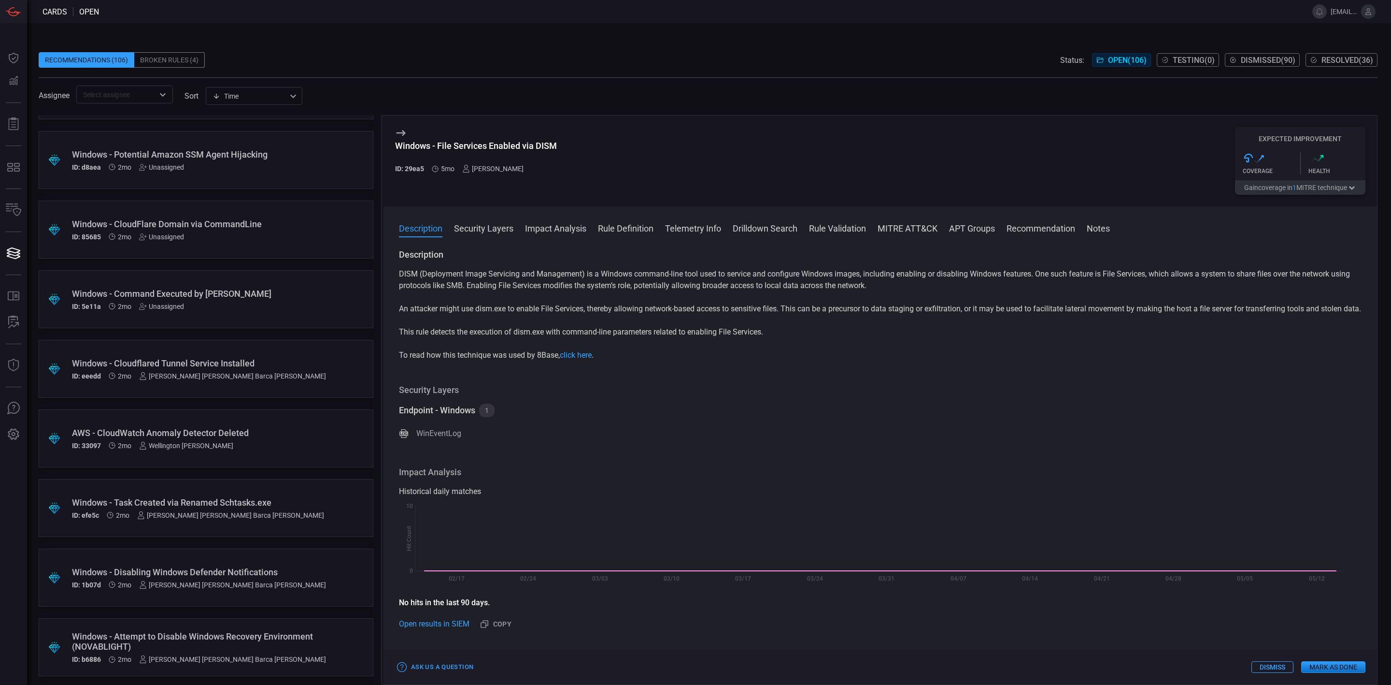
click at [172, 307] on div "Unassigned" at bounding box center [161, 306] width 45 height 8
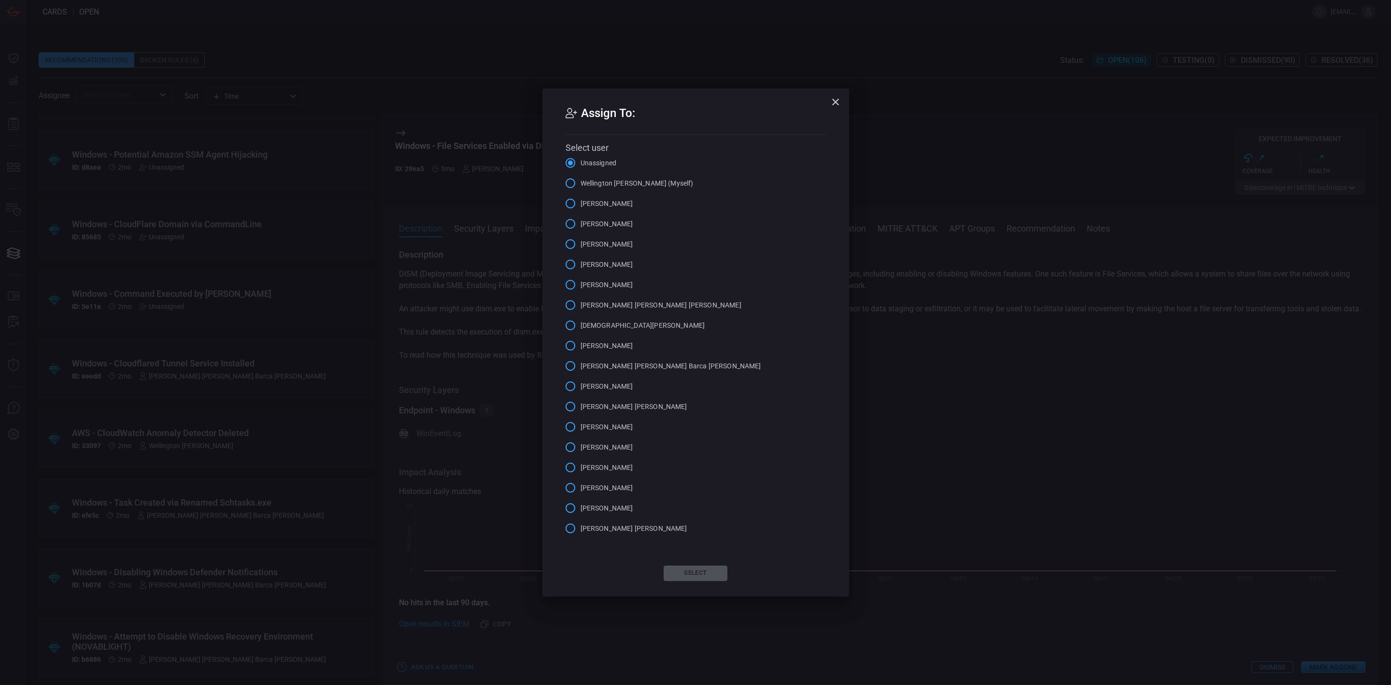
click at [630, 365] on span "[PERSON_NAME] [PERSON_NAME] Barca [PERSON_NAME]" at bounding box center [671, 366] width 181 height 10
click at [581, 365] on input "[PERSON_NAME] [PERSON_NAME] Barca [PERSON_NAME]" at bounding box center [570, 366] width 20 height 20
click at [696, 570] on button "Select" at bounding box center [696, 572] width 64 height 15
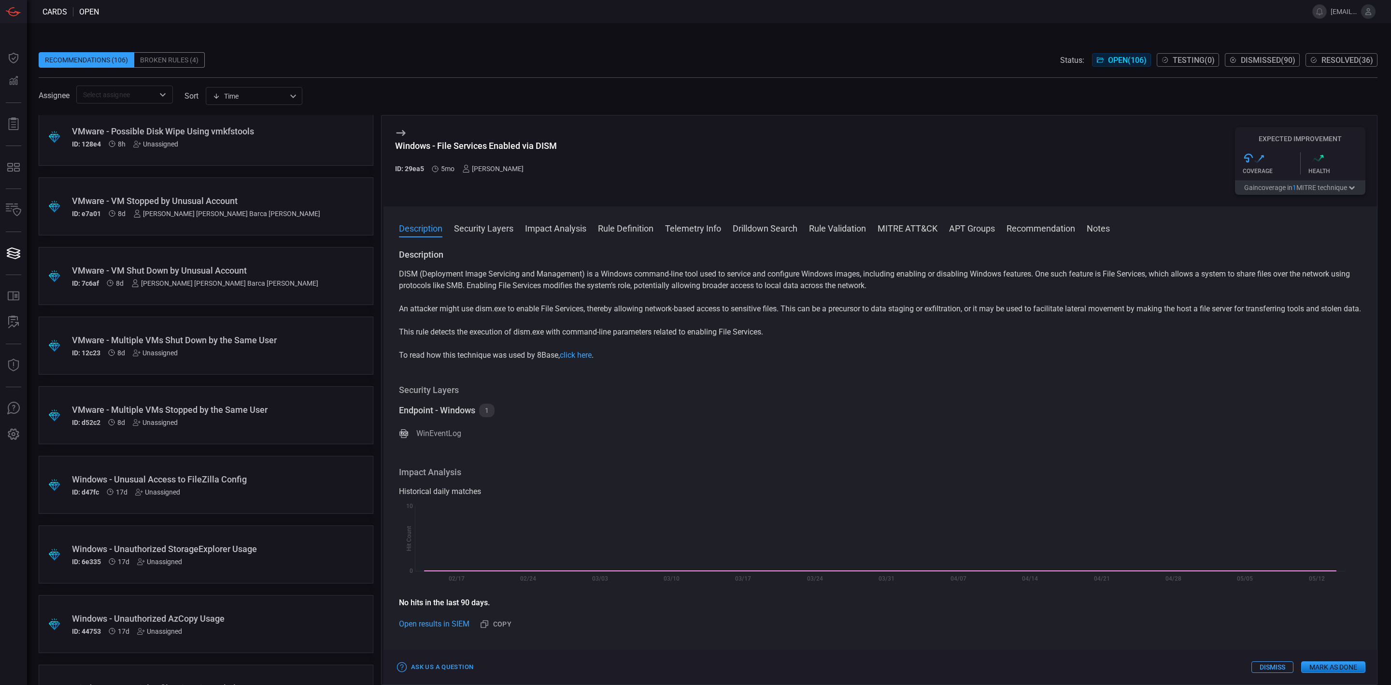
scroll to position [0, 0]
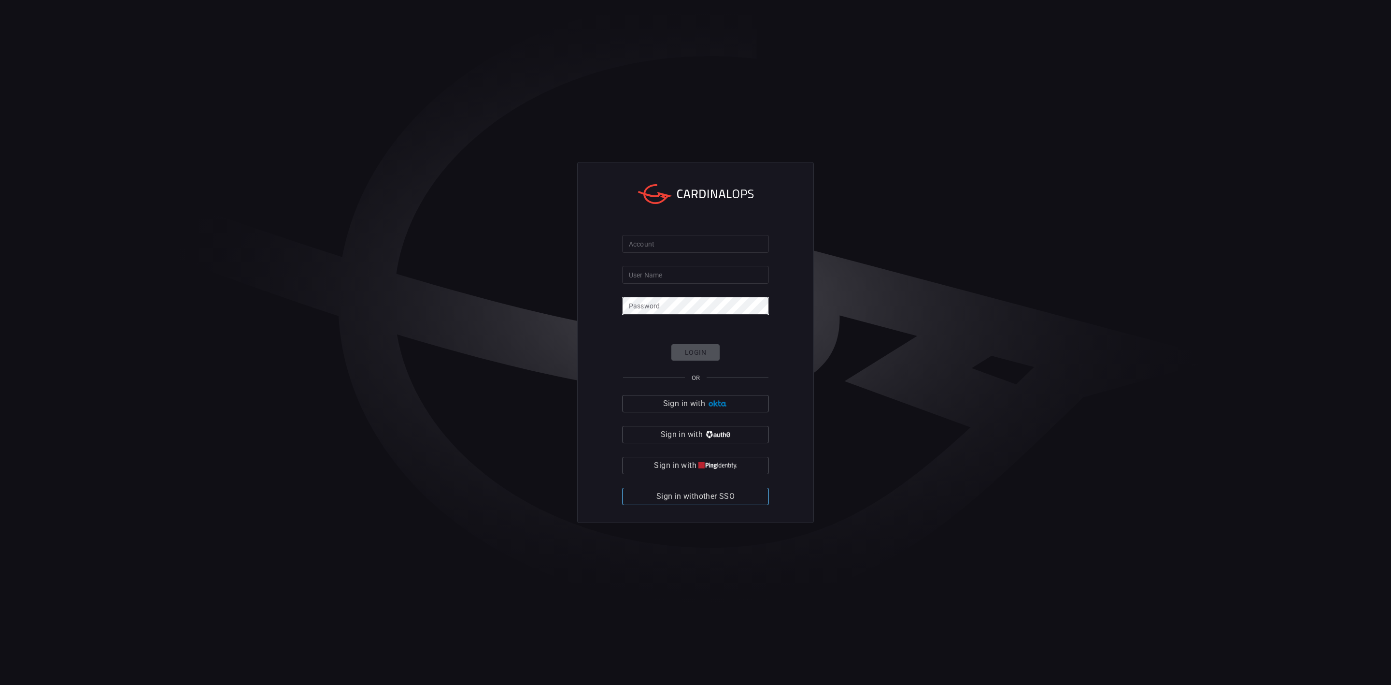
click at [733, 494] on span "Sign in with other SSO" at bounding box center [695, 496] width 78 height 14
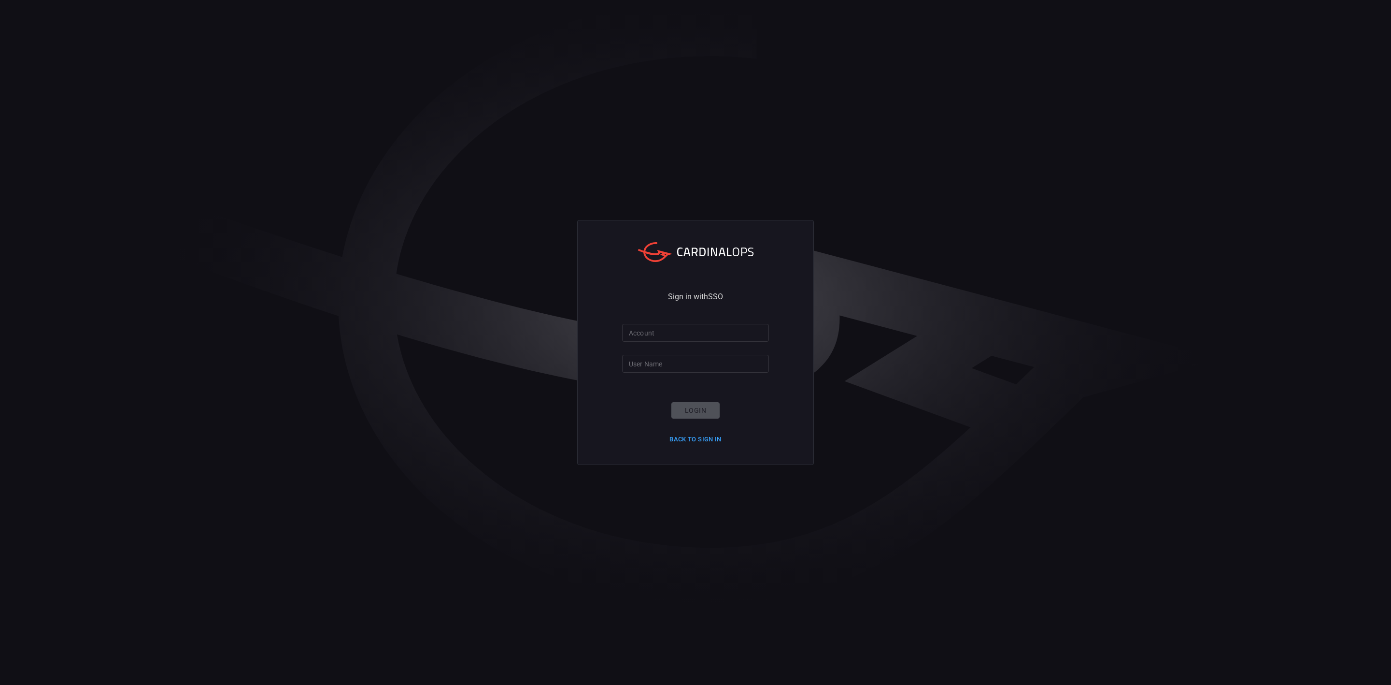
click at [689, 334] on input "Account" at bounding box center [695, 333] width 147 height 18
type input "santander-global"
type input "[EMAIL_ADDRESS][PERSON_NAME][DOMAIN_NAME]"
click button "Login" at bounding box center [695, 410] width 48 height 17
